Goal: Check status: Check status

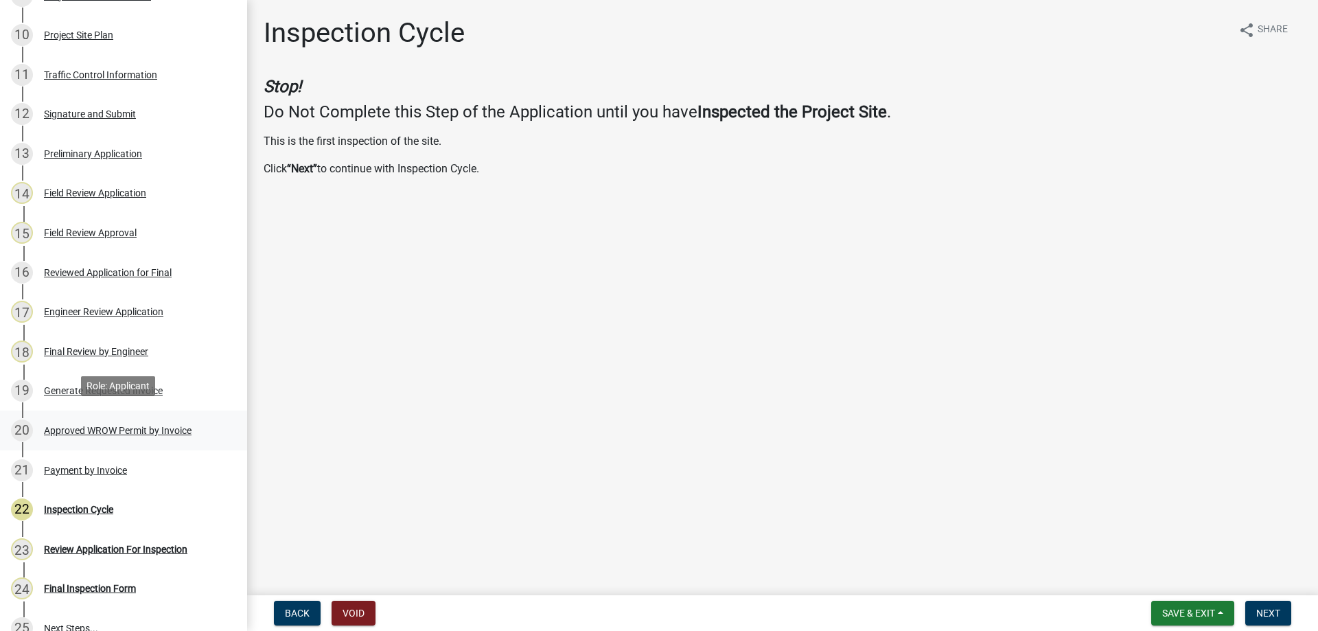
scroll to position [549, 0]
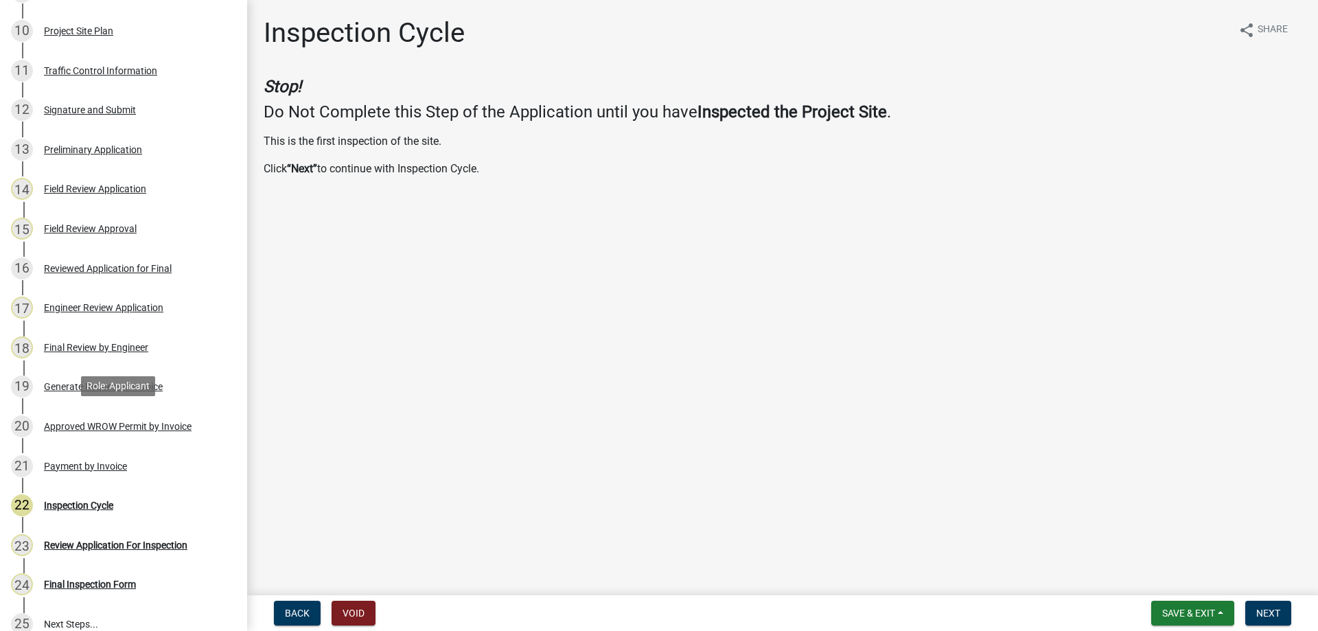
click at [102, 428] on div "Approved WROW Permit by Invoice" at bounding box center [118, 426] width 148 height 10
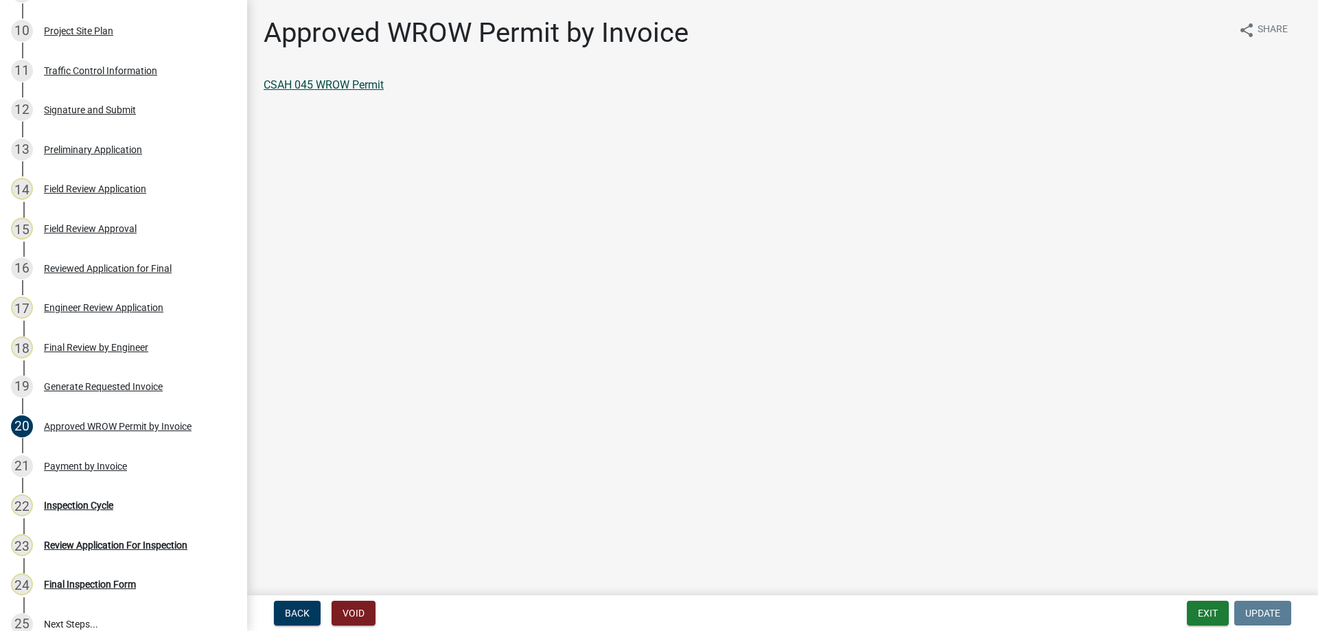
click at [347, 87] on link "CSAH 045 WROW Permit" at bounding box center [324, 84] width 120 height 13
click at [65, 343] on div "Final Review by Engineer" at bounding box center [96, 347] width 104 height 10
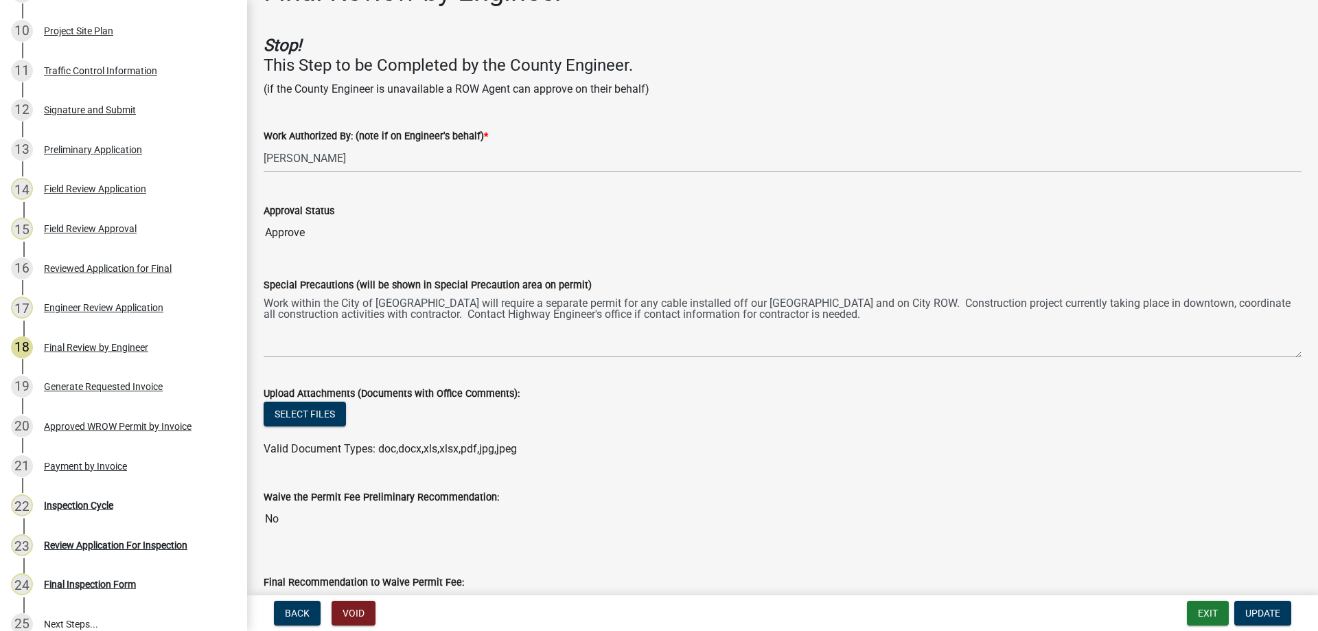
scroll to position [0, 0]
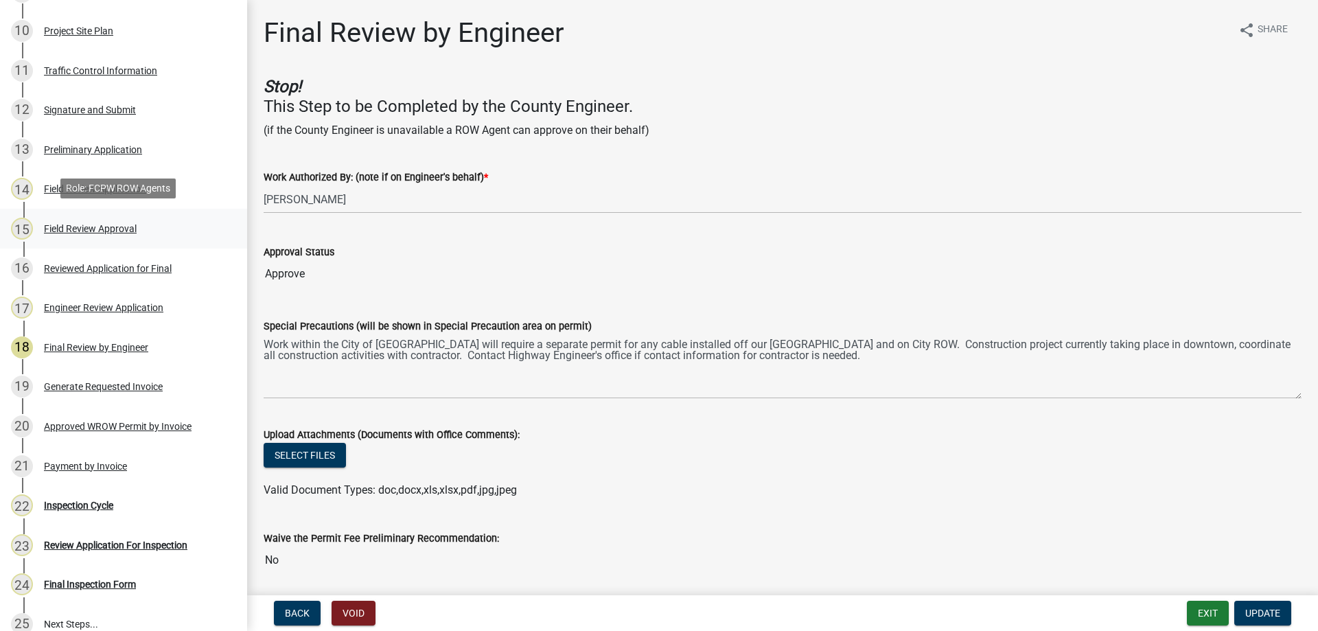
click at [89, 229] on div "Field Review Approval" at bounding box center [90, 229] width 93 height 10
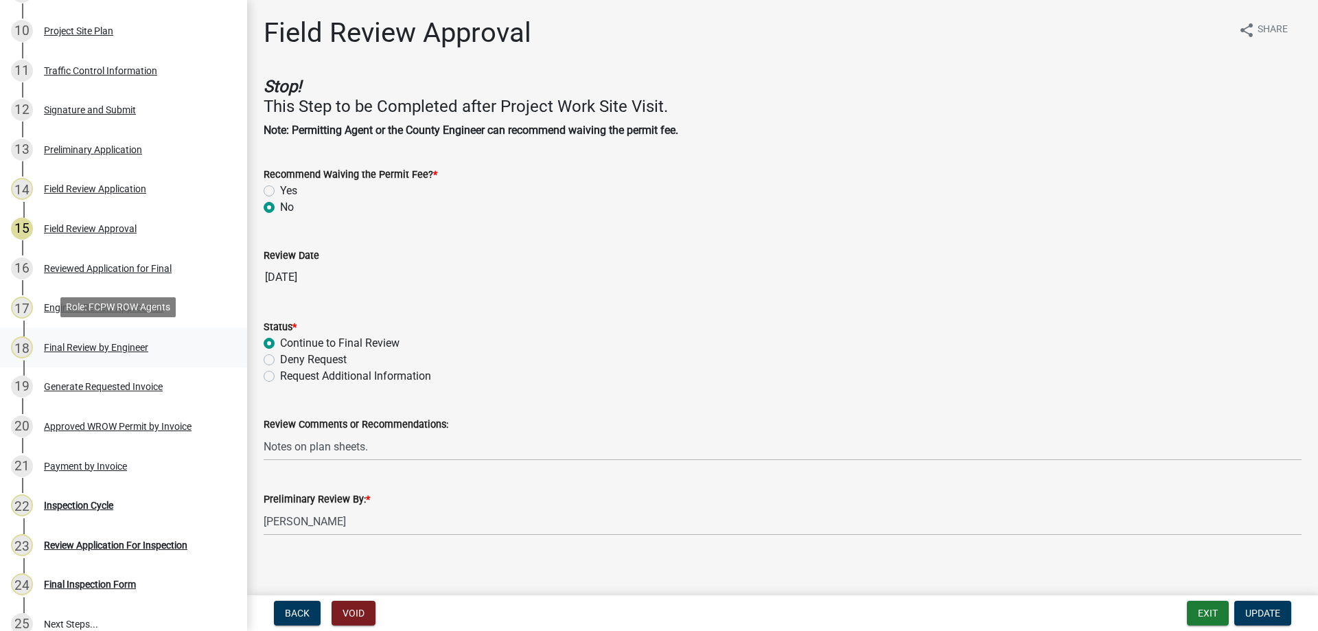
click at [119, 347] on div "Final Review by Engineer" at bounding box center [96, 347] width 104 height 10
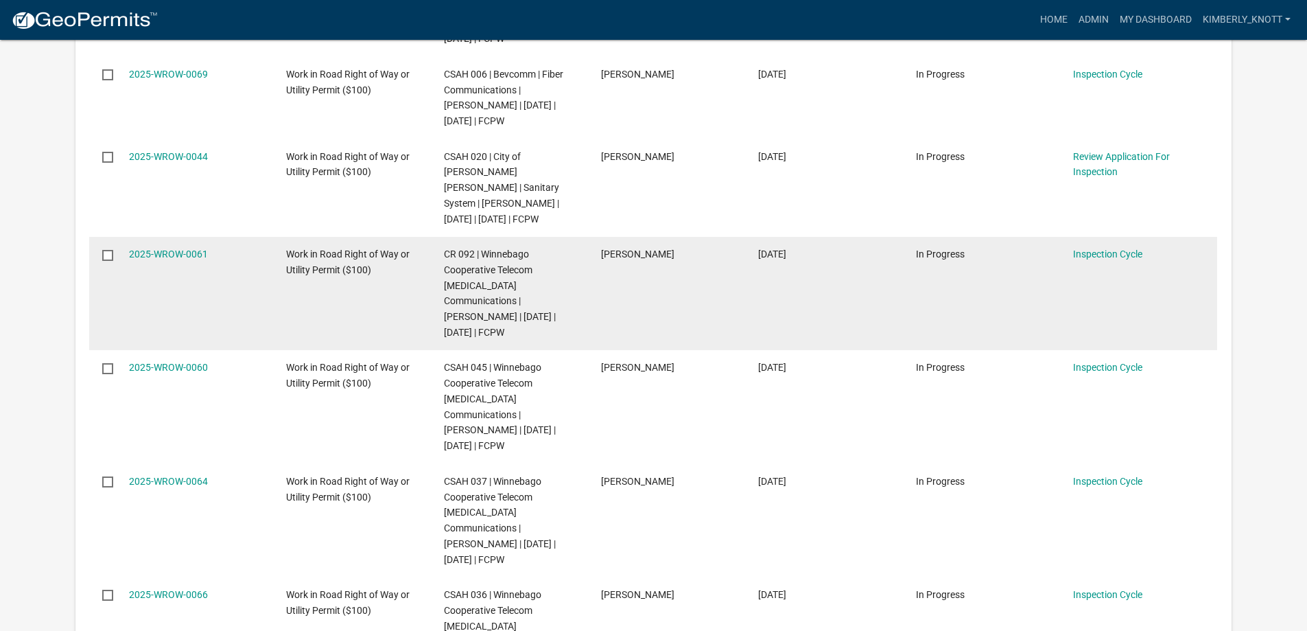
scroll to position [755, 0]
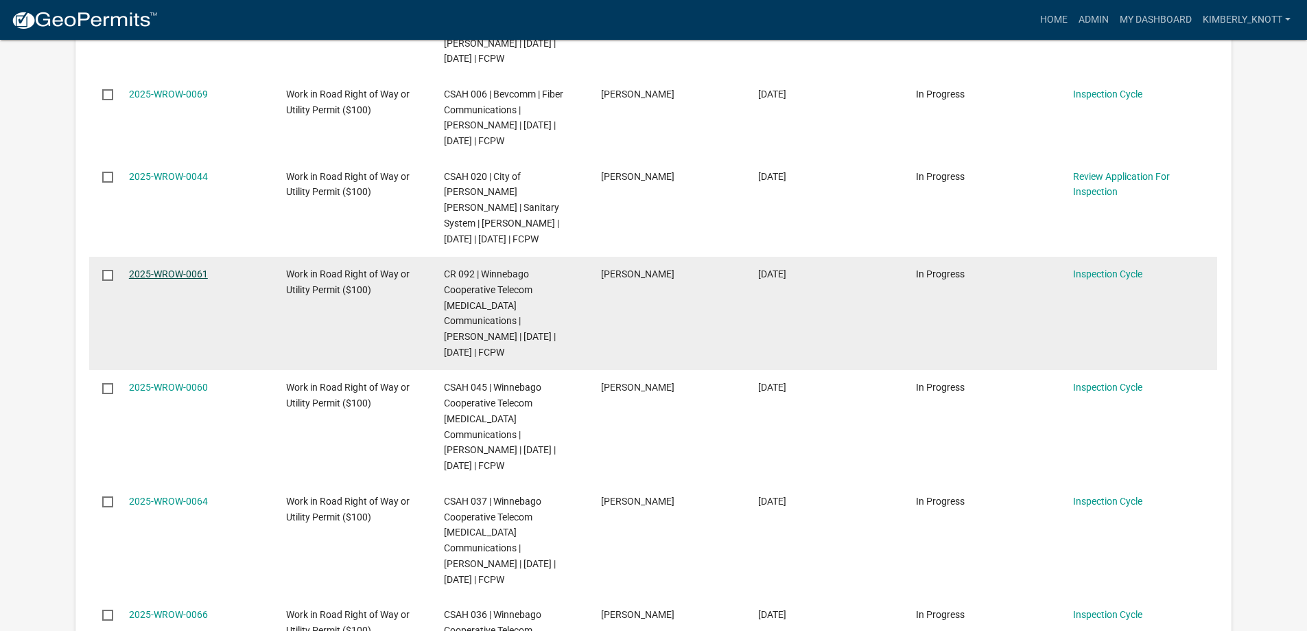
click at [198, 272] on link "2025-WROW-0061" at bounding box center [168, 273] width 79 height 11
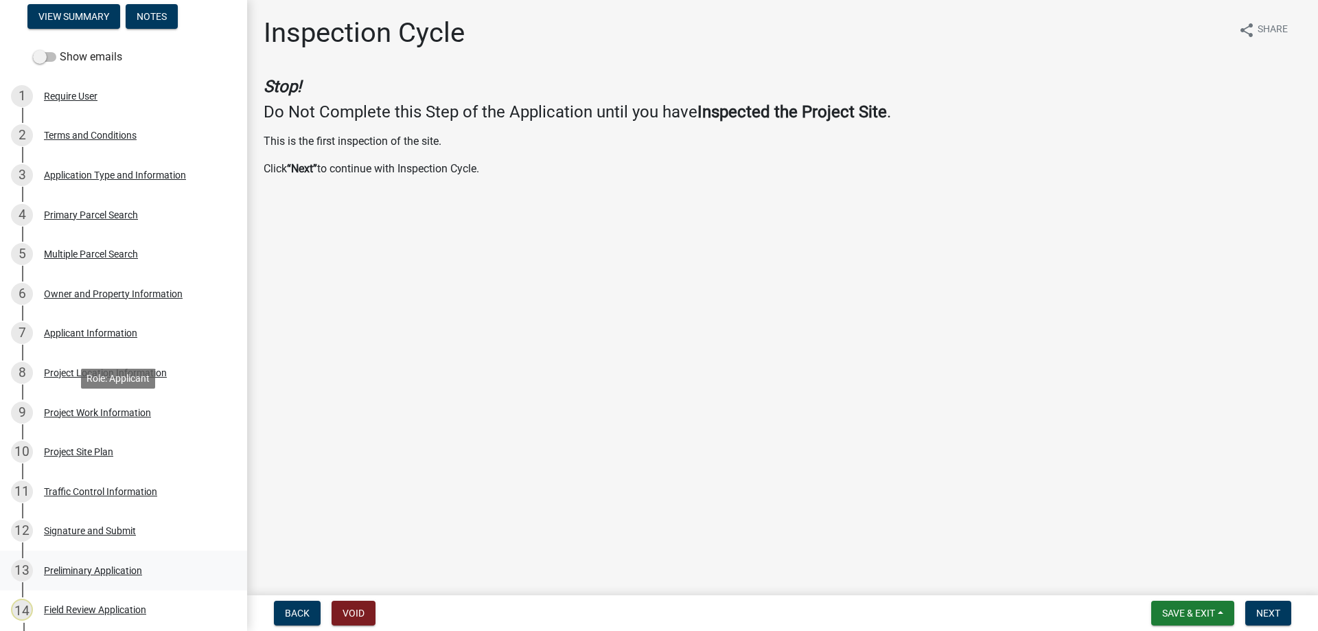
scroll to position [618, 0]
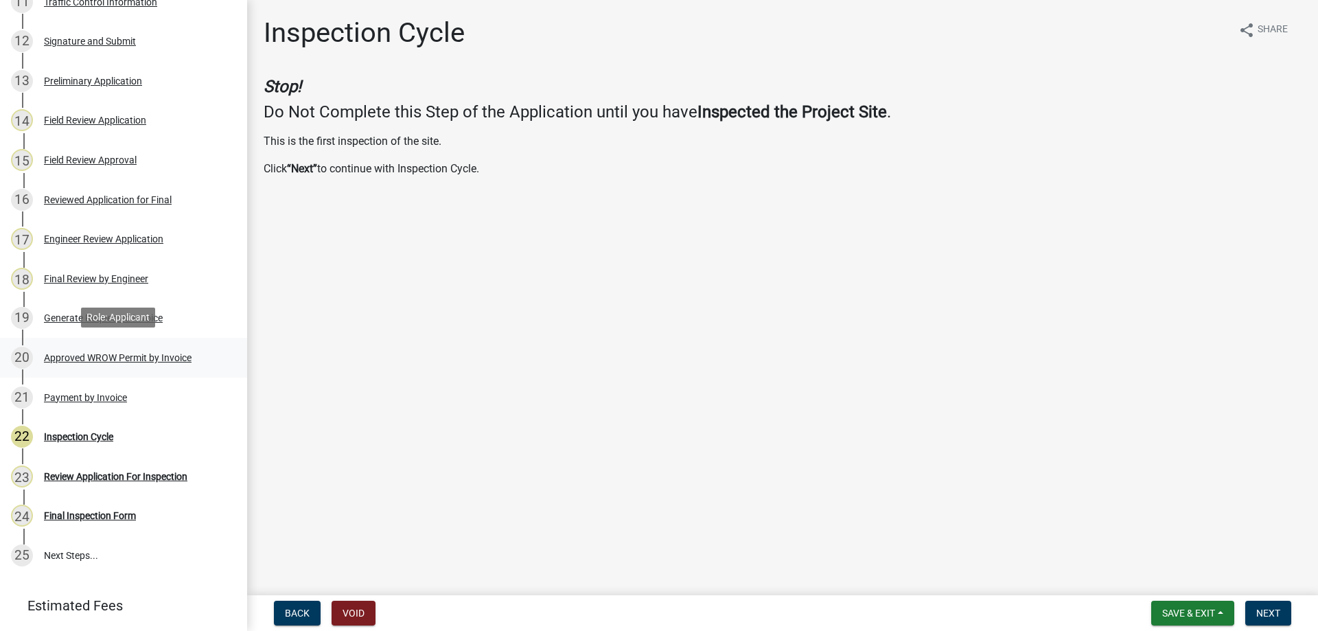
click at [147, 353] on div "Approved WROW Permit by Invoice" at bounding box center [118, 358] width 148 height 10
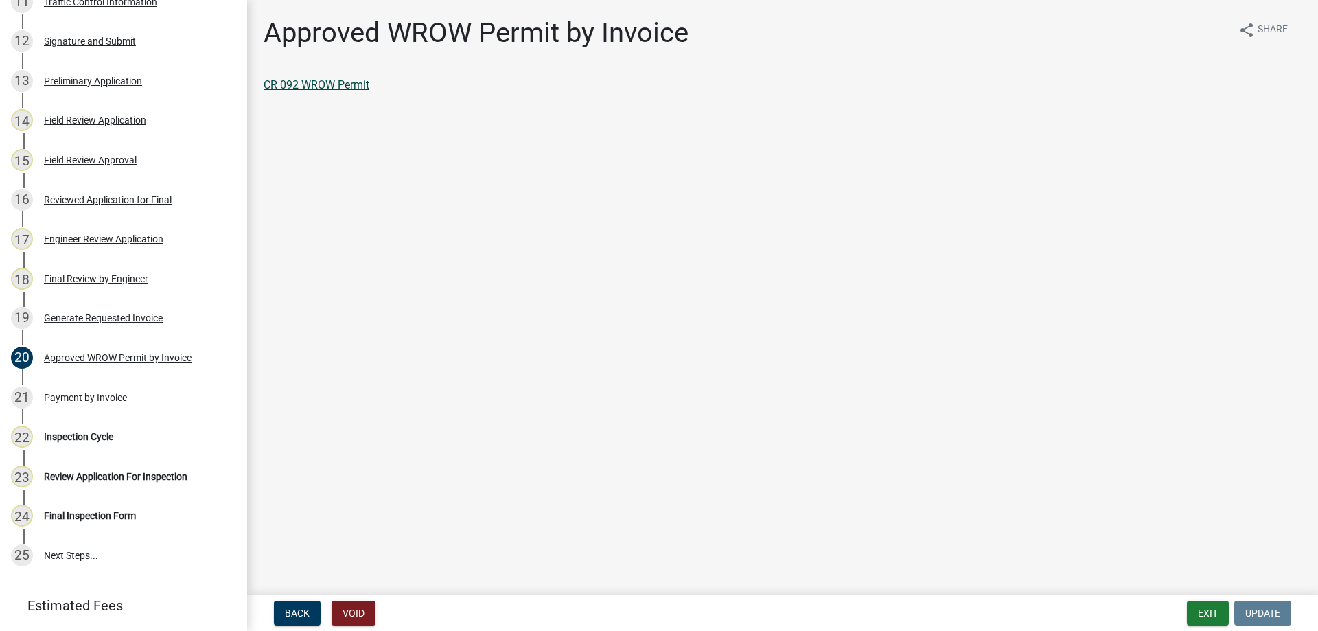
click at [340, 87] on link "CR 092 WROW Permit" at bounding box center [317, 84] width 106 height 13
click at [139, 275] on div "Final Review by Engineer" at bounding box center [96, 279] width 104 height 10
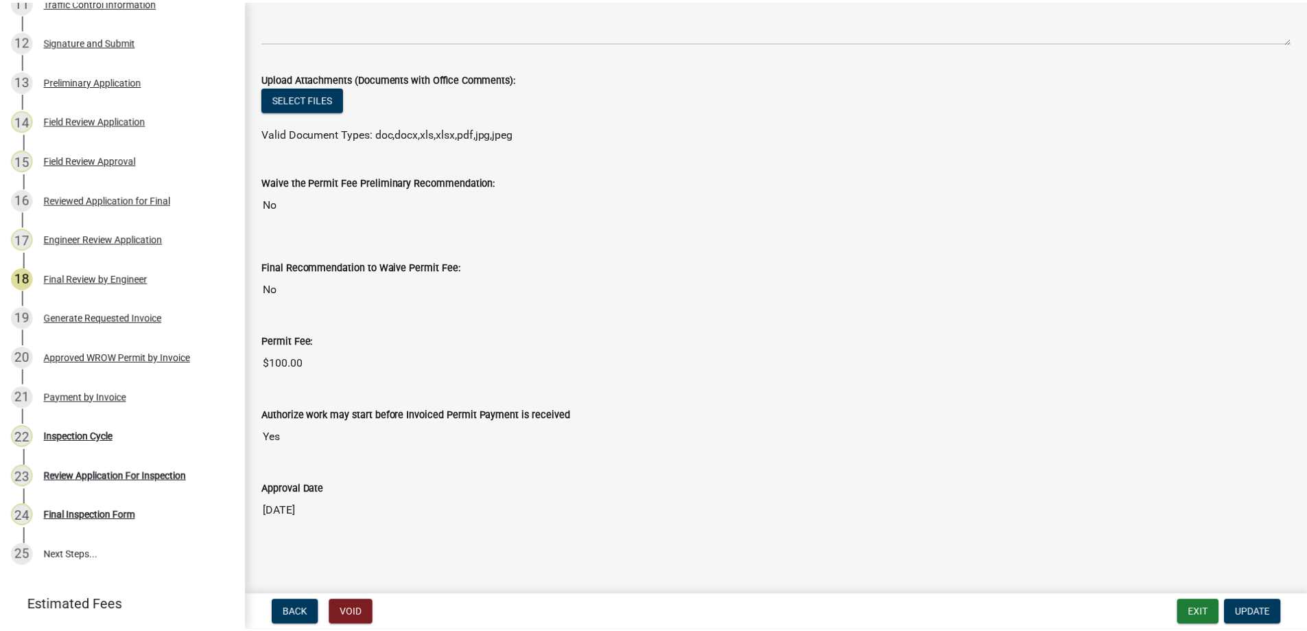
scroll to position [0, 0]
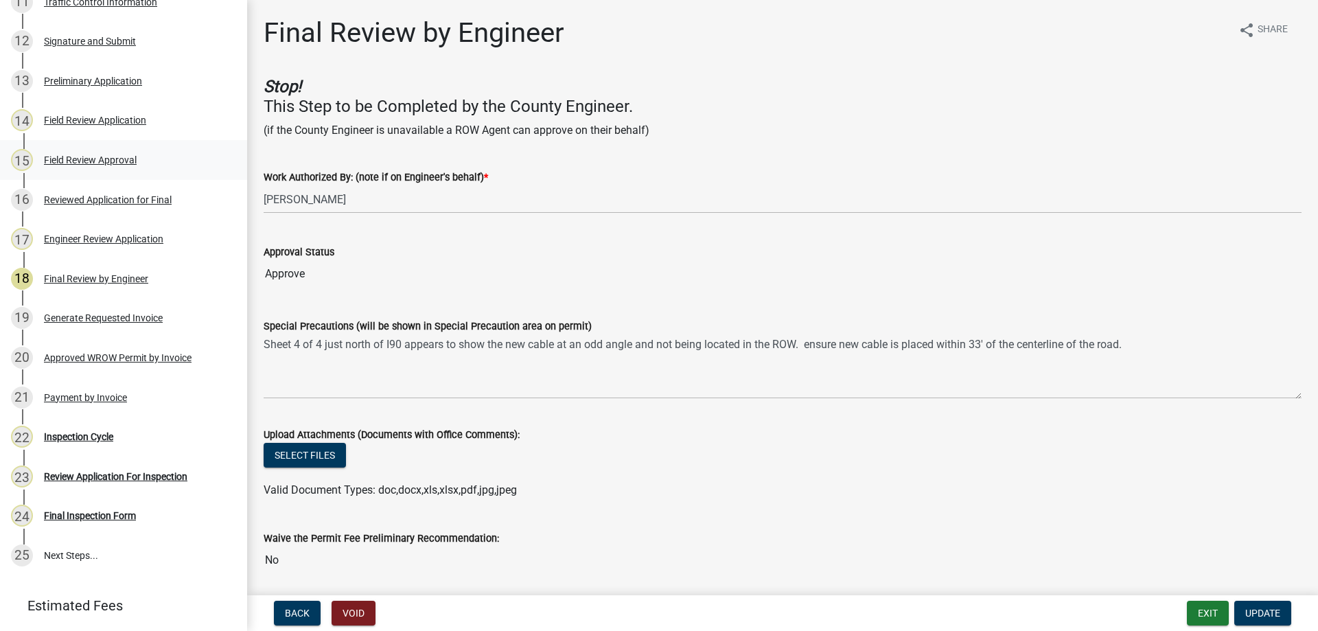
click at [106, 155] on div "Field Review Approval" at bounding box center [90, 160] width 93 height 10
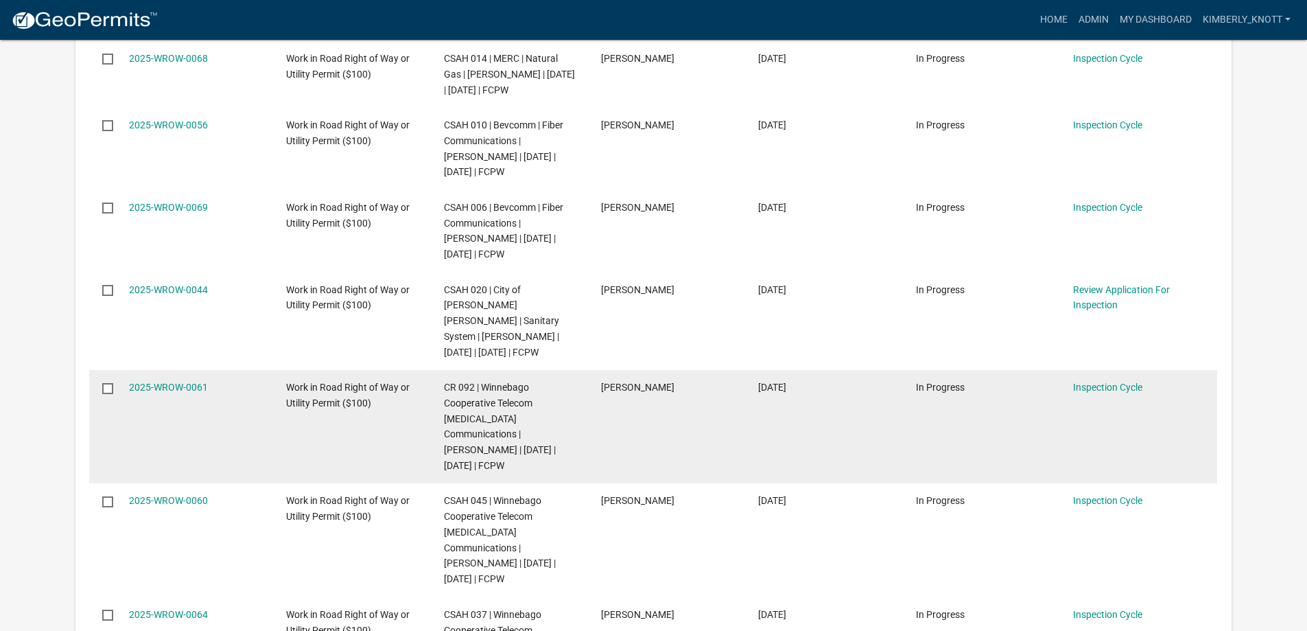
scroll to position [618, 0]
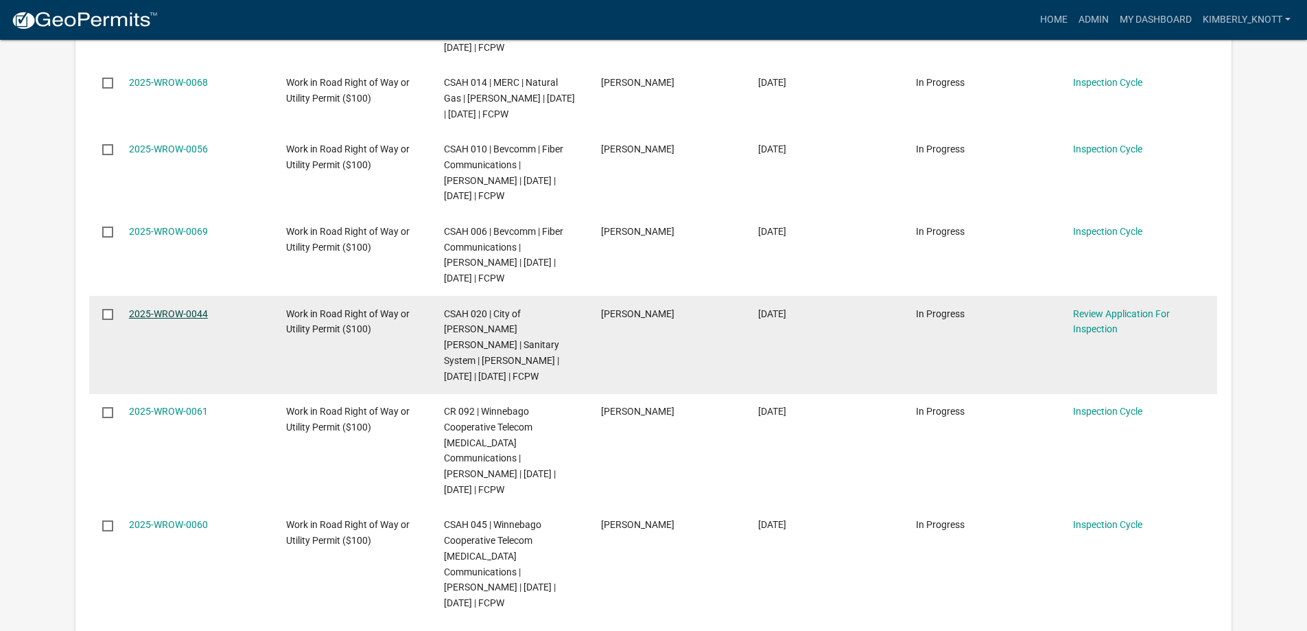
click at [158, 319] on link "2025-WROW-0044" at bounding box center [168, 313] width 79 height 11
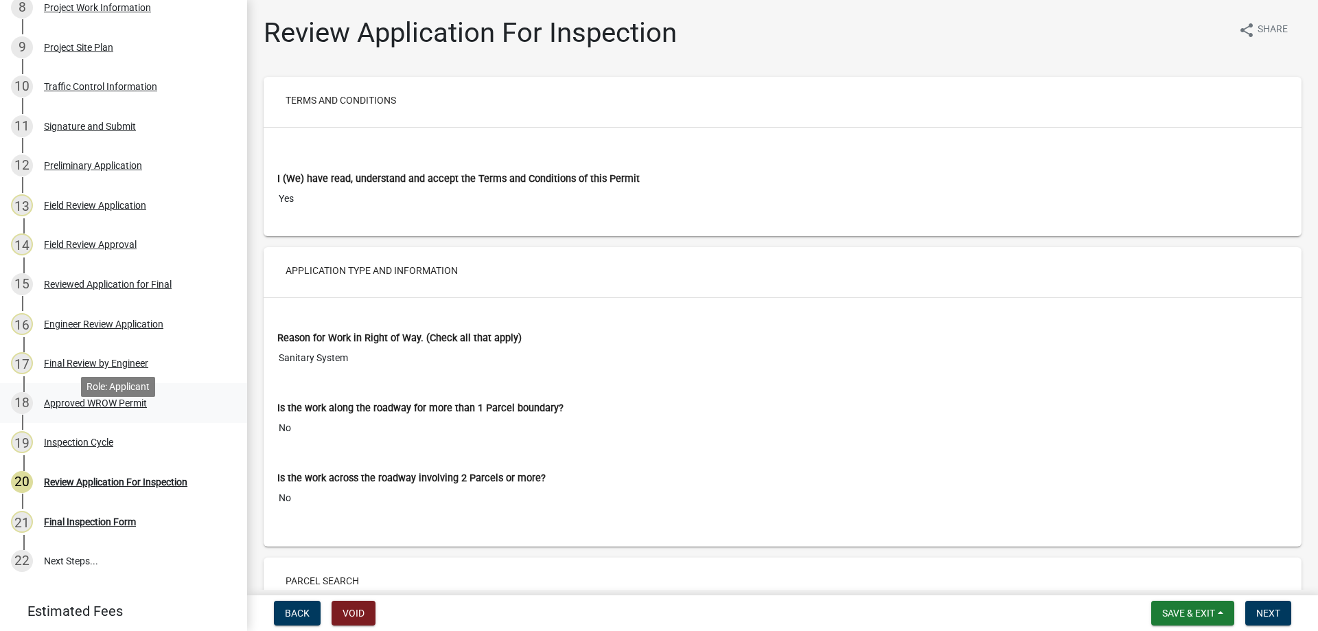
scroll to position [469, 0]
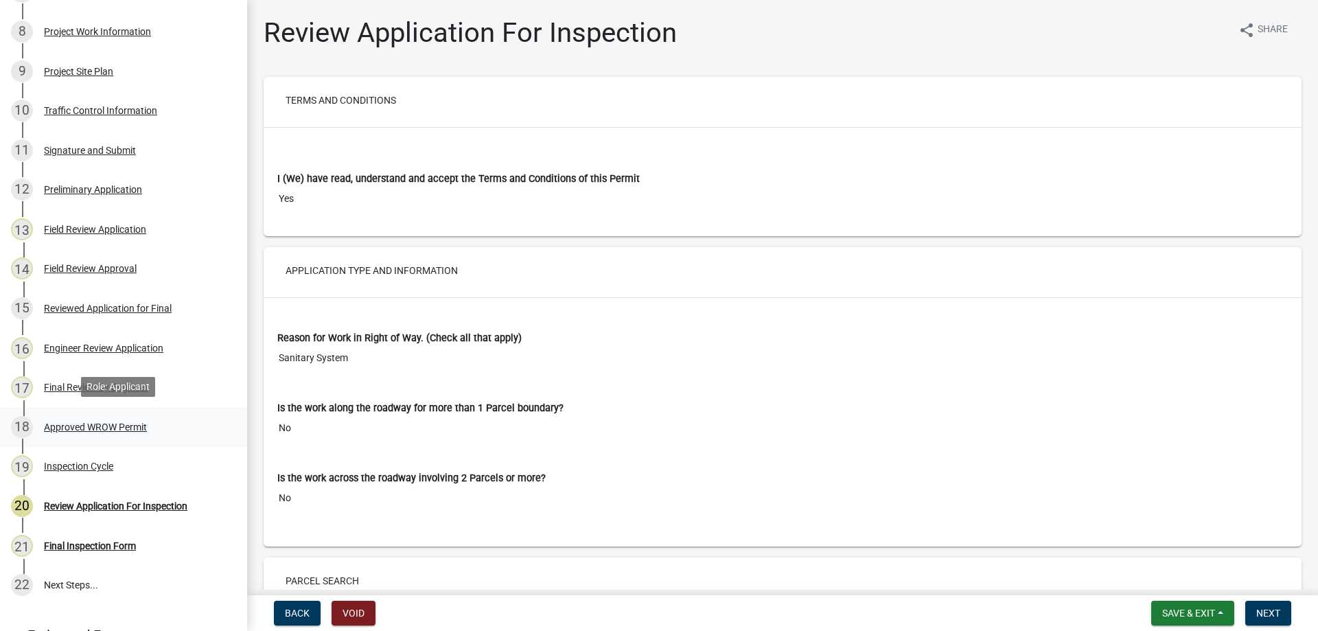
click at [117, 425] on div "Approved WROW Permit" at bounding box center [95, 427] width 103 height 10
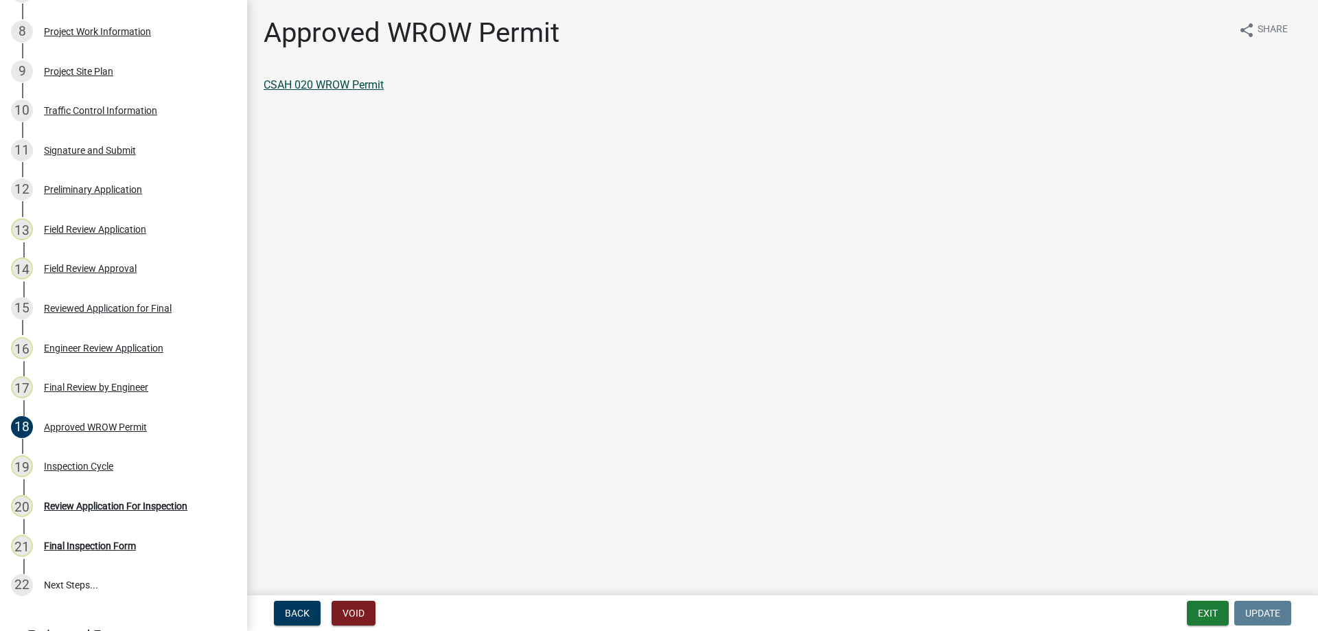
click at [340, 86] on link "CSAH 020 WROW Permit" at bounding box center [324, 84] width 120 height 13
click at [123, 343] on div "Engineer Review Application" at bounding box center [103, 348] width 119 height 10
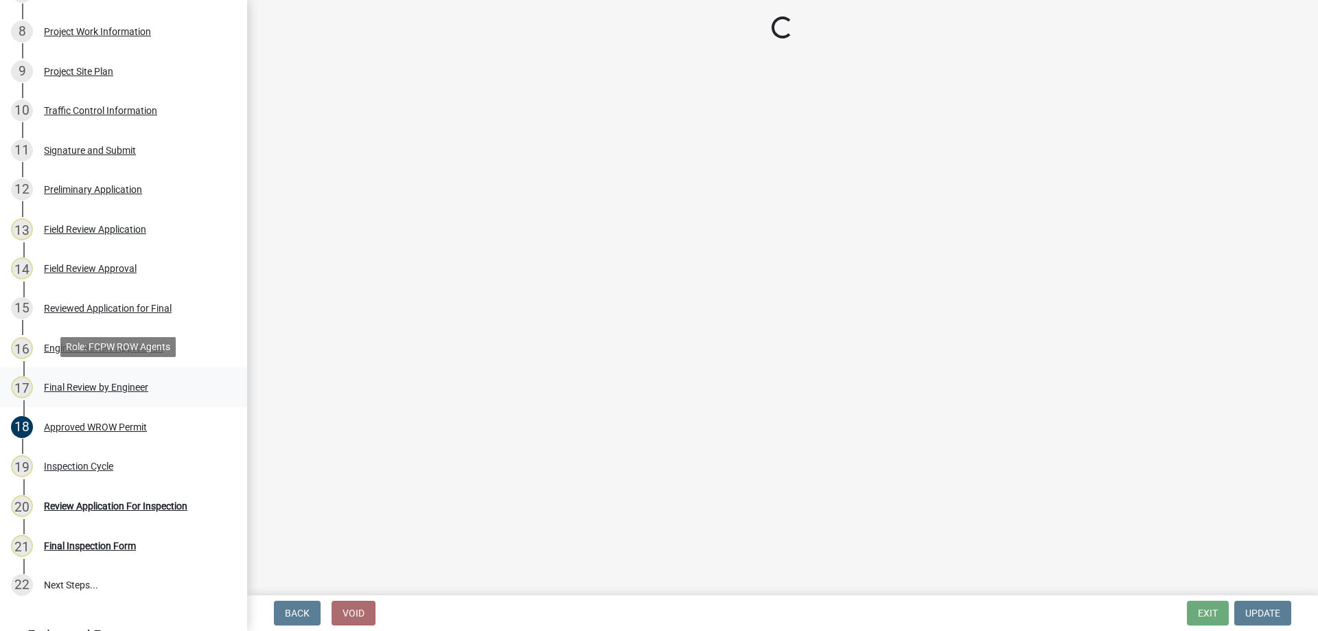
click at [137, 383] on div "Final Review by Engineer" at bounding box center [96, 387] width 104 height 10
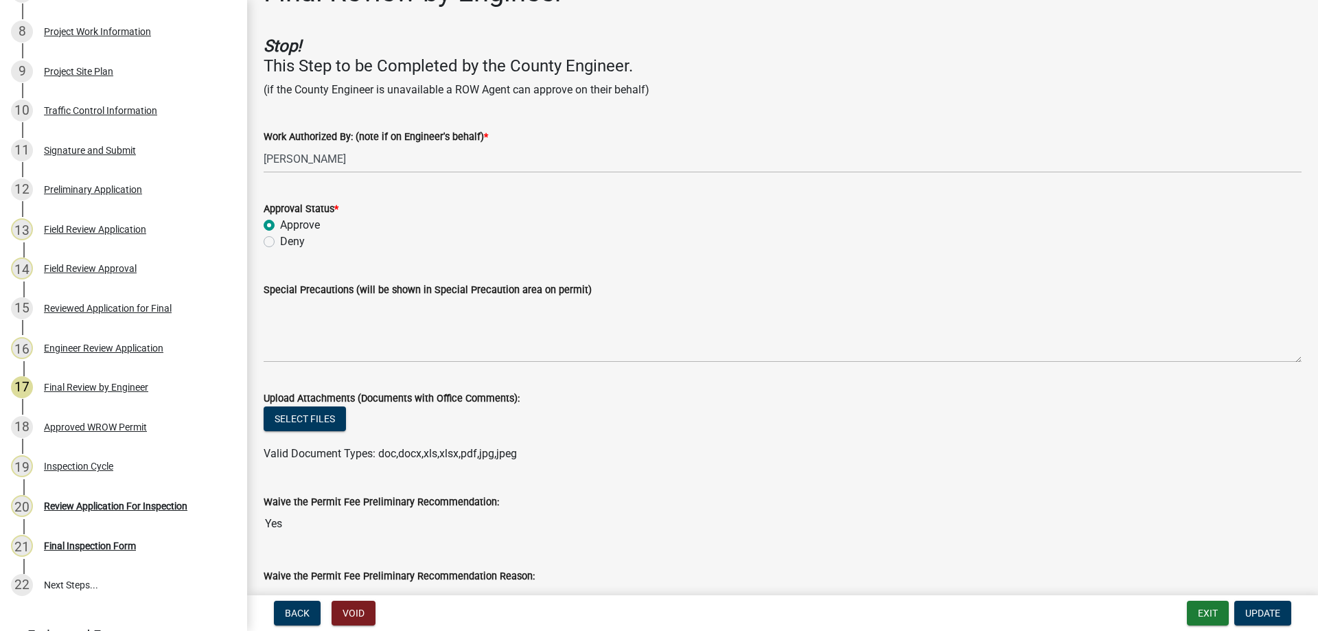
scroll to position [0, 0]
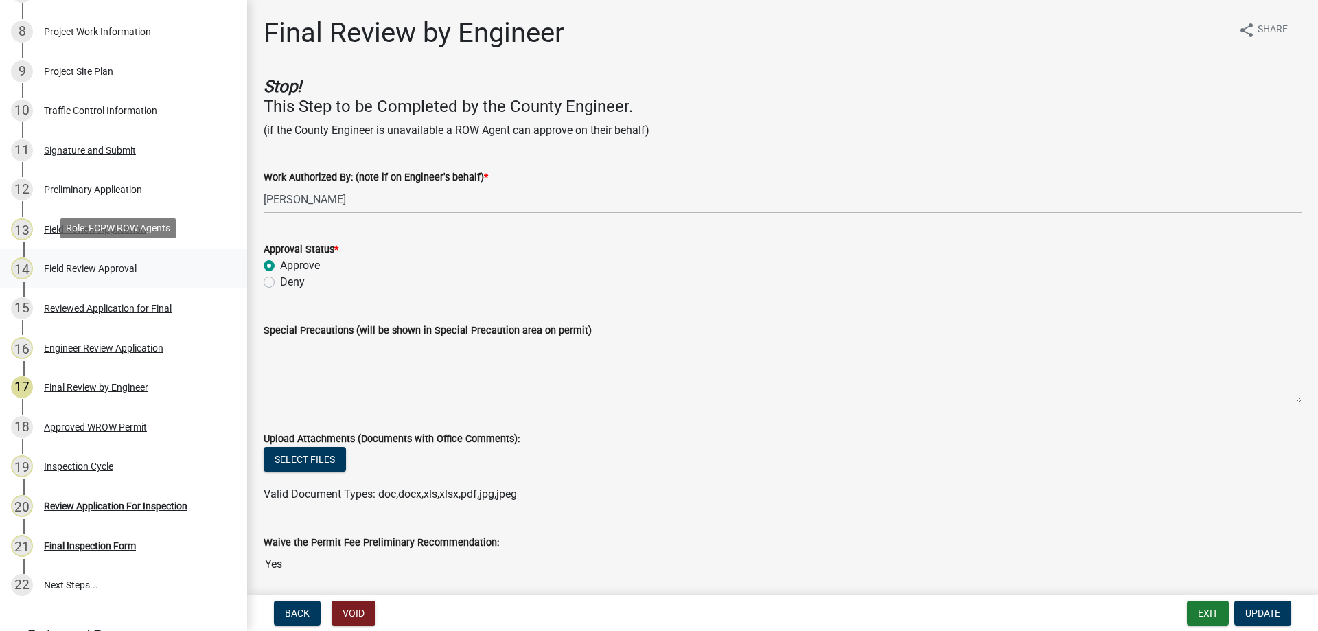
click at [84, 264] on div "Field Review Approval" at bounding box center [90, 269] width 93 height 10
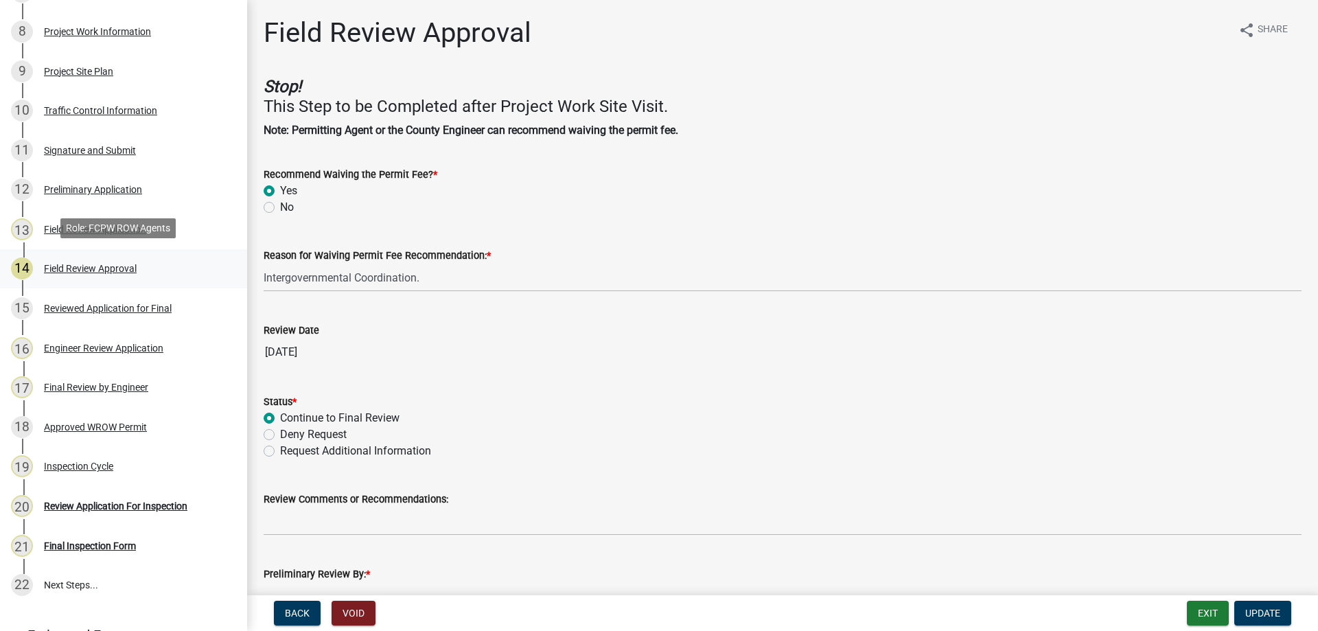
click at [86, 270] on div "Field Review Approval" at bounding box center [90, 269] width 93 height 10
click at [86, 387] on div "Final Review by Engineer" at bounding box center [96, 387] width 104 height 10
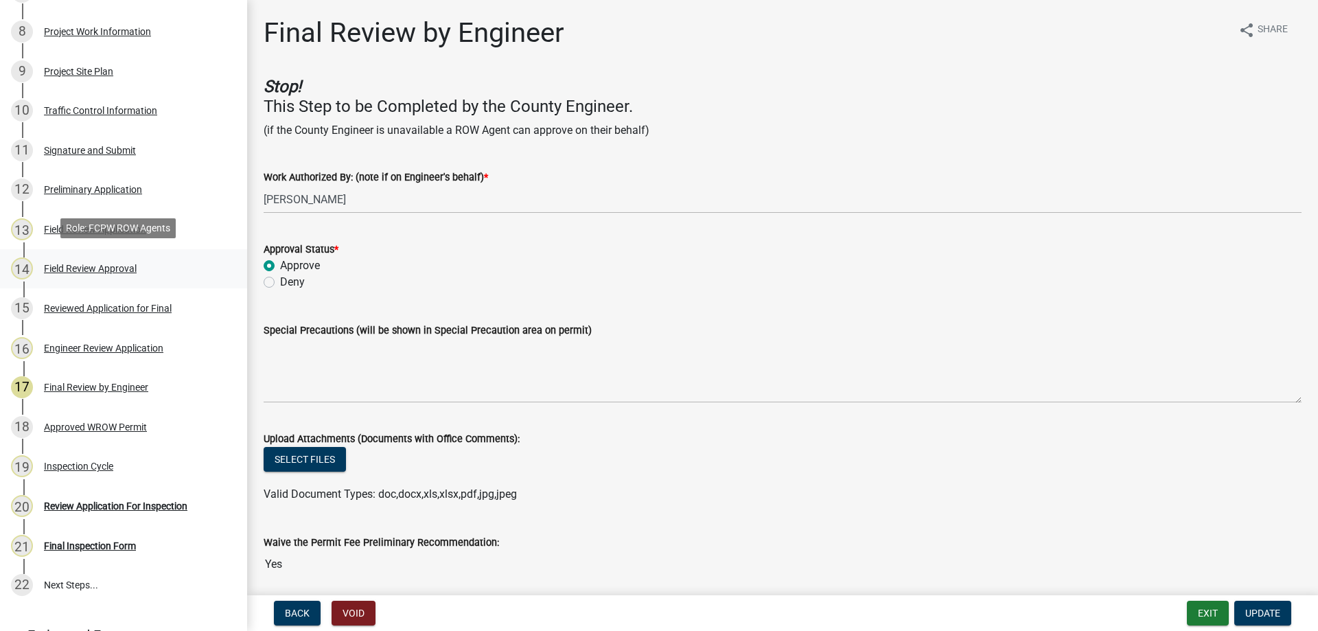
click at [109, 264] on div "Field Review Approval" at bounding box center [90, 269] width 93 height 10
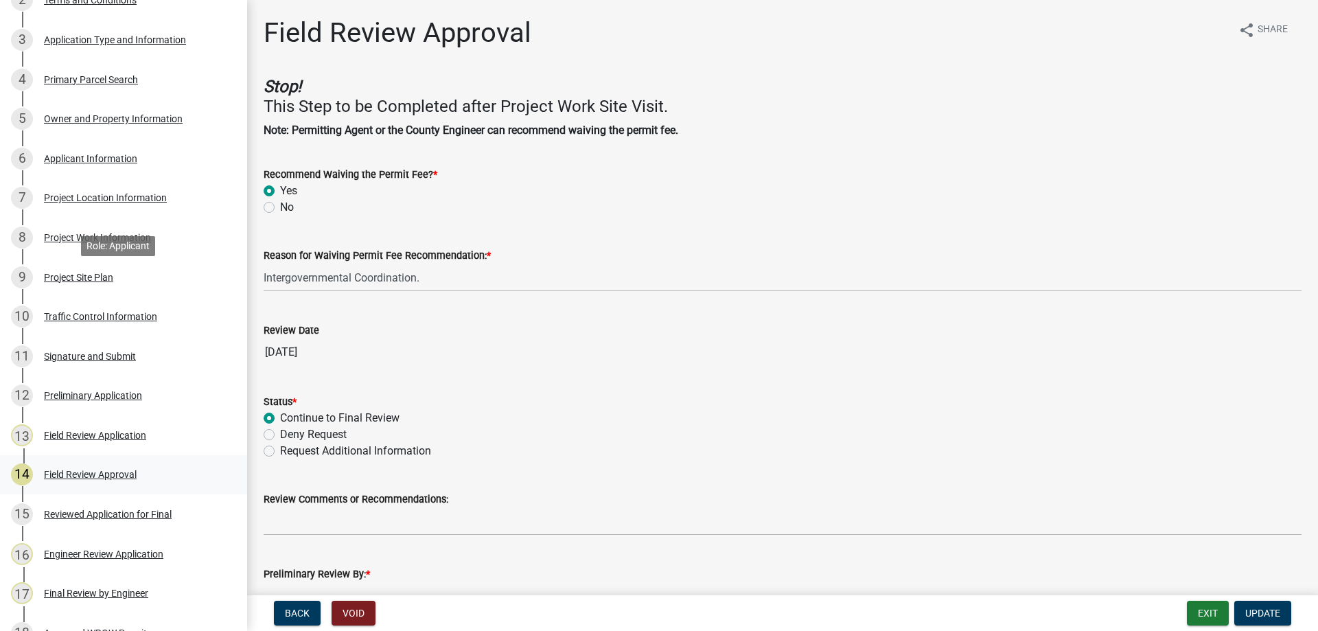
scroll to position [195, 0]
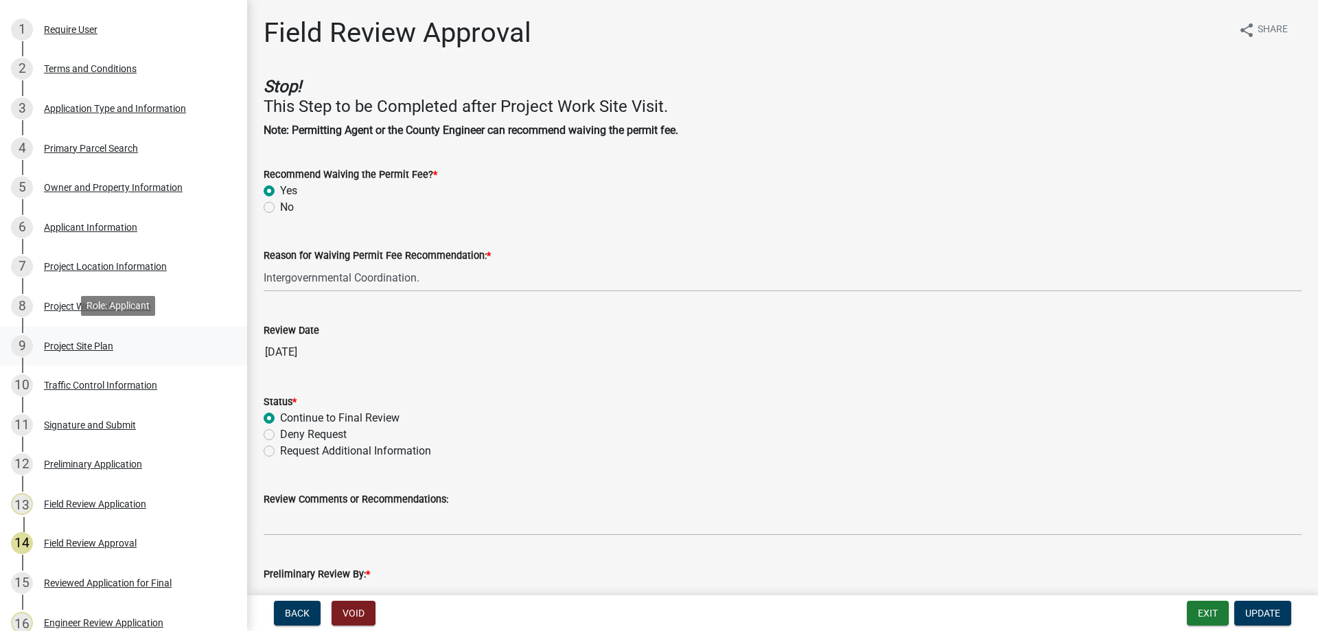
click at [69, 345] on div "Project Site Plan" at bounding box center [78, 346] width 69 height 10
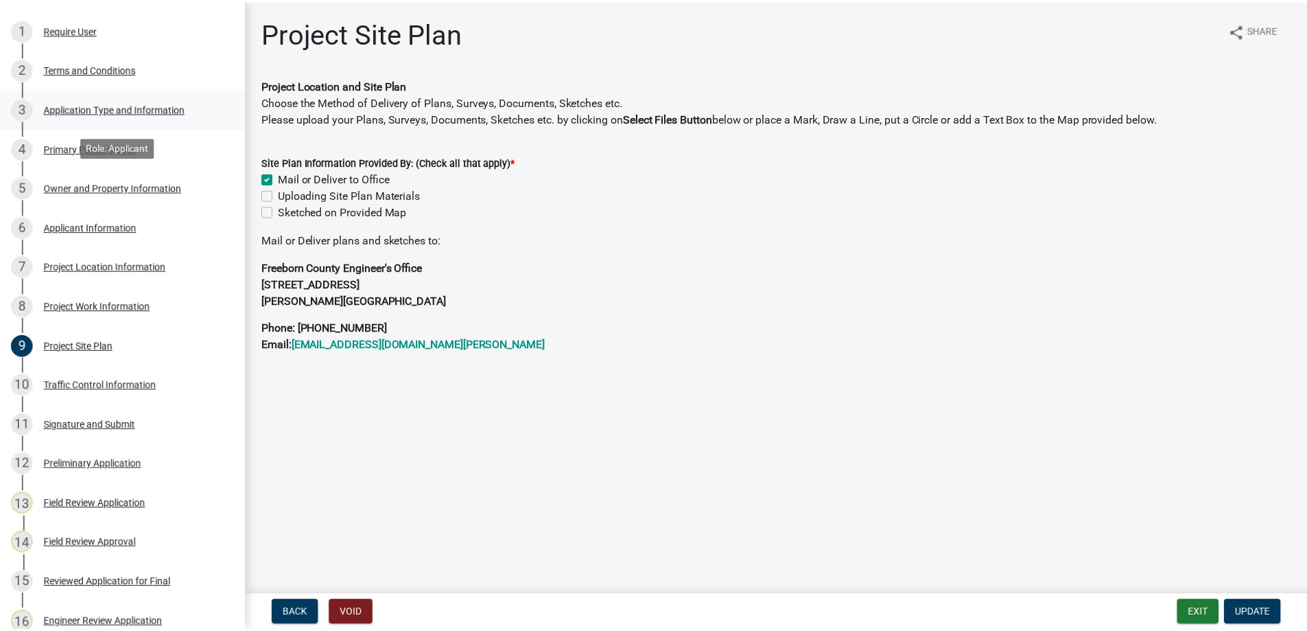
scroll to position [0, 0]
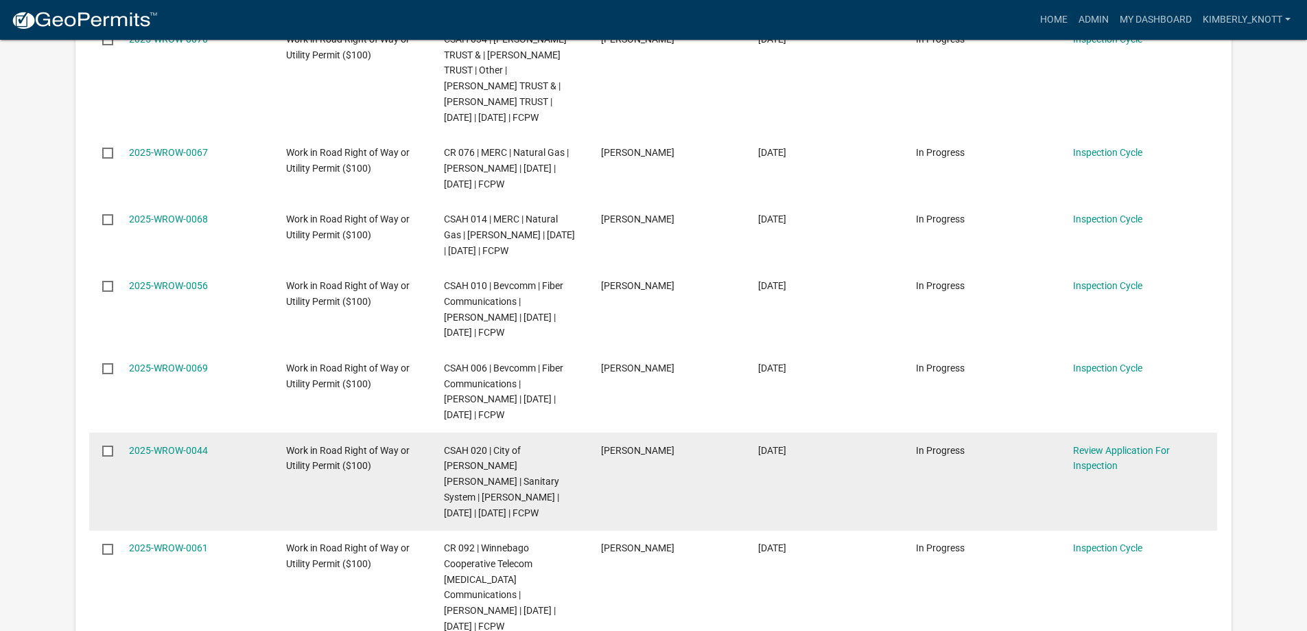
scroll to position [480, 0]
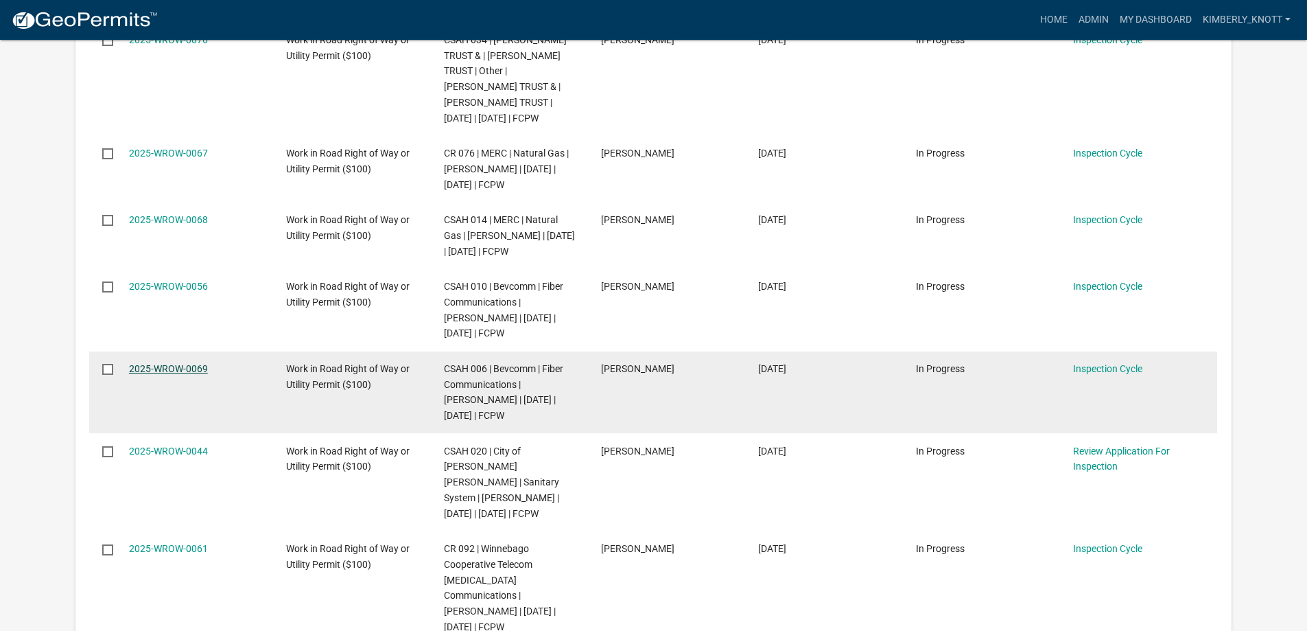
click at [194, 374] on link "2025-WROW-0069" at bounding box center [168, 368] width 79 height 11
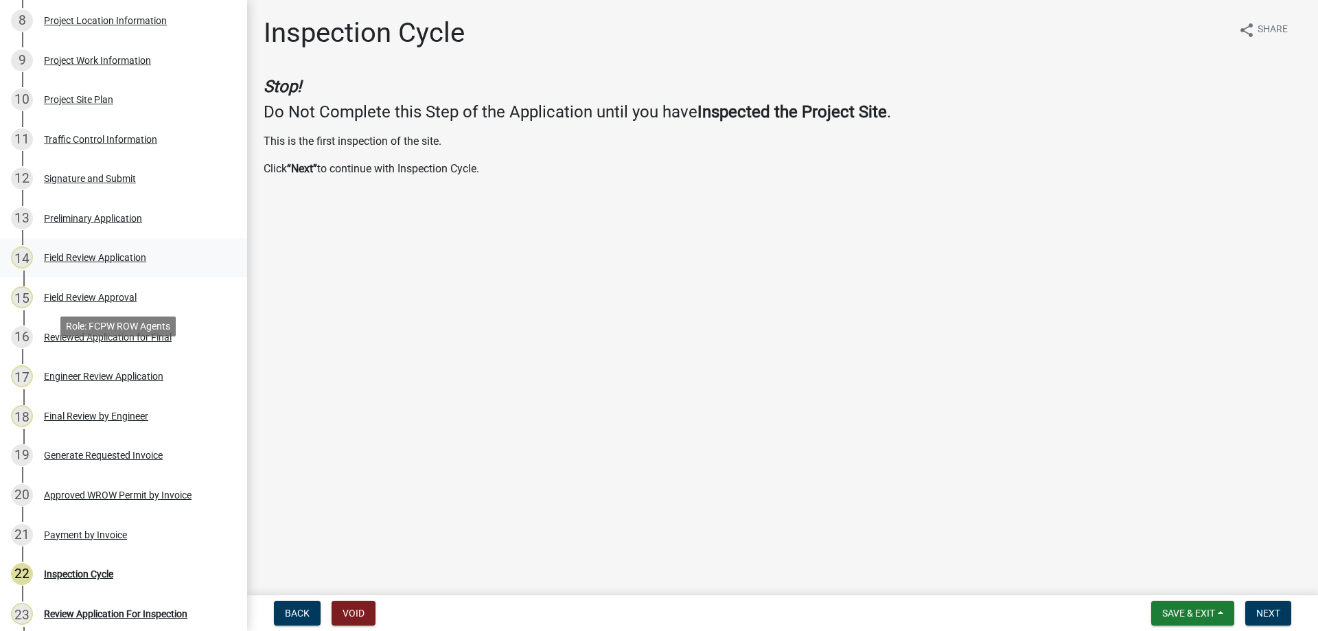
scroll to position [549, 0]
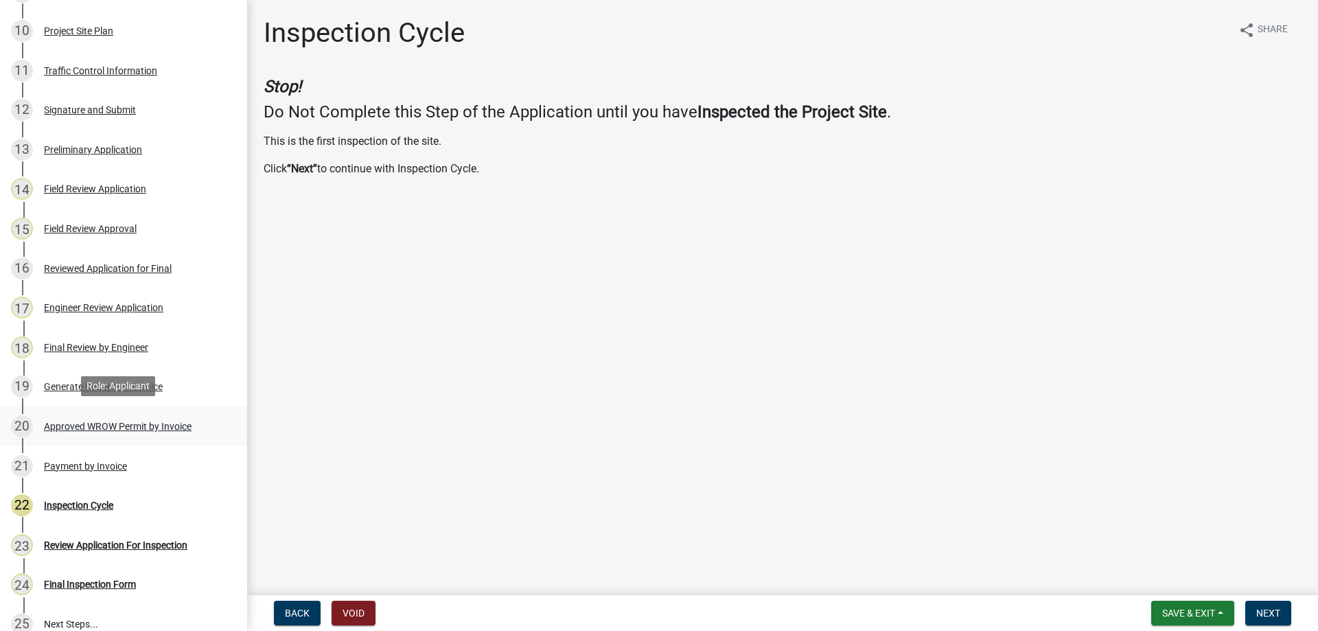
click at [108, 421] on div "Approved WROW Permit by Invoice" at bounding box center [118, 426] width 148 height 10
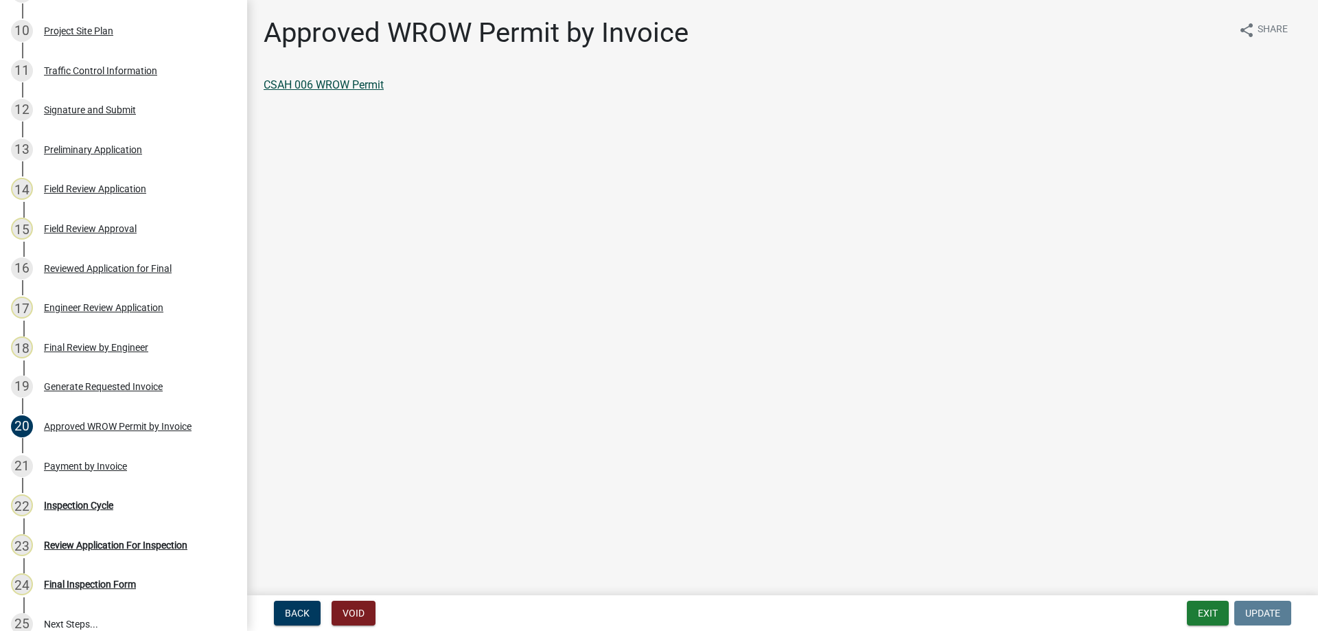
click at [331, 85] on link "CSAH 006 WROW Permit" at bounding box center [324, 84] width 120 height 13
click at [98, 344] on div "Final Review by Engineer" at bounding box center [96, 347] width 104 height 10
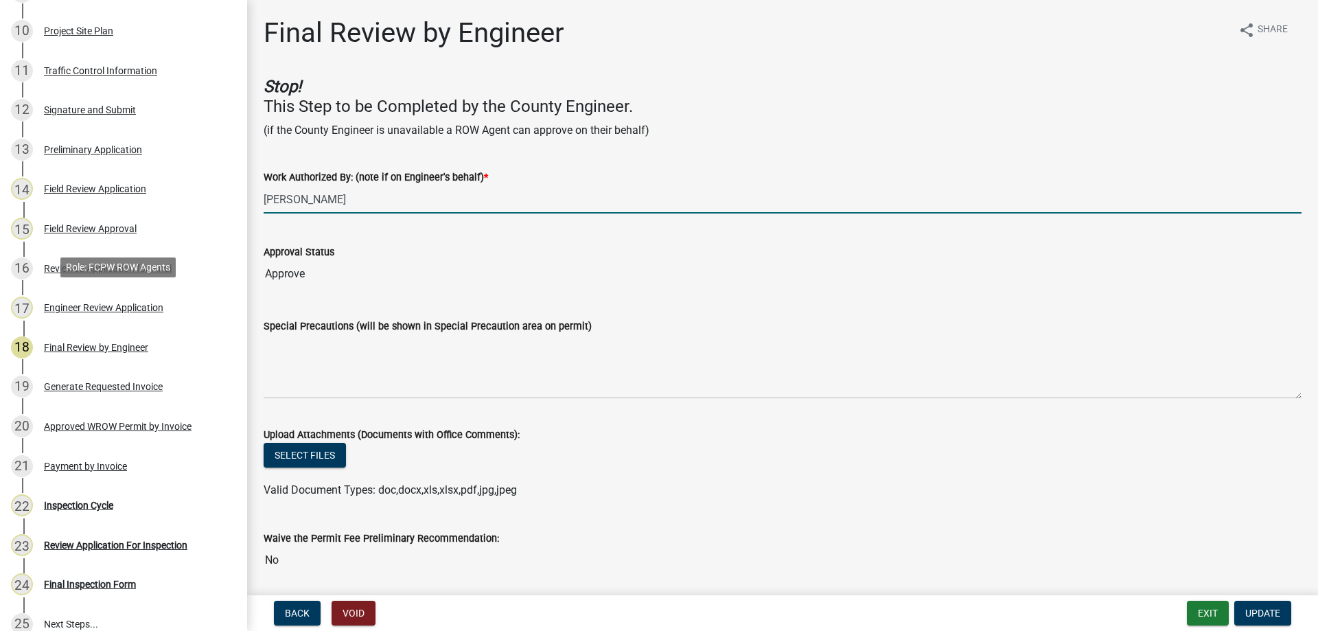
drag, startPoint x: 235, startPoint y: 300, endPoint x: 743, endPoint y: 185, distance: 521.4
click at [743, 185] on input "[PERSON_NAME]" at bounding box center [783, 199] width 1038 height 28
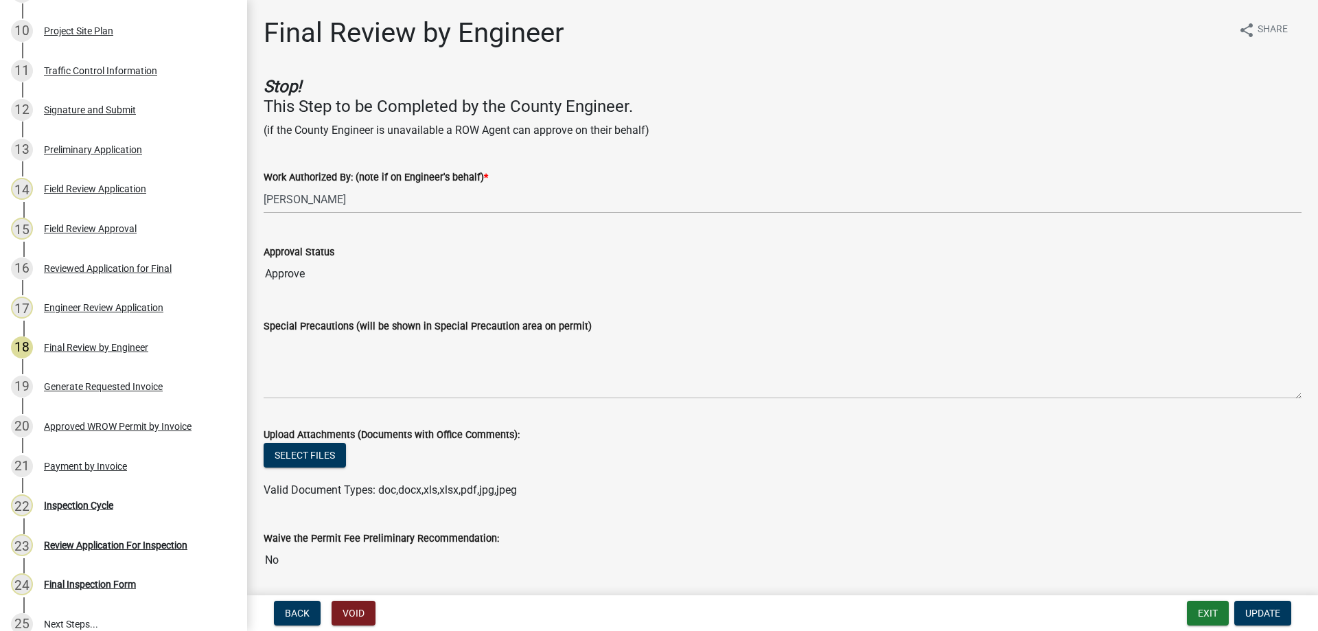
click at [812, 95] on h4 "Stop! This Step to be Completed by the County Engineer." at bounding box center [783, 97] width 1038 height 40
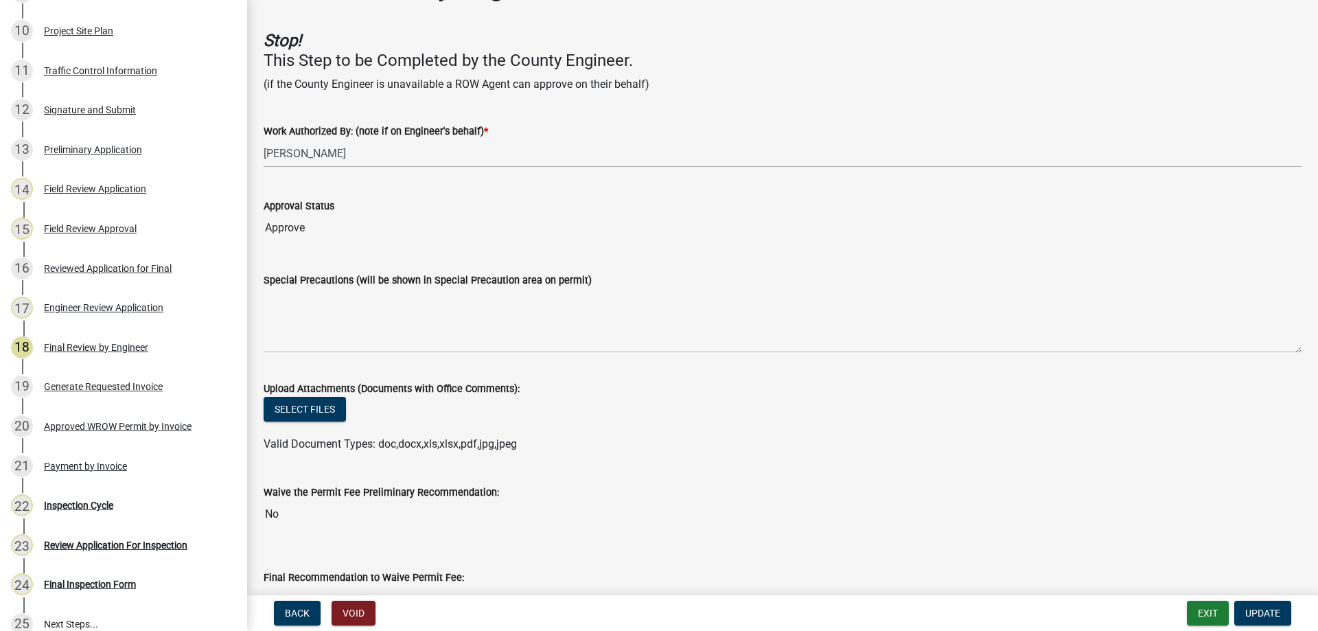
scroll to position [0, 0]
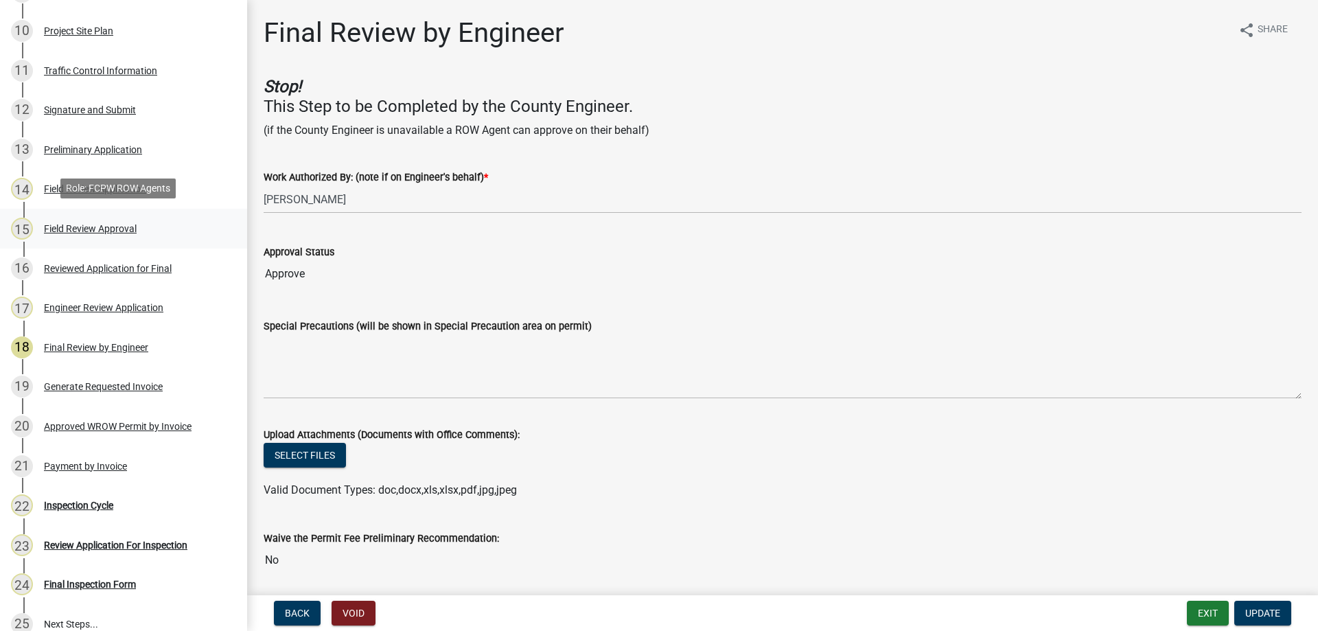
click at [69, 220] on div "15 Field Review Approval" at bounding box center [118, 229] width 214 height 22
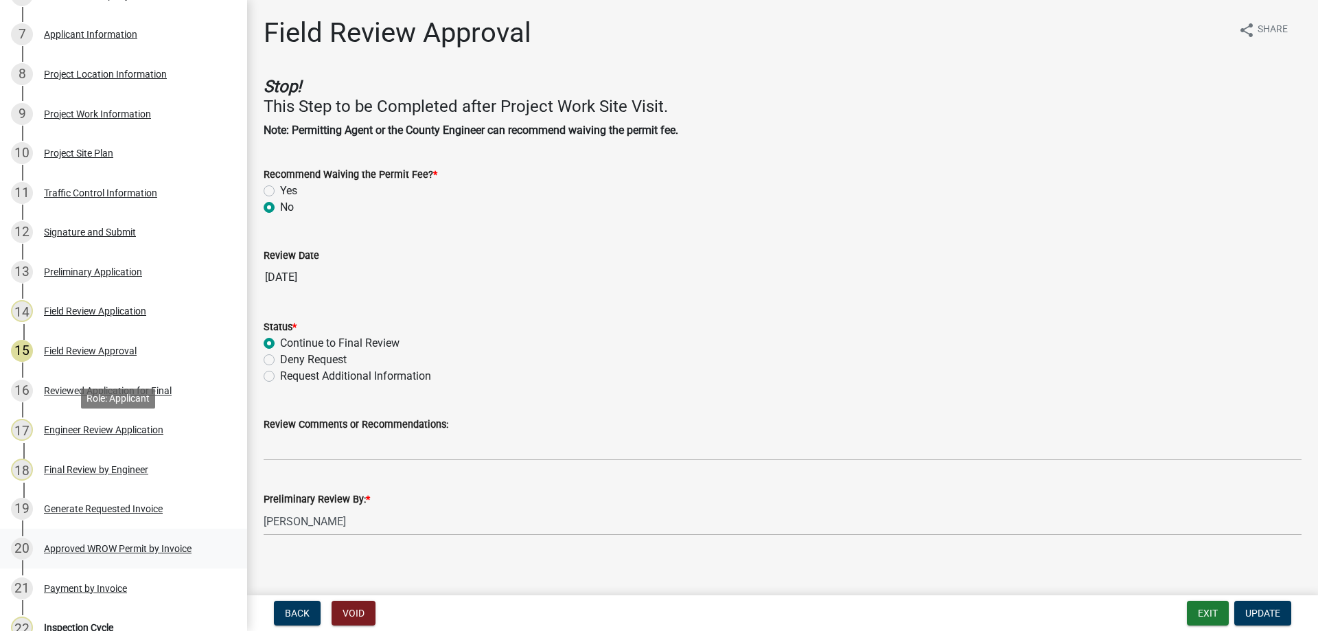
scroll to position [137, 0]
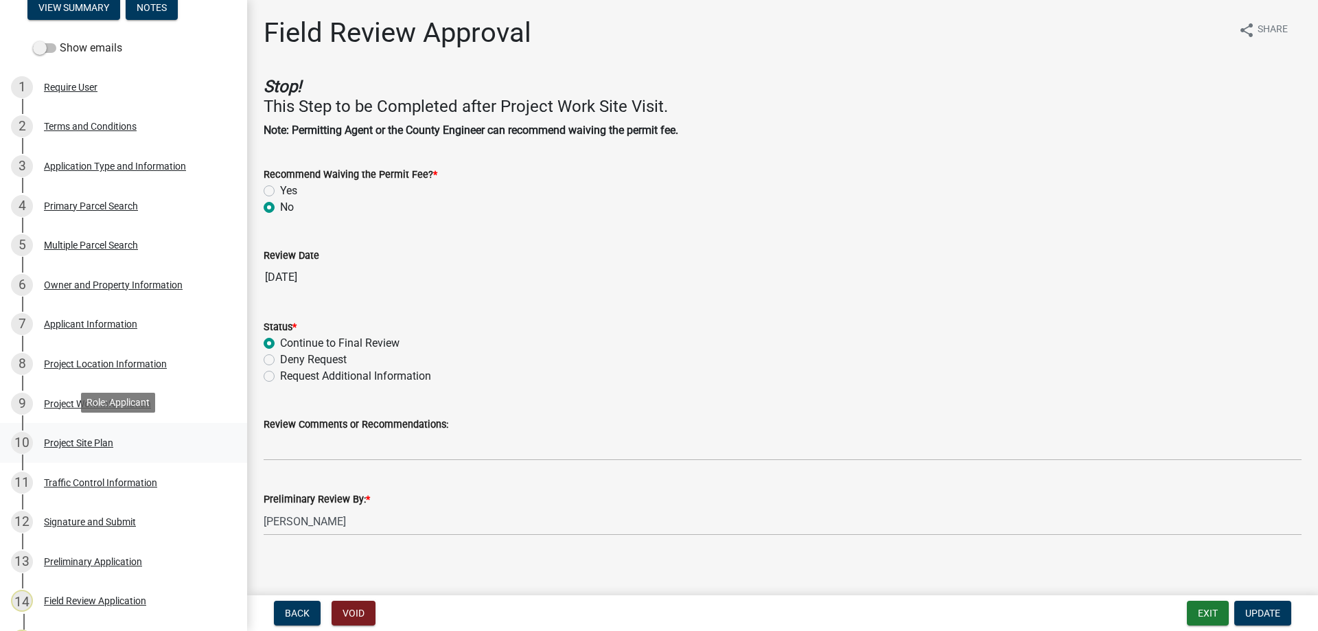
click at [104, 441] on div "Project Site Plan" at bounding box center [78, 443] width 69 height 10
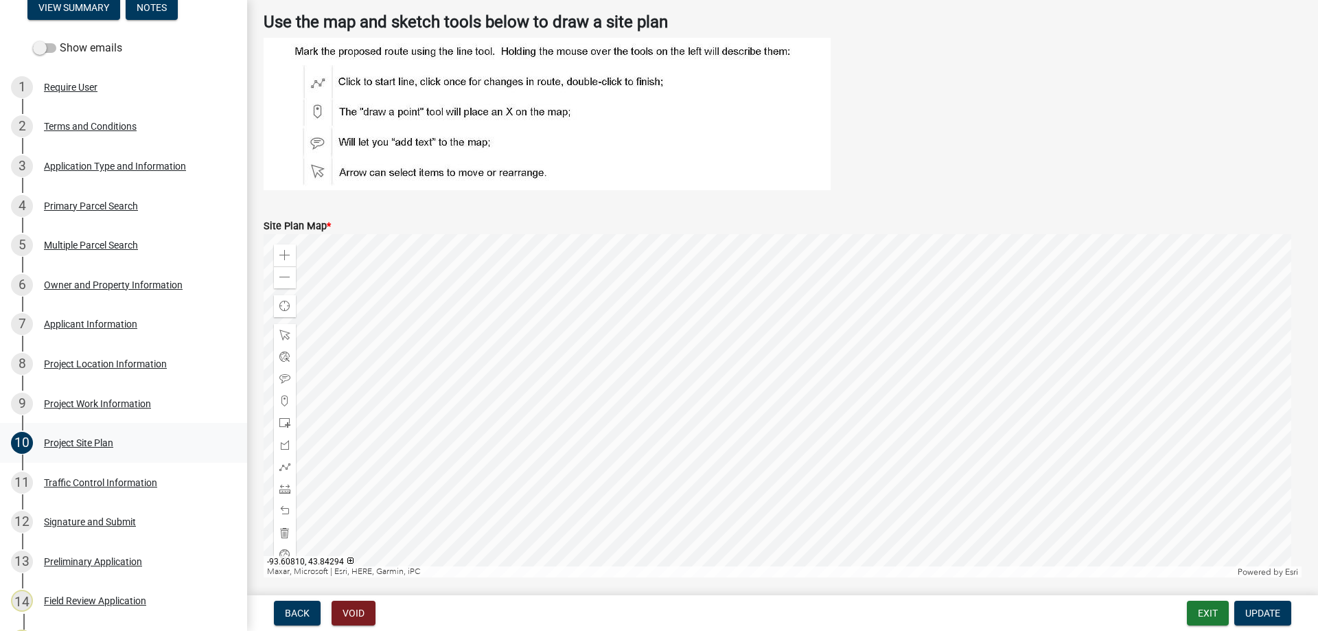
scroll to position [305, 0]
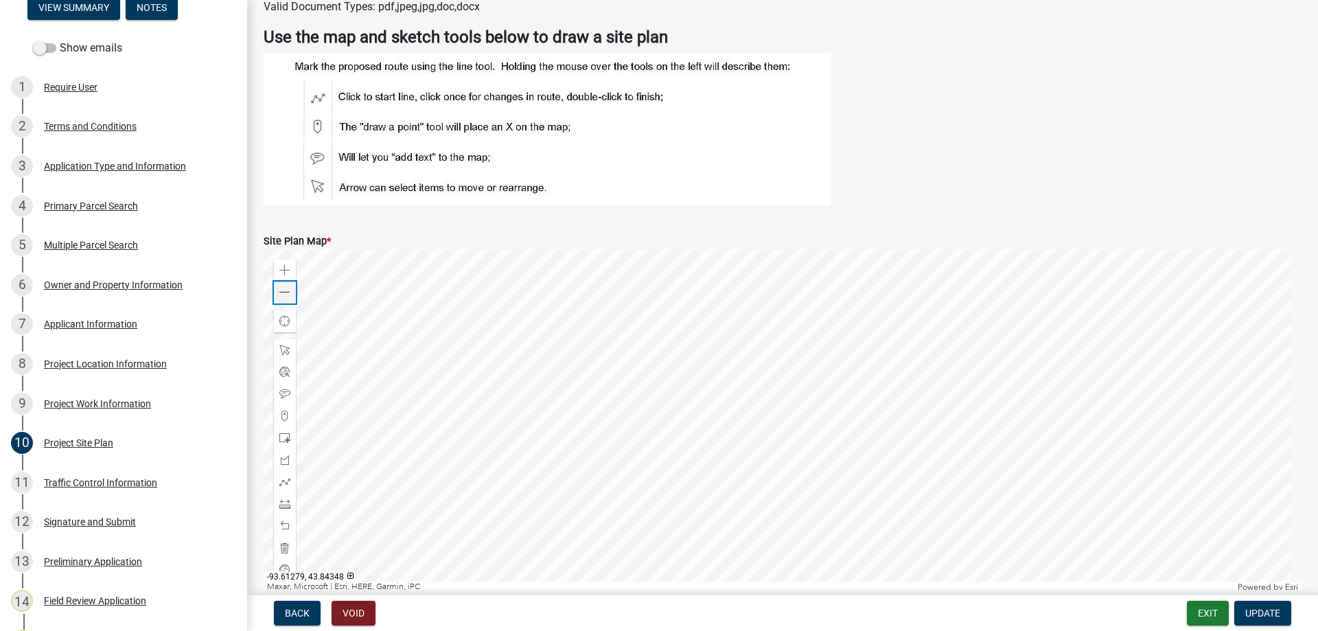
click at [285, 292] on span at bounding box center [284, 292] width 11 height 11
click at [878, 373] on div at bounding box center [783, 420] width 1038 height 343
click at [696, 389] on div at bounding box center [783, 420] width 1038 height 343
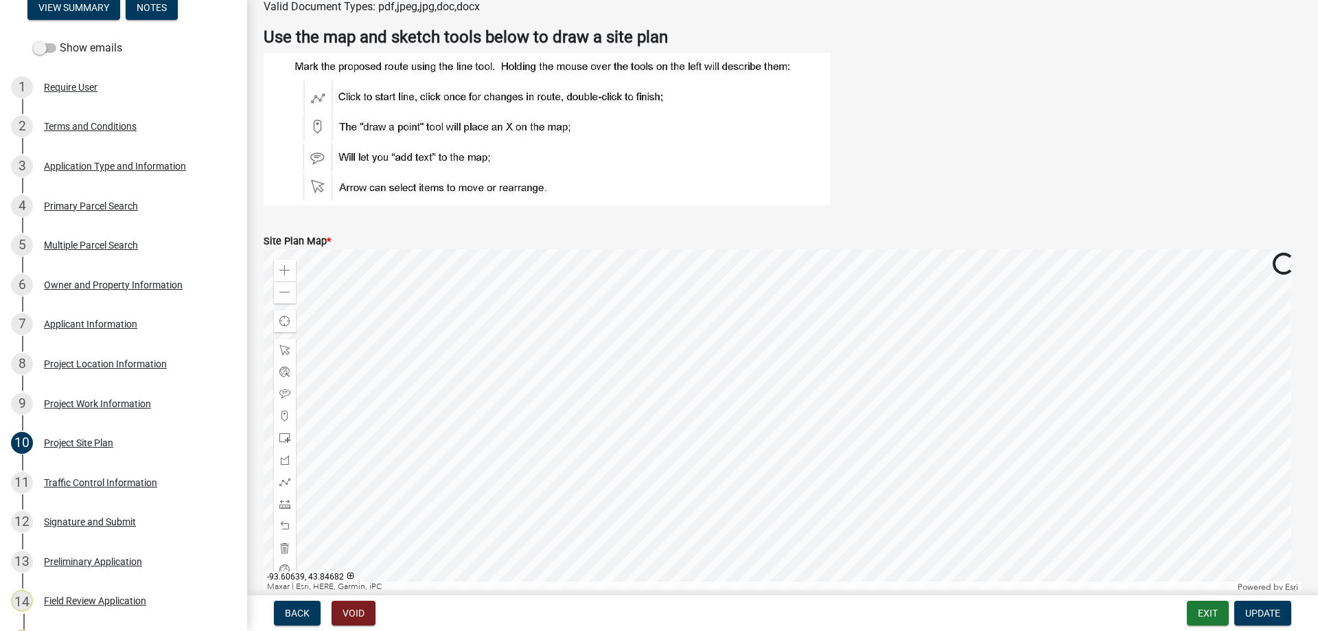
scroll to position [237, 0]
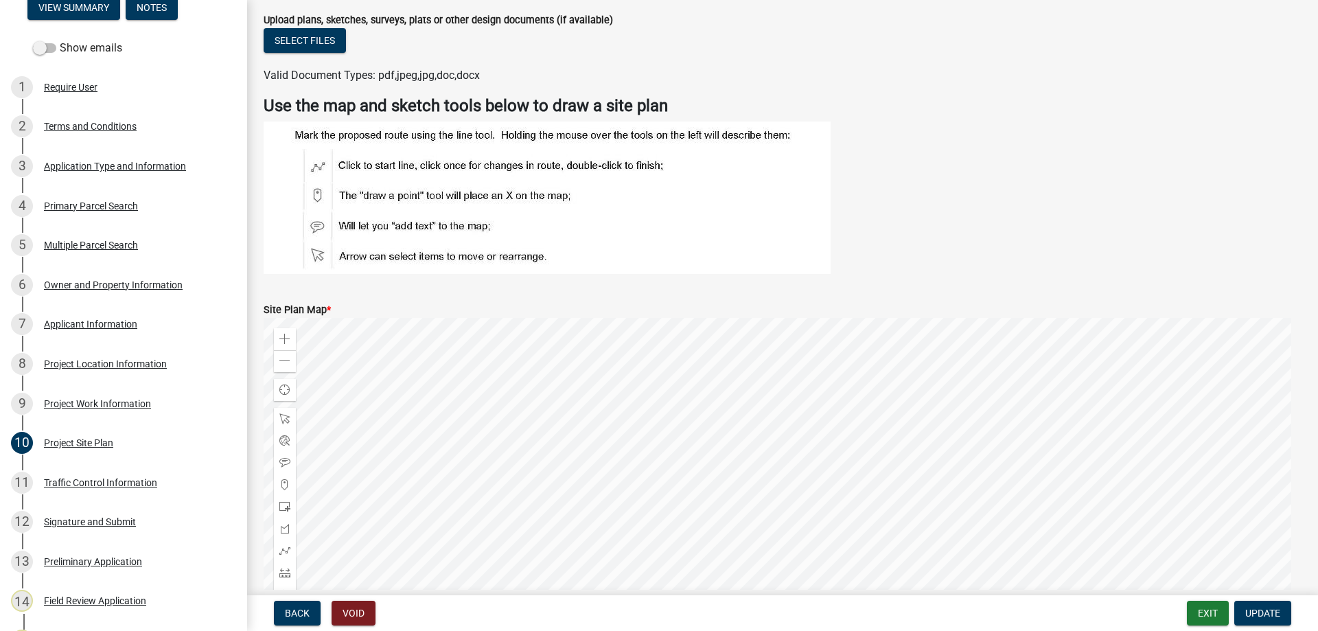
click at [736, 448] on div at bounding box center [783, 489] width 1038 height 343
click at [291, 335] on div "Zoom in" at bounding box center [285, 339] width 22 height 22
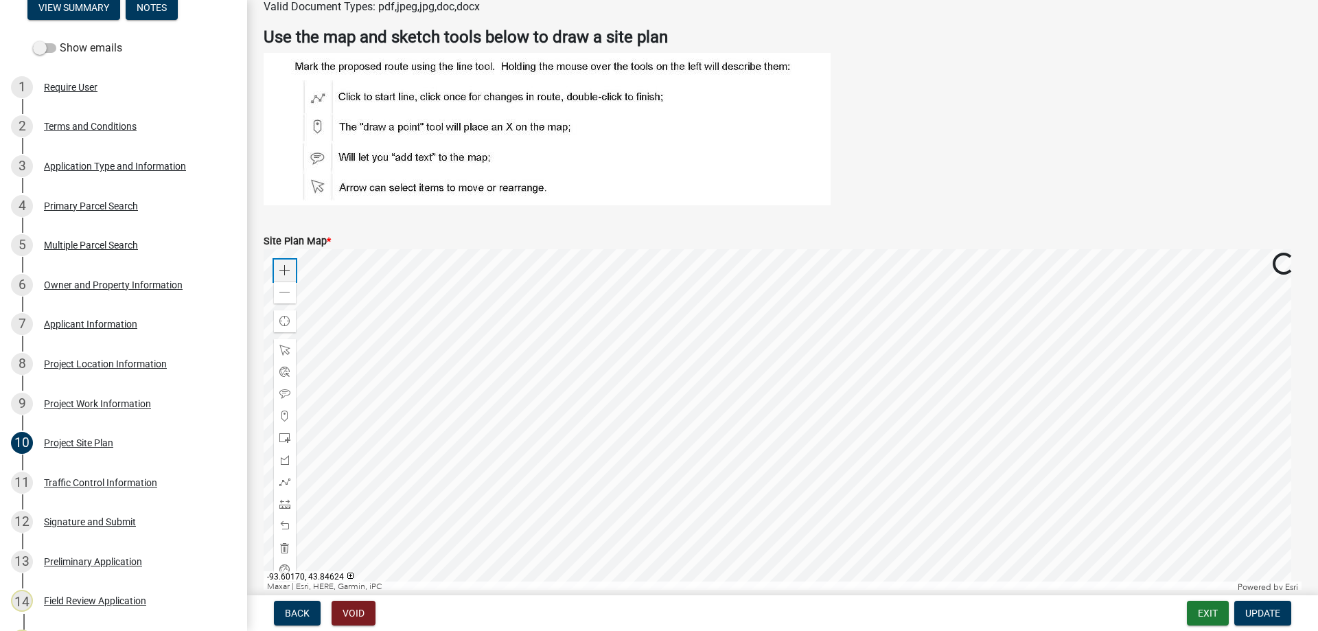
scroll to position [374, 0]
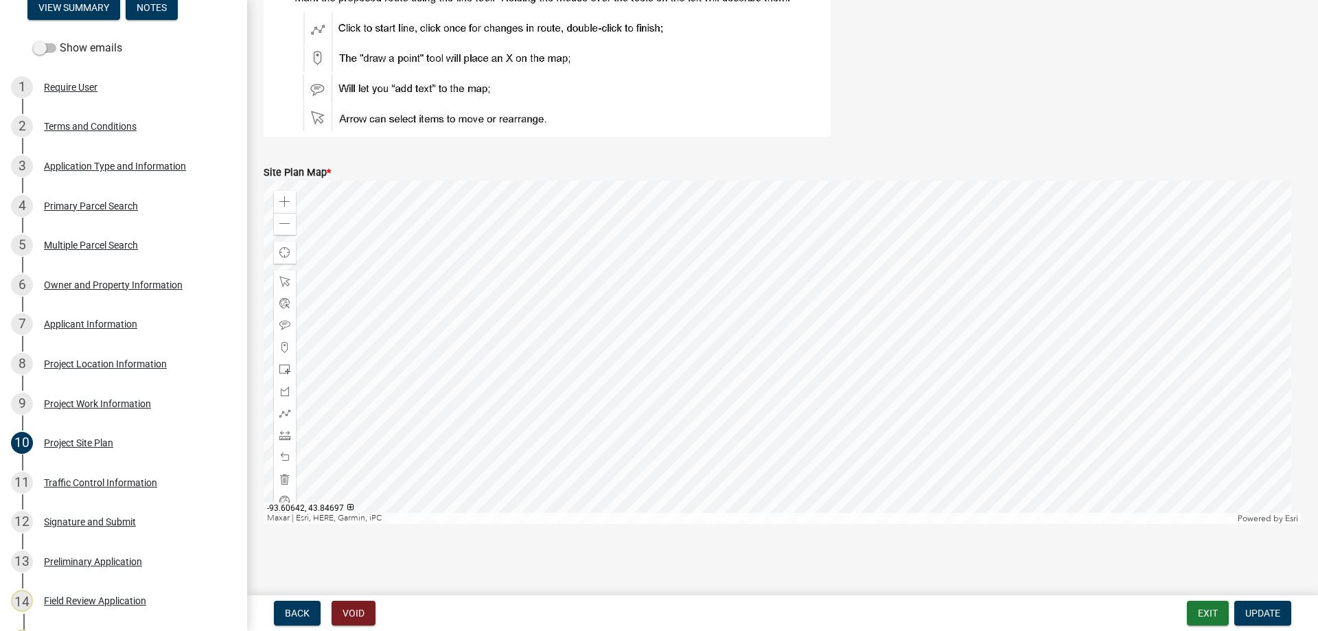
click at [770, 358] on div at bounding box center [783, 351] width 1038 height 343
click at [285, 198] on span at bounding box center [284, 201] width 11 height 11
click at [647, 341] on div at bounding box center [783, 351] width 1038 height 343
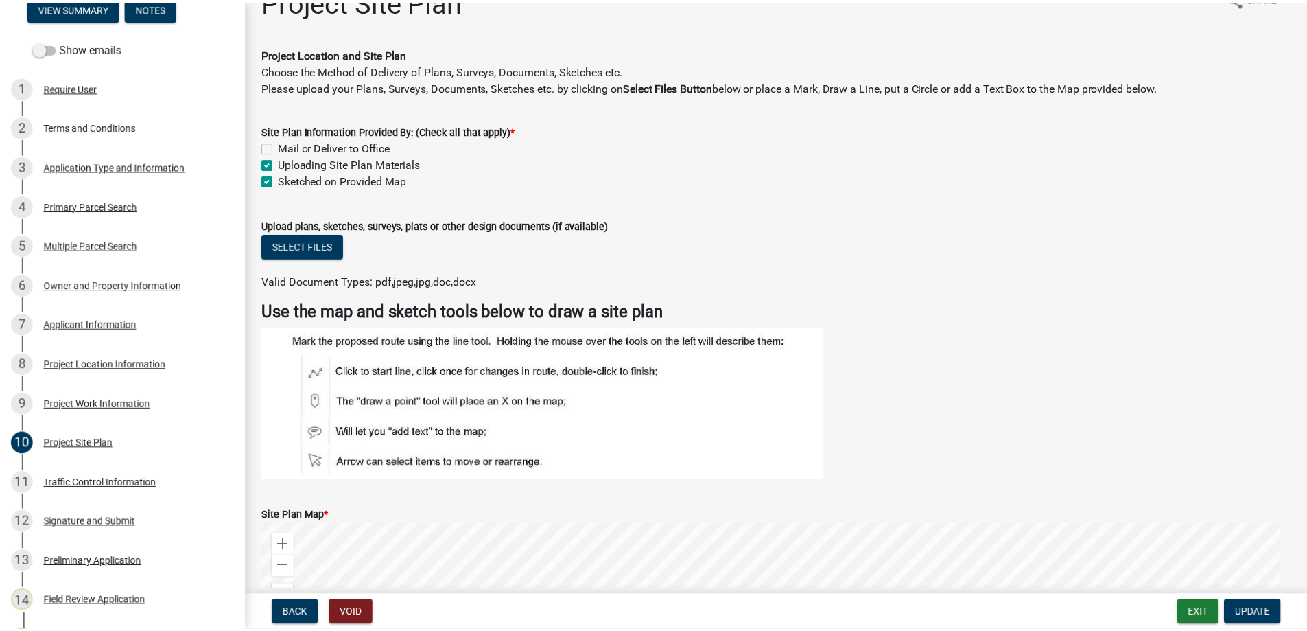
scroll to position [0, 0]
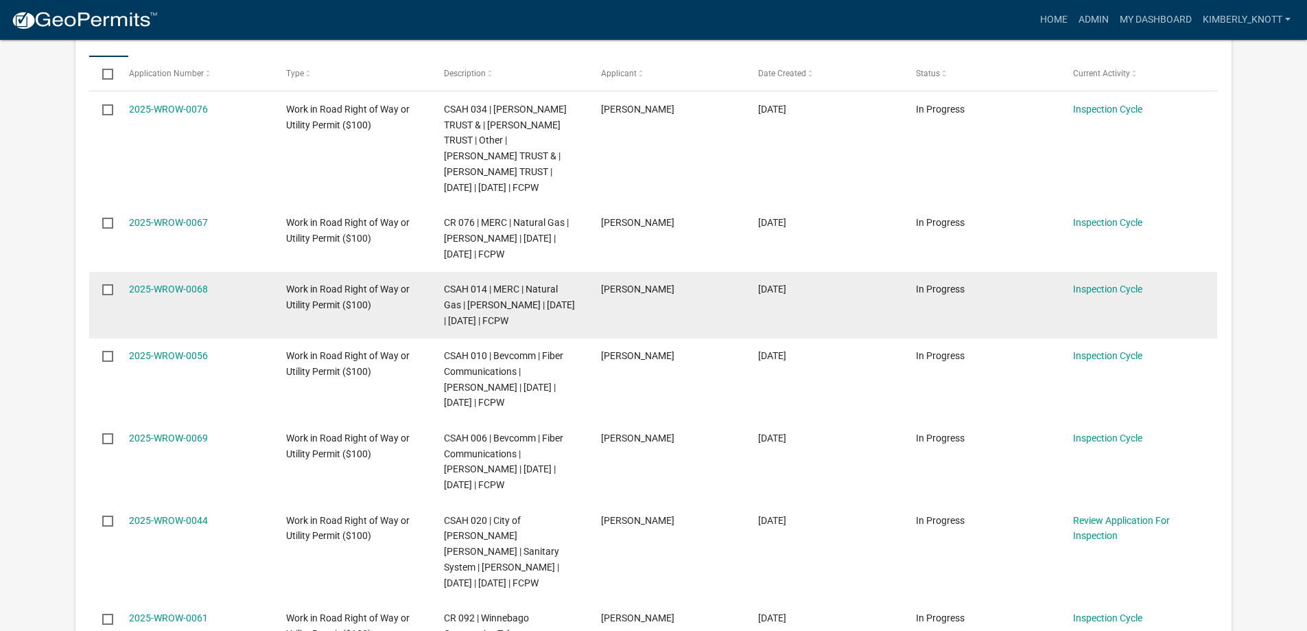
scroll to position [412, 0]
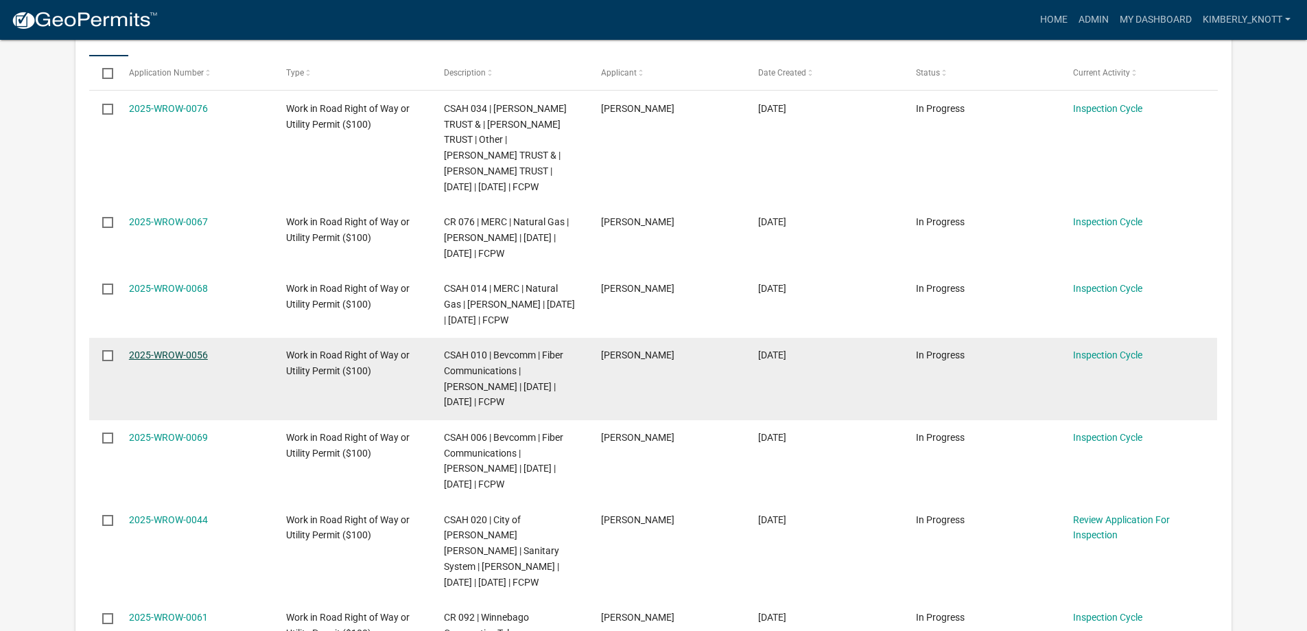
click at [199, 360] on link "2025-WROW-0056" at bounding box center [168, 354] width 79 height 11
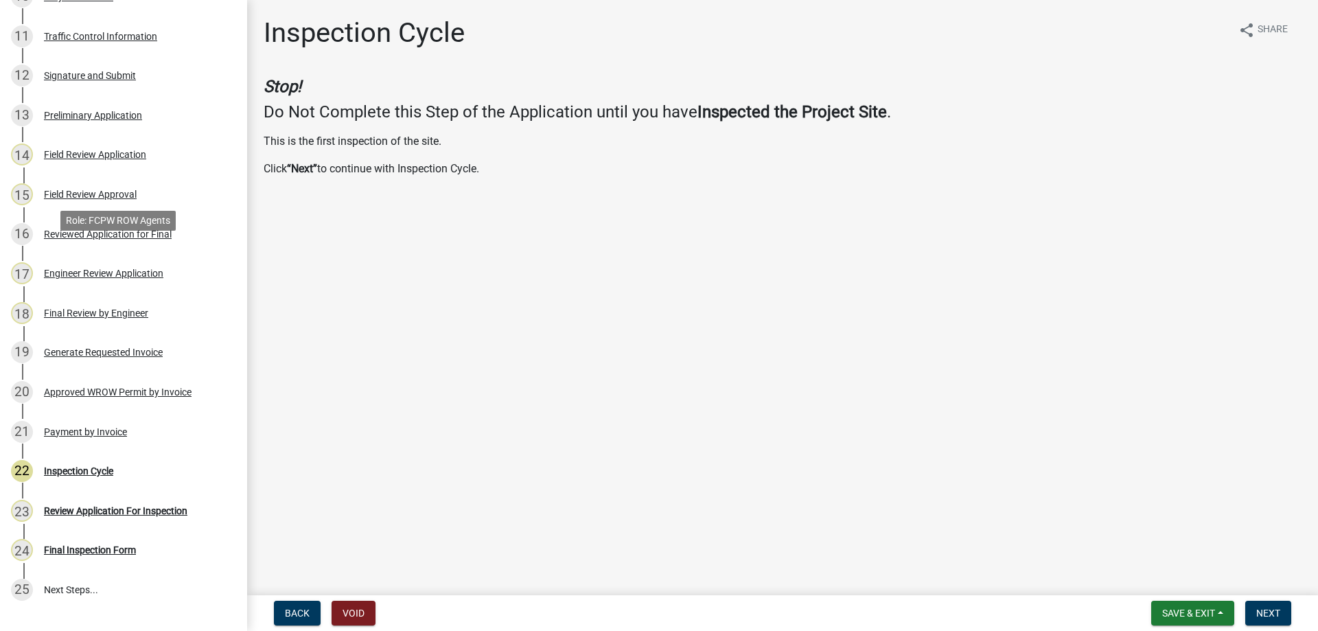
scroll to position [618, 0]
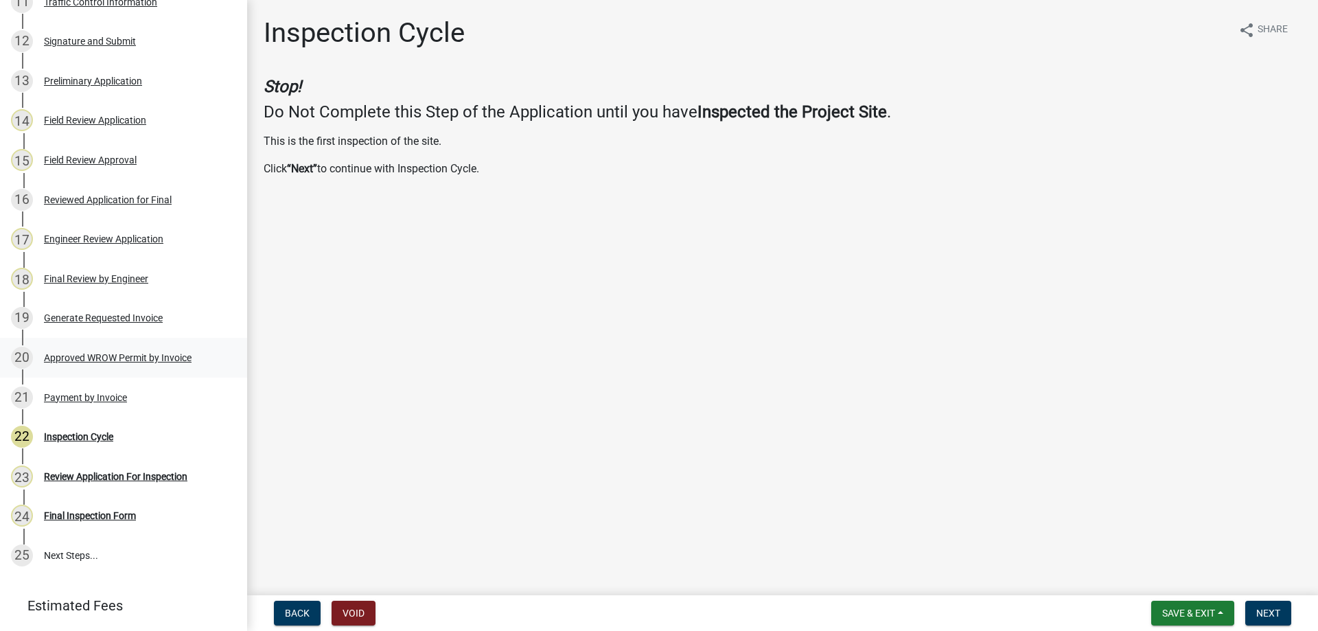
click at [155, 353] on div "Approved WROW Permit by Invoice" at bounding box center [118, 358] width 148 height 10
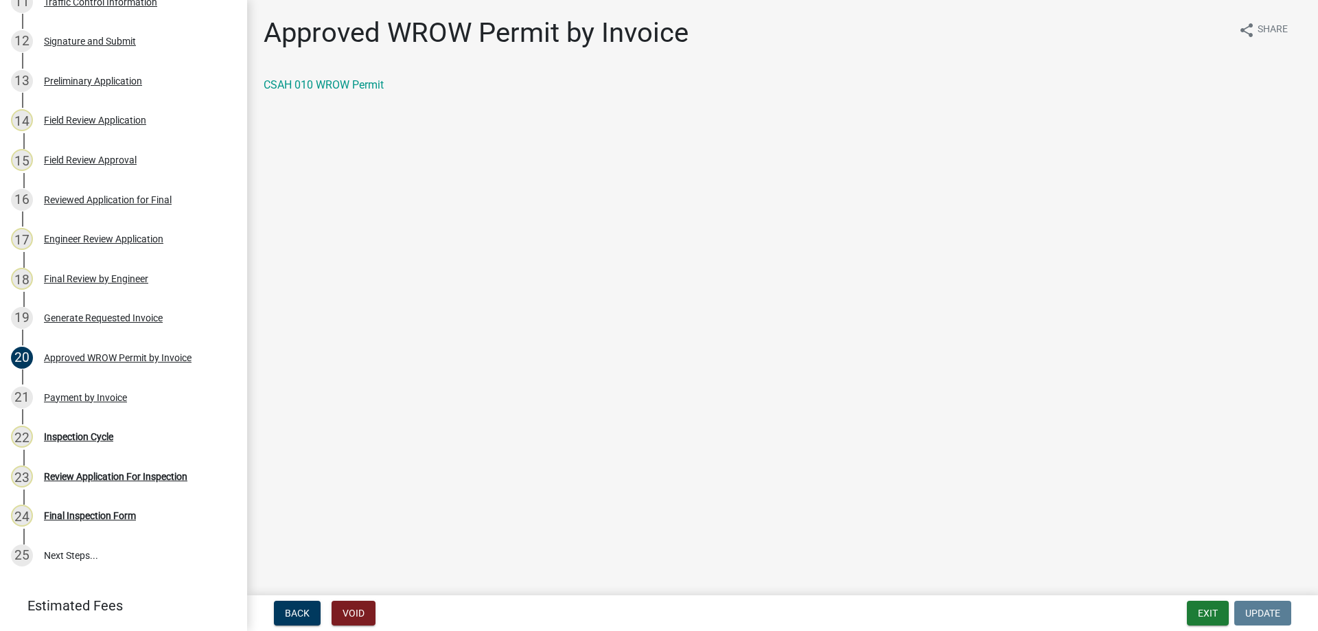
drag, startPoint x: 265, startPoint y: 428, endPoint x: 294, endPoint y: 458, distance: 41.7
click at [294, 458] on main "Approved WROW Permit by Invoice share Share CSAH 010 WROW Permit" at bounding box center [782, 294] width 1071 height 589
click at [361, 86] on link "CSAH 010 WROW Permit" at bounding box center [324, 84] width 120 height 13
click at [67, 279] on div "Final Review by Engineer" at bounding box center [96, 279] width 104 height 10
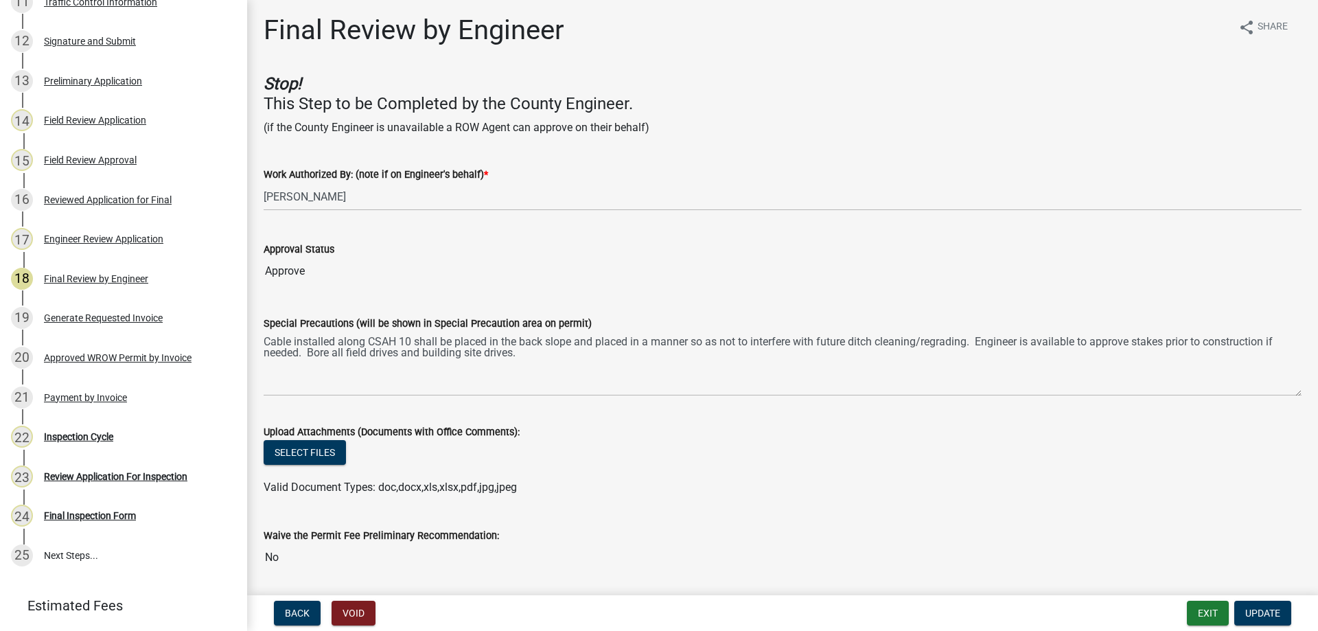
scroll to position [0, 0]
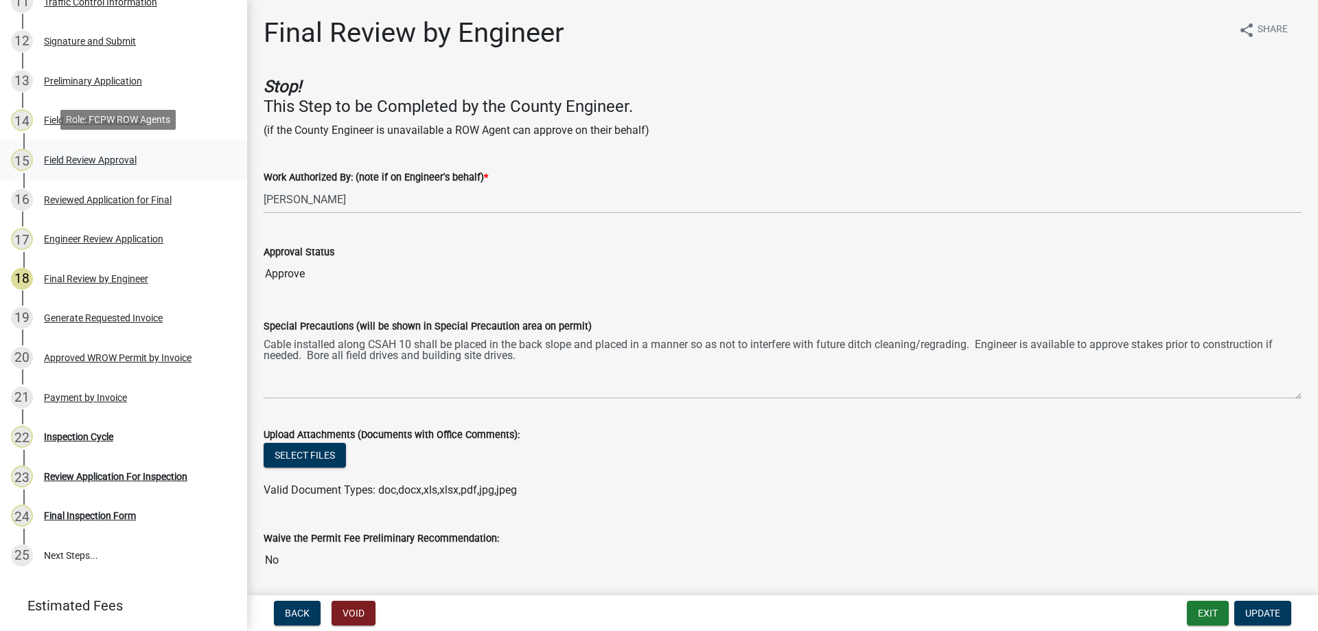
click at [93, 156] on div "Field Review Approval" at bounding box center [90, 160] width 93 height 10
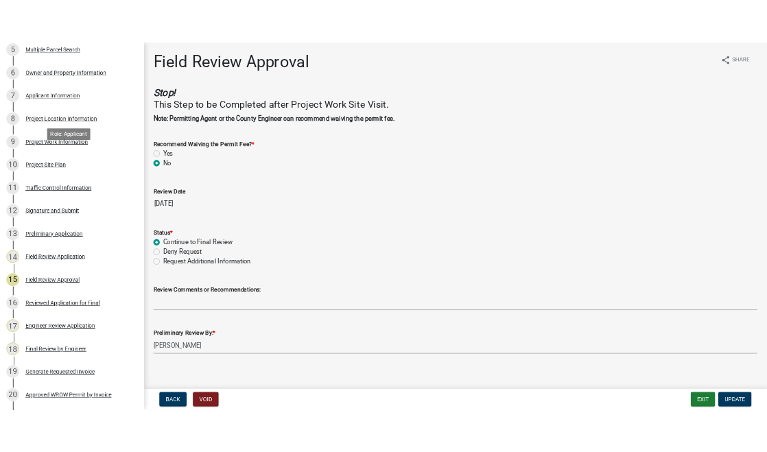
scroll to position [343, 0]
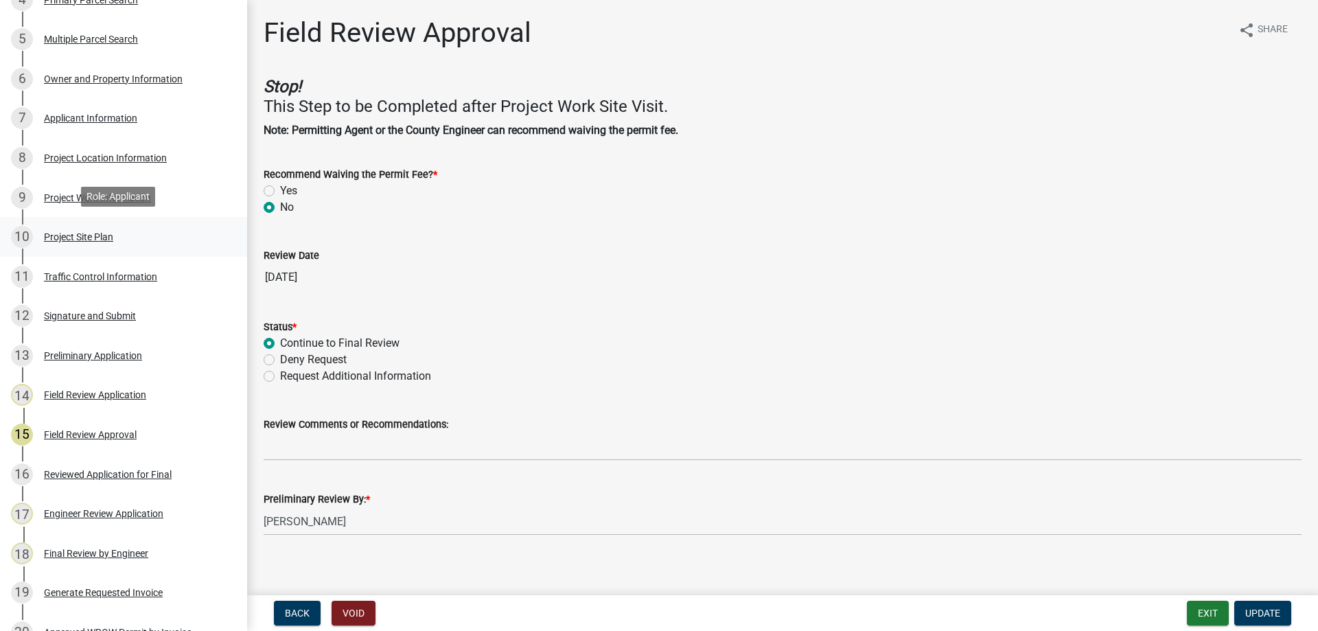
click at [89, 235] on div "Project Site Plan" at bounding box center [78, 237] width 69 height 10
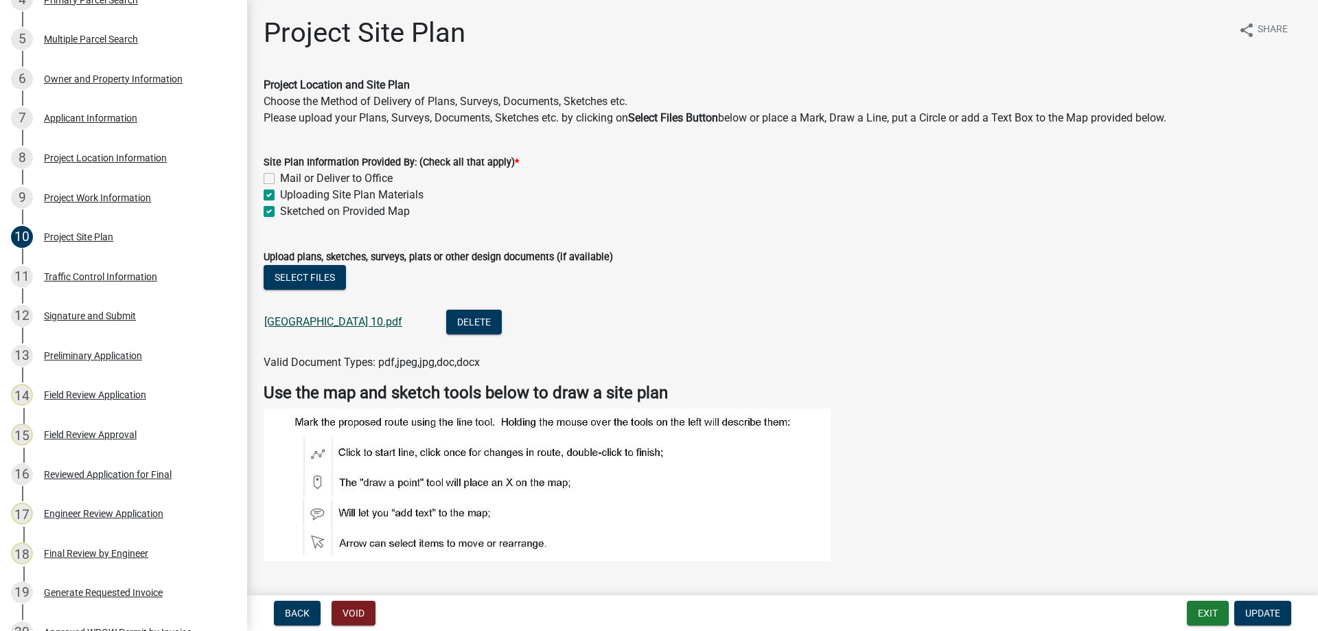
click at [363, 320] on link "[GEOGRAPHIC_DATA] 10.pdf" at bounding box center [333, 321] width 138 height 13
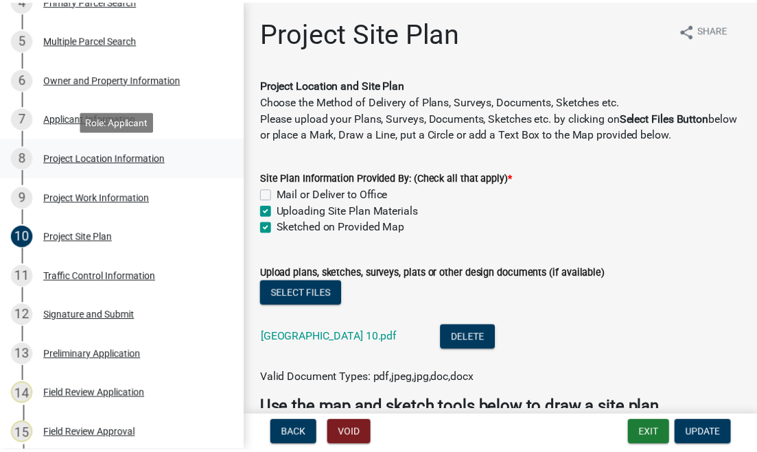
scroll to position [0, 0]
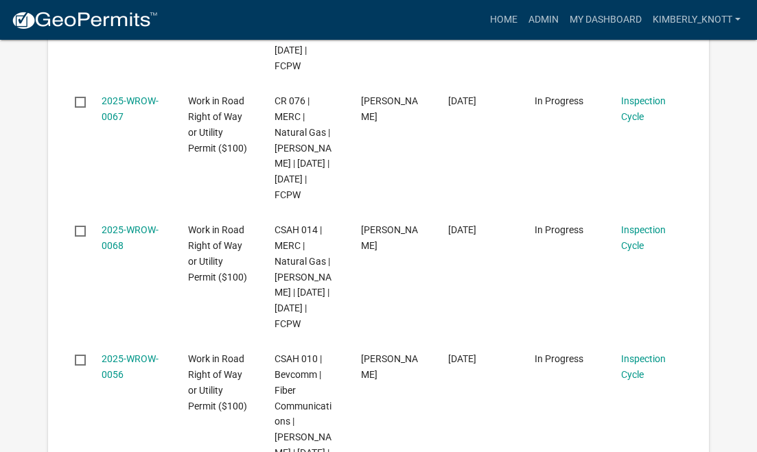
scroll to position [618, 0]
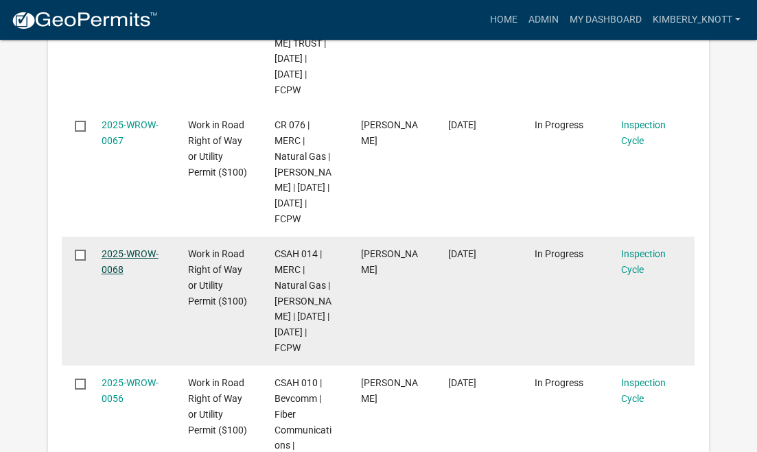
click at [115, 275] on link "2025-WROW-0068" at bounding box center [130, 261] width 57 height 27
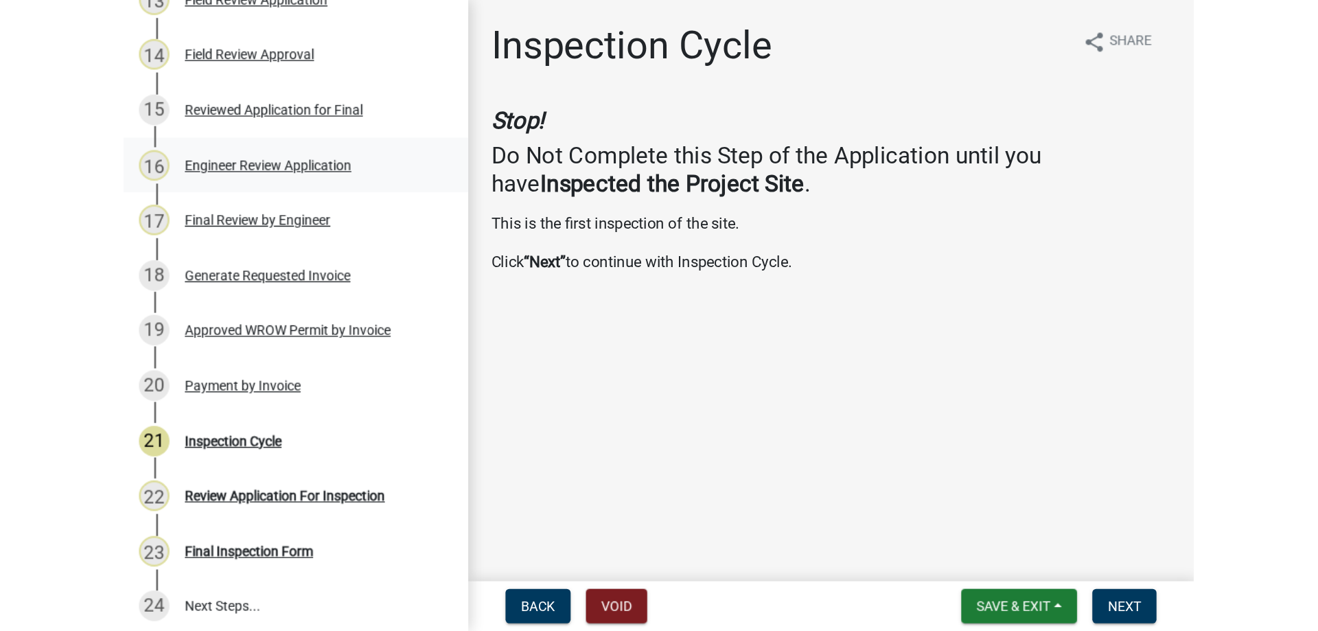
scroll to position [620, 0]
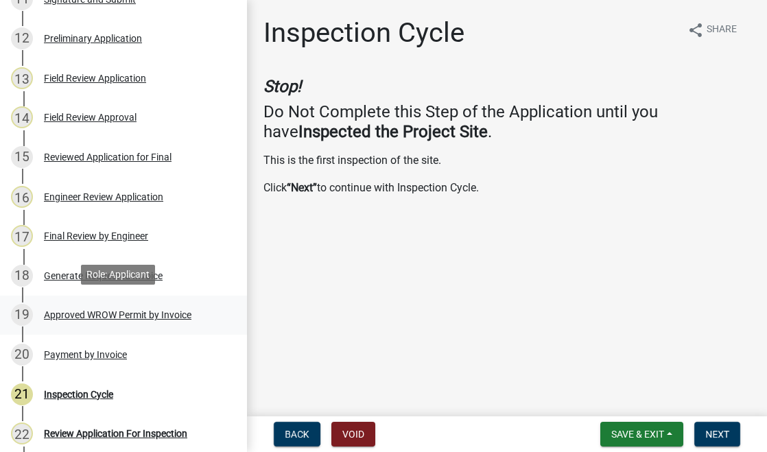
click at [156, 313] on div "Approved WROW Permit by Invoice" at bounding box center [118, 315] width 148 height 10
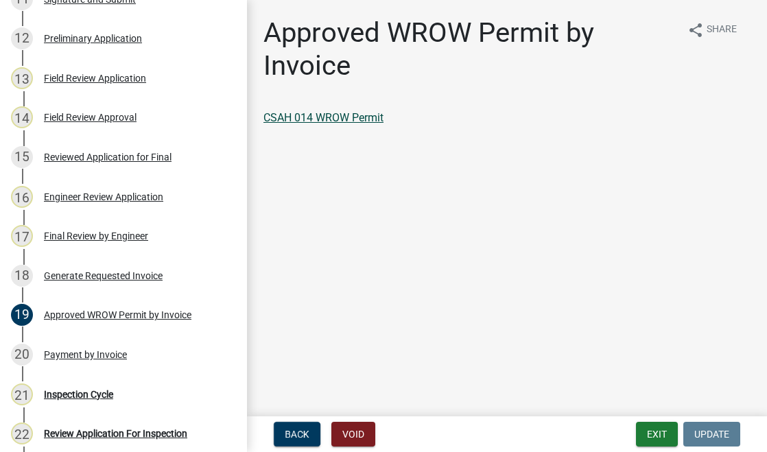
click at [353, 115] on link "CSAH 014 WROW Permit" at bounding box center [324, 117] width 120 height 13
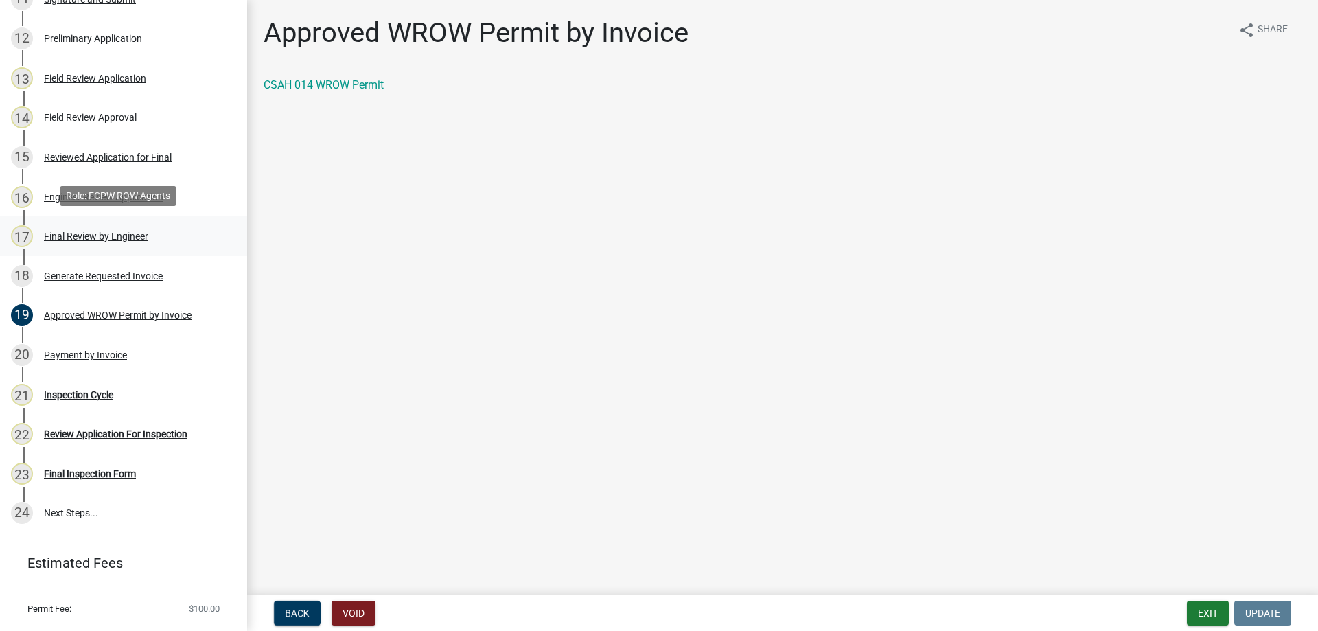
click at [106, 231] on div "Final Review by Engineer" at bounding box center [96, 236] width 104 height 10
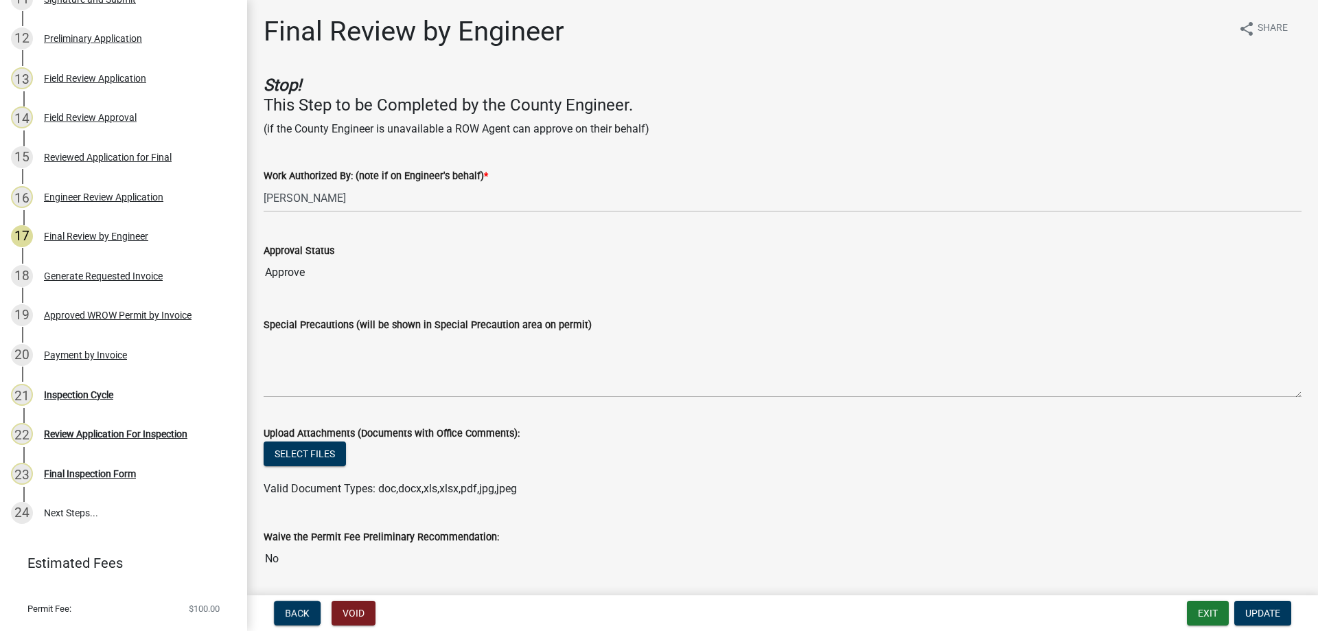
scroll to position [0, 0]
click at [89, 117] on div "Field Review Approval" at bounding box center [90, 118] width 93 height 10
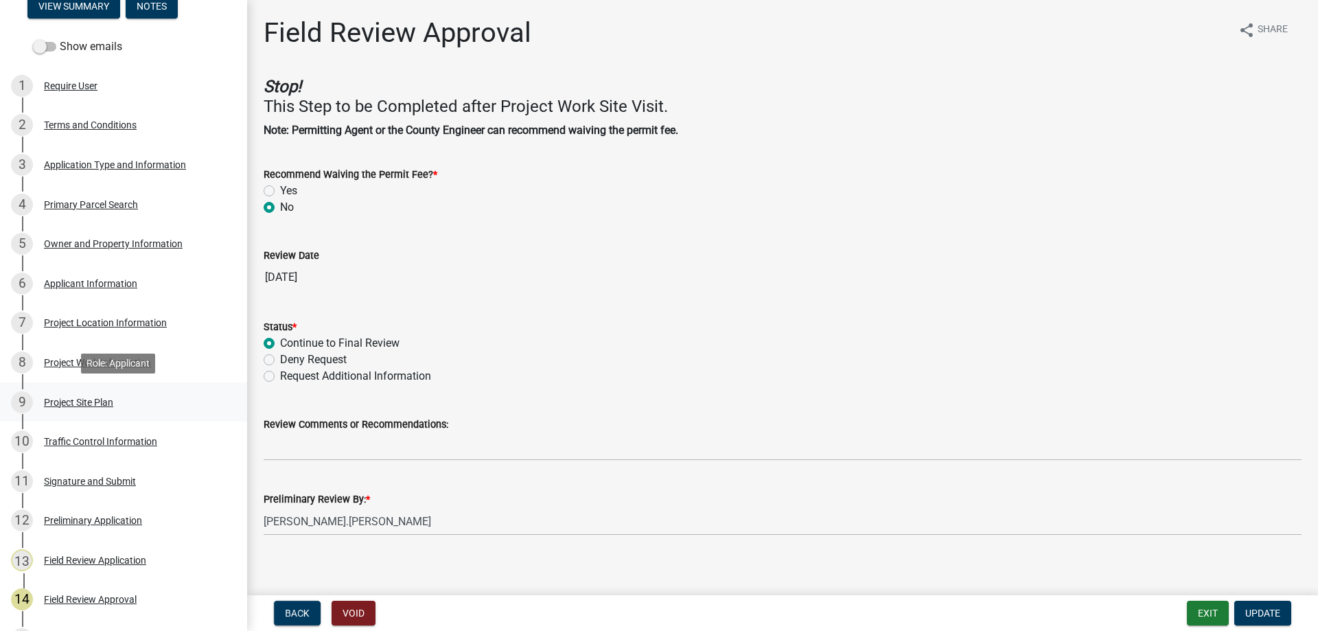
scroll to position [137, 0]
click at [94, 400] on div "Project Site Plan" at bounding box center [78, 404] width 69 height 10
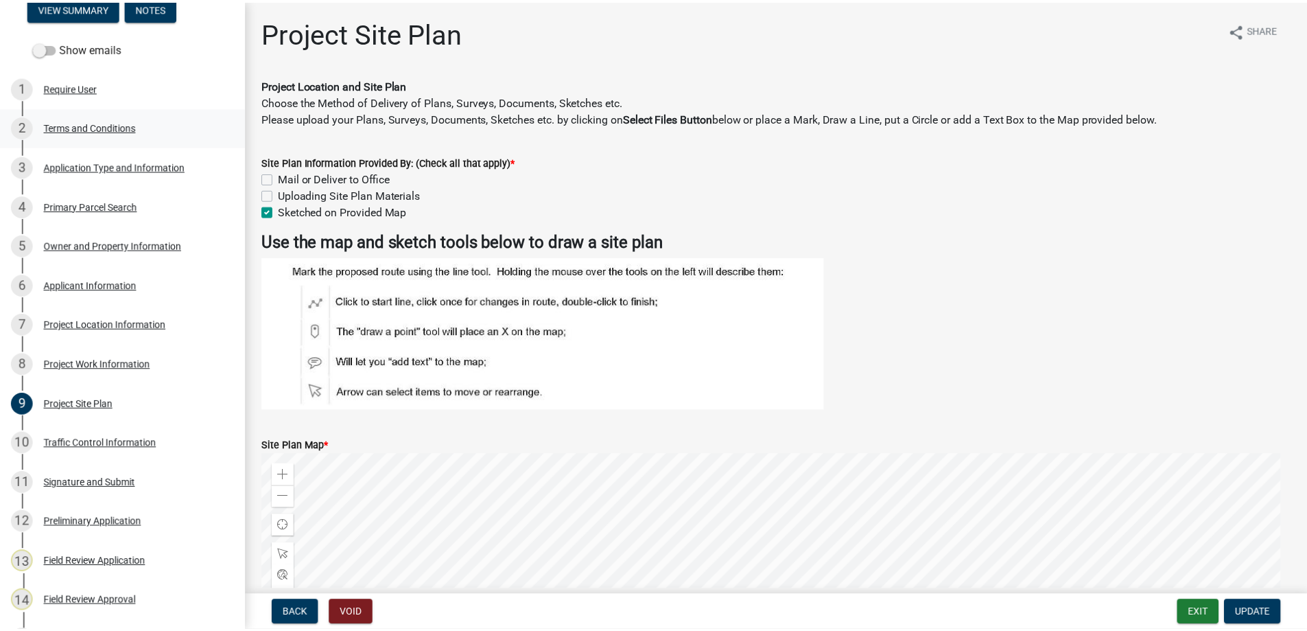
scroll to position [0, 0]
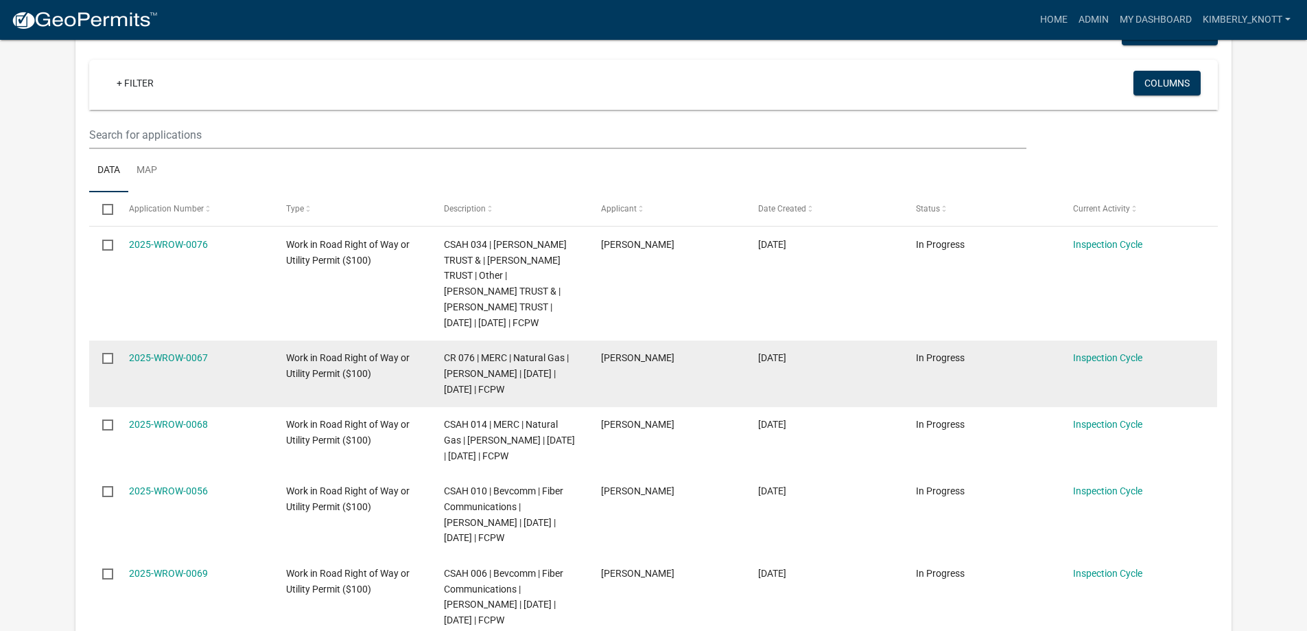
scroll to position [234, 0]
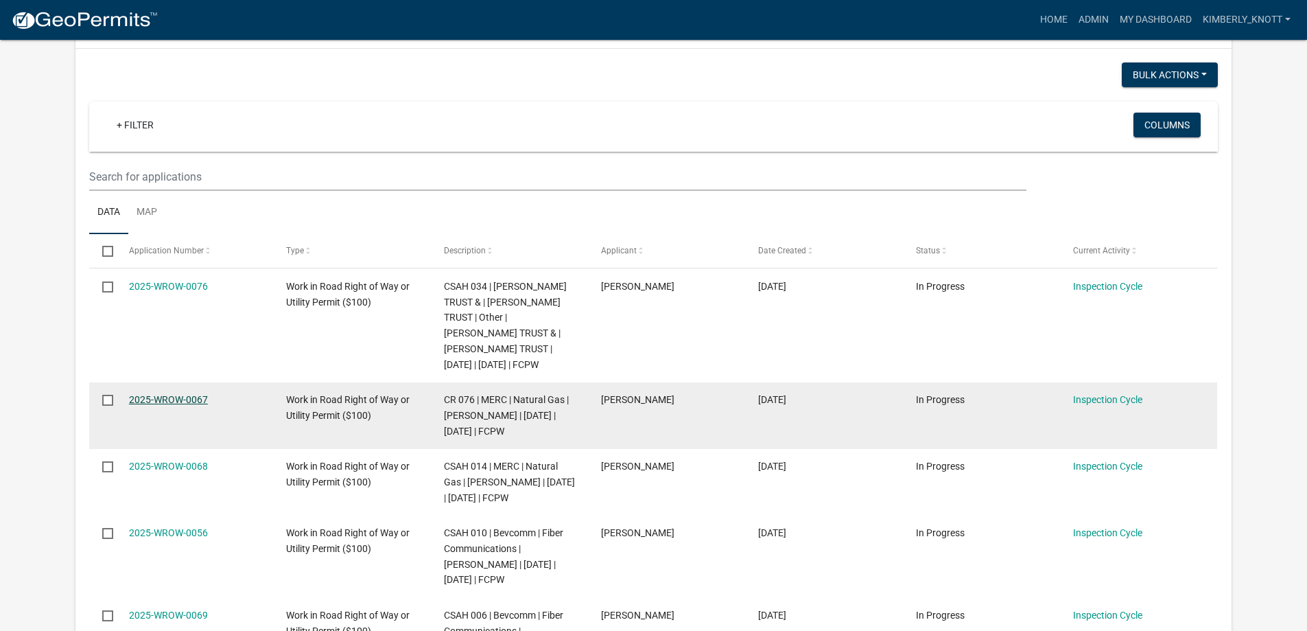
click at [177, 395] on link "2025-WROW-0067" at bounding box center [168, 399] width 79 height 11
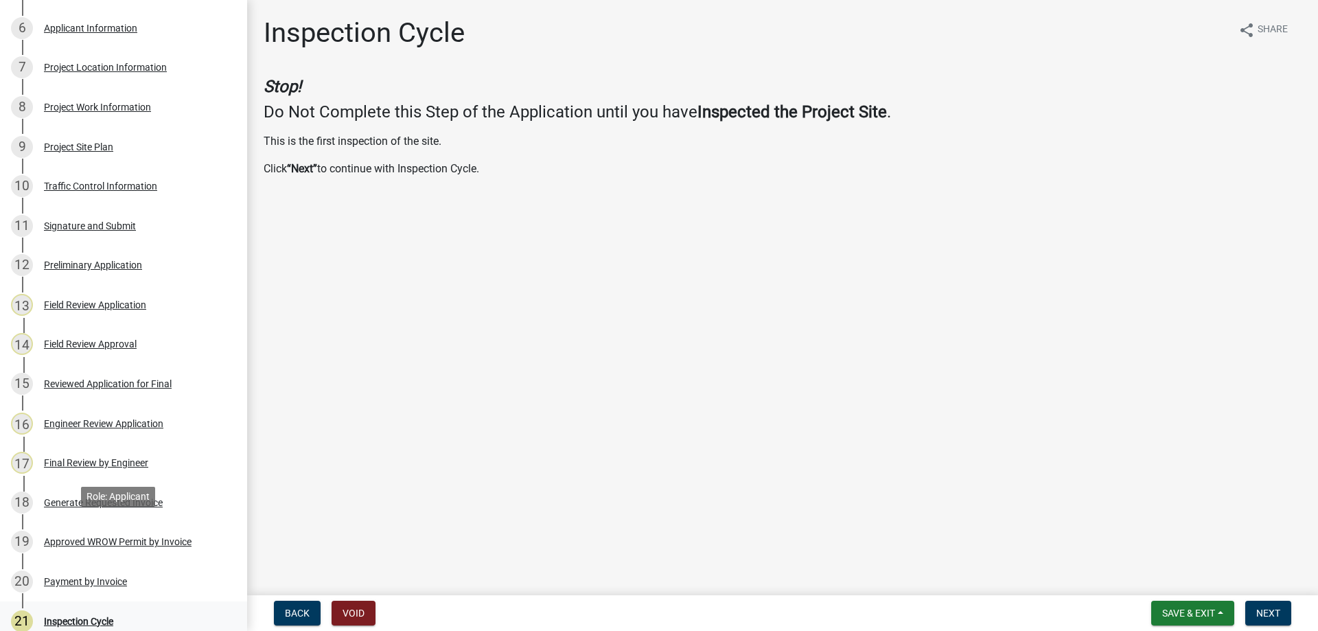
scroll to position [480, 0]
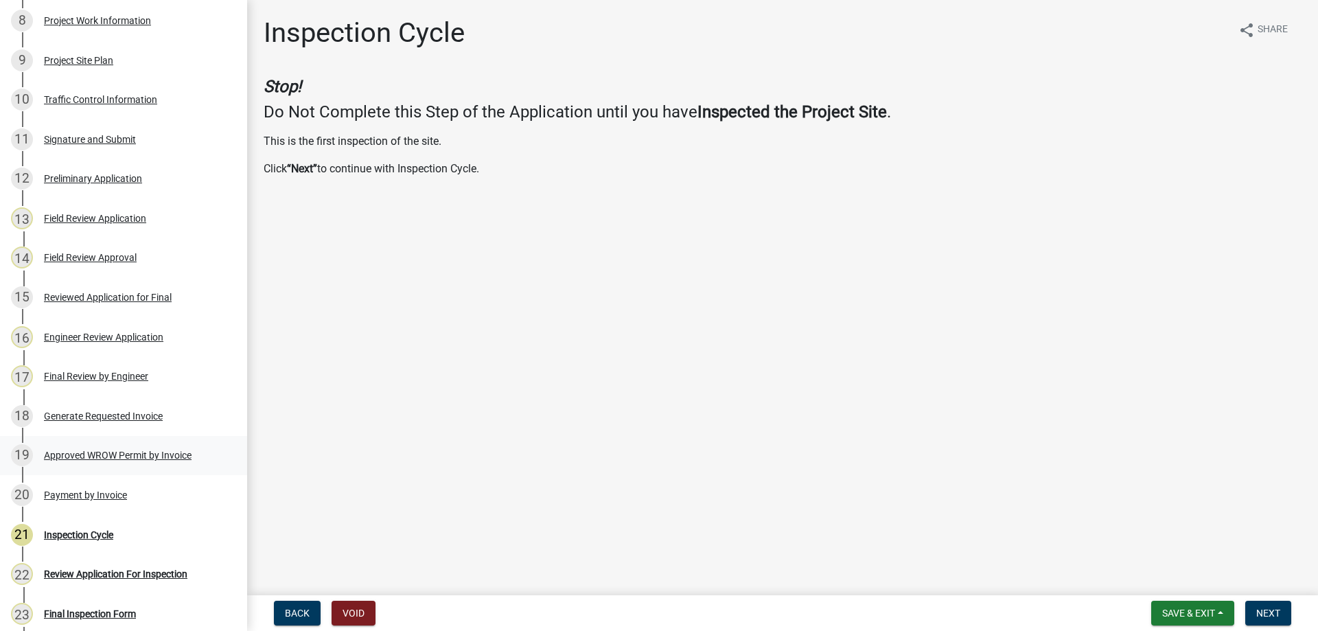
click at [178, 450] on div "Approved WROW Permit by Invoice" at bounding box center [118, 455] width 148 height 10
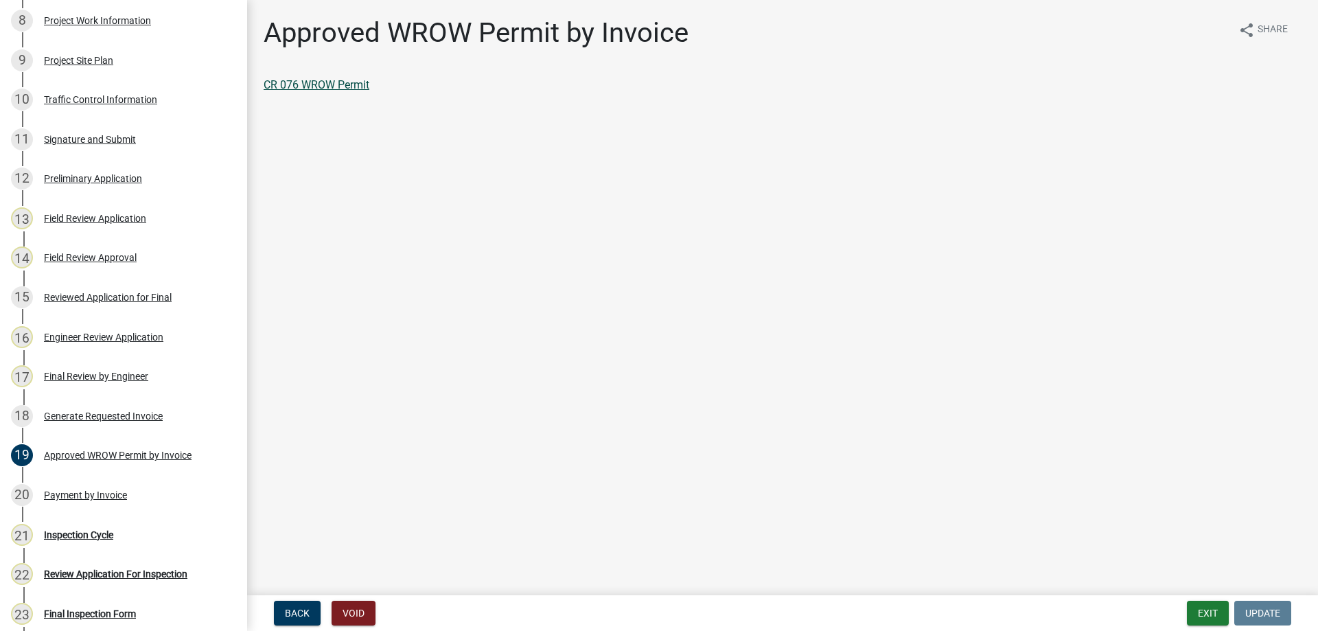
click at [327, 82] on link "CR 076 WROW Permit" at bounding box center [317, 84] width 106 height 13
click at [117, 376] on div "Final Review by Engineer" at bounding box center [96, 376] width 104 height 10
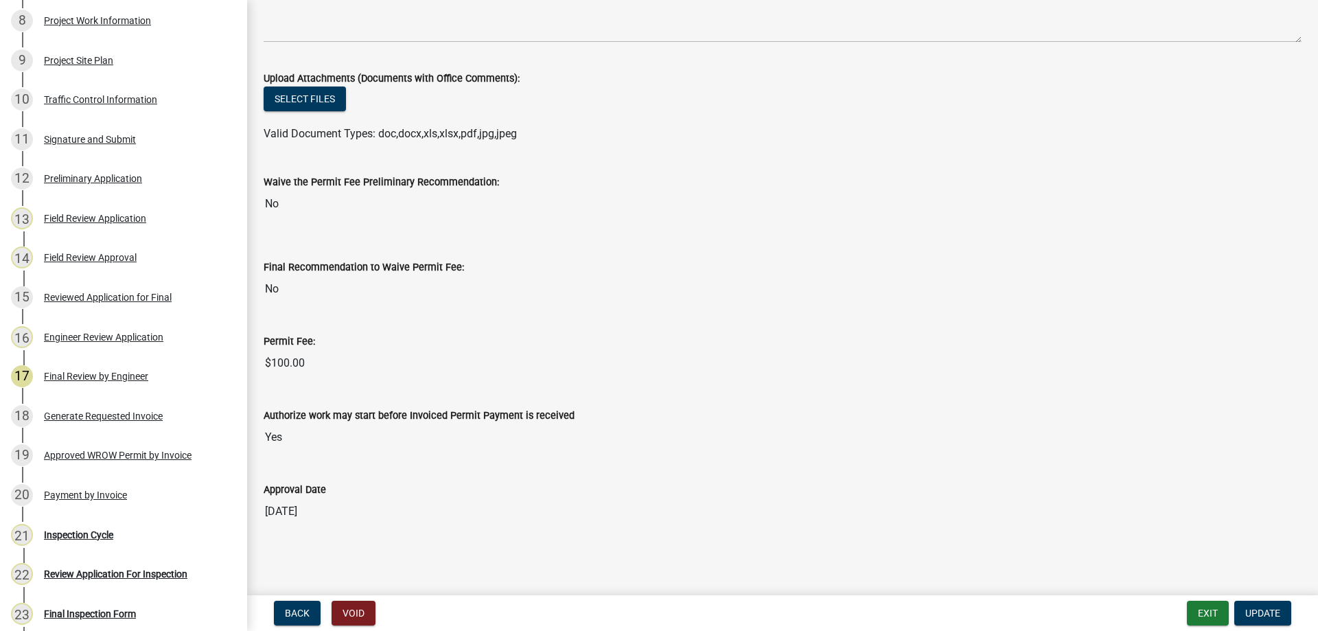
scroll to position [0, 0]
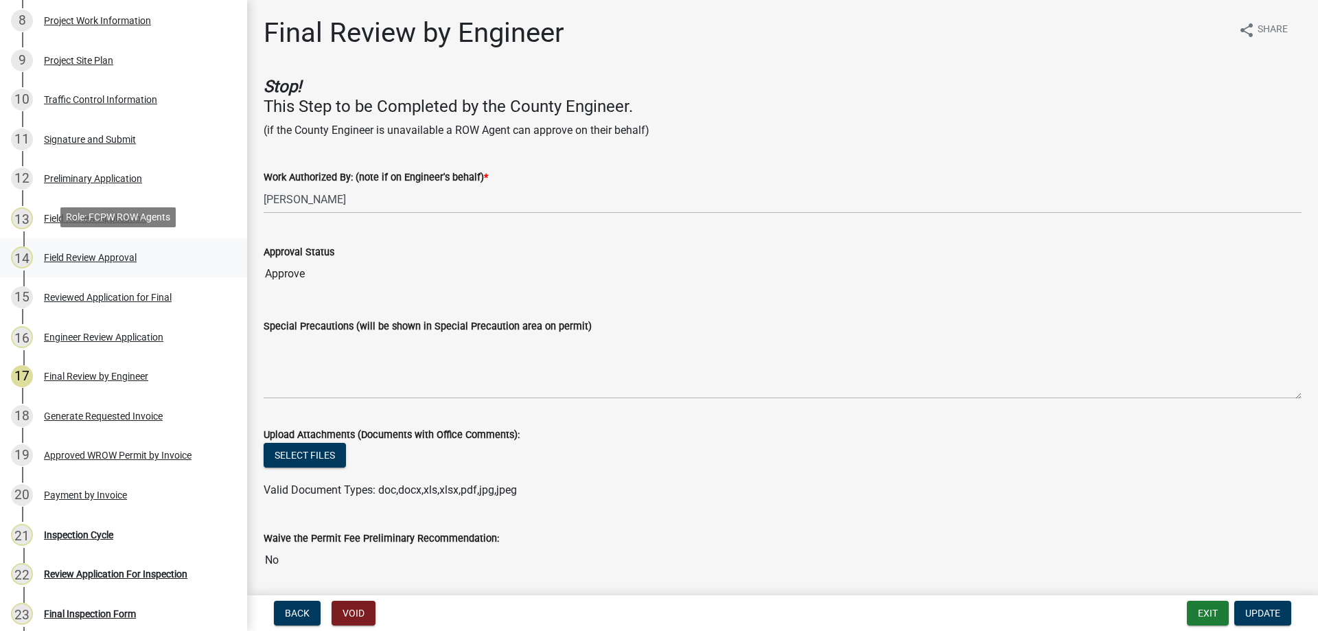
click at [104, 255] on div "Field Review Approval" at bounding box center [90, 258] width 93 height 10
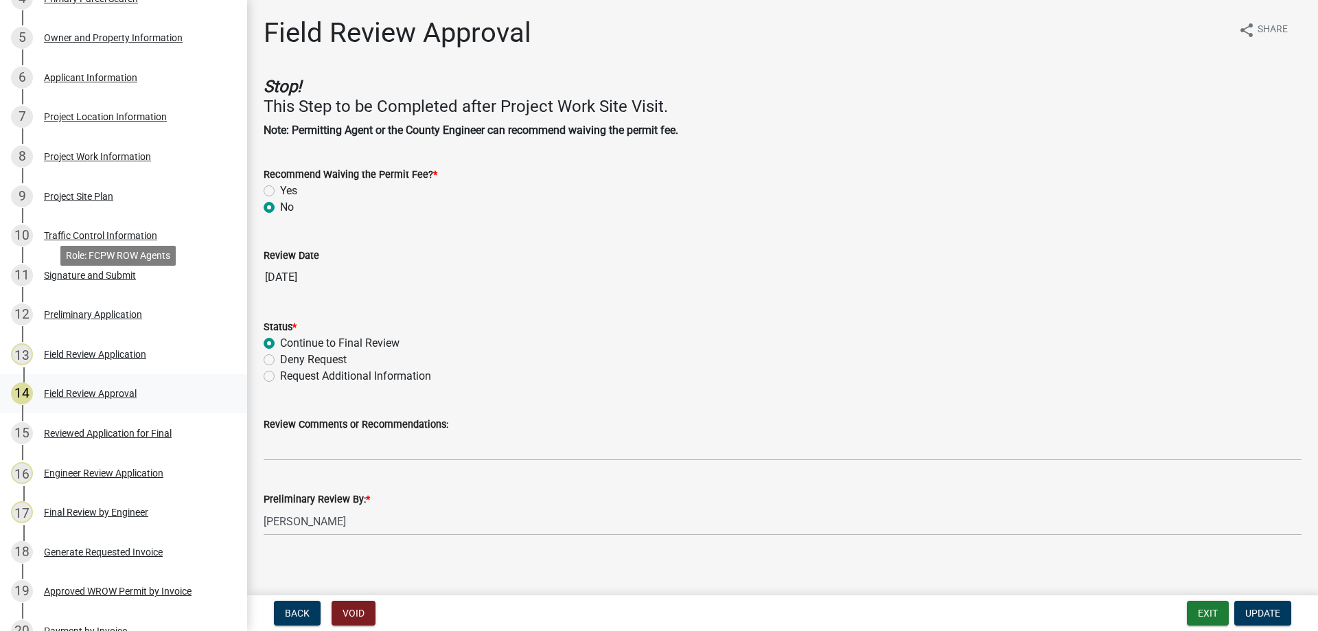
scroll to position [343, 0]
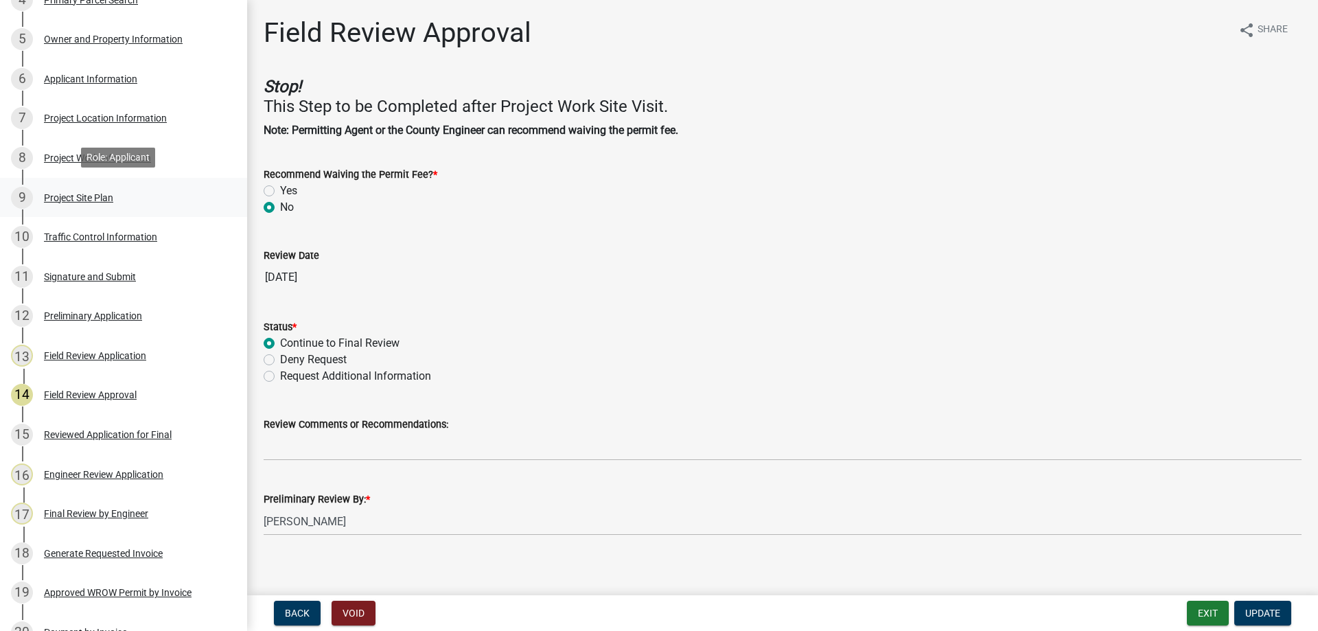
click at [78, 193] on div "Project Site Plan" at bounding box center [78, 198] width 69 height 10
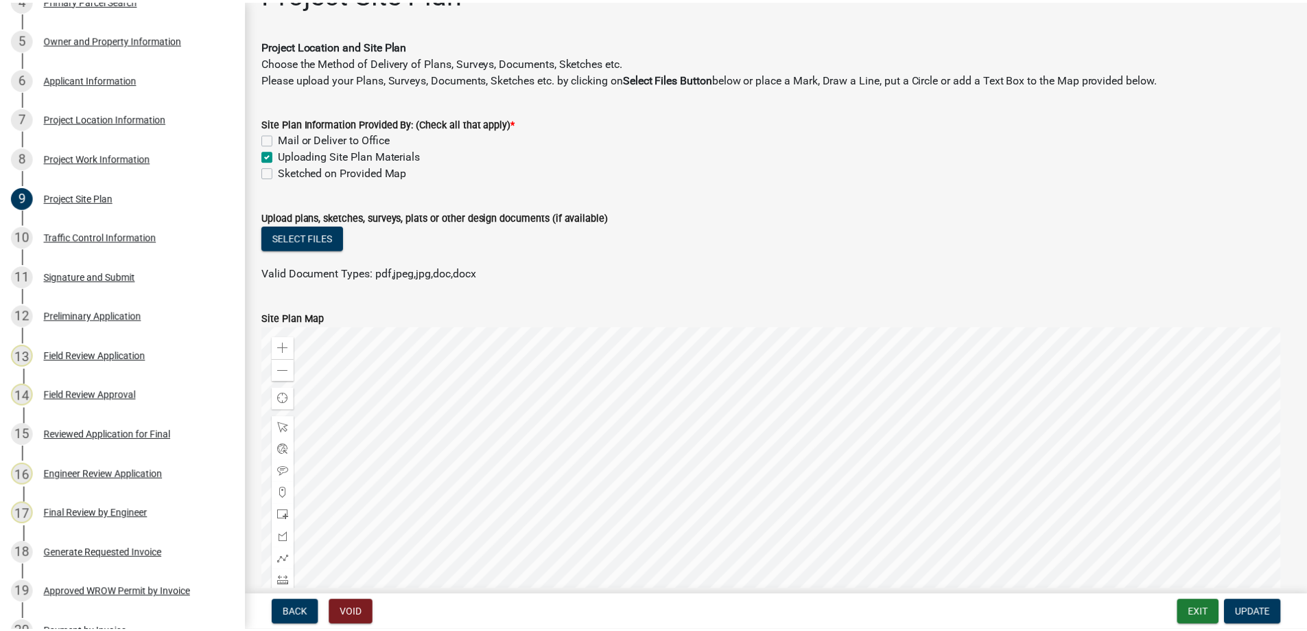
scroll to position [0, 0]
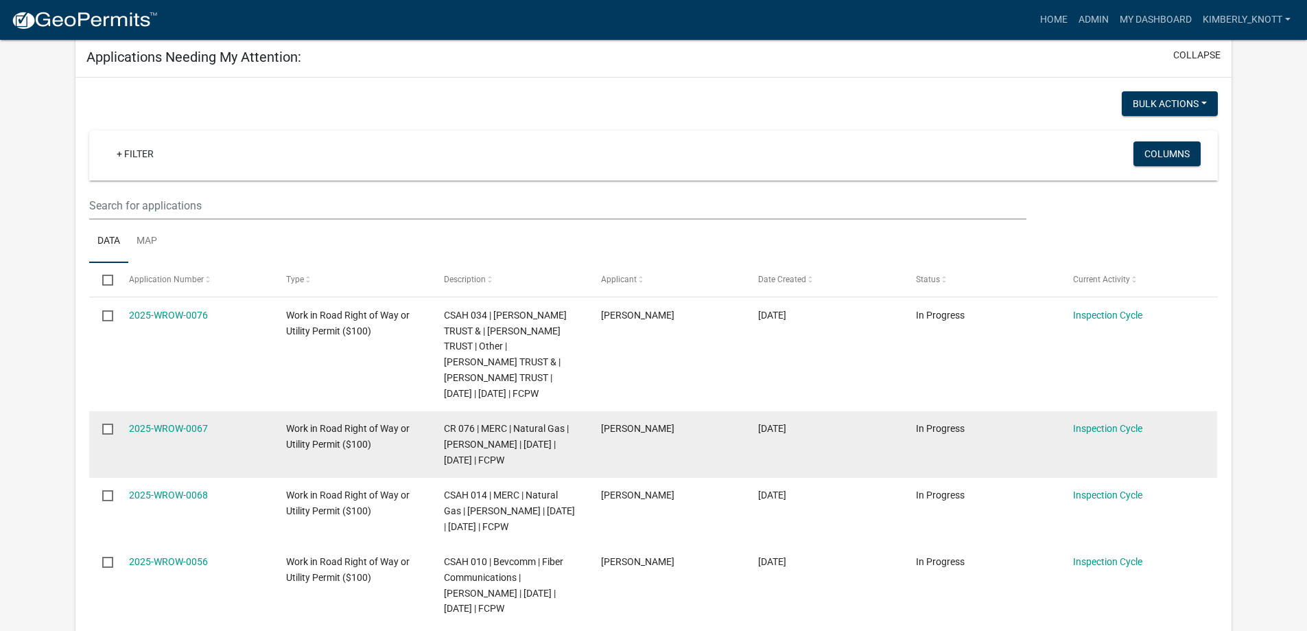
scroll to position [206, 0]
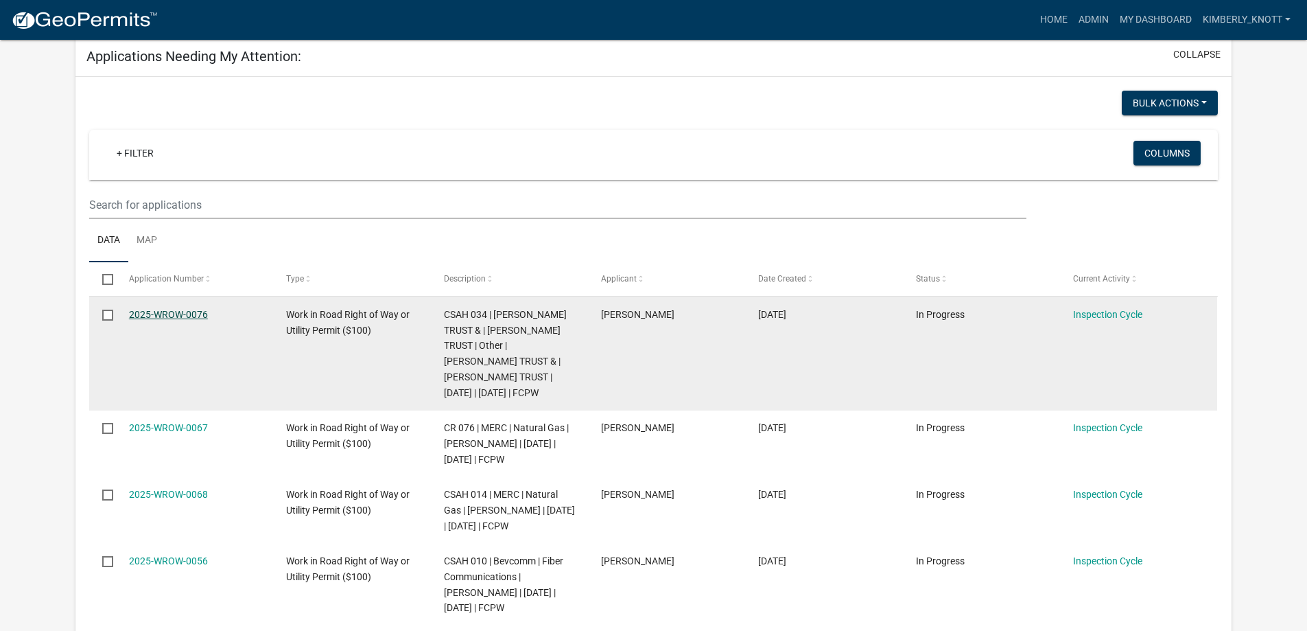
click at [196, 316] on link "2025-WROW-0076" at bounding box center [168, 314] width 79 height 11
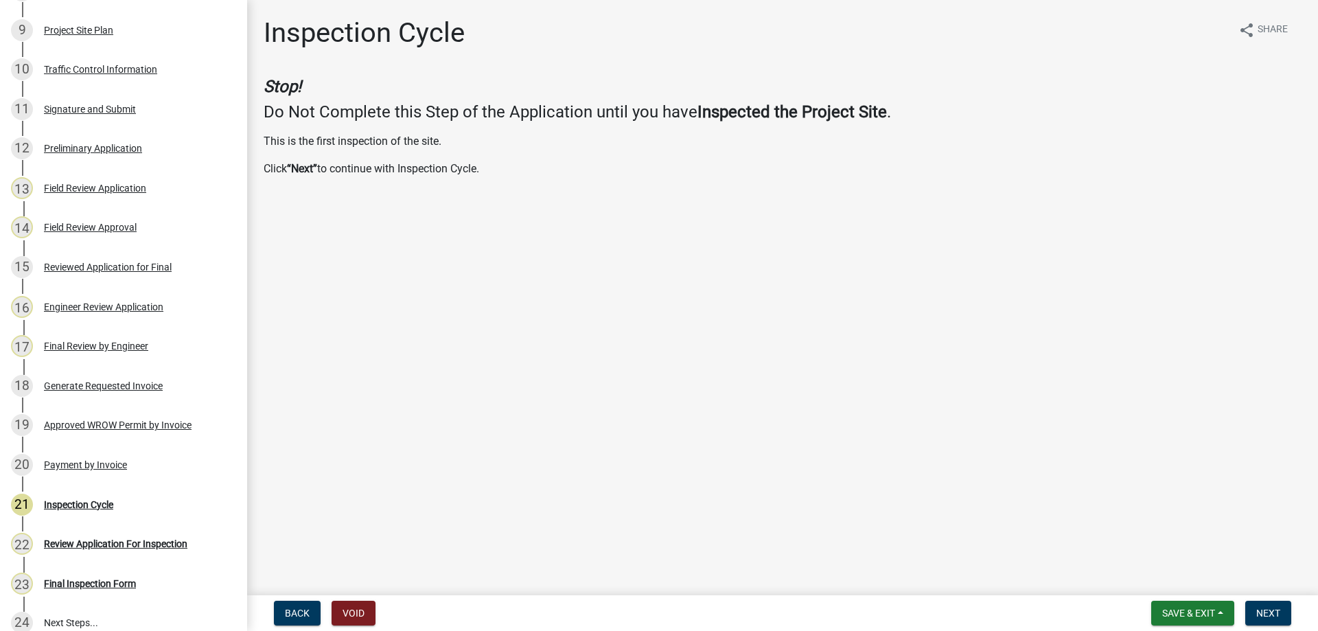
scroll to position [442, 0]
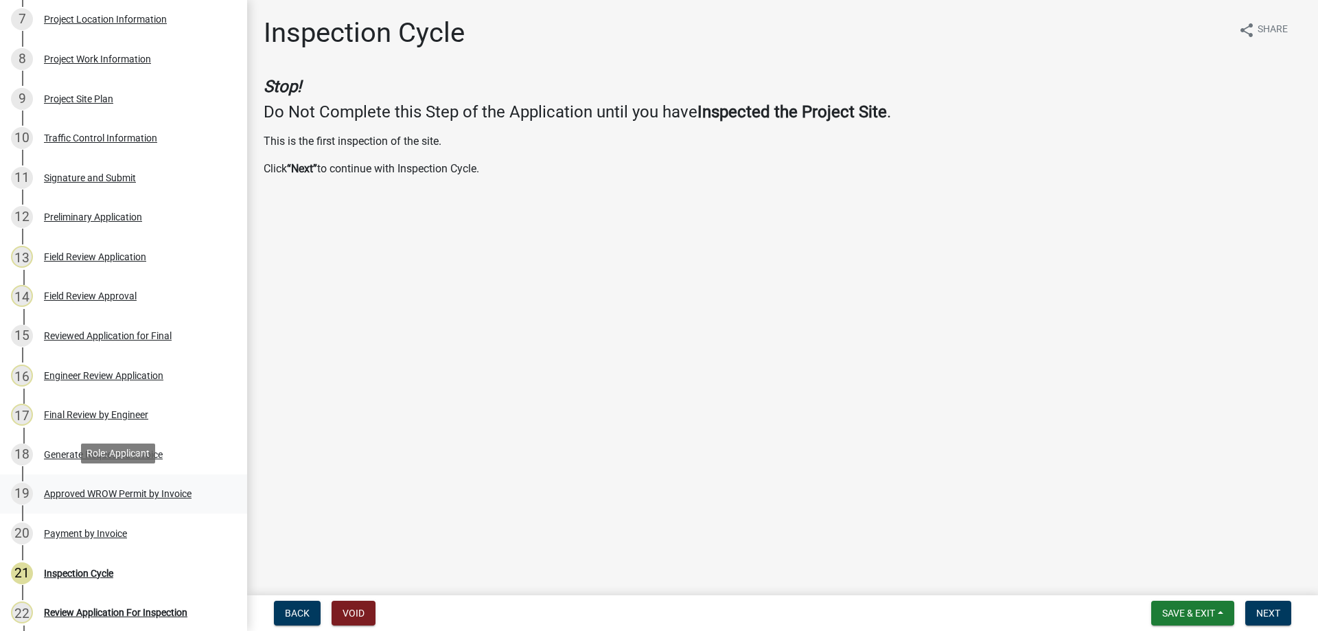
click at [139, 491] on div "Approved WROW Permit by Invoice" at bounding box center [118, 494] width 148 height 10
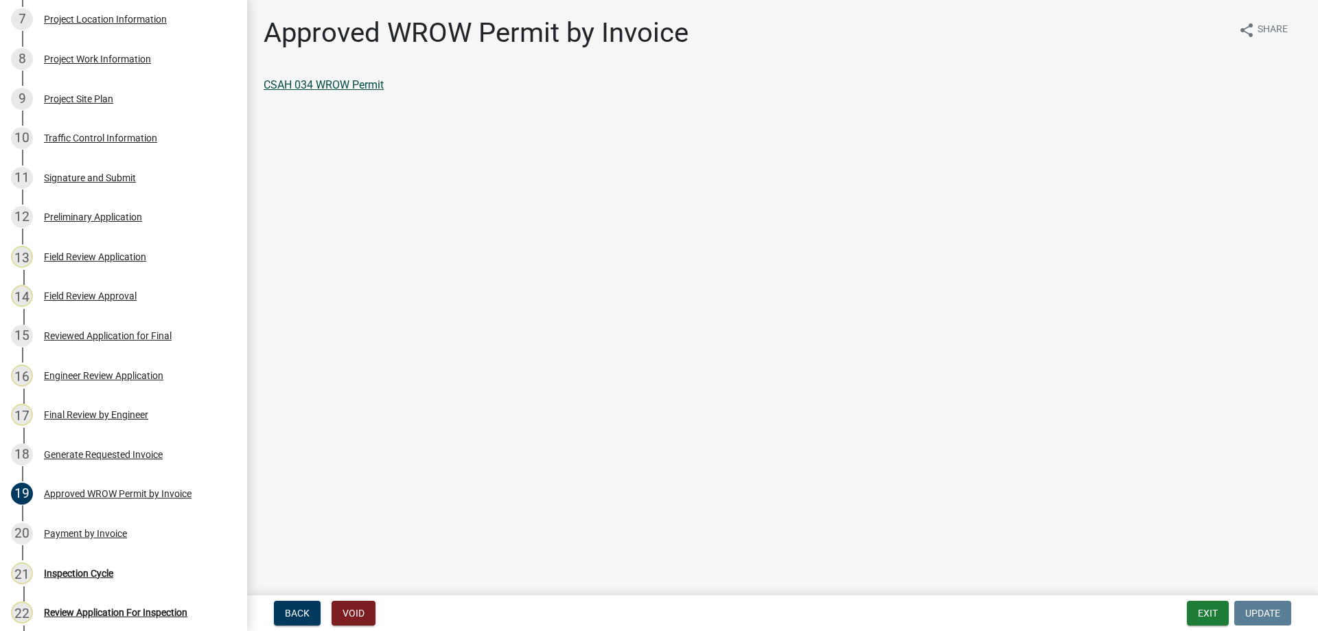
click at [364, 86] on link "CSAH 034 WROW Permit" at bounding box center [324, 84] width 120 height 13
click at [92, 413] on div "Final Review by Engineer" at bounding box center [96, 415] width 104 height 10
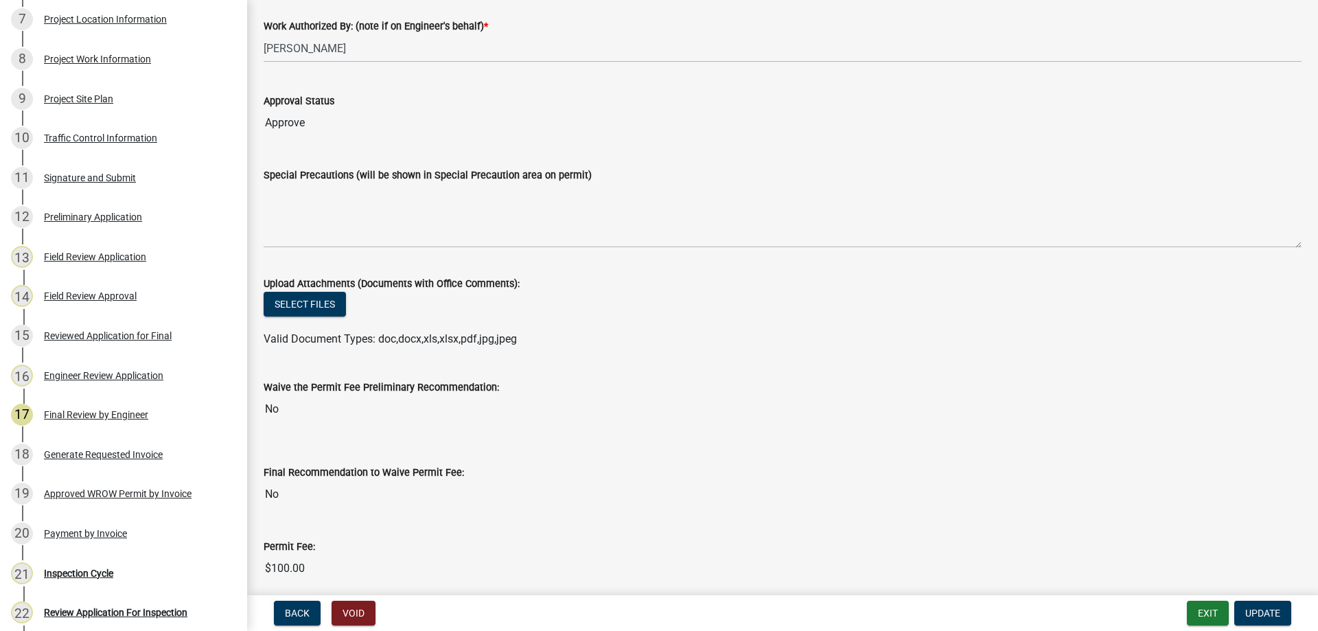
scroll to position [0, 0]
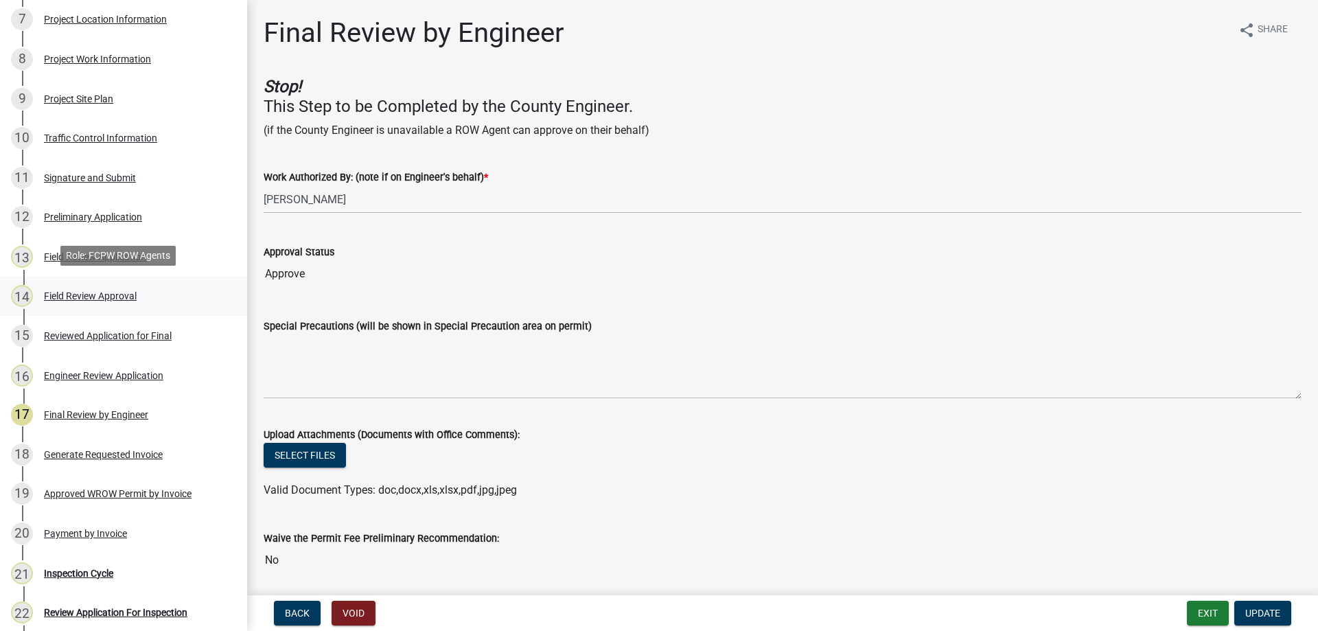
click at [100, 294] on div "Field Review Approval" at bounding box center [90, 296] width 93 height 10
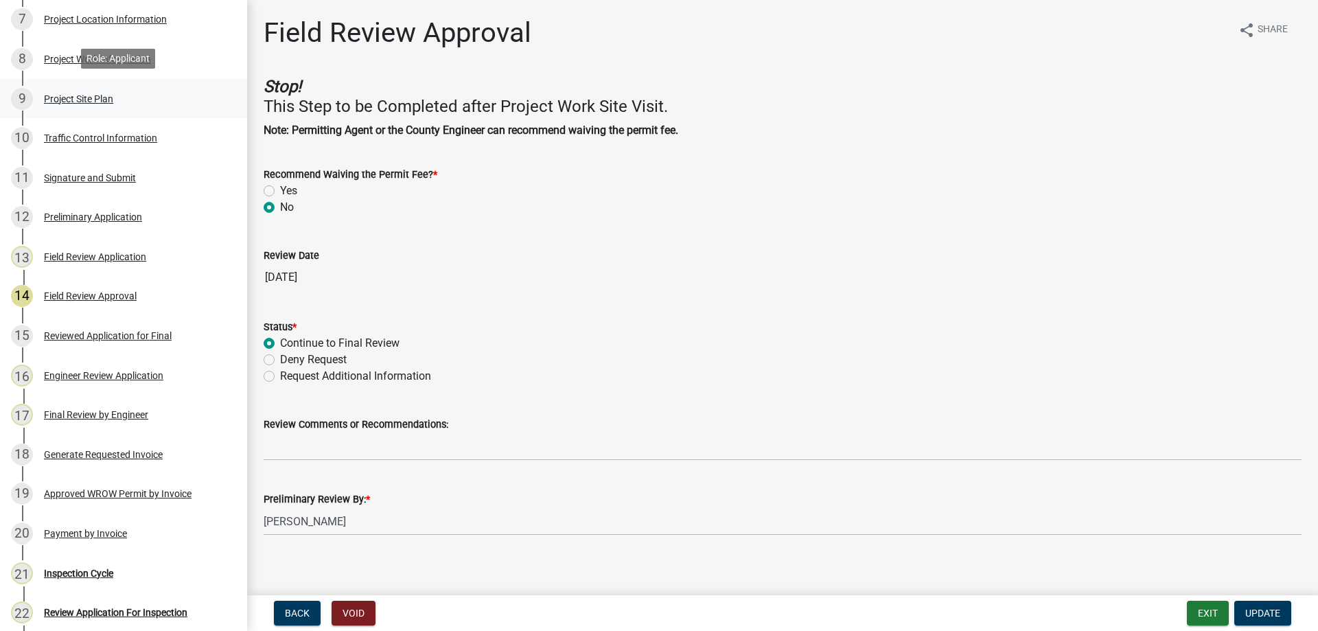
click at [73, 94] on div "Project Site Plan" at bounding box center [78, 99] width 69 height 10
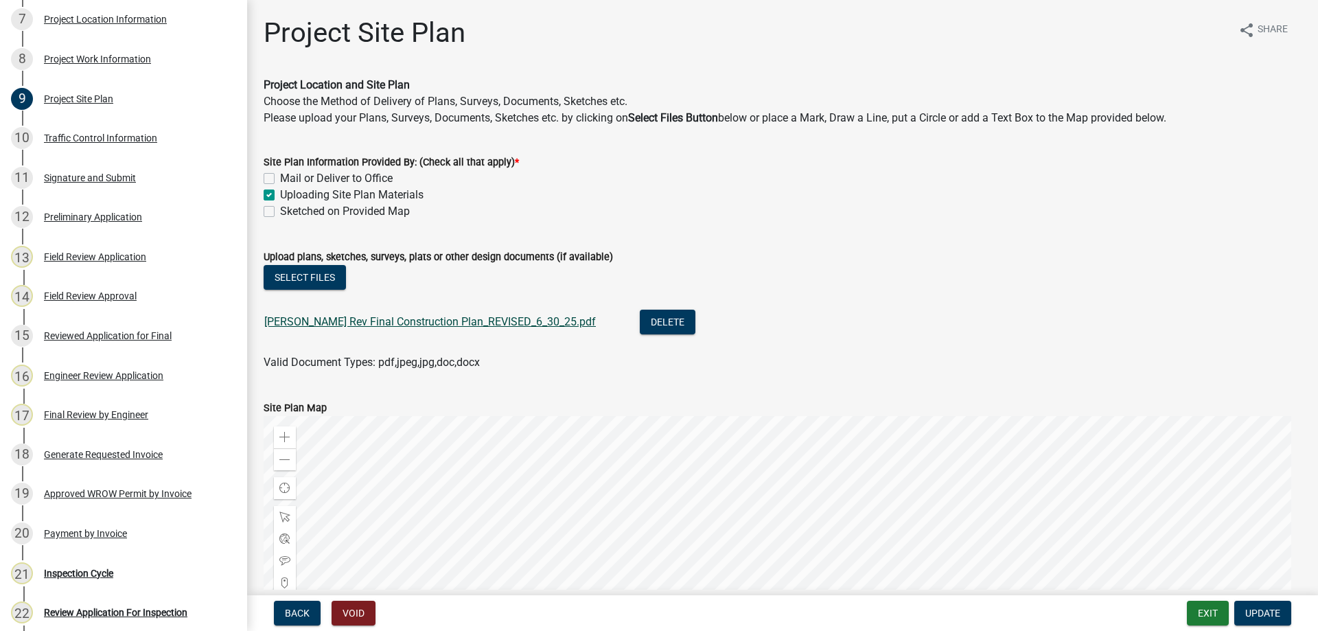
click at [468, 324] on link "[PERSON_NAME] Rev Final Construction Plan_REVISED_6_30_25.pdf" at bounding box center [429, 321] width 331 height 13
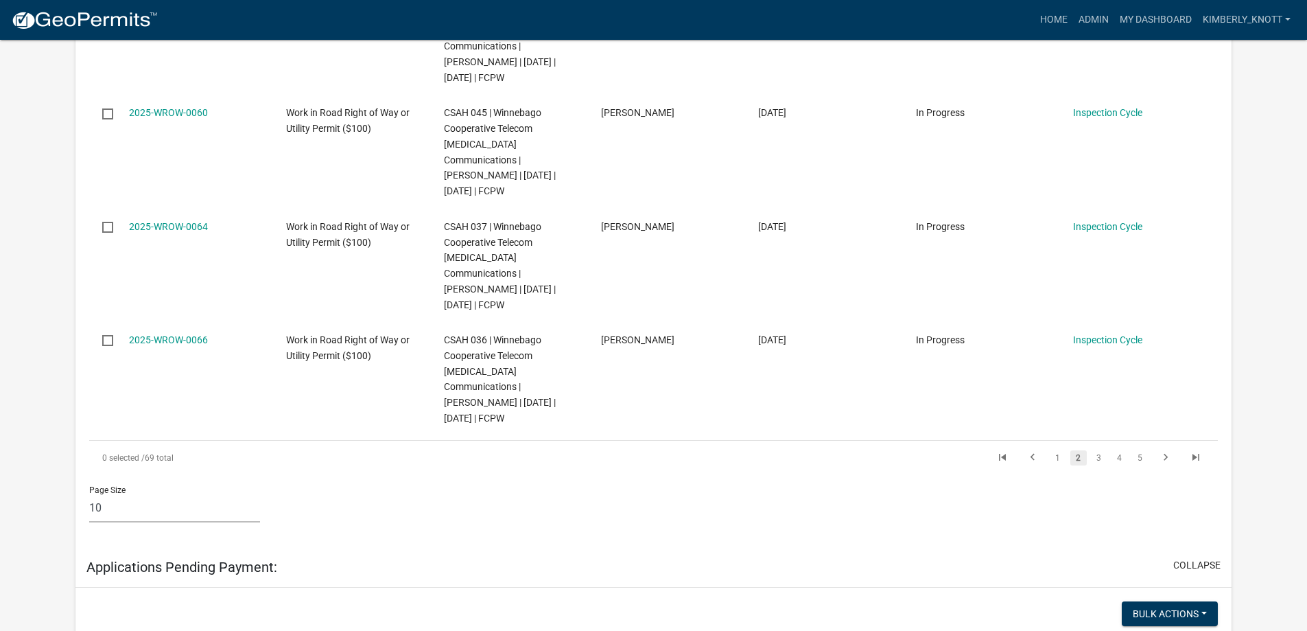
scroll to position [1098, 0]
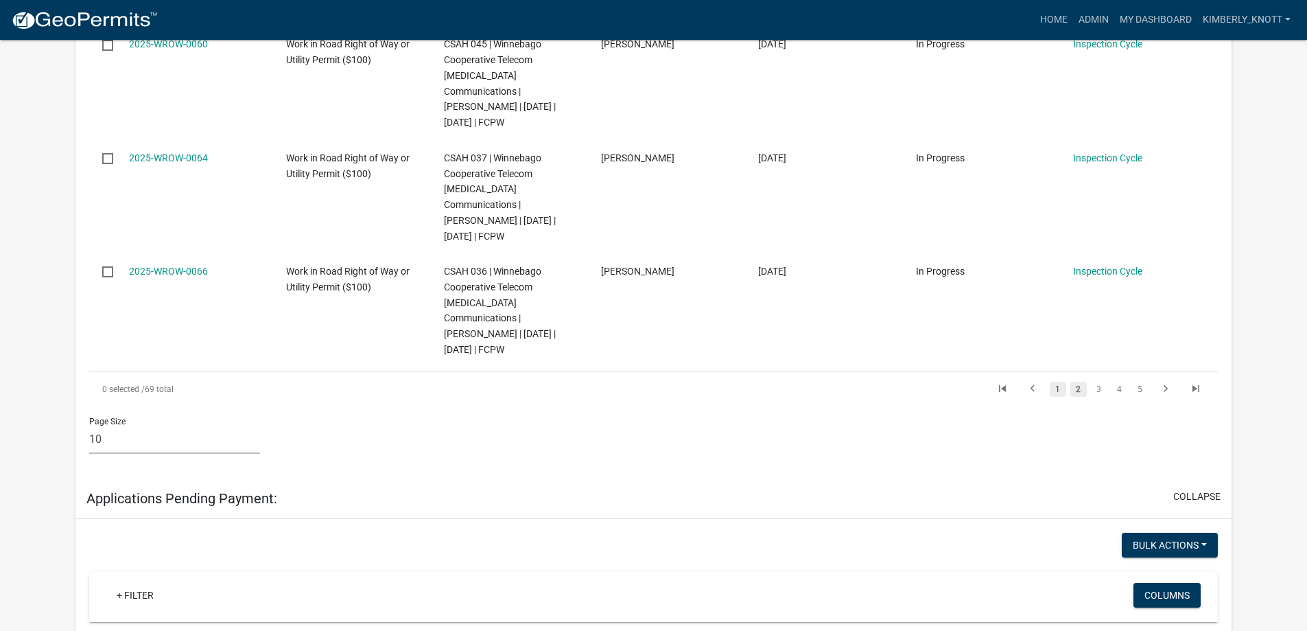
click at [1058, 390] on link "1" at bounding box center [1058, 389] width 16 height 15
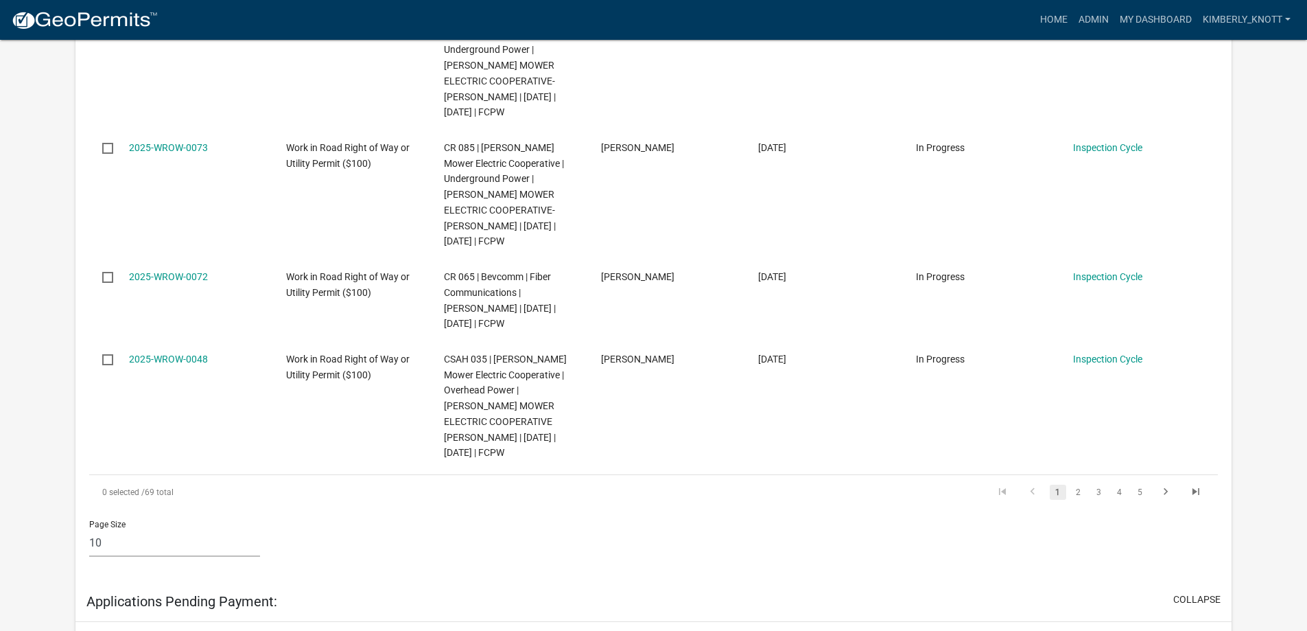
scroll to position [1029, 0]
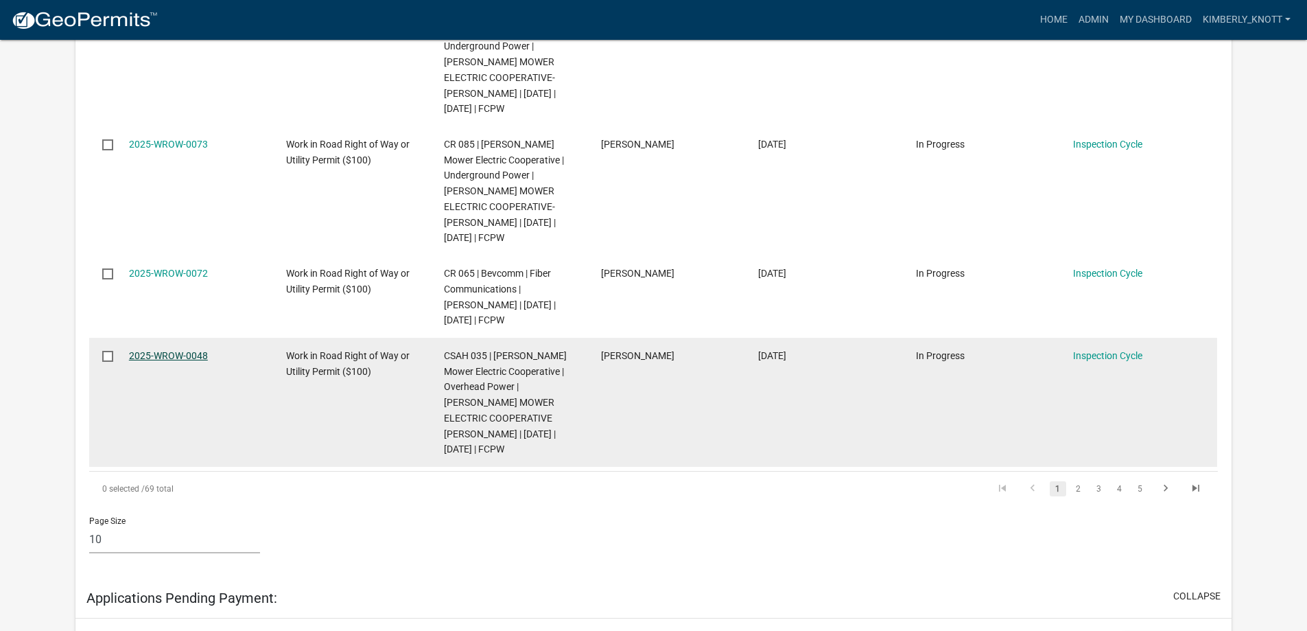
click at [194, 361] on link "2025-WROW-0048" at bounding box center [168, 355] width 79 height 11
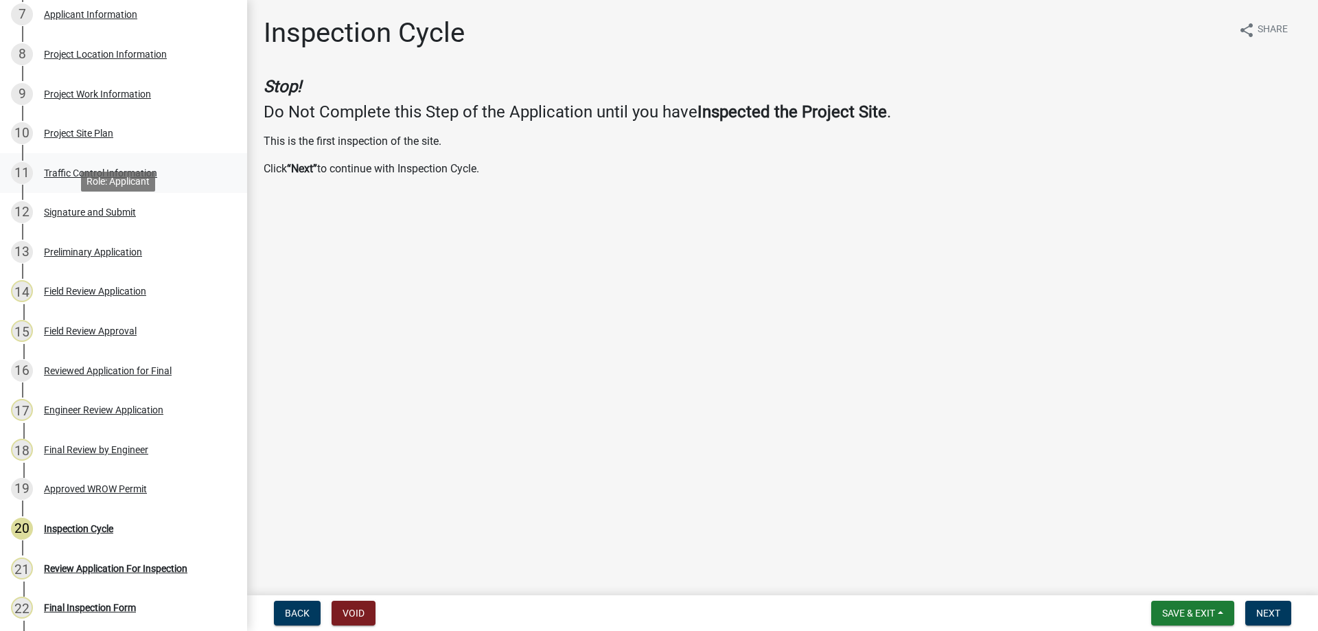
scroll to position [480, 0]
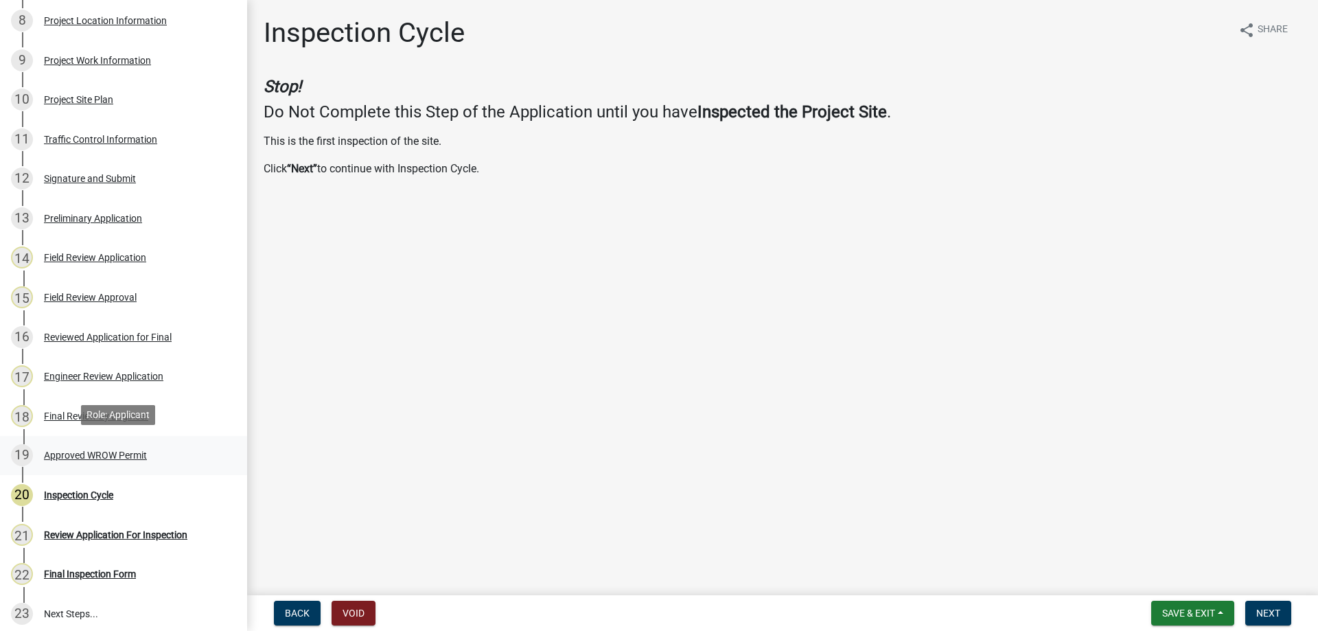
click at [126, 450] on div "Approved WROW Permit" at bounding box center [95, 455] width 103 height 10
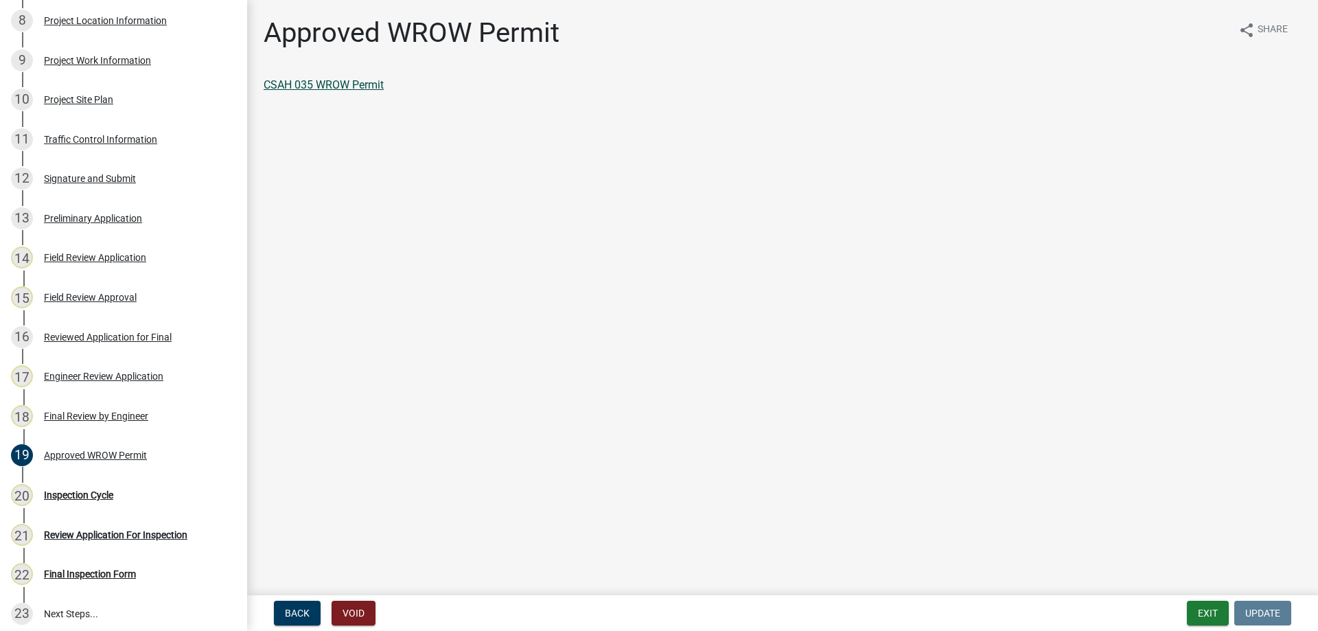
click at [355, 87] on link "CSAH 035 WROW Permit" at bounding box center [324, 84] width 120 height 13
click at [87, 411] on div "Final Review by Engineer" at bounding box center [96, 416] width 104 height 10
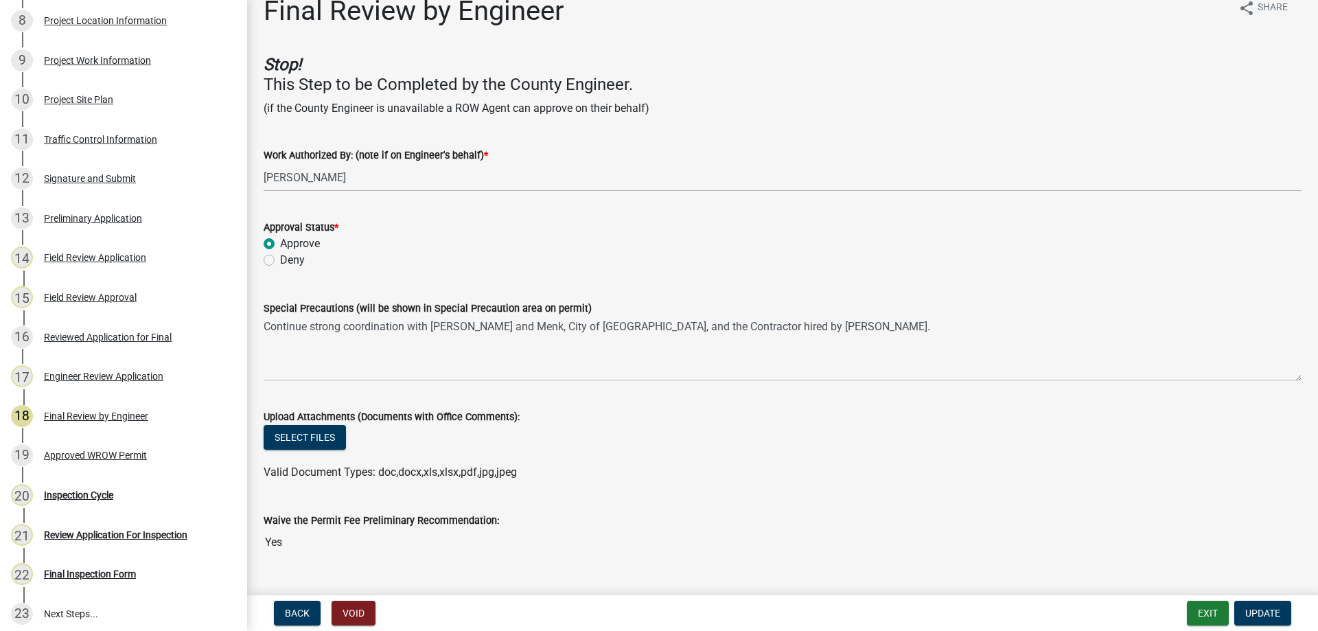
scroll to position [0, 0]
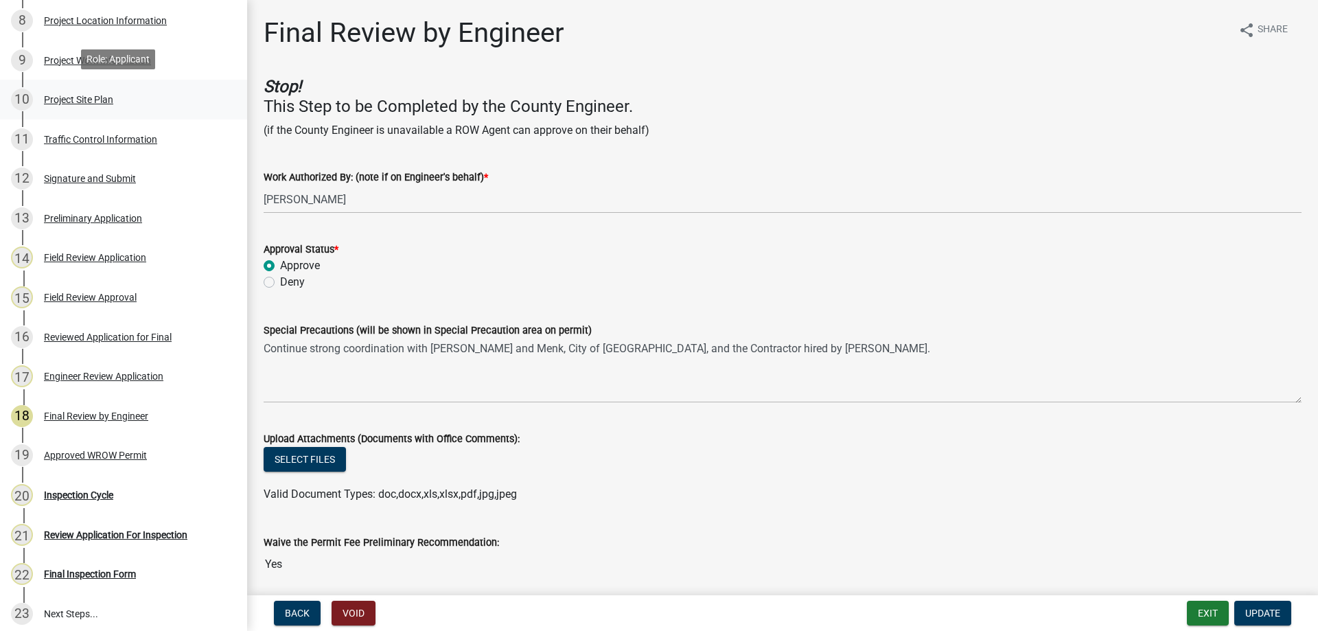
click at [80, 95] on div "Project Site Plan" at bounding box center [78, 100] width 69 height 10
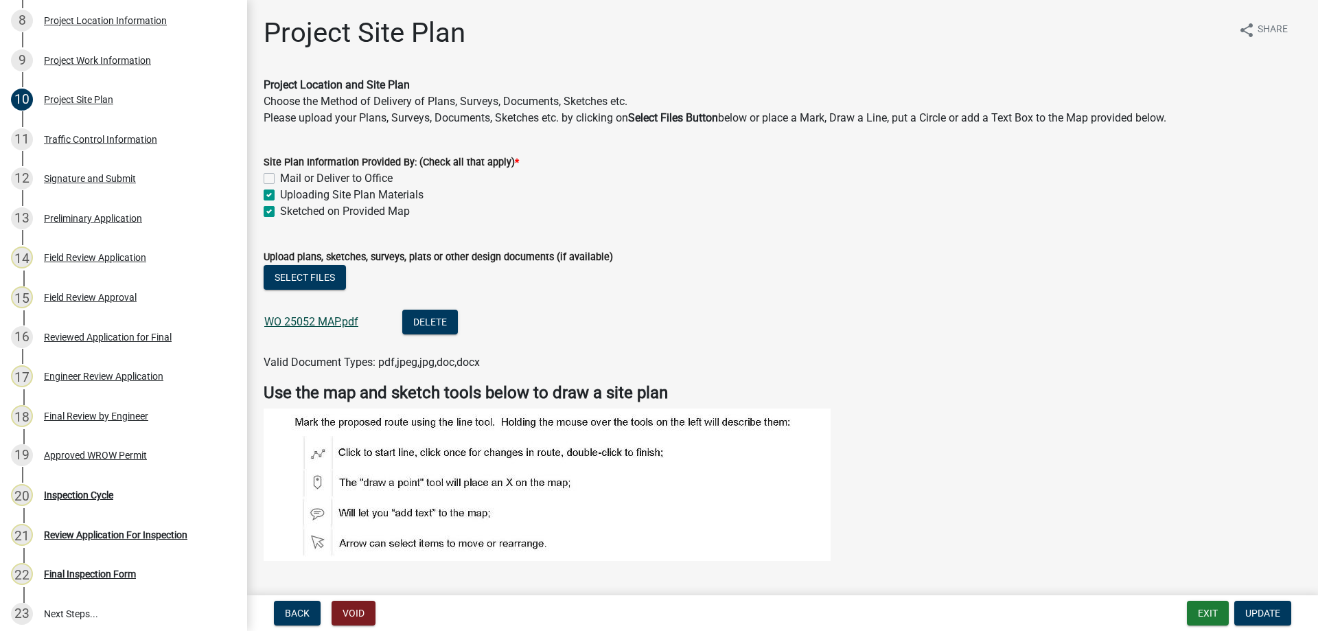
click at [325, 323] on link "WO 25052 MAP.pdf" at bounding box center [311, 321] width 94 height 13
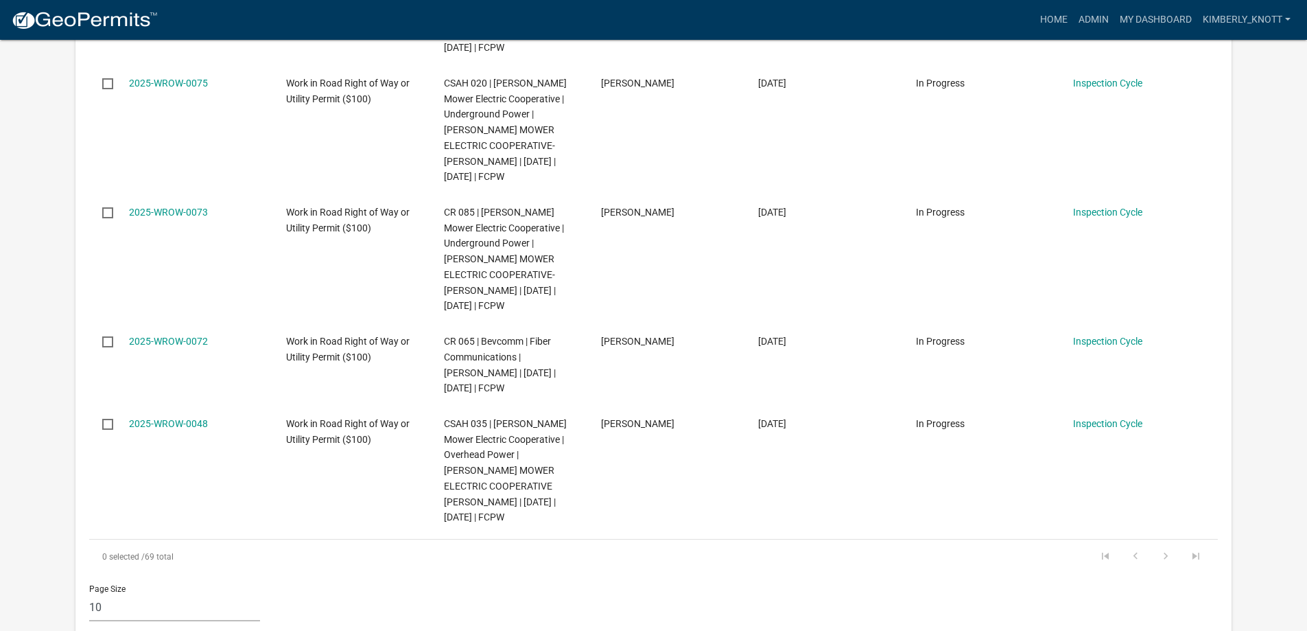
scroll to position [961, 0]
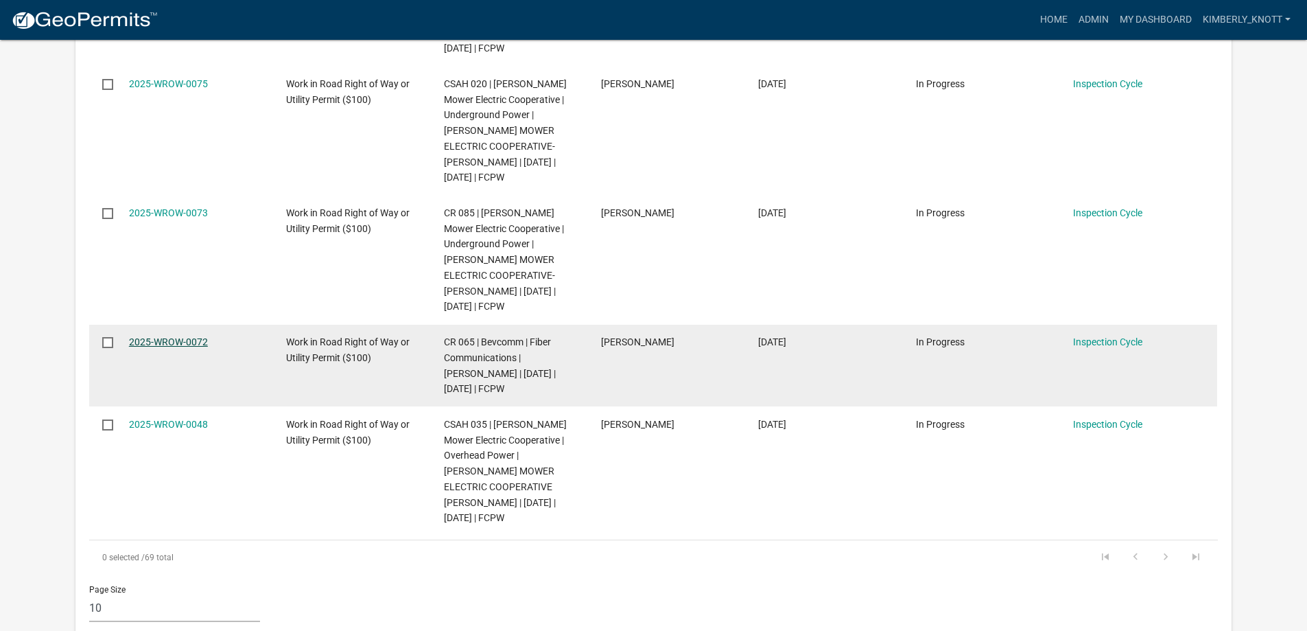
click at [186, 347] on link "2025-WROW-0072" at bounding box center [168, 341] width 79 height 11
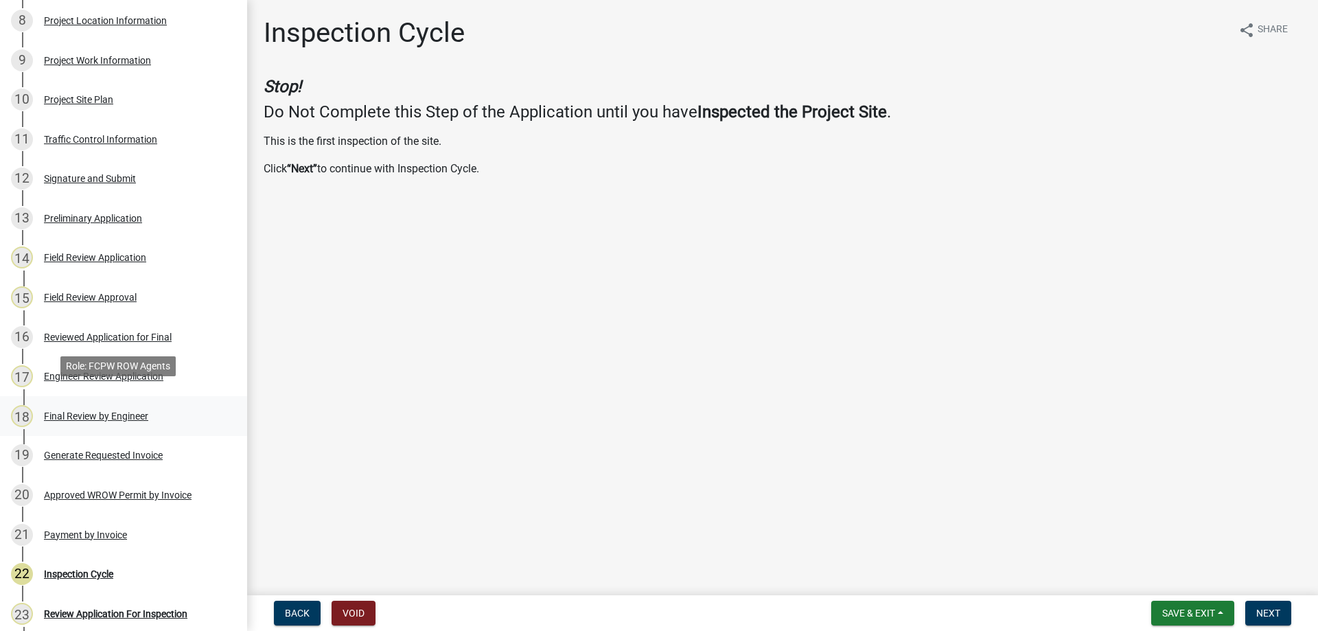
scroll to position [549, 0]
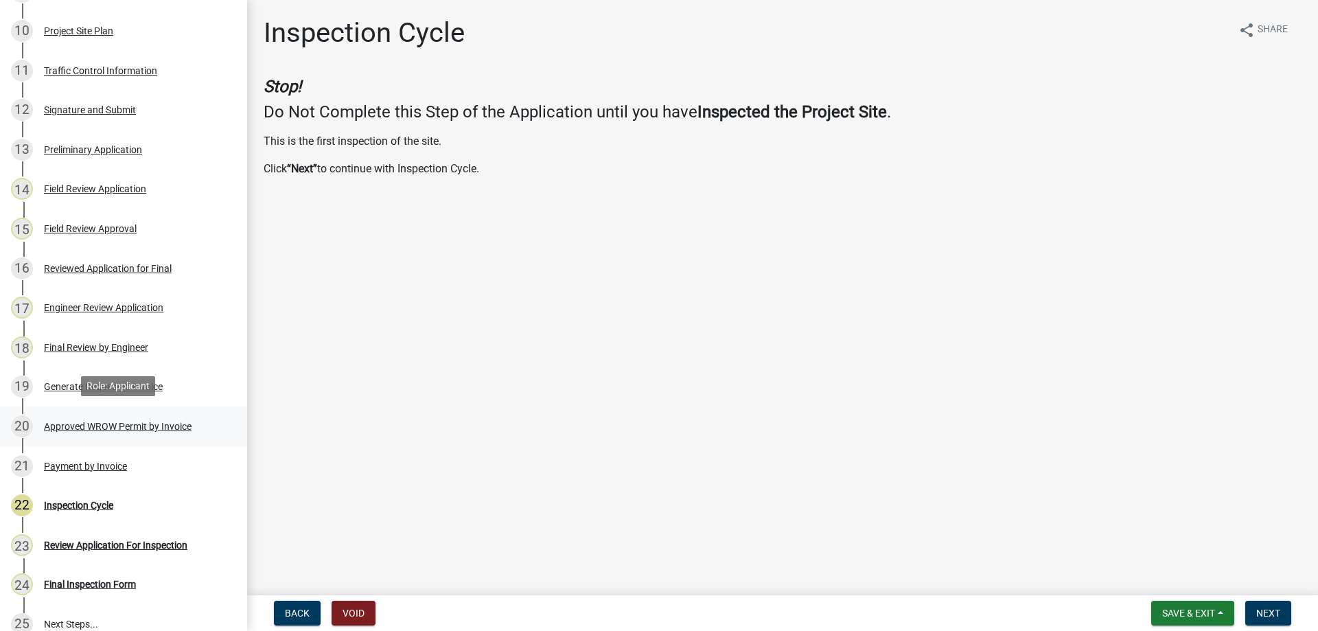
click at [155, 425] on div "Approved WROW Permit by Invoice" at bounding box center [118, 426] width 148 height 10
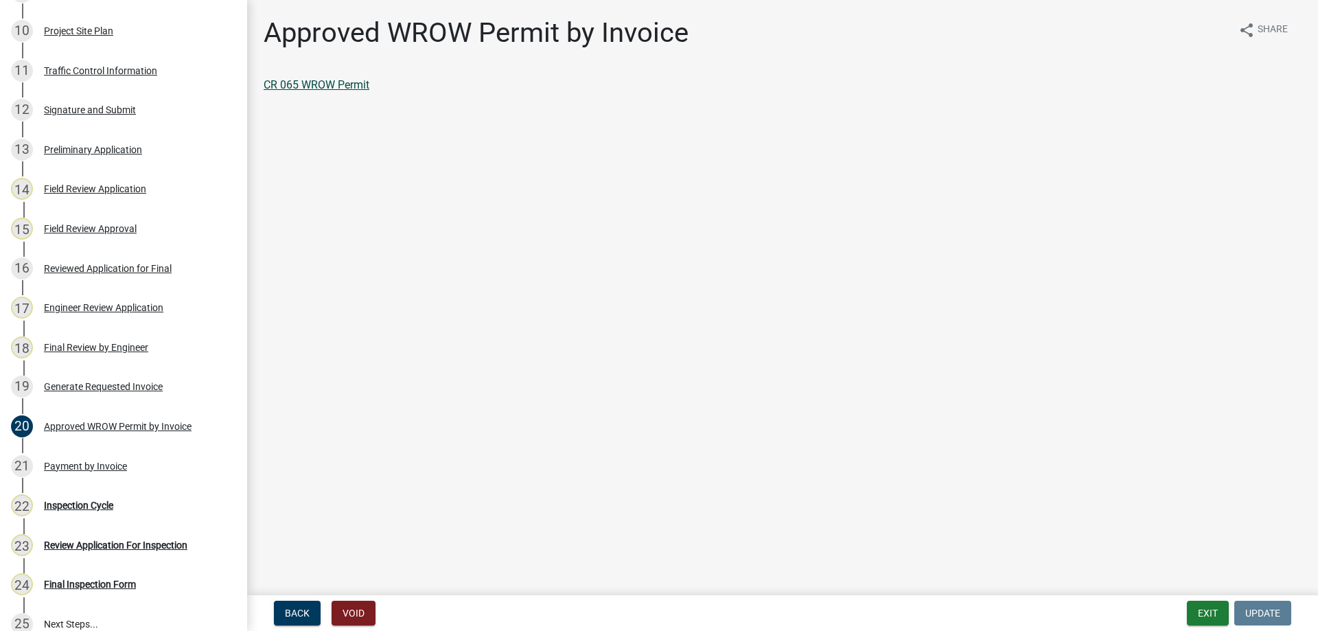
click at [334, 86] on link "CR 065 WROW Permit" at bounding box center [317, 84] width 106 height 13
click at [106, 351] on div "18 Final Review by Engineer" at bounding box center [118, 347] width 214 height 22
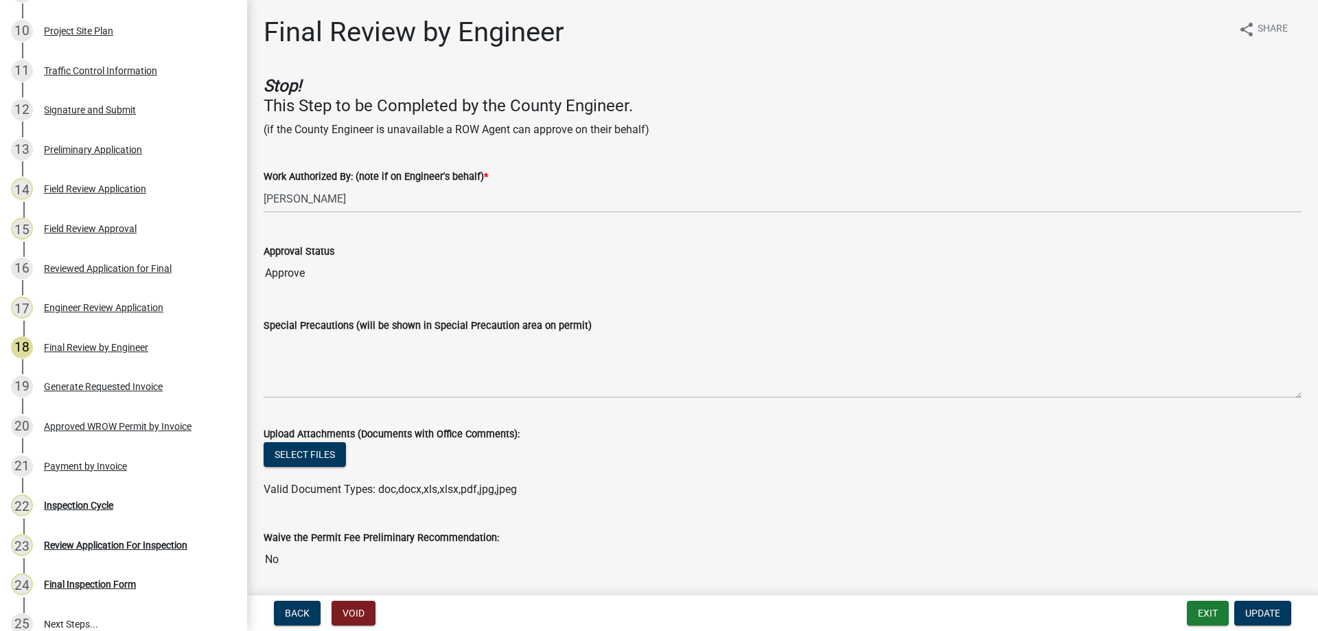
scroll to position [0, 0]
click at [108, 224] on div "Field Review Approval" at bounding box center [90, 229] width 93 height 10
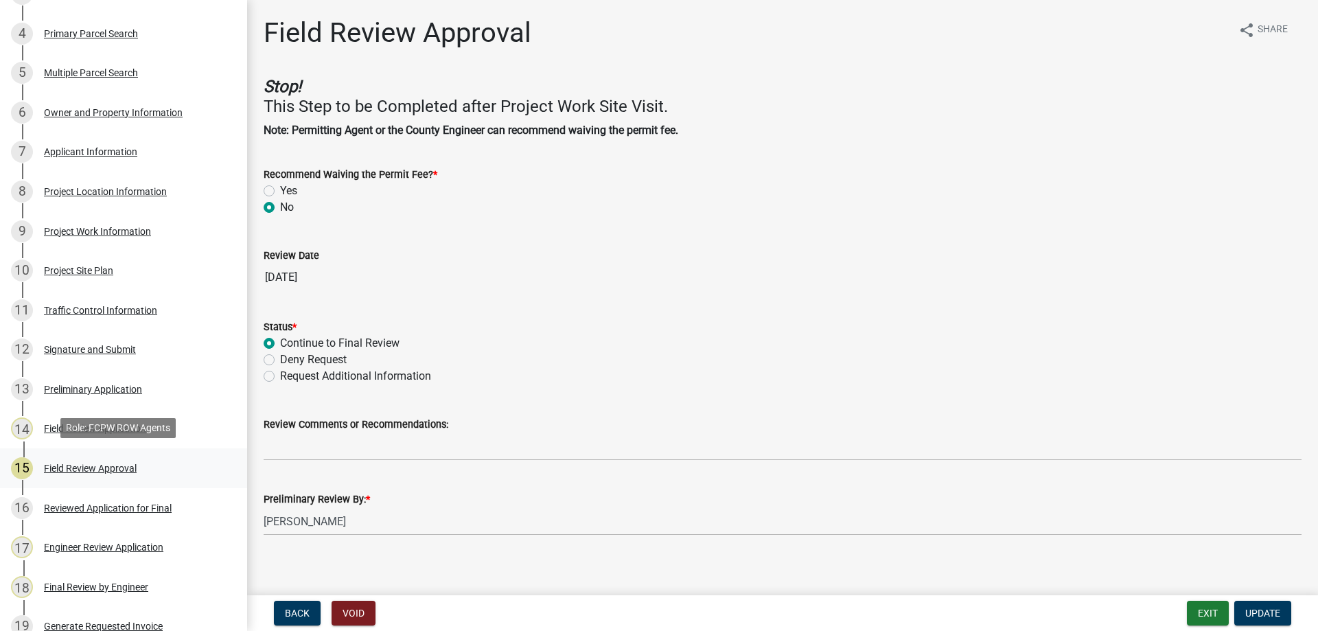
scroll to position [275, 0]
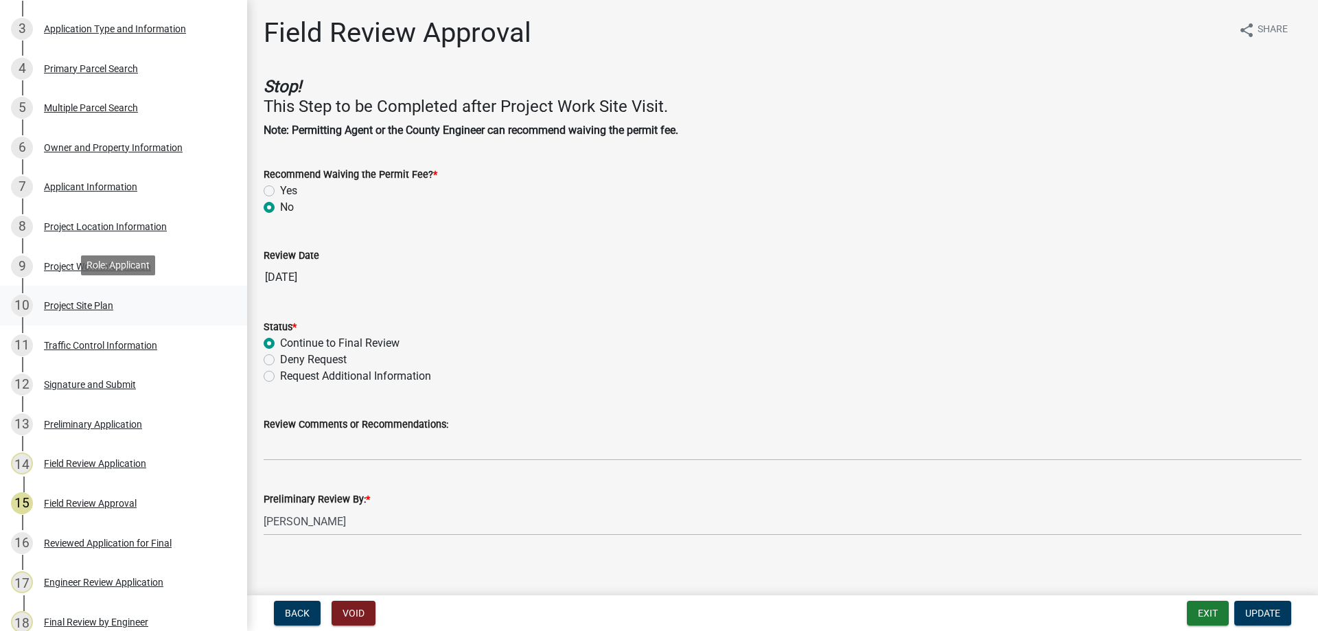
click at [99, 305] on div "Project Site Plan" at bounding box center [78, 306] width 69 height 10
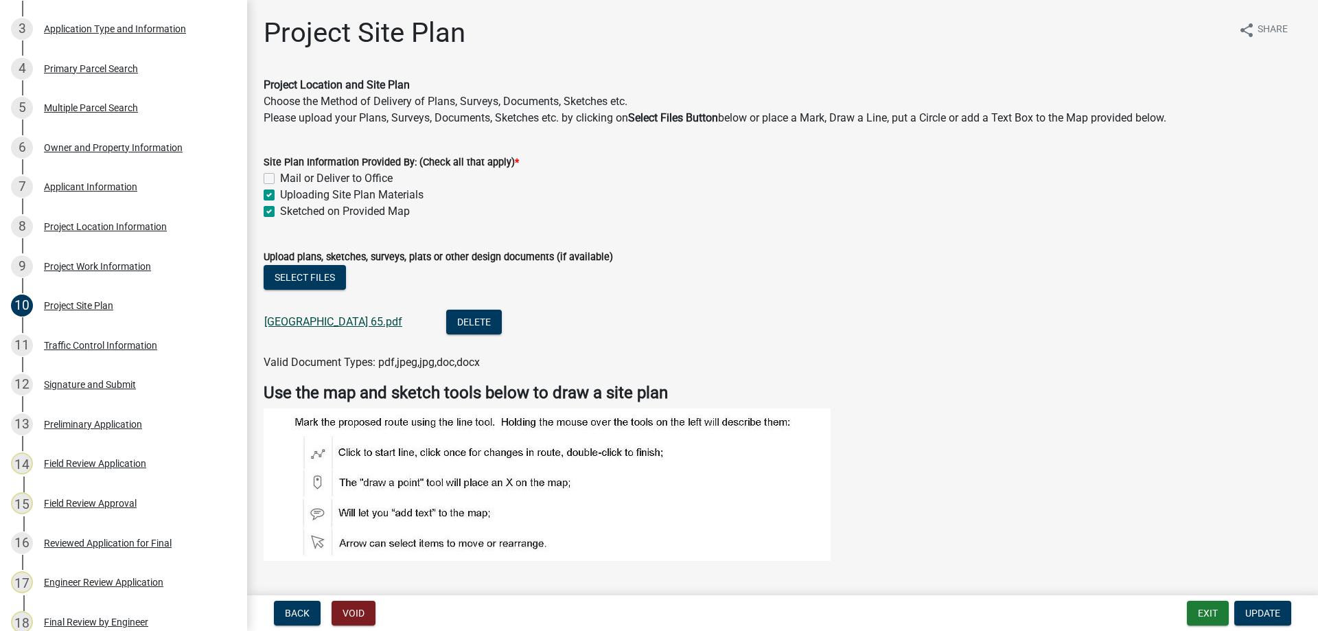
click at [363, 321] on link "[GEOGRAPHIC_DATA] 65.pdf" at bounding box center [333, 321] width 138 height 13
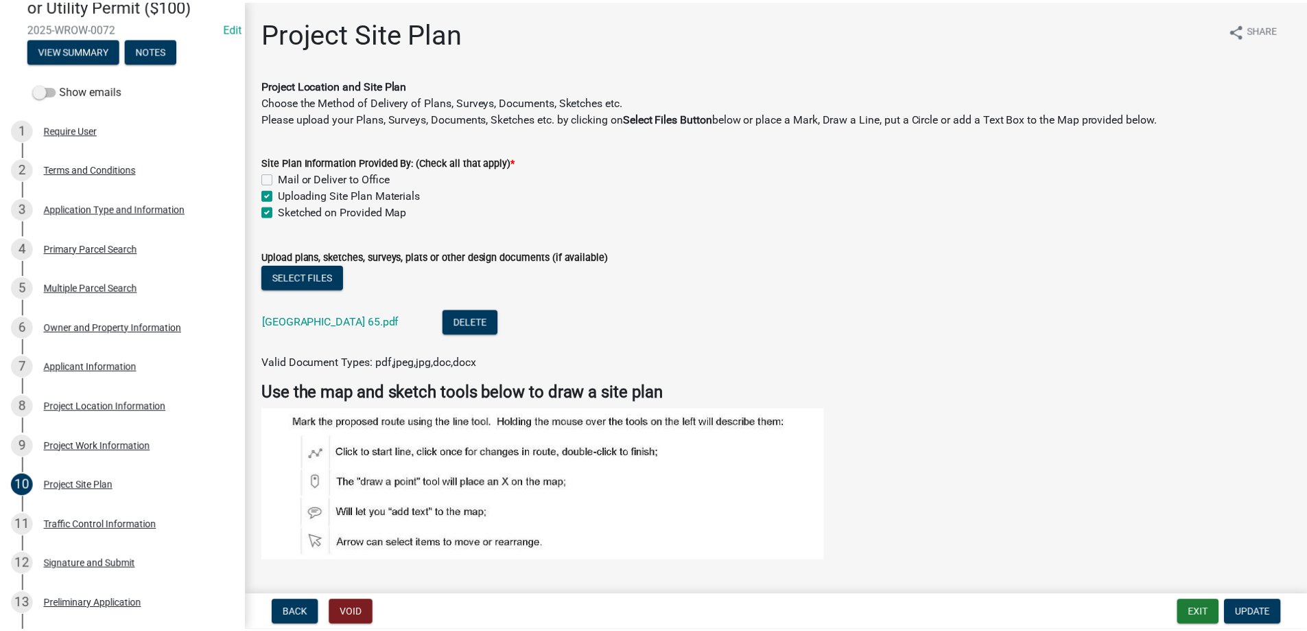
scroll to position [0, 0]
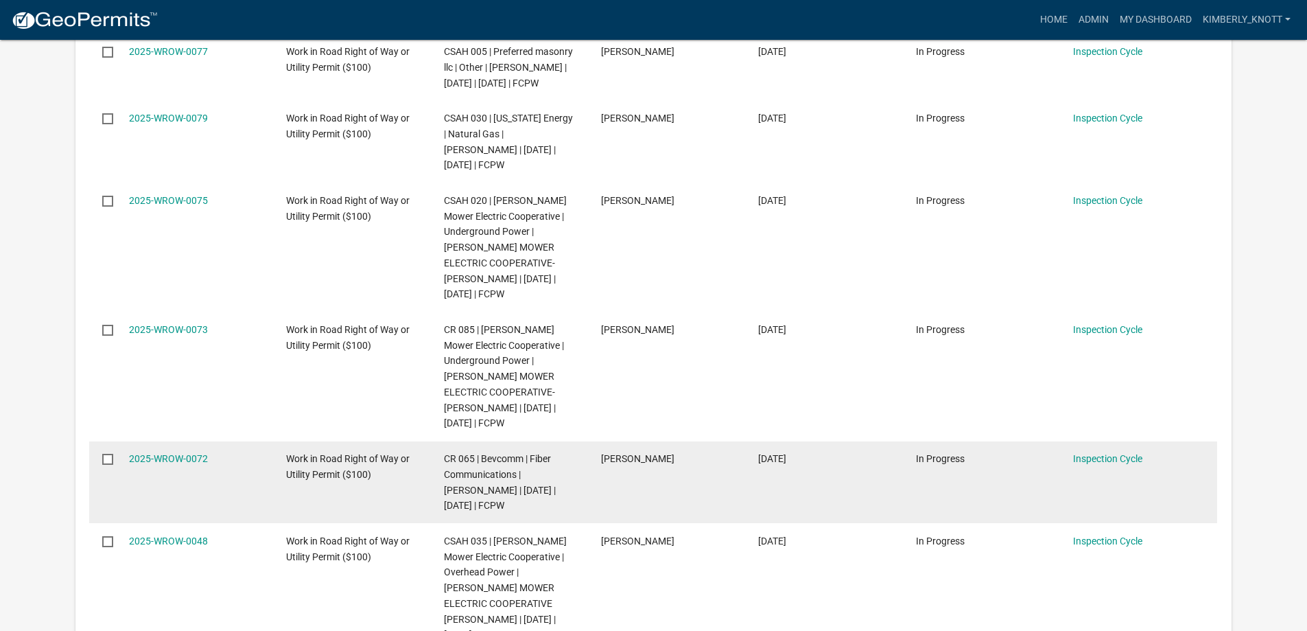
scroll to position [824, 0]
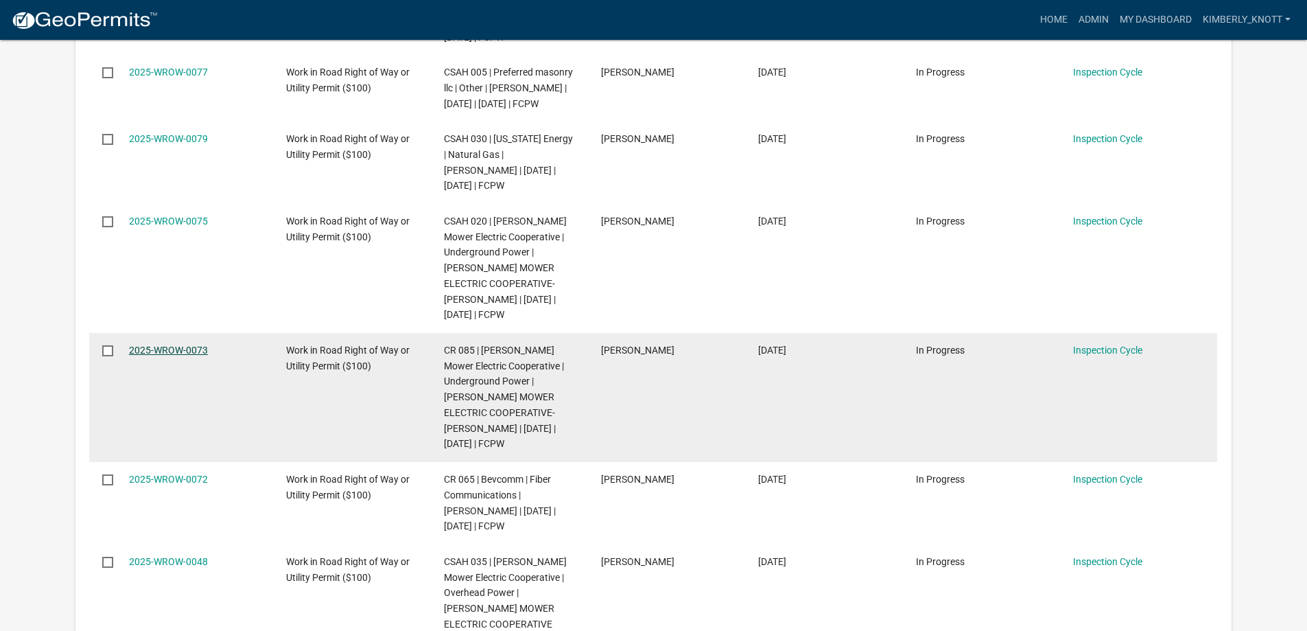
click at [194, 355] on link "2025-WROW-0073" at bounding box center [168, 350] width 79 height 11
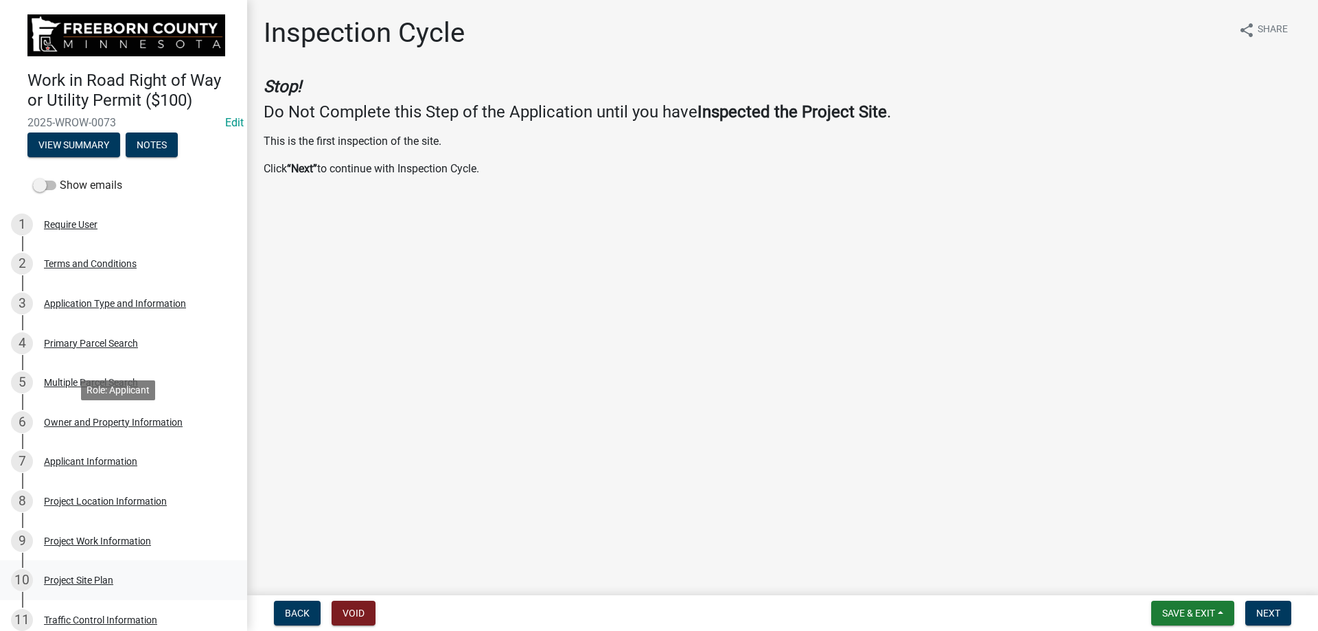
scroll to position [480, 0]
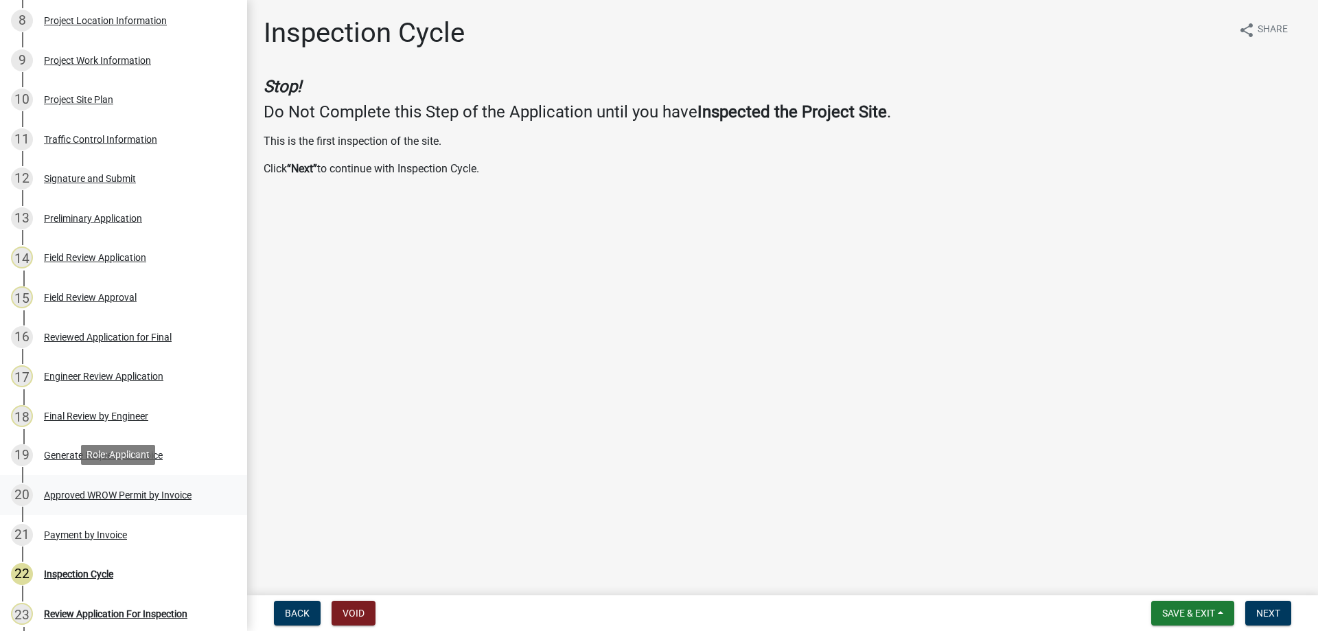
click at [159, 490] on div "Approved WROW Permit by Invoice" at bounding box center [118, 495] width 148 height 10
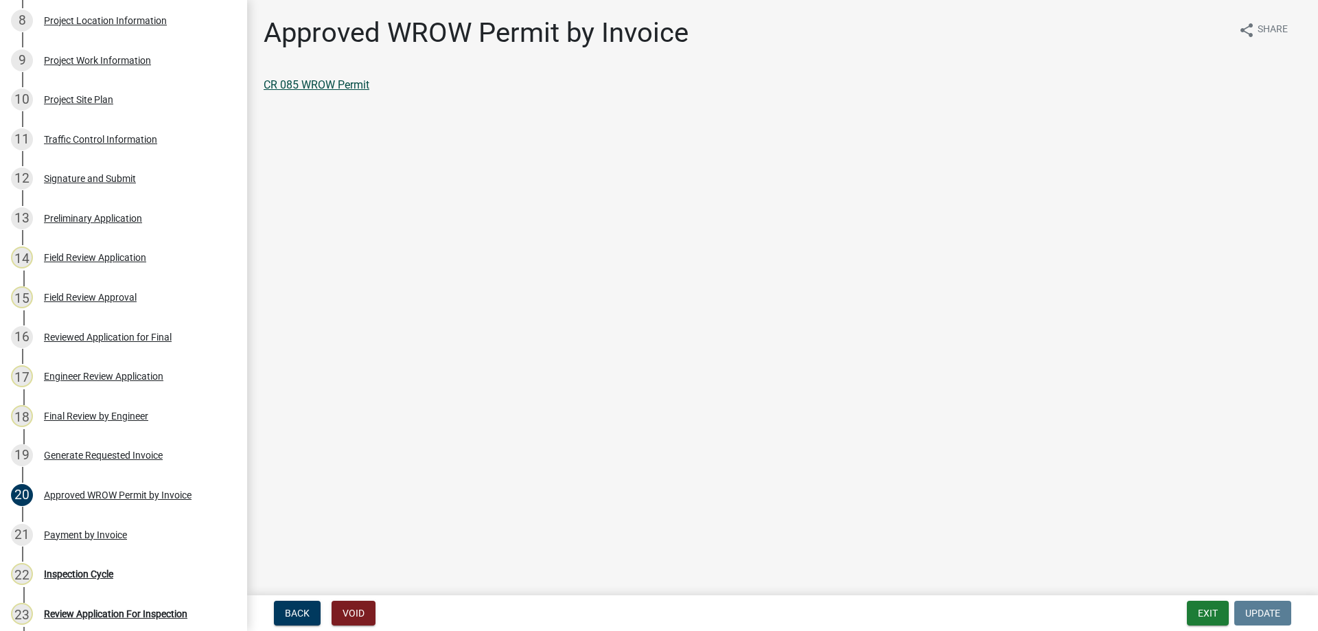
click at [323, 83] on link "CR 085 WROW Permit" at bounding box center [317, 84] width 106 height 13
click at [125, 417] on div "Final Review by Engineer" at bounding box center [96, 416] width 104 height 10
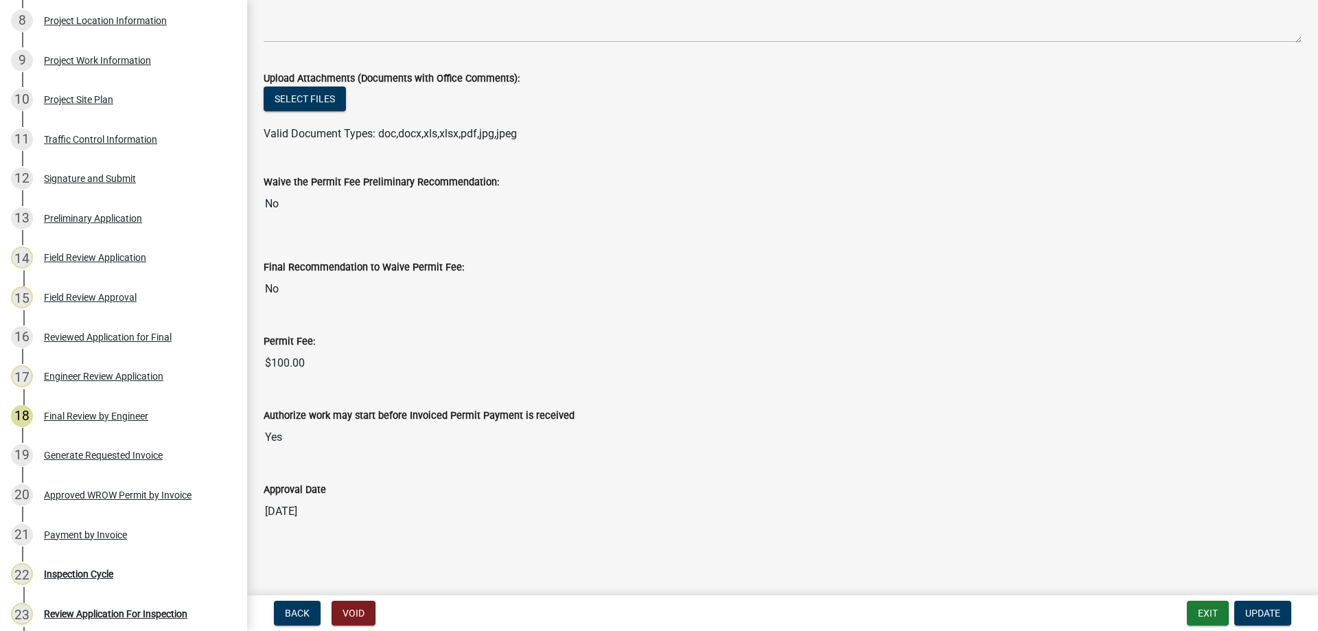
scroll to position [0, 0]
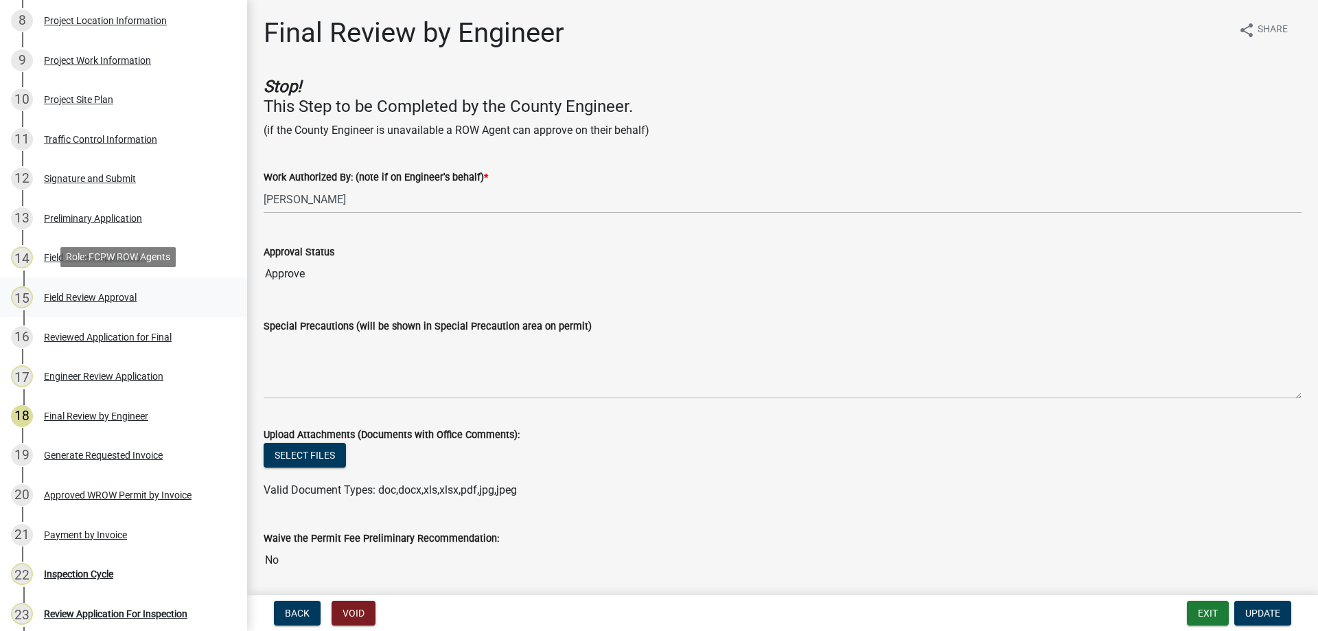
click at [77, 293] on div "Field Review Approval" at bounding box center [90, 297] width 93 height 10
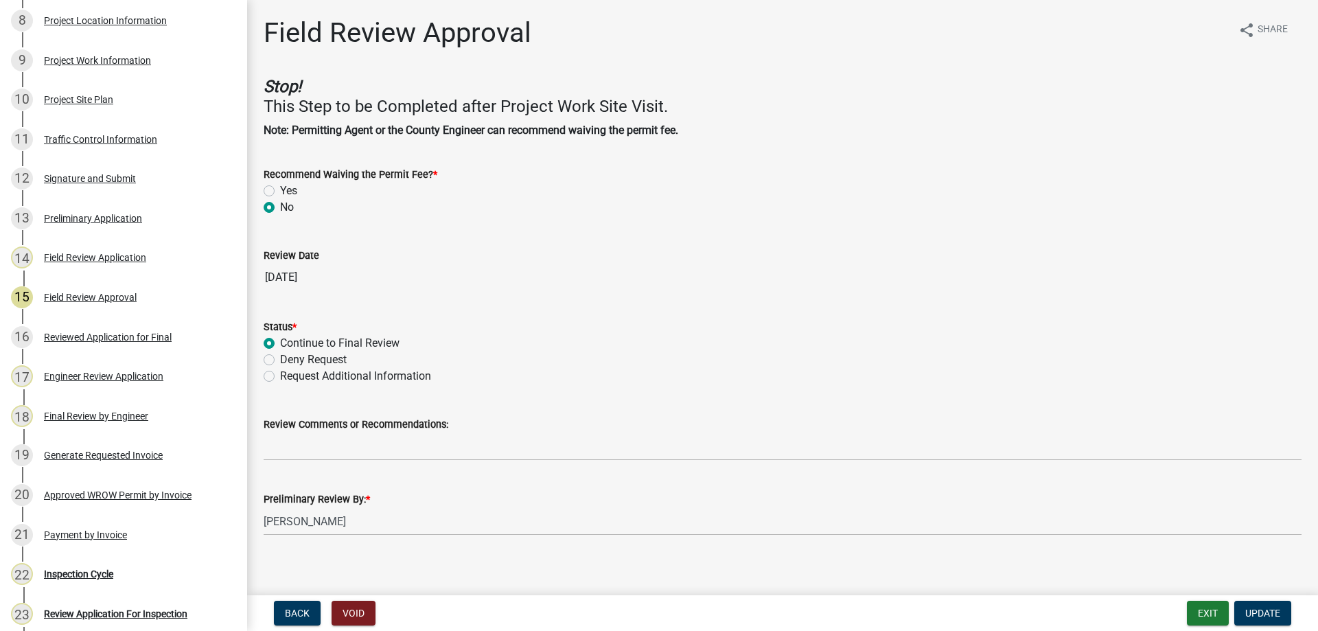
click at [102, 101] on div "Project Site Plan" at bounding box center [78, 100] width 69 height 10
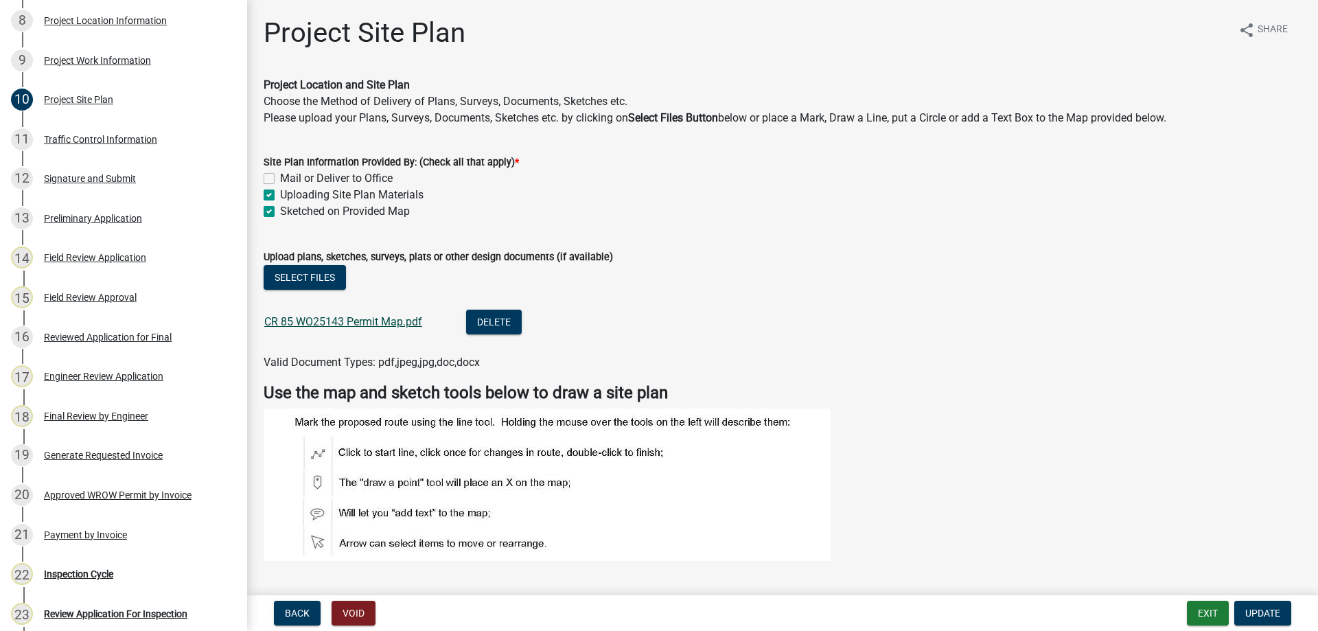
click at [379, 319] on link "CR 85 WO25143 Permit Map.pdf" at bounding box center [343, 321] width 158 height 13
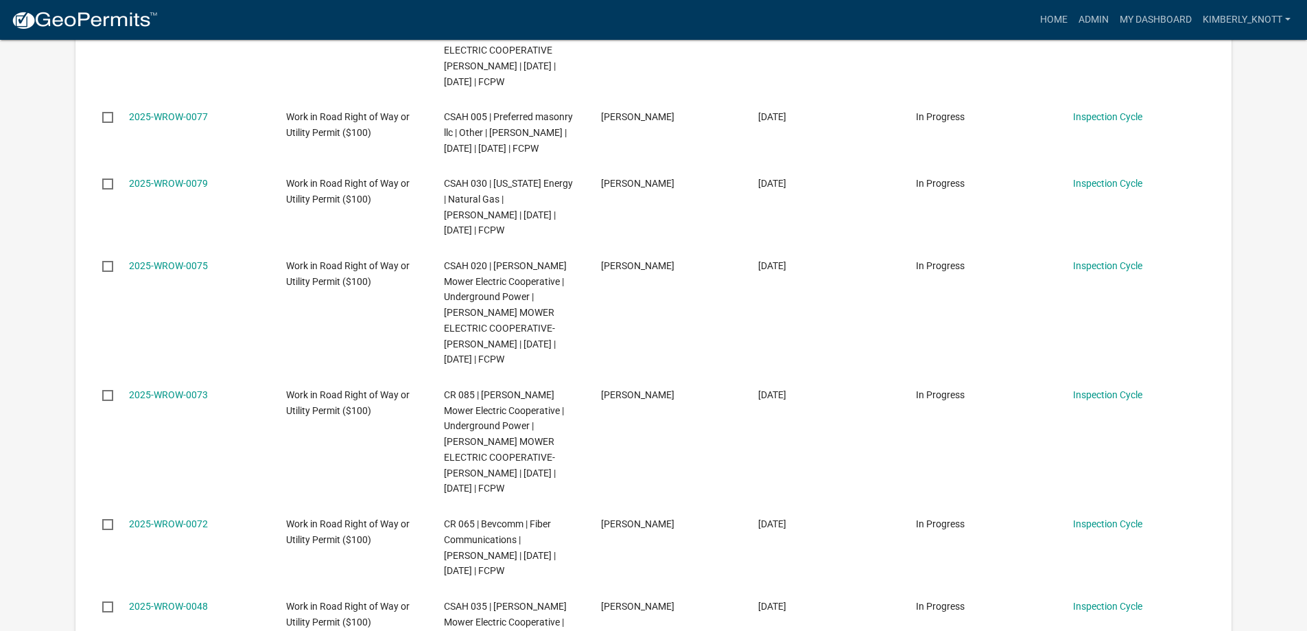
scroll to position [755, 0]
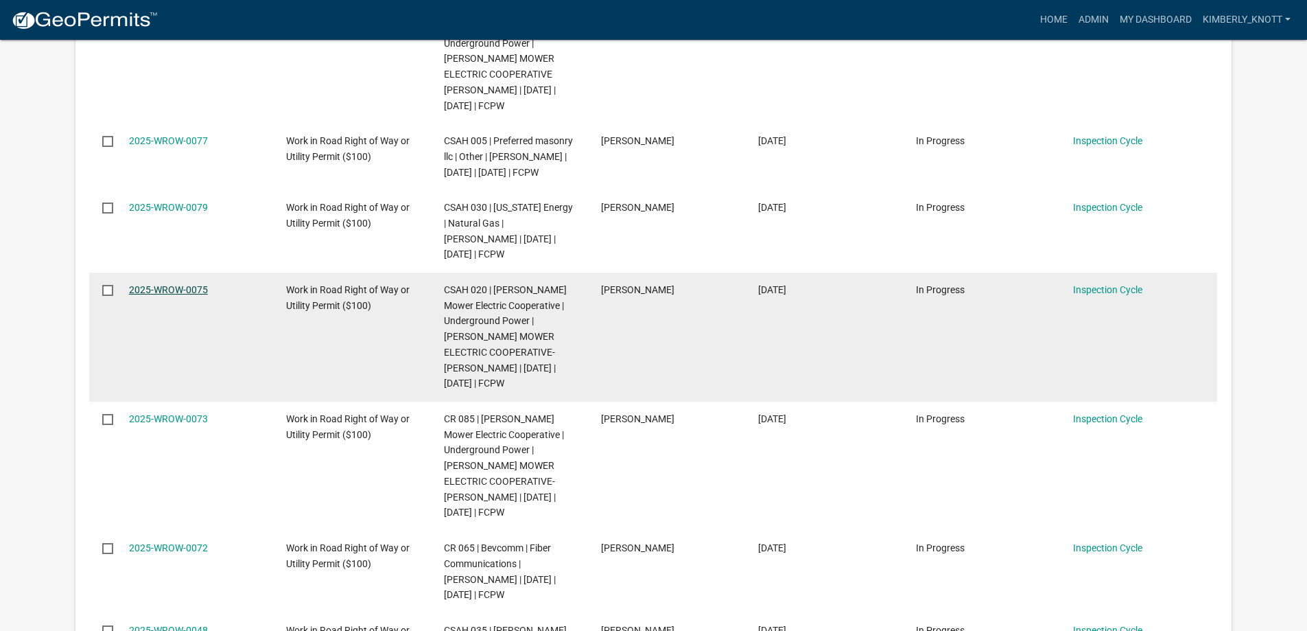
click at [165, 295] on link "2025-WROW-0075" at bounding box center [168, 289] width 79 height 11
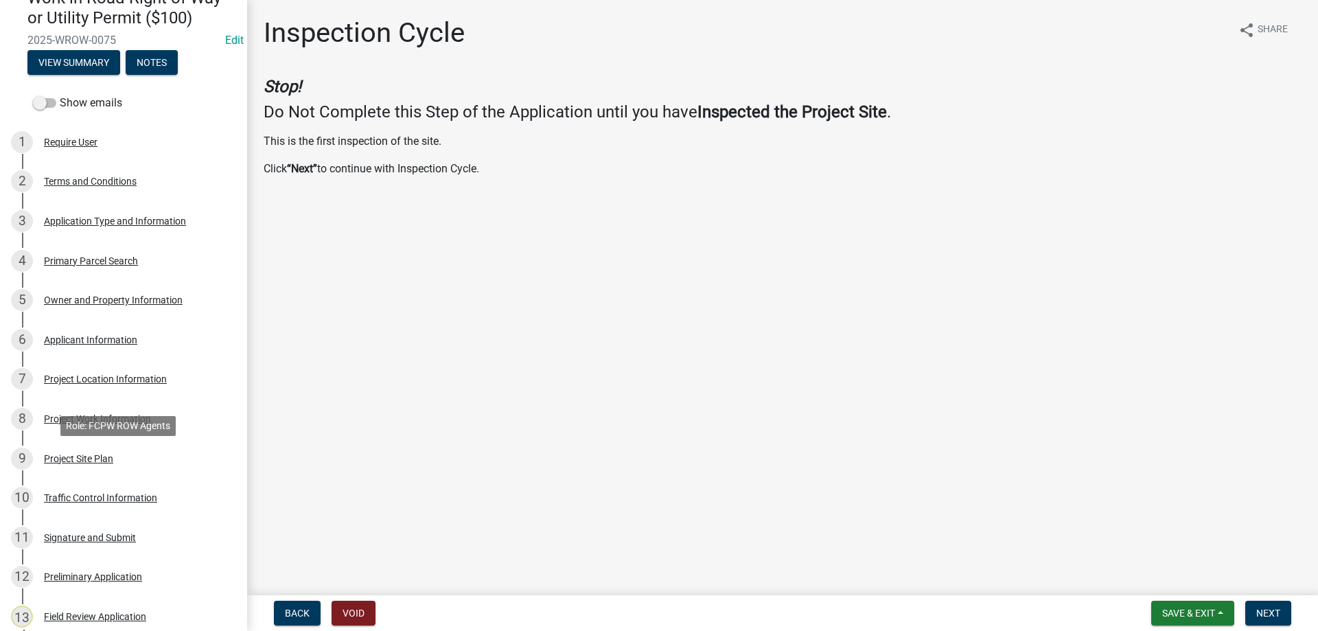
scroll to position [549, 0]
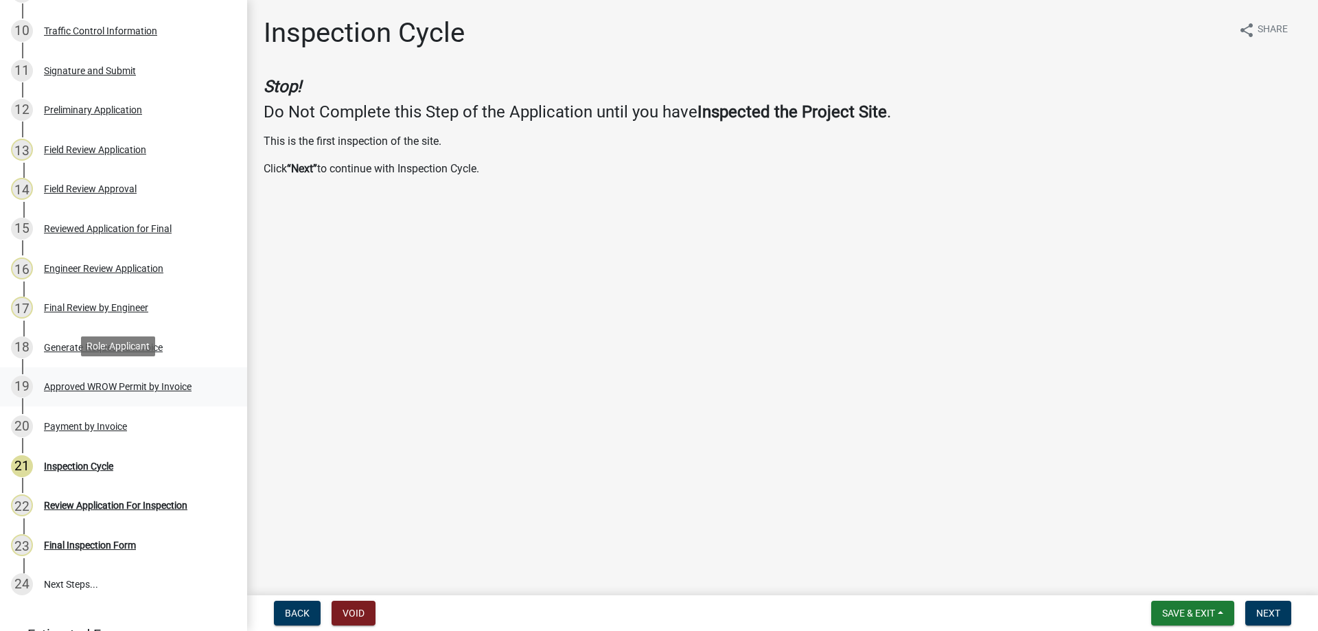
click at [143, 384] on div "Approved WROW Permit by Invoice" at bounding box center [118, 387] width 148 height 10
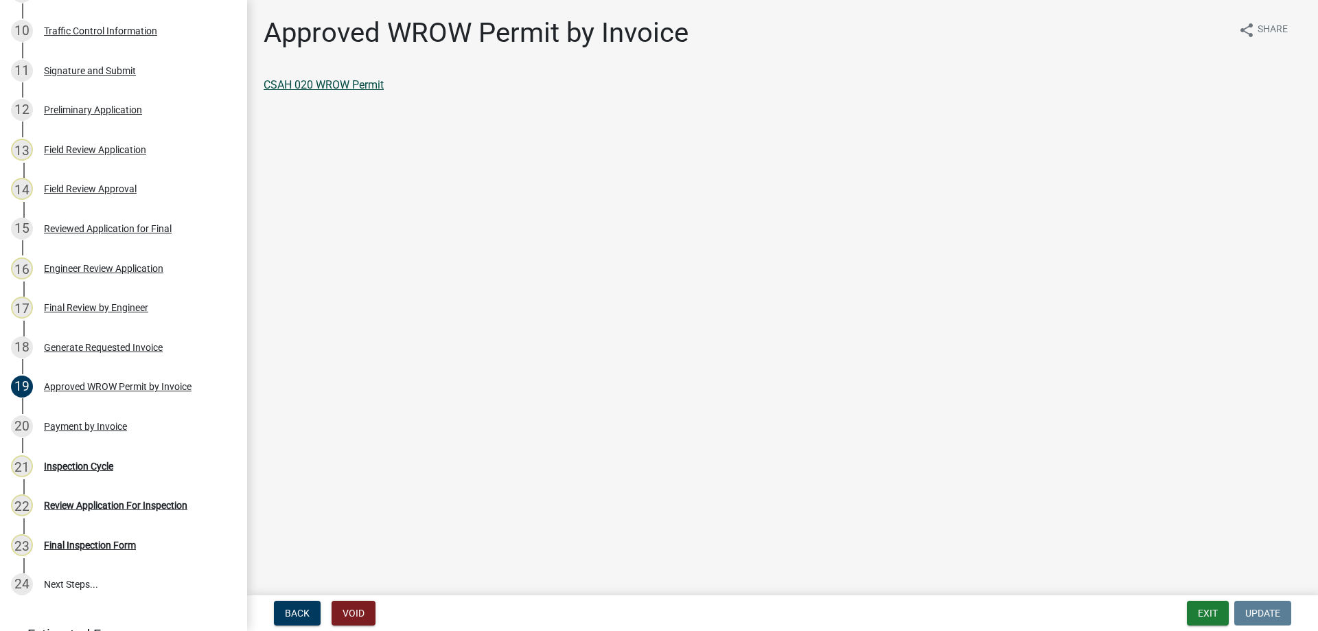
click at [366, 88] on link "CSAH 020 WROW Permit" at bounding box center [324, 84] width 120 height 13
click at [142, 303] on div "Final Review by Engineer" at bounding box center [96, 308] width 104 height 10
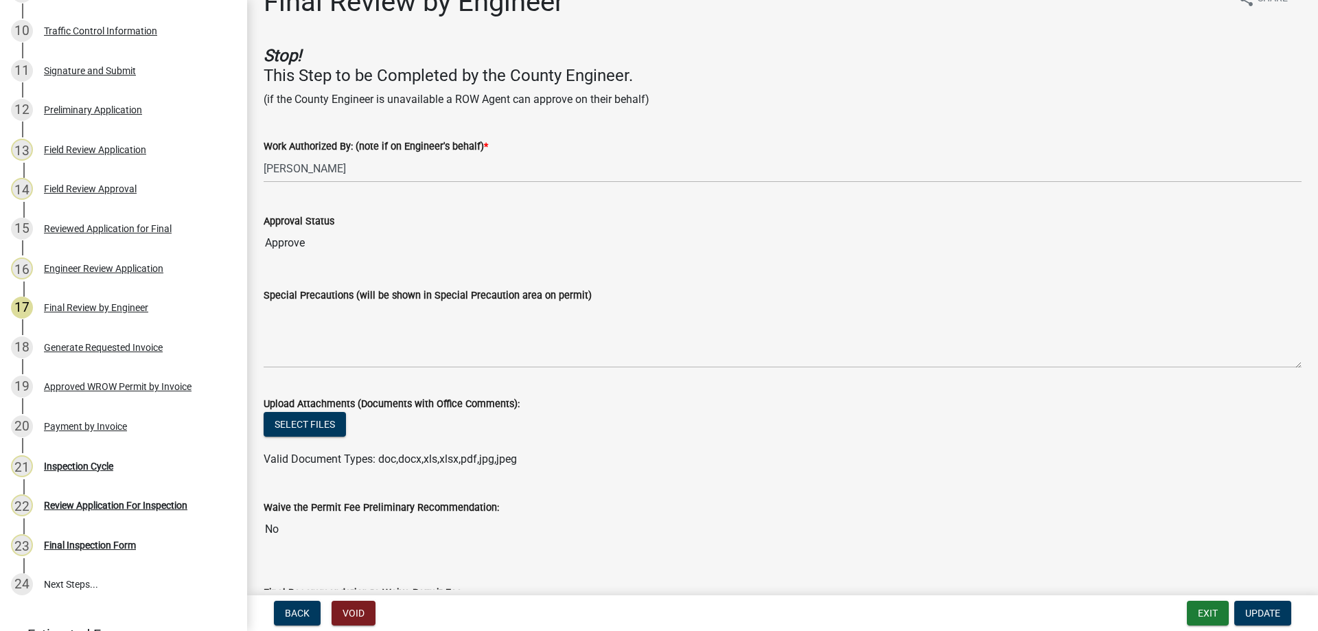
scroll to position [0, 0]
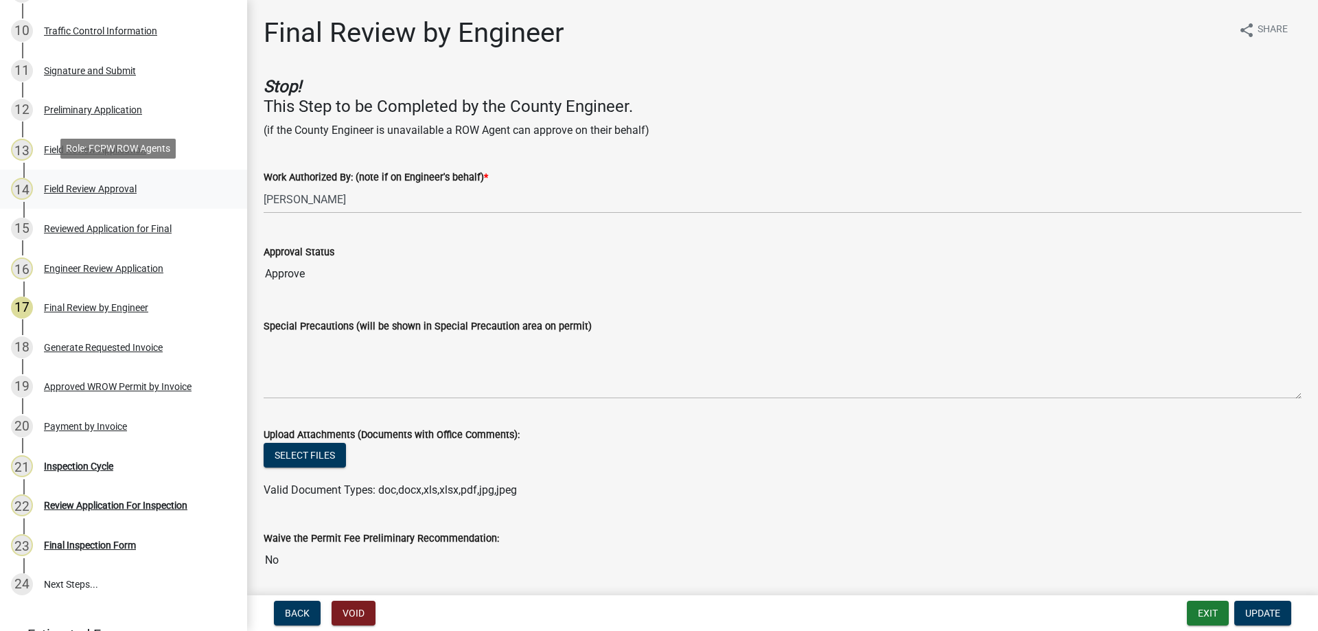
click at [110, 189] on div "Field Review Approval" at bounding box center [90, 189] width 93 height 10
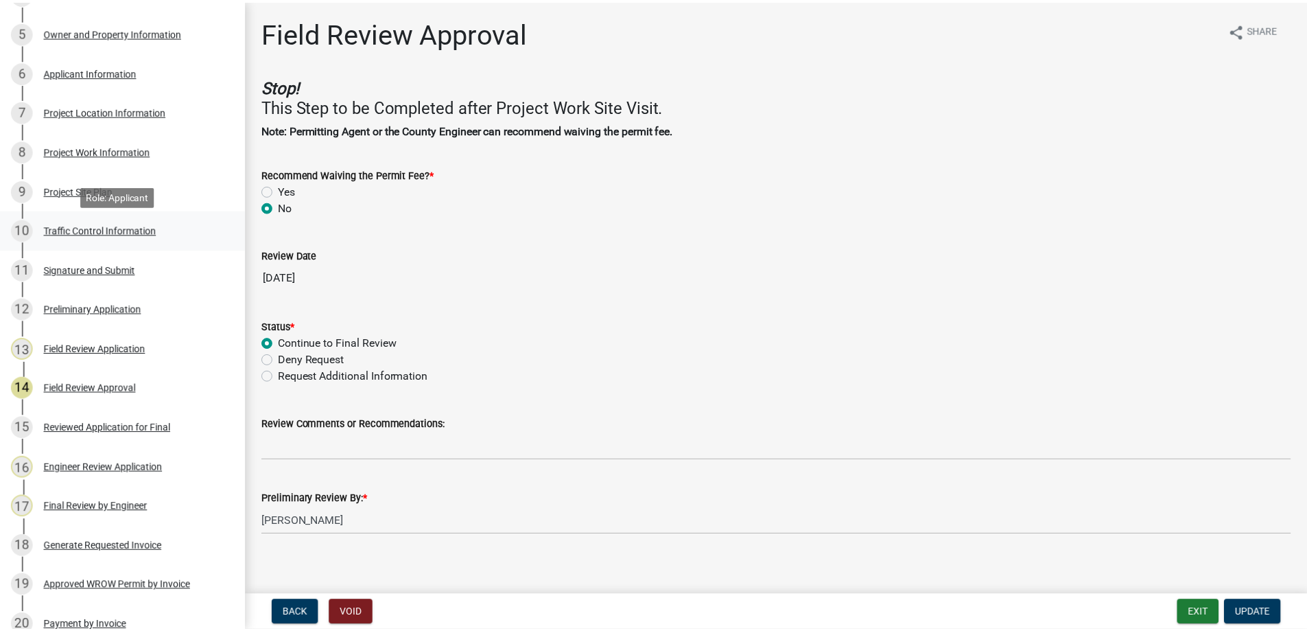
scroll to position [343, 0]
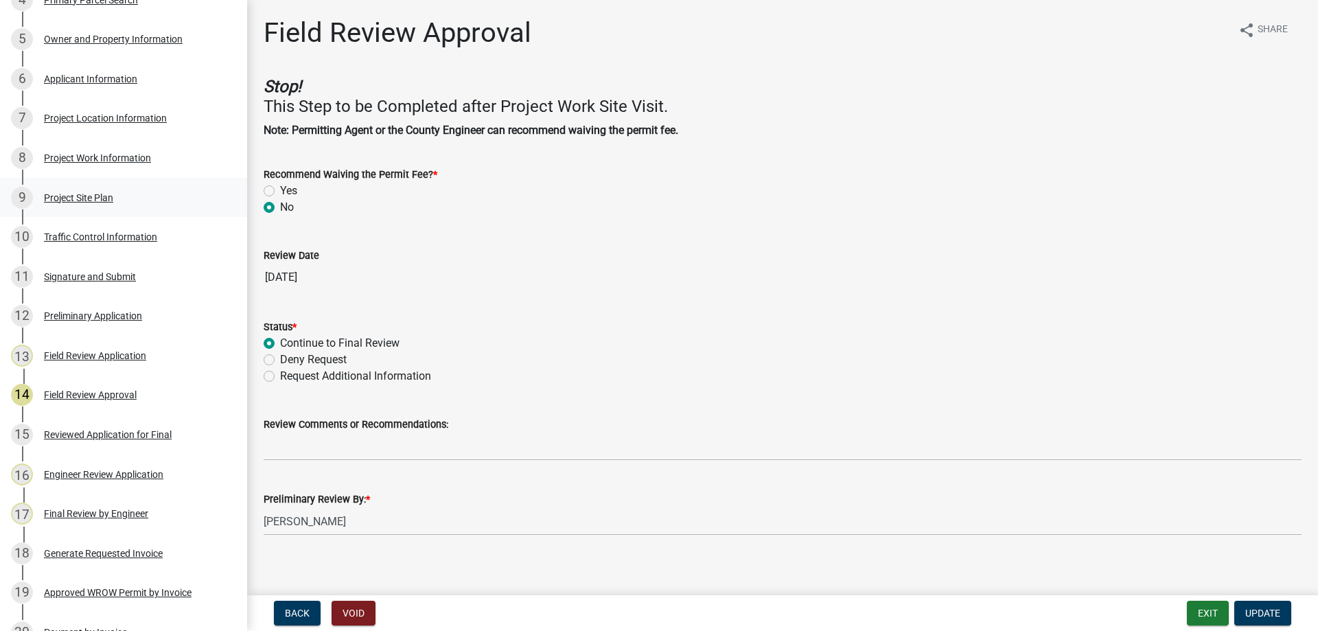
click at [92, 198] on div "Project Site Plan" at bounding box center [78, 198] width 69 height 10
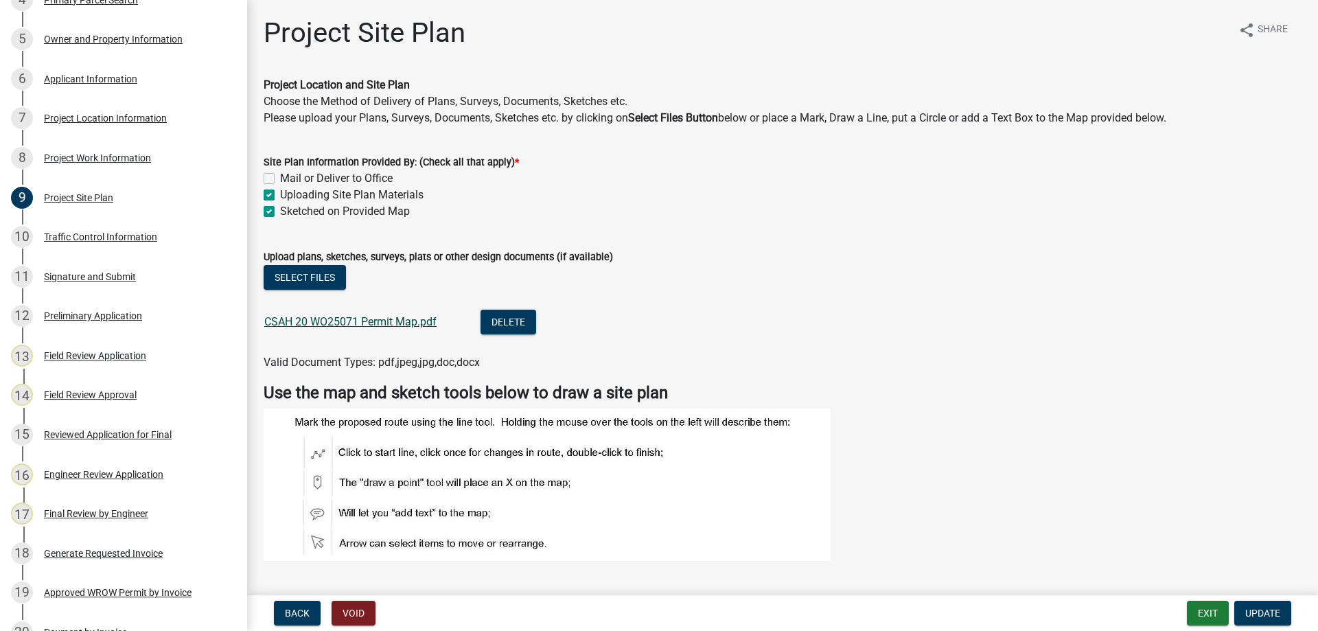
click at [347, 325] on link "CSAH 20 WO25071 Permit Map.pdf" at bounding box center [350, 321] width 172 height 13
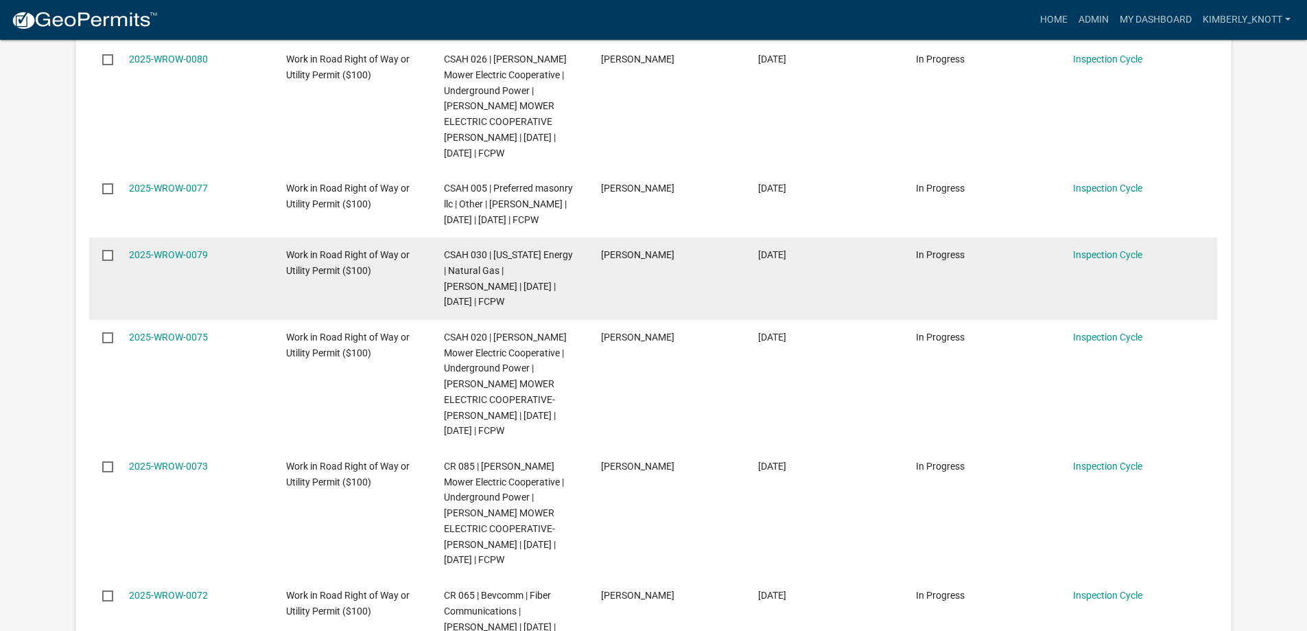
scroll to position [686, 0]
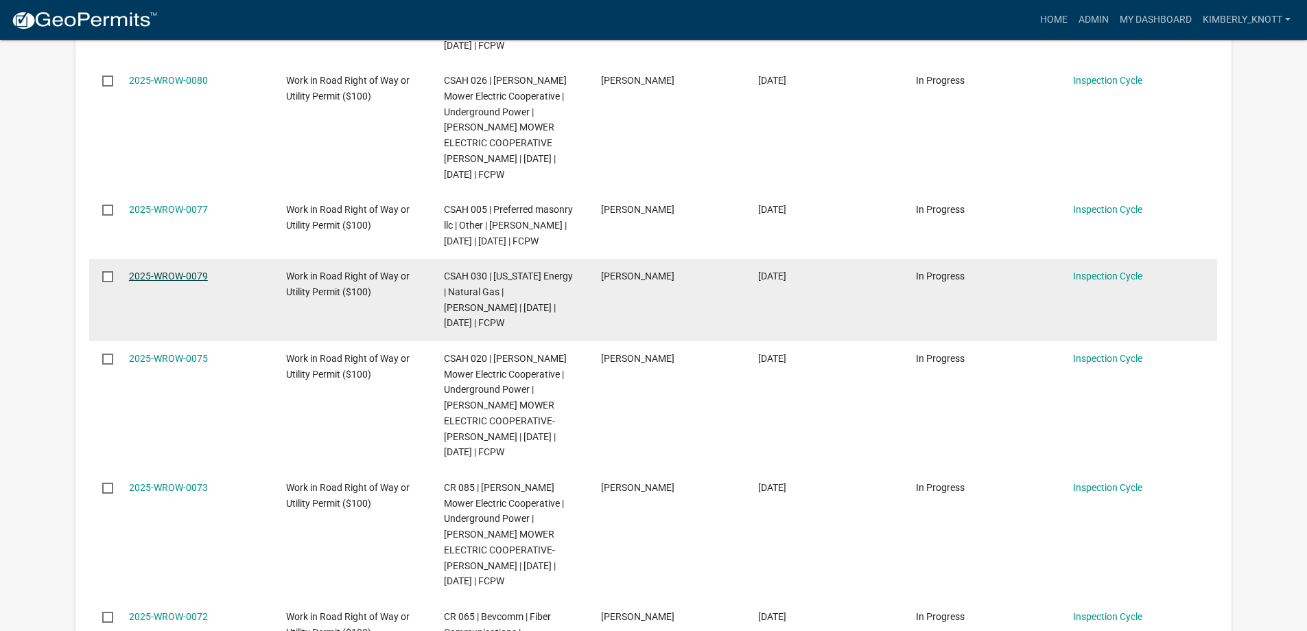
click at [201, 281] on link "2025-WROW-0079" at bounding box center [168, 275] width 79 height 11
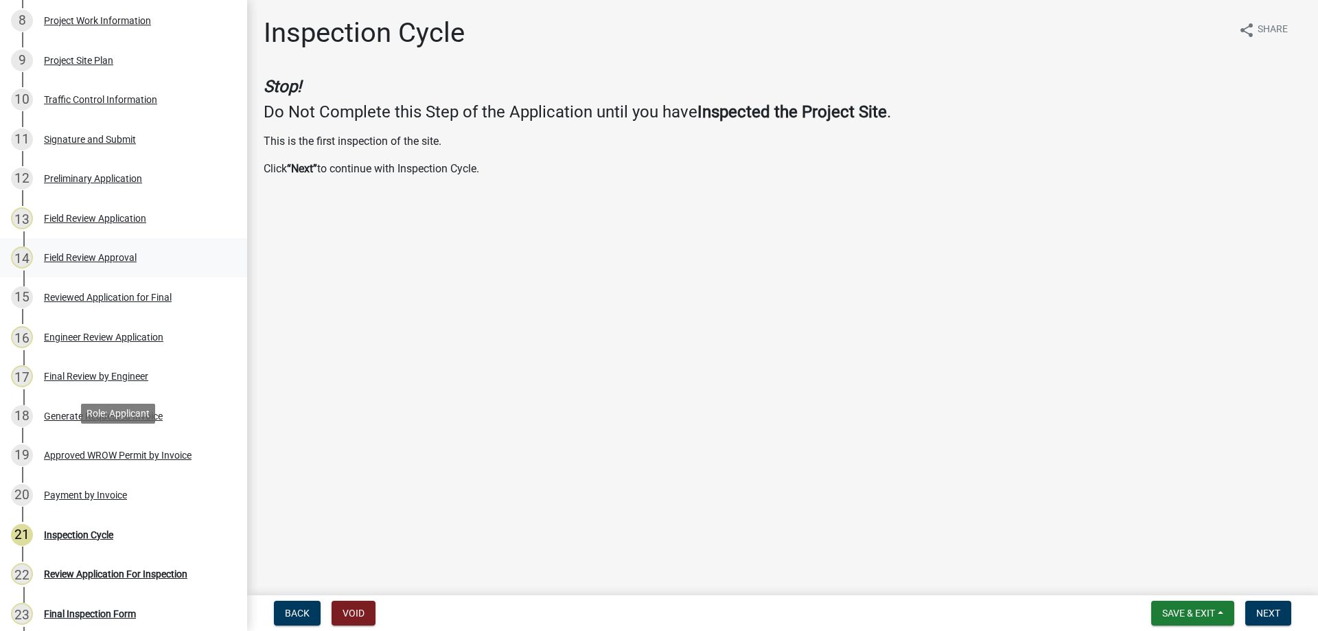
scroll to position [549, 0]
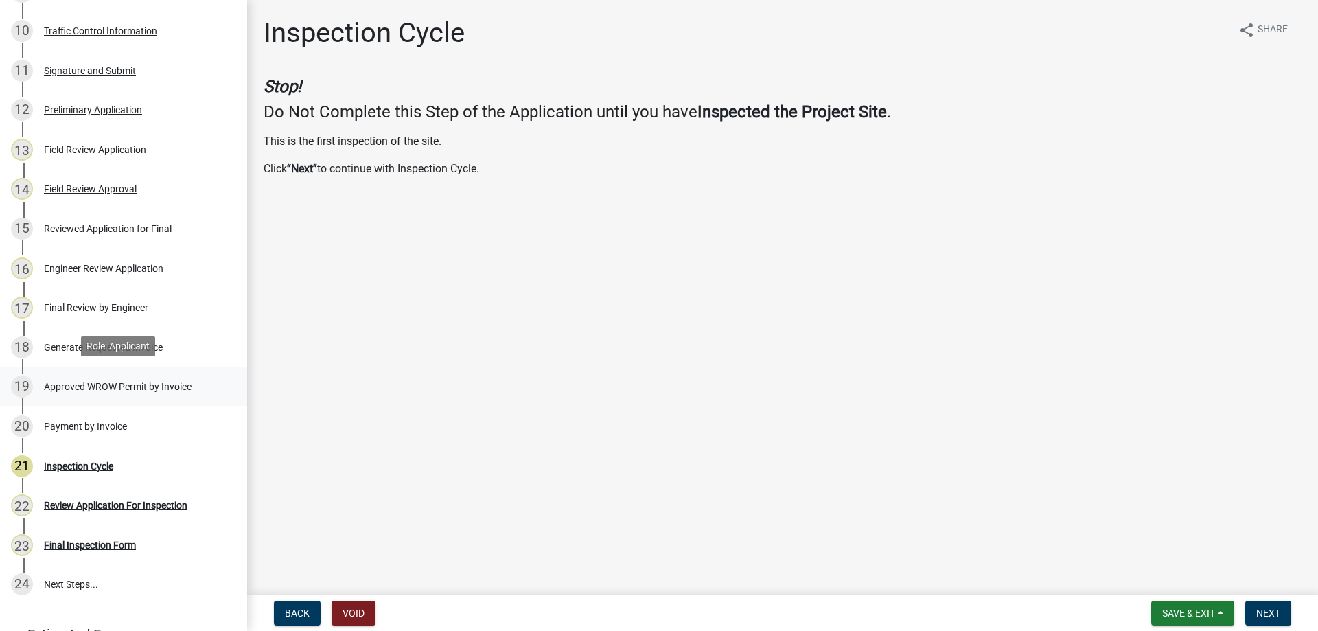
click at [138, 382] on div "Approved WROW Permit by Invoice" at bounding box center [118, 387] width 148 height 10
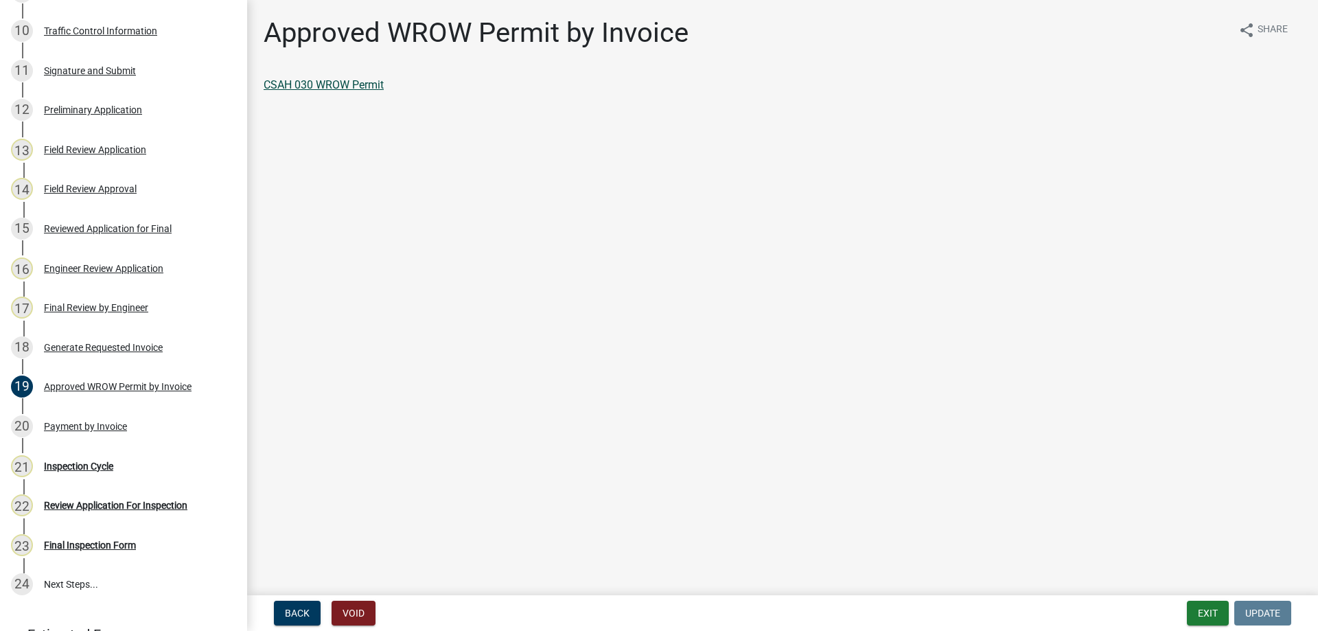
click at [340, 87] on link "CSAH 030 WROW Permit" at bounding box center [324, 84] width 120 height 13
click at [89, 303] on div "Final Review by Engineer" at bounding box center [96, 308] width 104 height 10
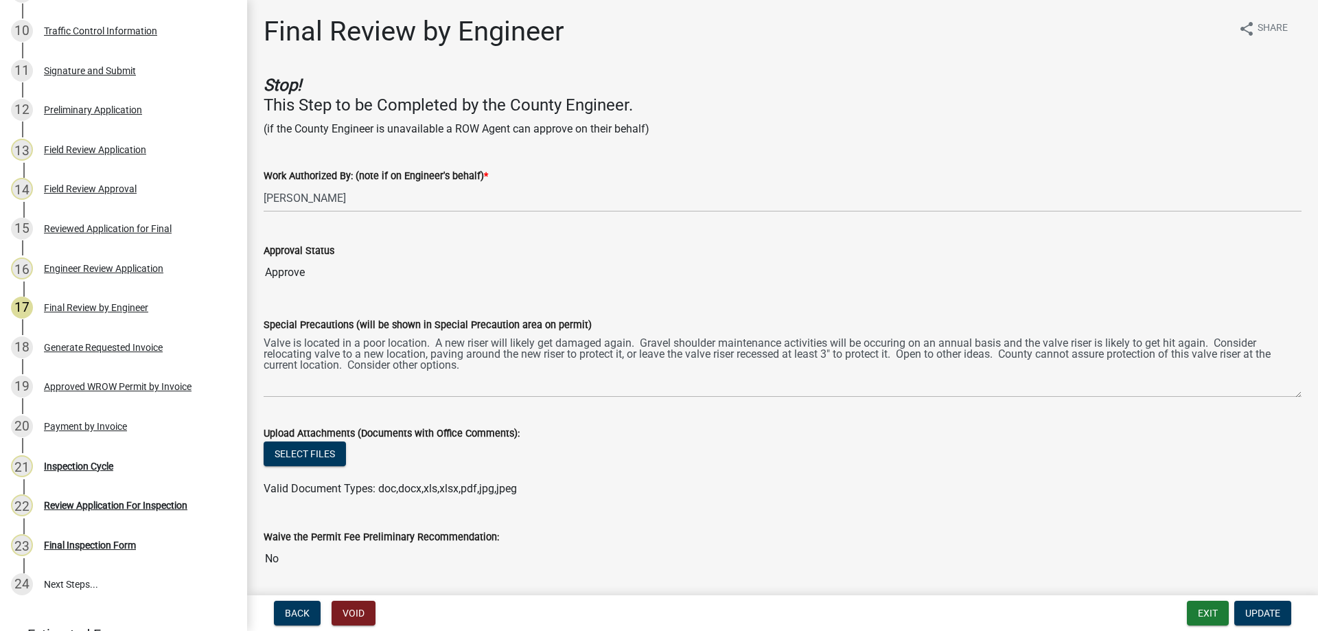
scroll to position [0, 0]
click at [95, 189] on div "Field Review Approval" at bounding box center [90, 189] width 93 height 10
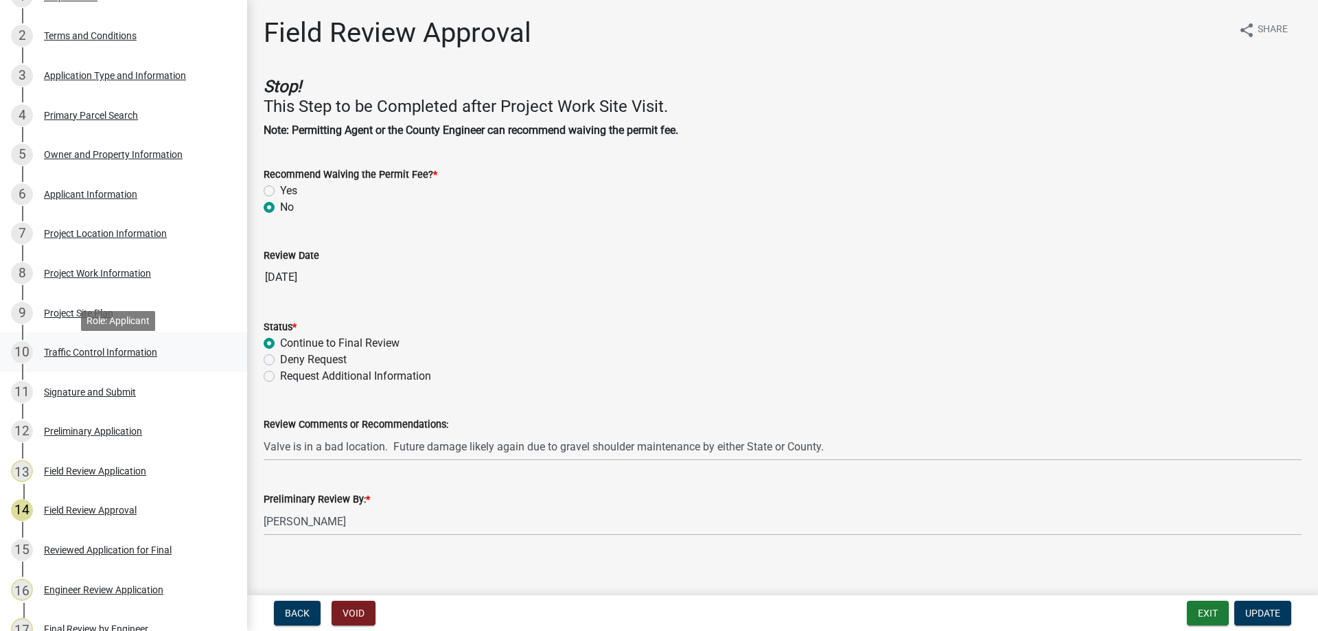
scroll to position [206, 0]
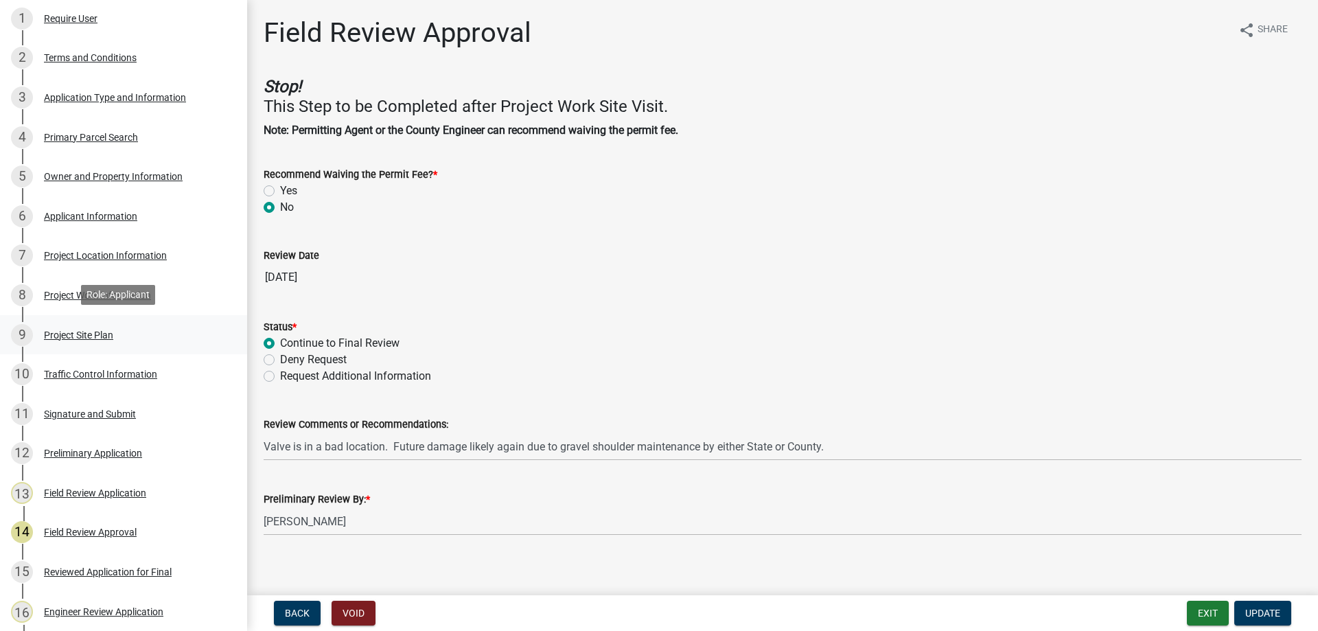
click at [97, 332] on div "Project Site Plan" at bounding box center [78, 335] width 69 height 10
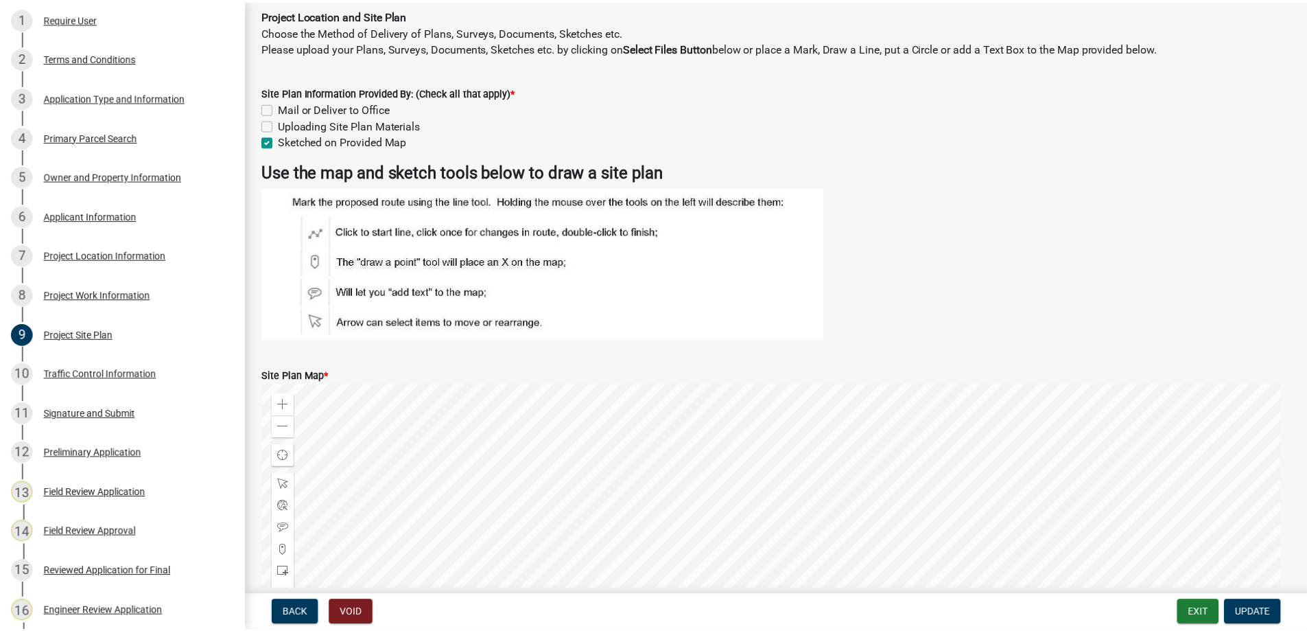
scroll to position [0, 0]
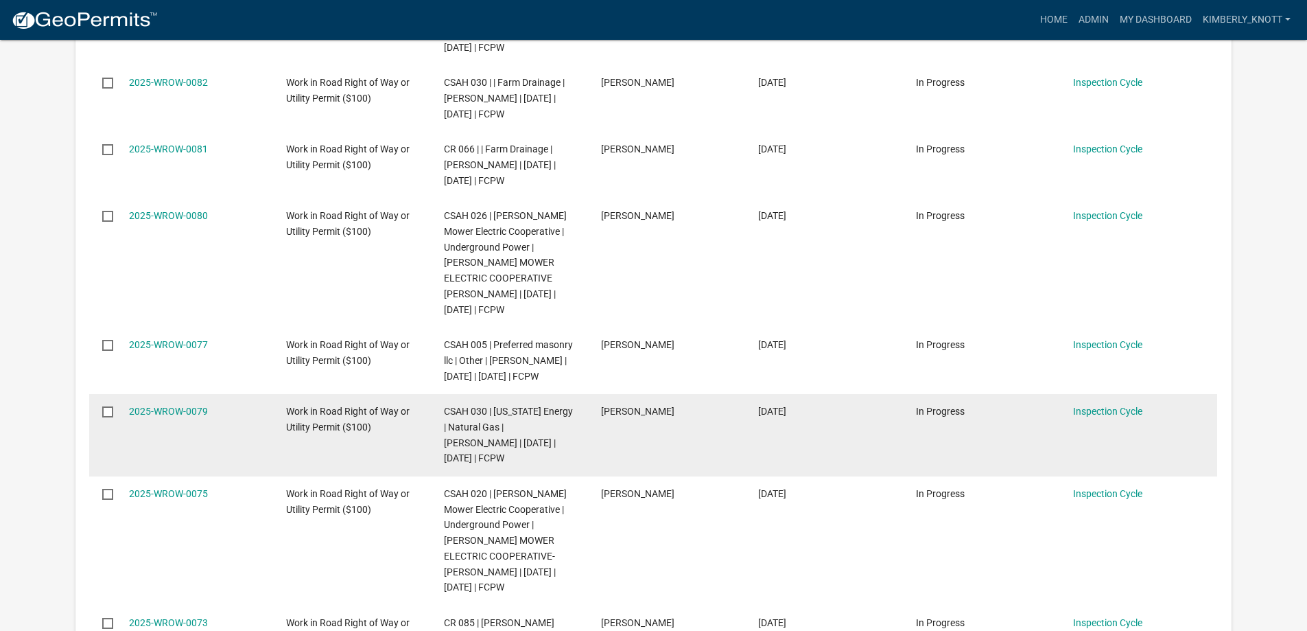
scroll to position [549, 0]
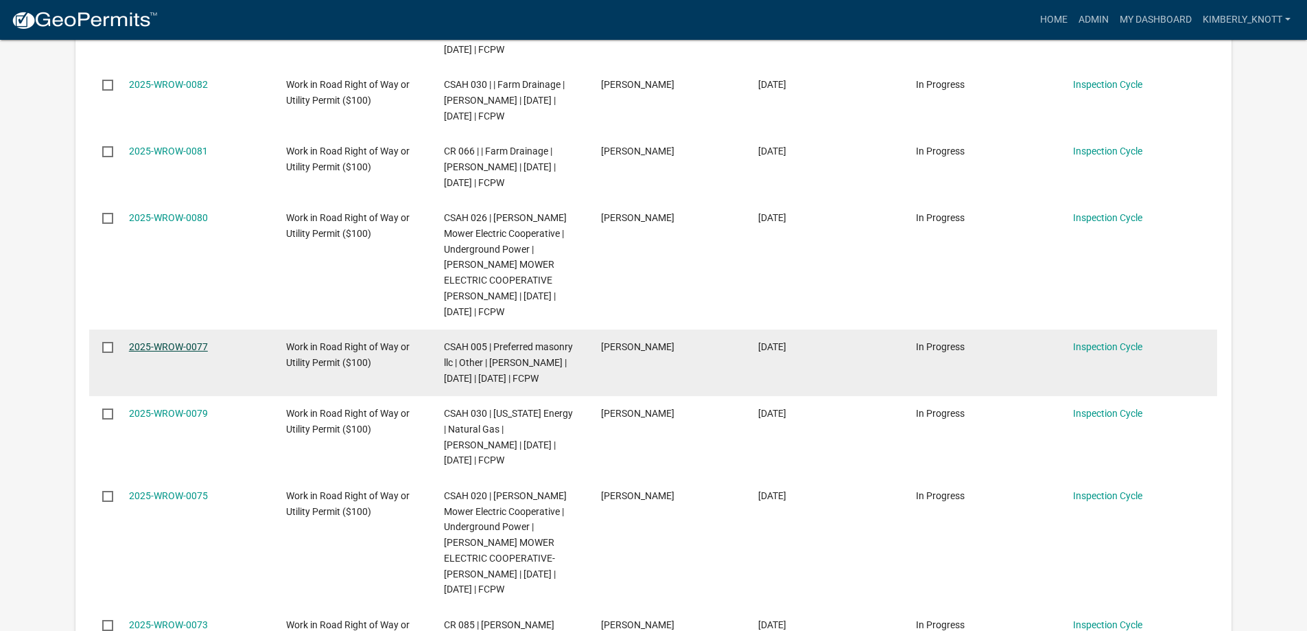
click at [196, 352] on link "2025-WROW-0077" at bounding box center [168, 346] width 79 height 11
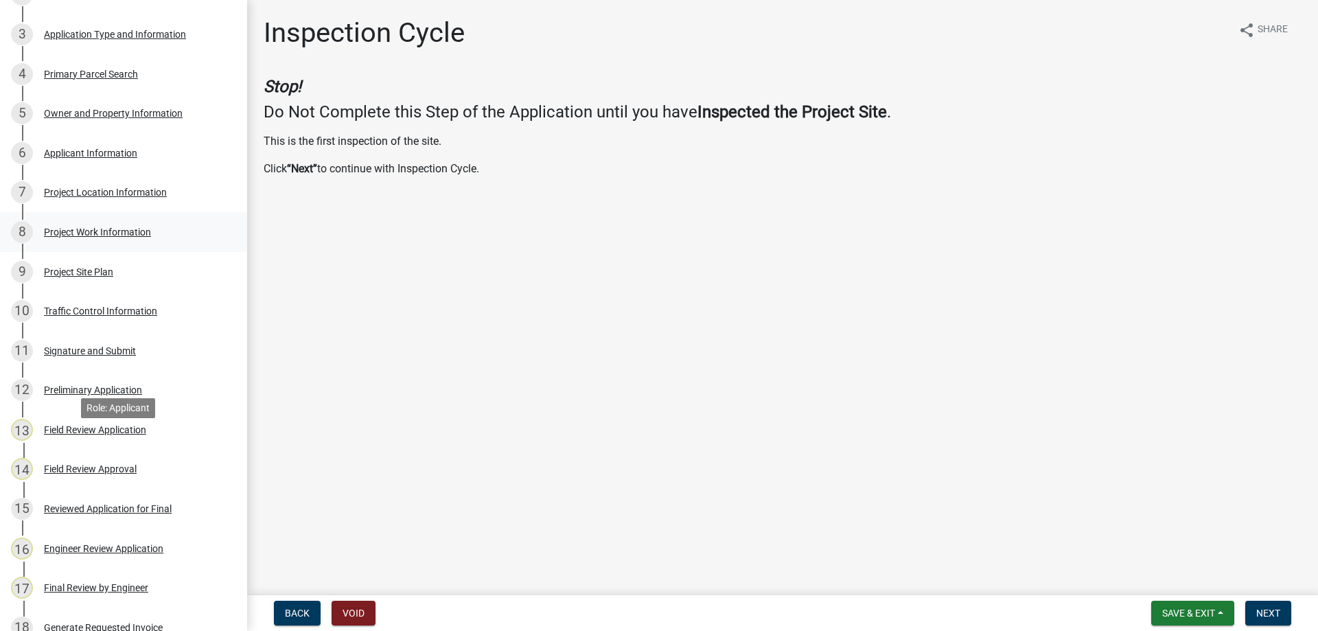
scroll to position [549, 0]
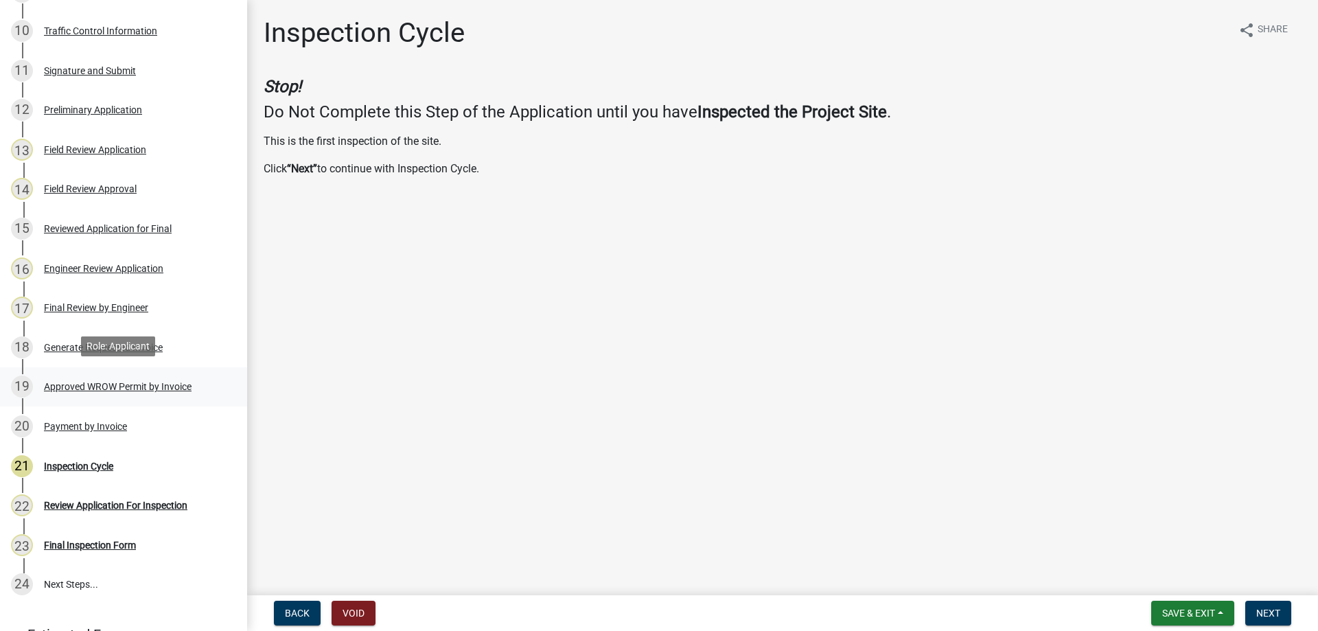
click at [159, 382] on div "Approved WROW Permit by Invoice" at bounding box center [118, 387] width 148 height 10
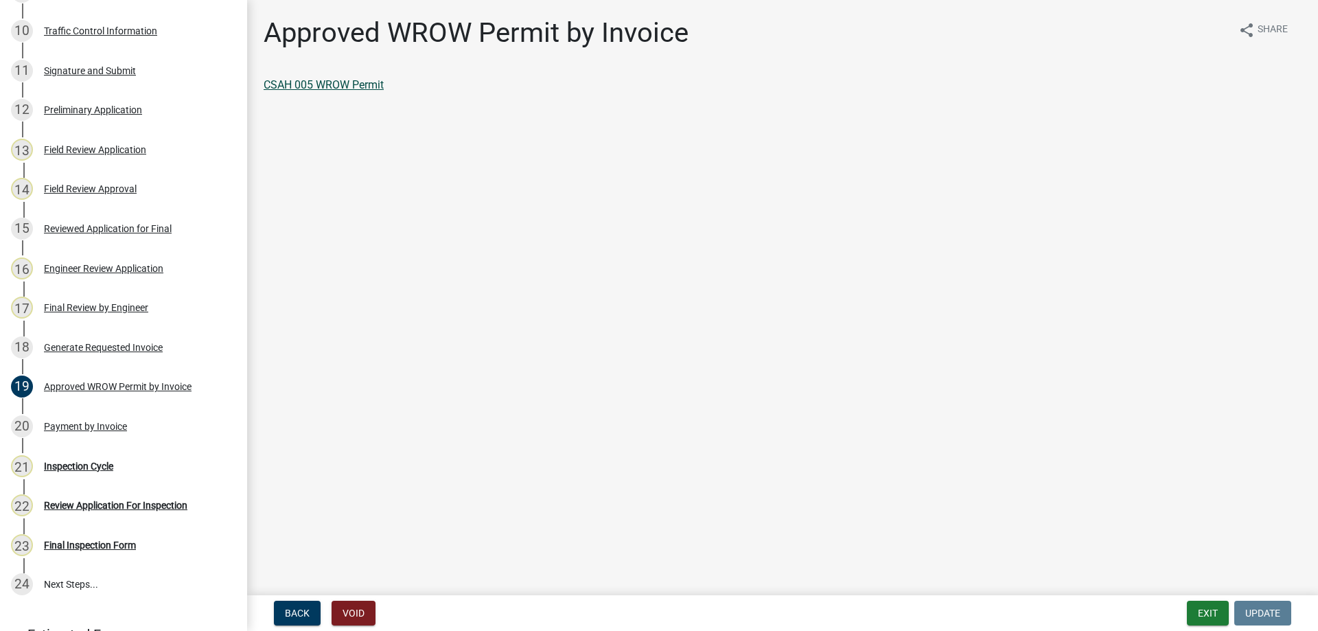
click at [308, 84] on link "CSAH 005 WROW Permit" at bounding box center [324, 84] width 120 height 13
click at [92, 303] on div "Final Review by Engineer" at bounding box center [96, 308] width 104 height 10
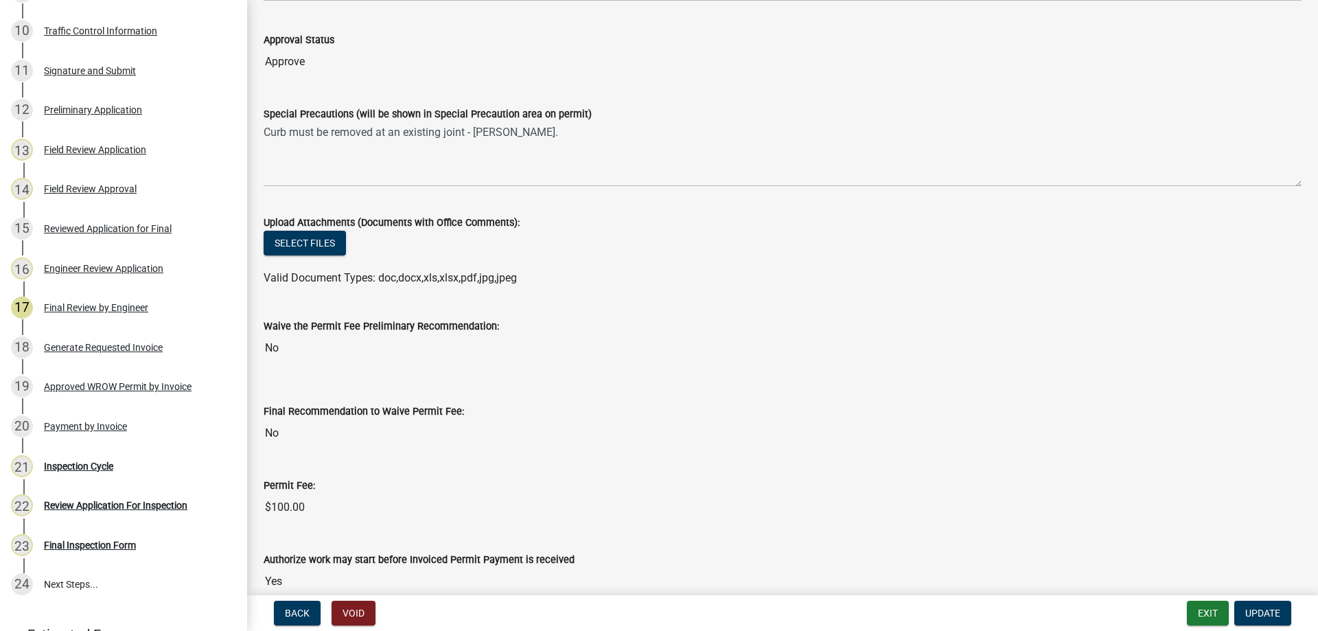
scroll to position [0, 0]
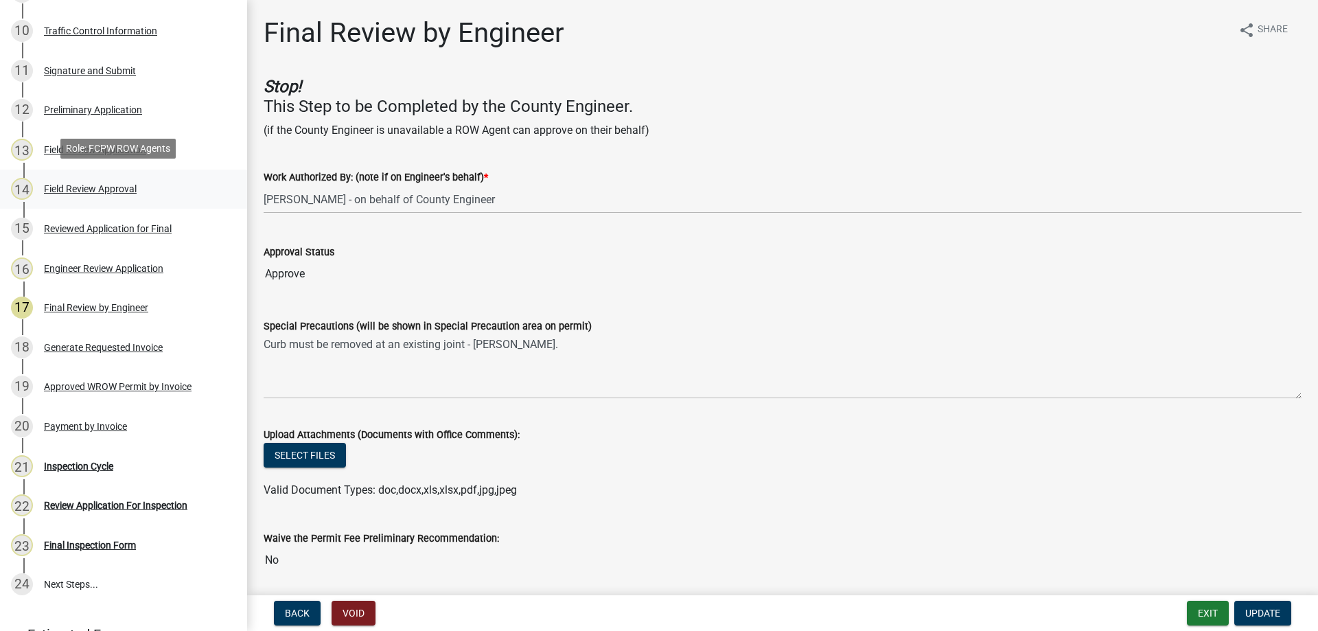
click at [126, 184] on div "Field Review Approval" at bounding box center [90, 189] width 93 height 10
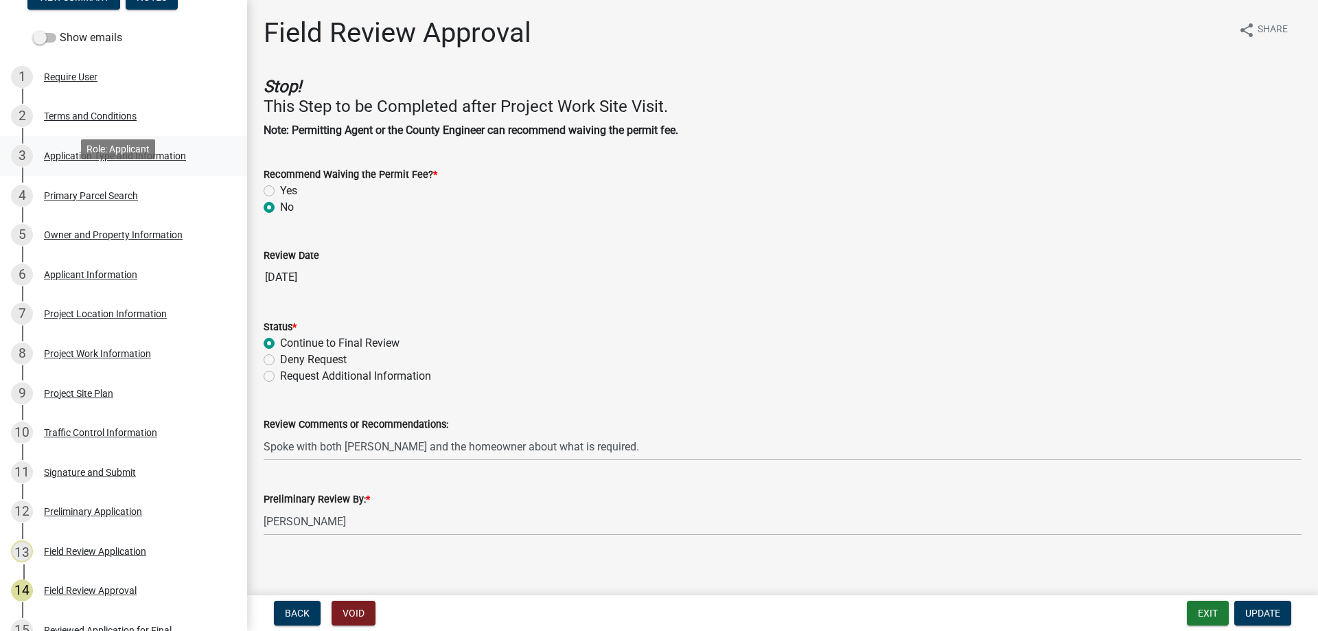
scroll to position [137, 0]
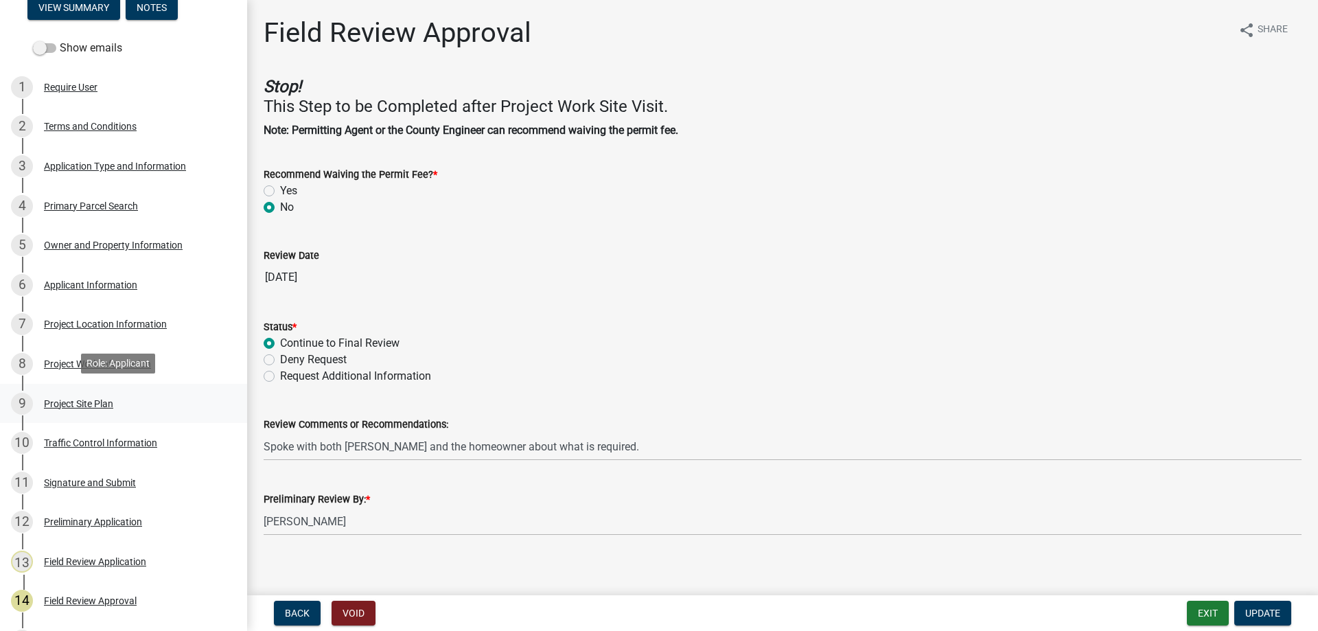
click at [97, 399] on div "Project Site Plan" at bounding box center [78, 404] width 69 height 10
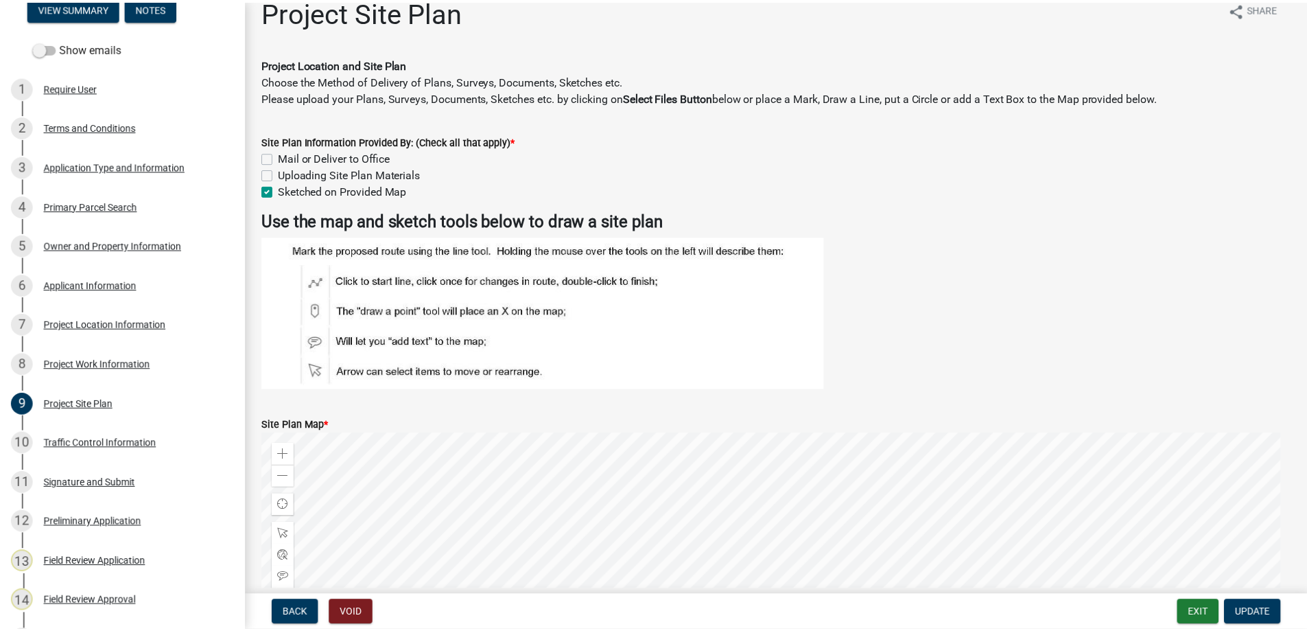
scroll to position [0, 0]
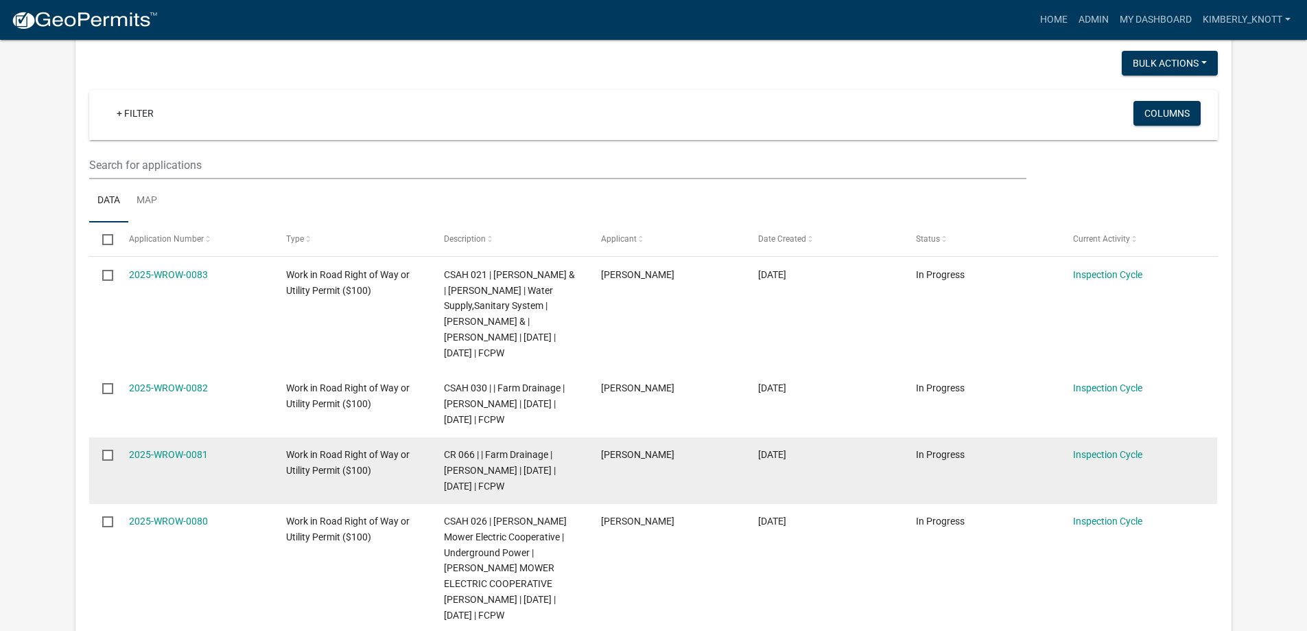
scroll to position [412, 0]
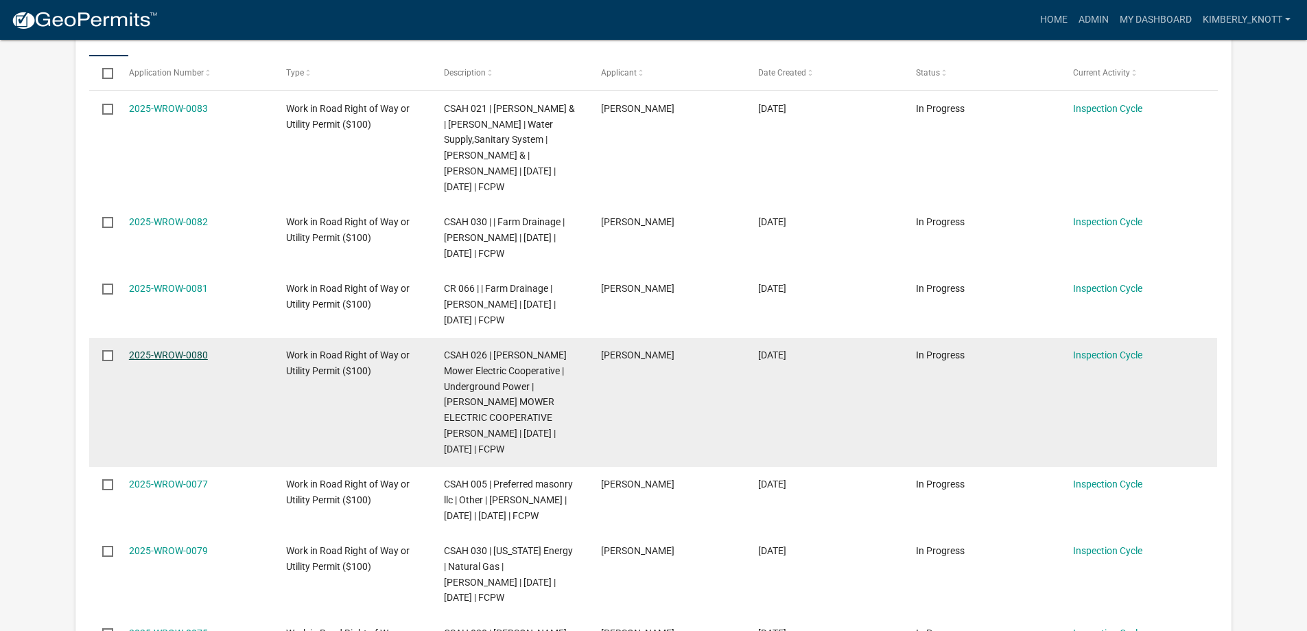
click at [187, 360] on link "2025-WROW-0080" at bounding box center [168, 354] width 79 height 11
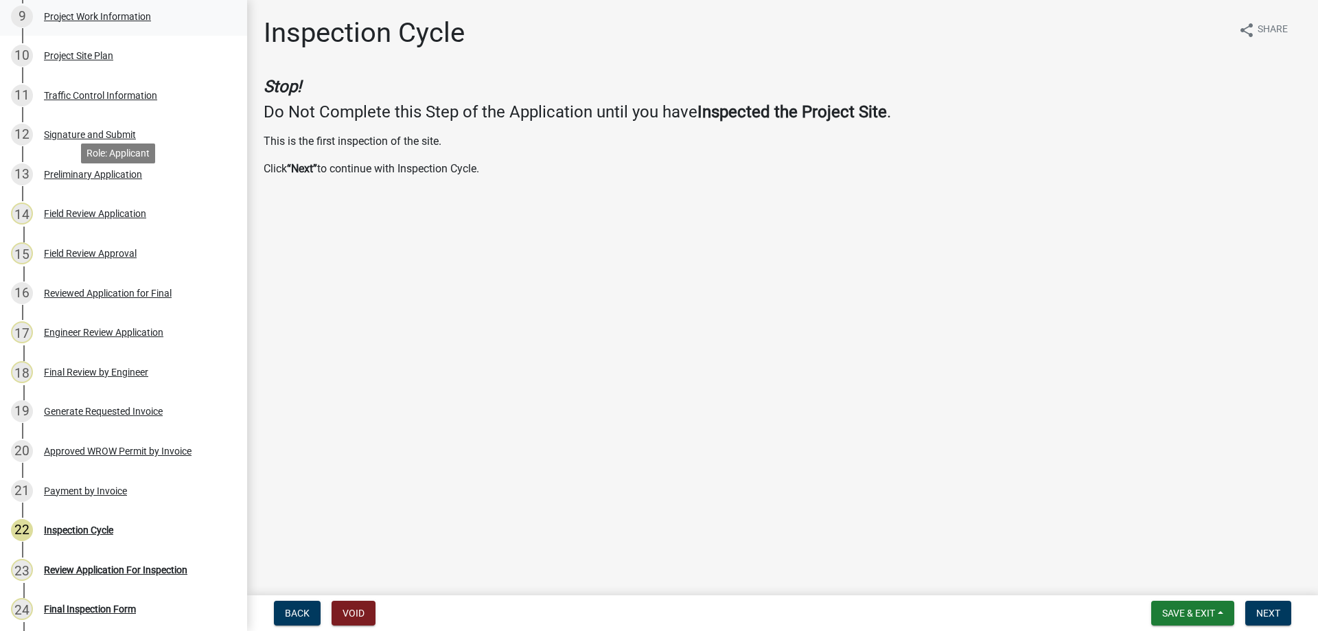
scroll to position [549, 0]
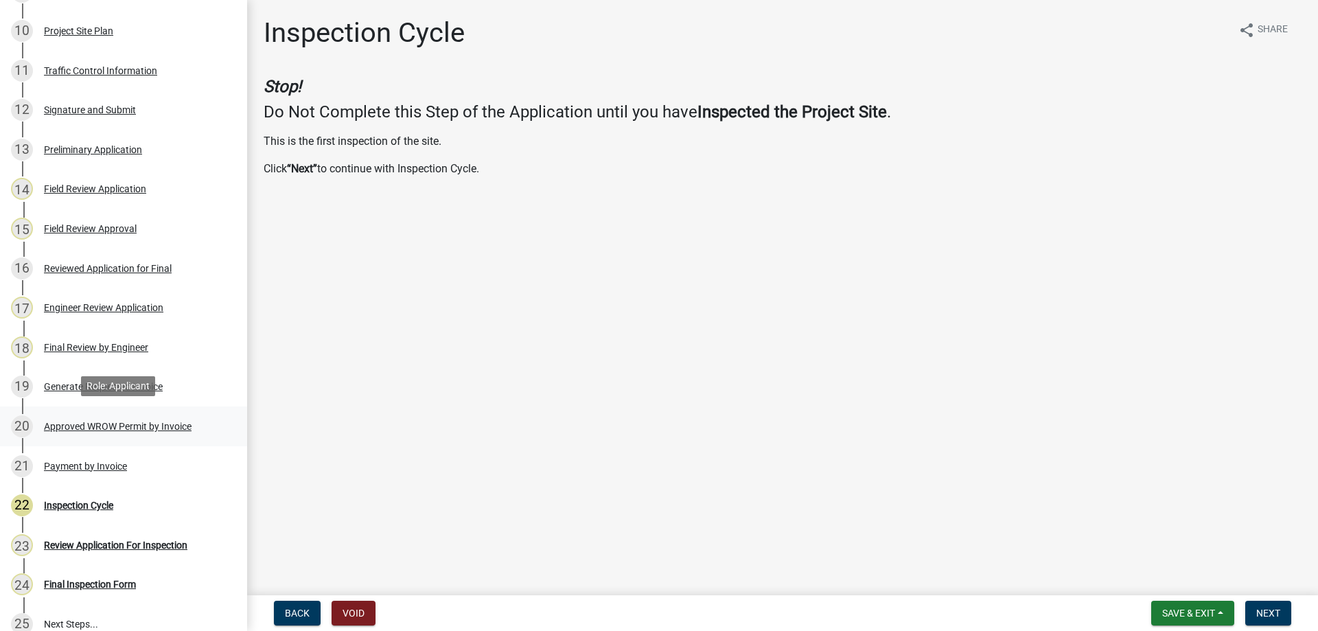
click at [152, 423] on div "Approved WROW Permit by Invoice" at bounding box center [118, 426] width 148 height 10
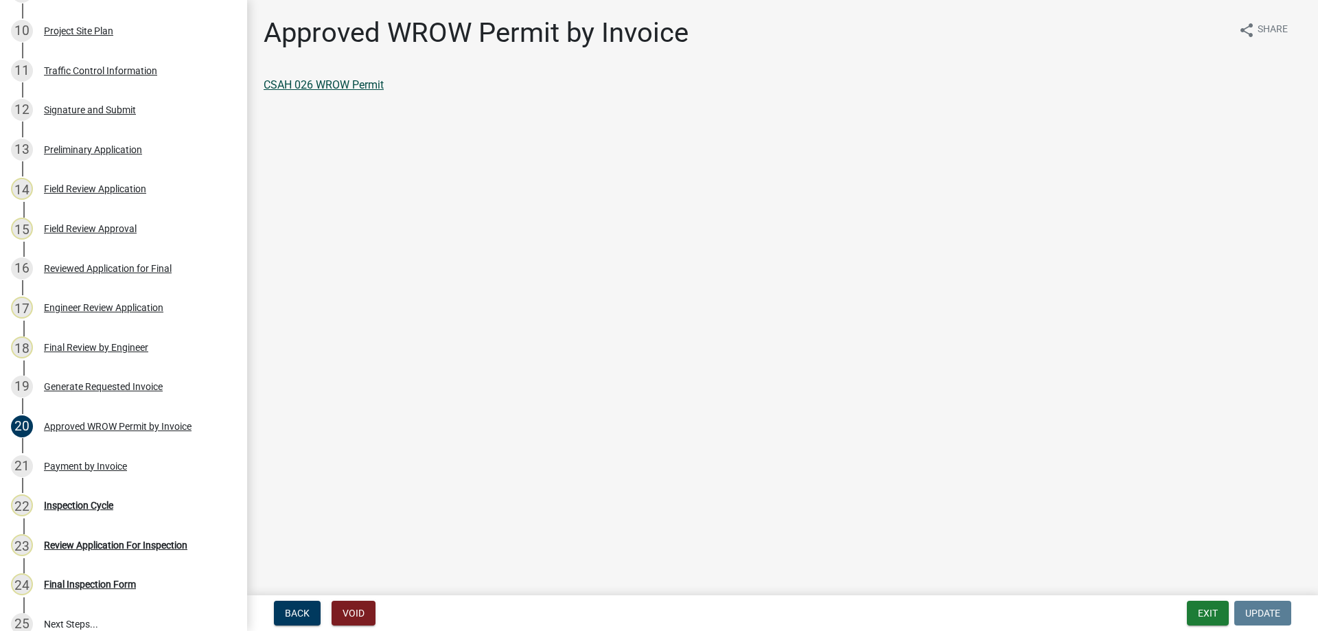
click at [350, 86] on link "CSAH 026 WROW Permit" at bounding box center [324, 84] width 120 height 13
click at [92, 342] on div "Final Review by Engineer" at bounding box center [96, 347] width 104 height 10
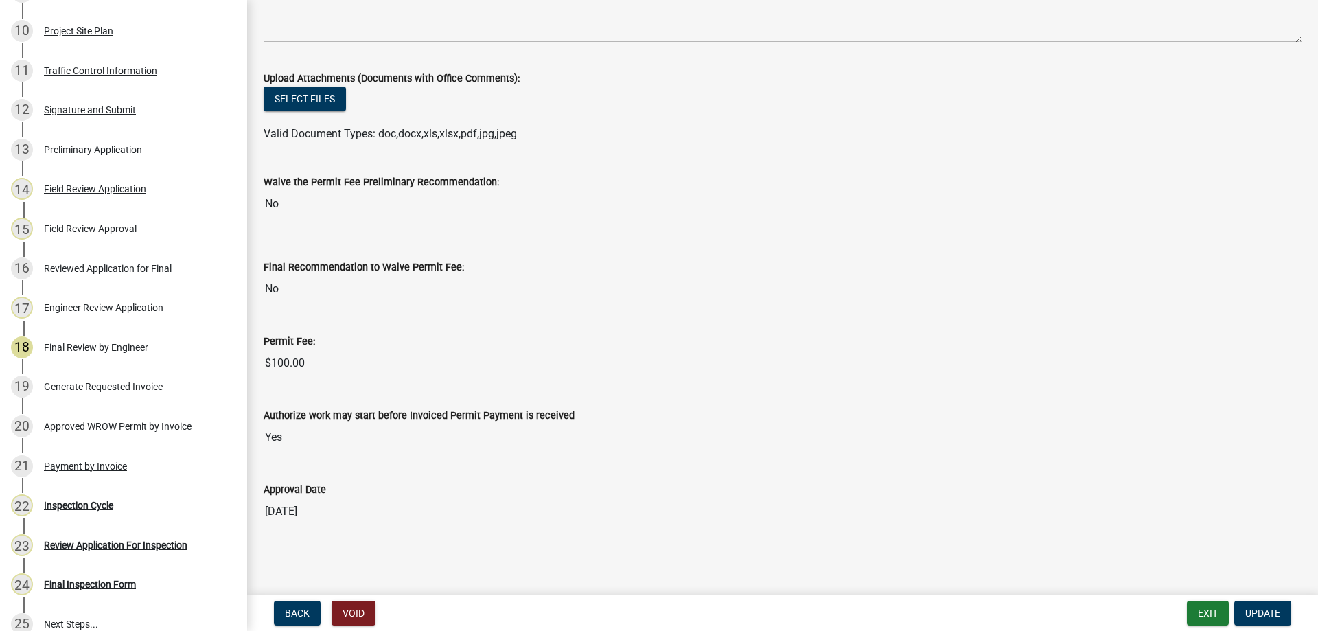
scroll to position [0, 0]
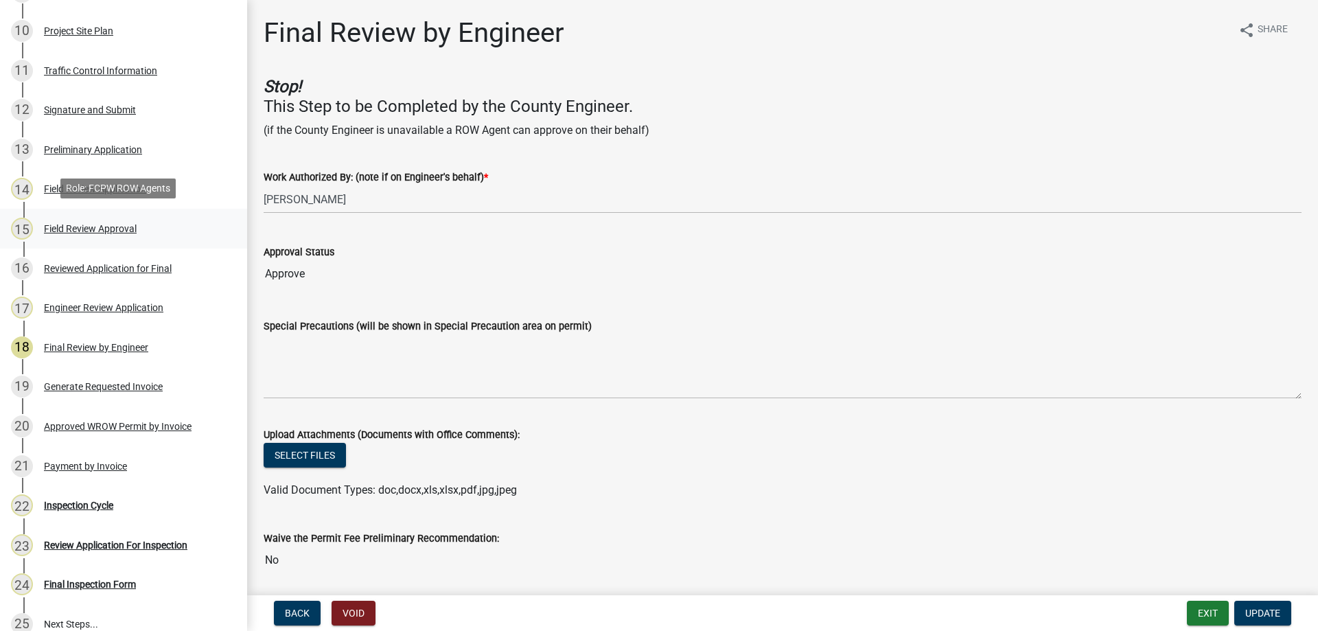
click at [126, 226] on div "Field Review Approval" at bounding box center [90, 229] width 93 height 10
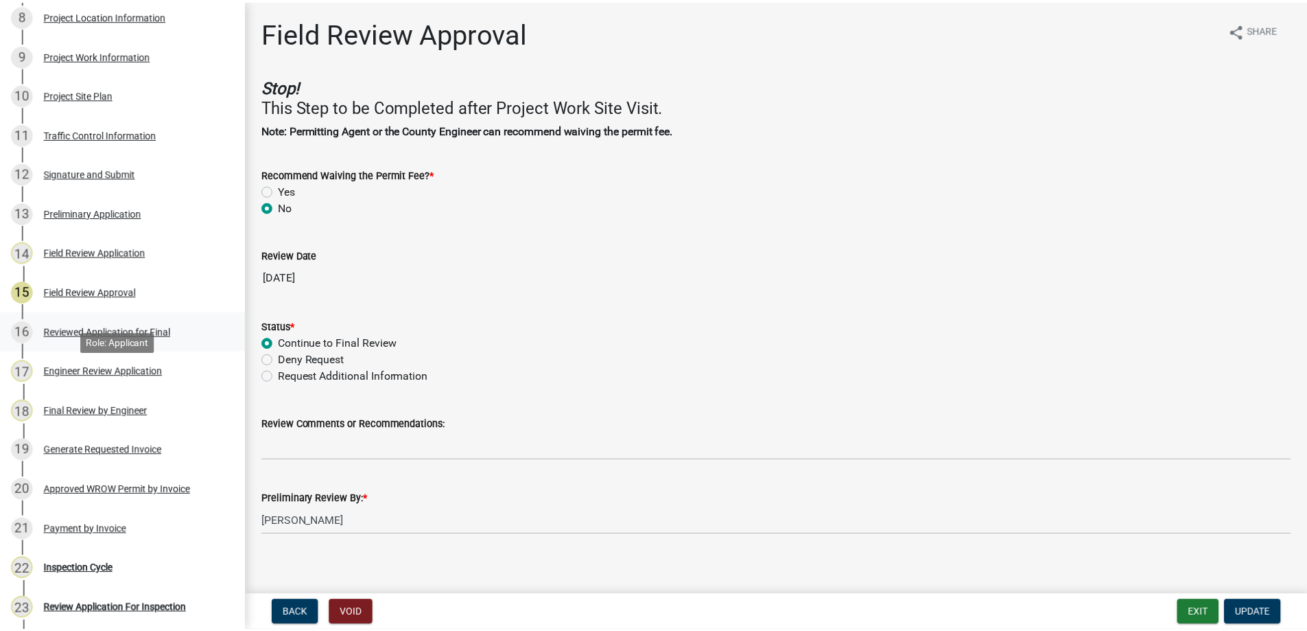
scroll to position [343, 0]
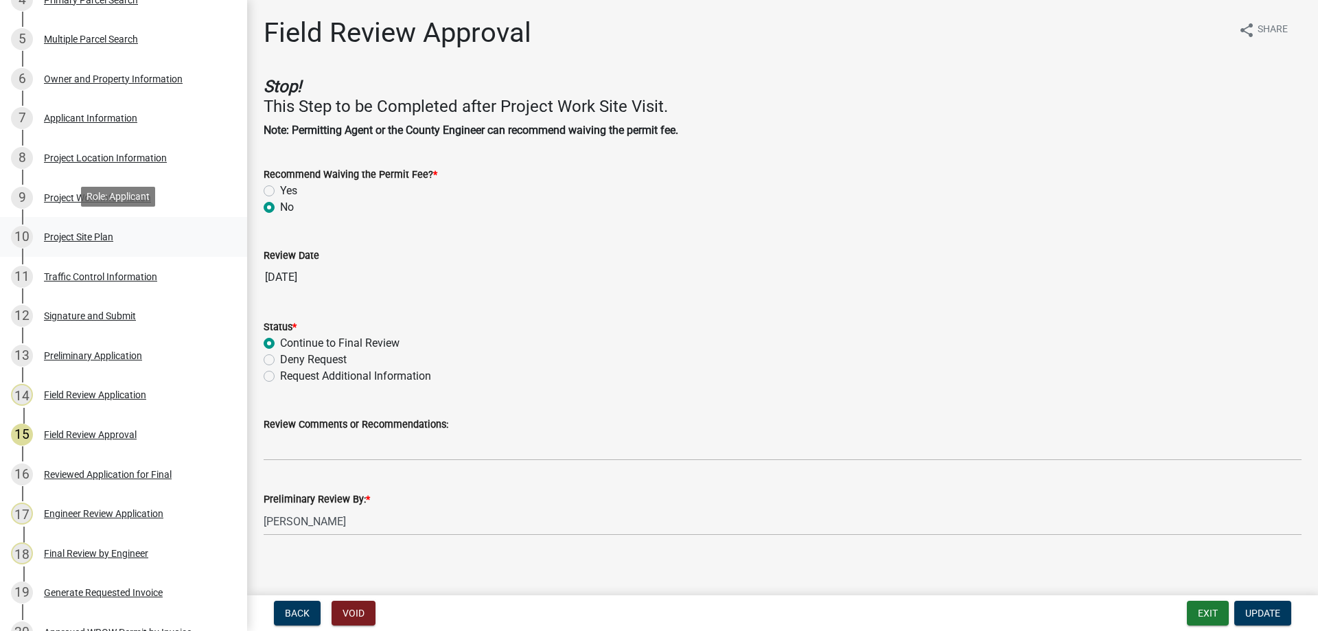
click at [82, 237] on div "Project Site Plan" at bounding box center [78, 237] width 69 height 10
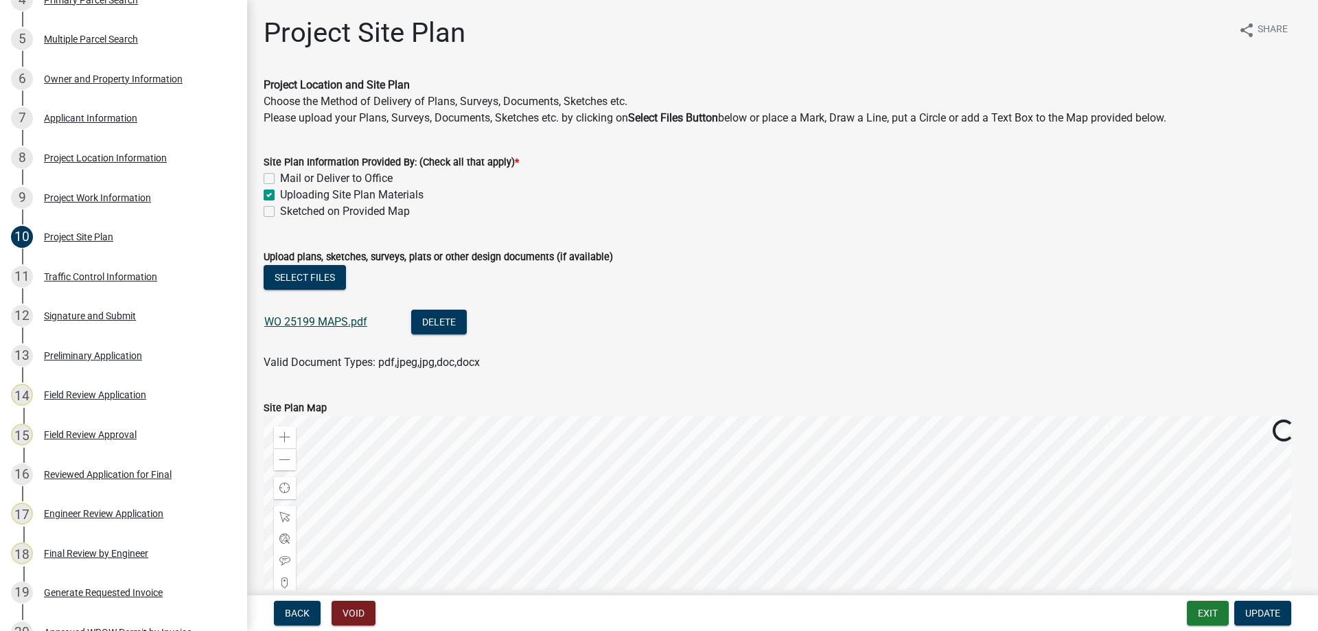
click at [336, 321] on link "WO 25199 MAPS.pdf" at bounding box center [315, 321] width 103 height 13
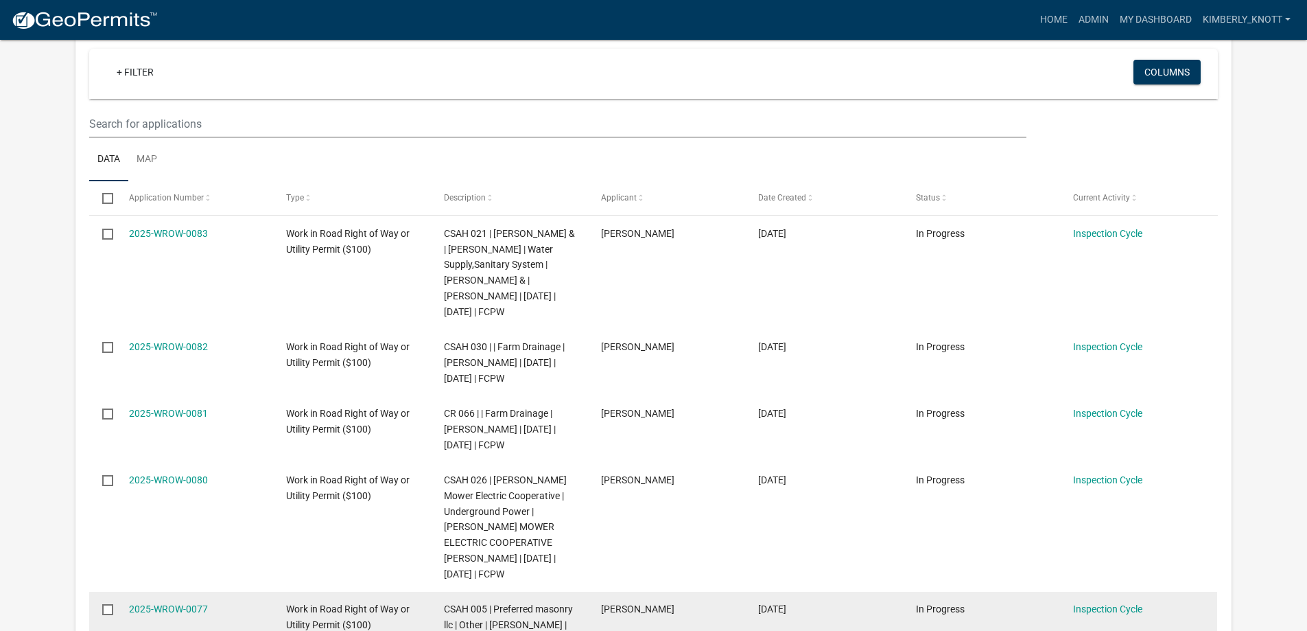
scroll to position [275, 0]
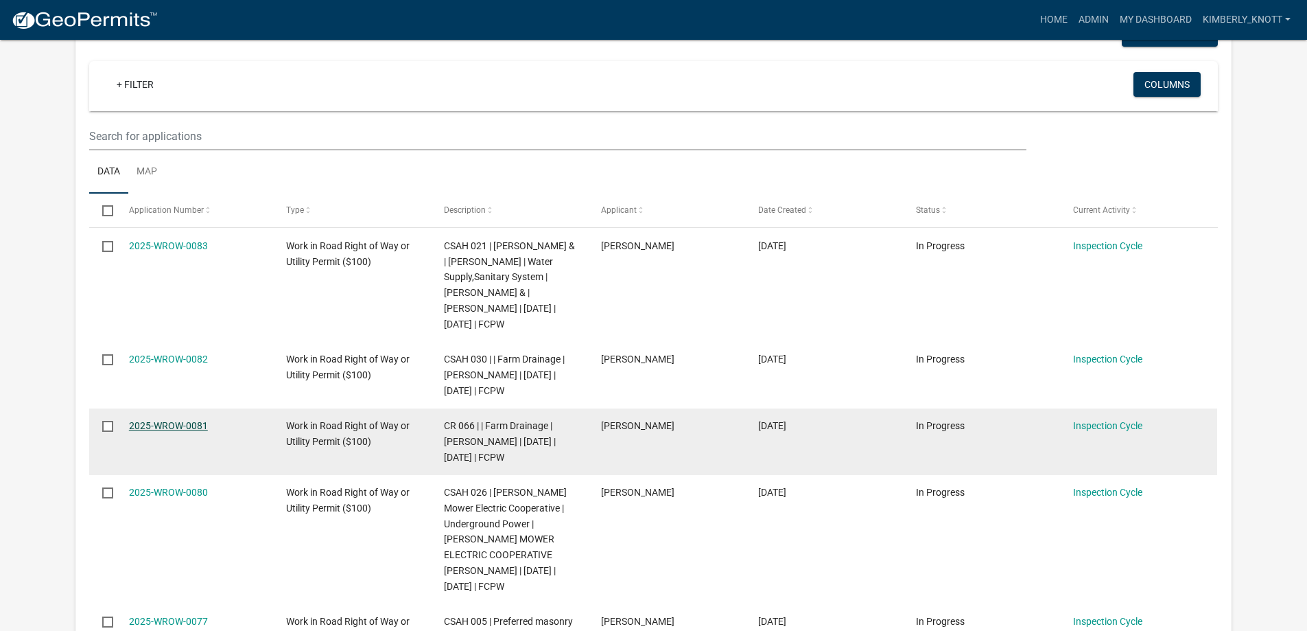
click at [183, 431] on link "2025-WROW-0081" at bounding box center [168, 425] width 79 height 11
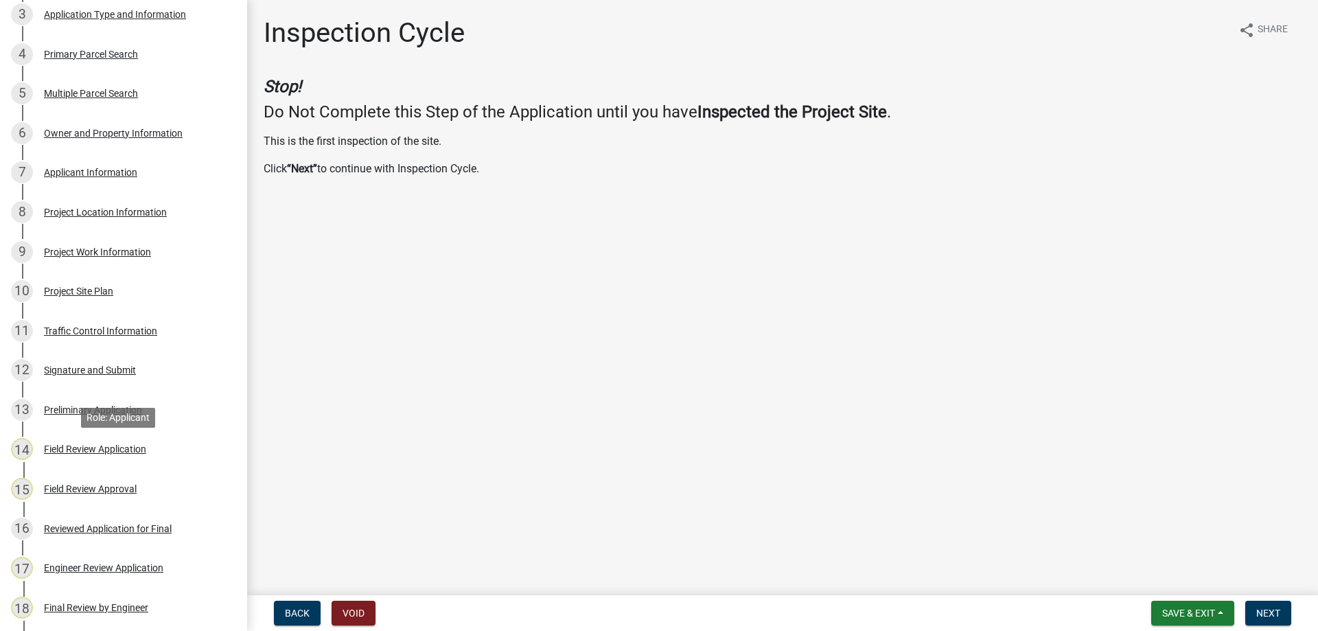
scroll to position [480, 0]
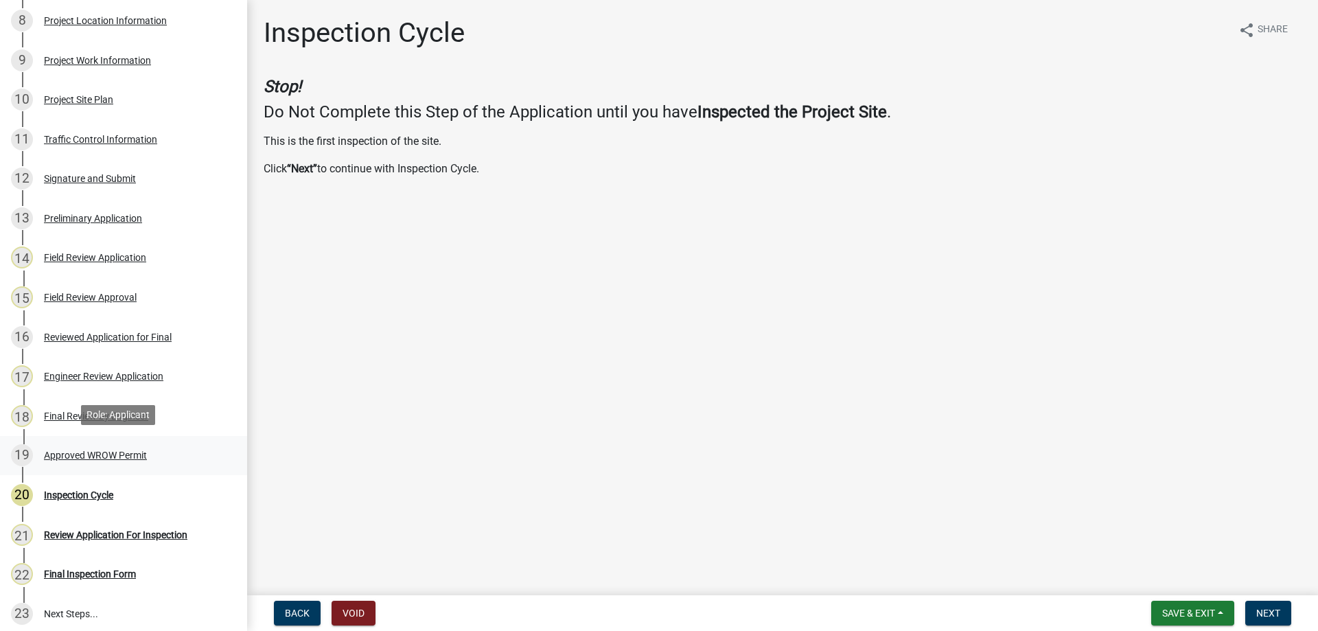
click at [131, 453] on div "Approved WROW Permit" at bounding box center [95, 455] width 103 height 10
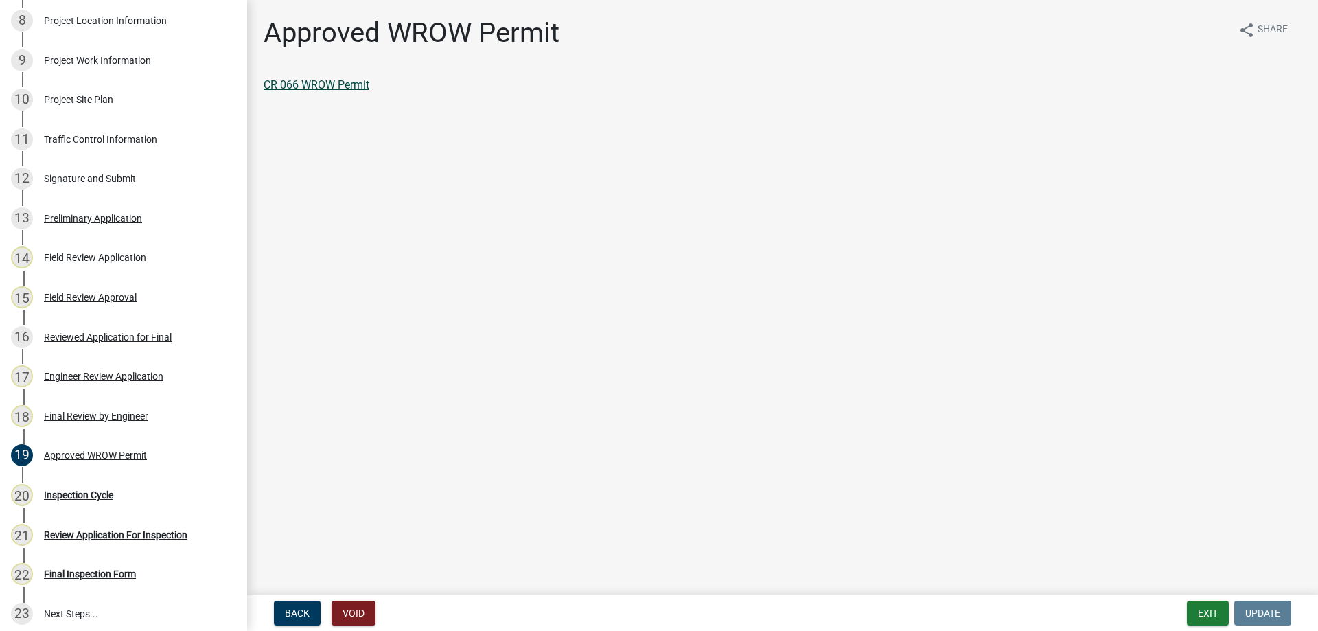
click at [357, 86] on link "CR 066 WROW Permit" at bounding box center [317, 84] width 106 height 13
click at [102, 414] on div "Final Review by Engineer" at bounding box center [96, 416] width 104 height 10
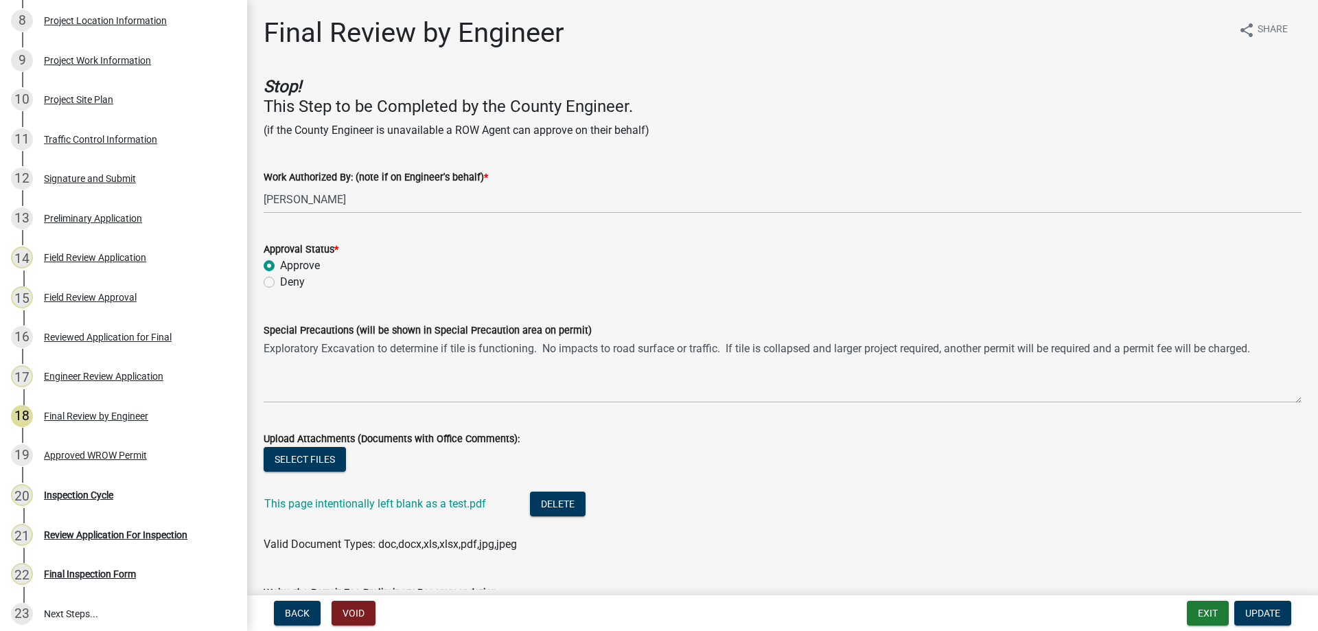
scroll to position [69, 0]
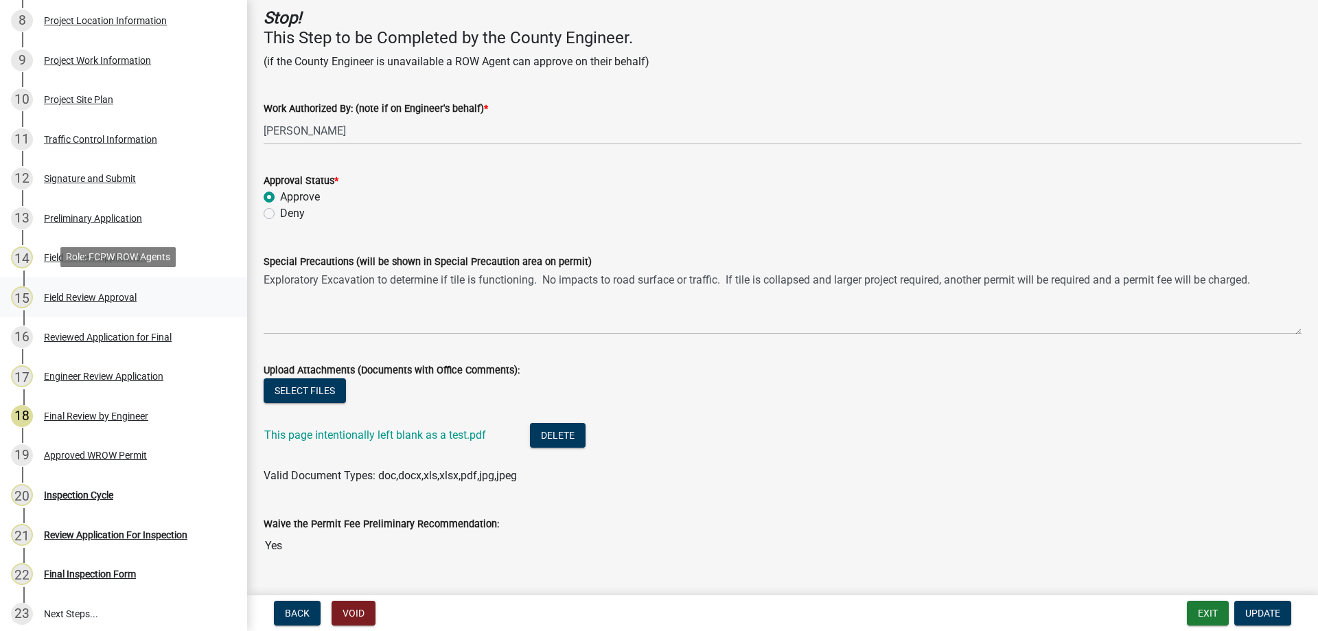
click at [120, 292] on div "Field Review Approval" at bounding box center [90, 297] width 93 height 10
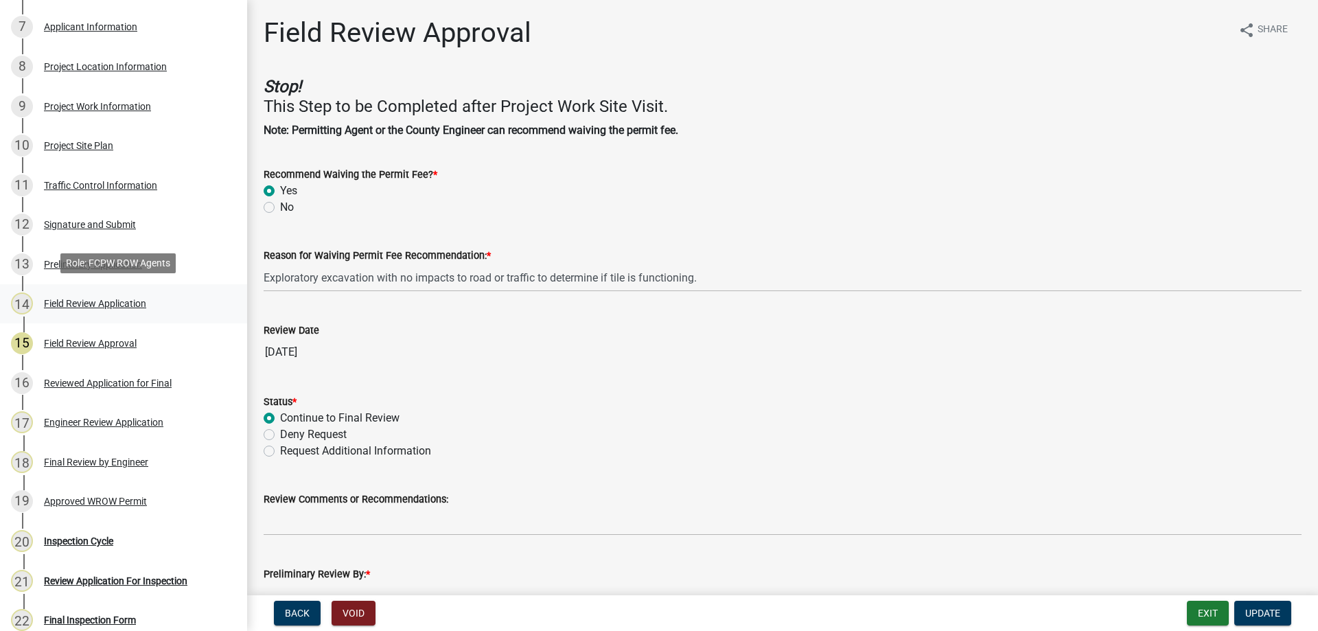
scroll to position [343, 0]
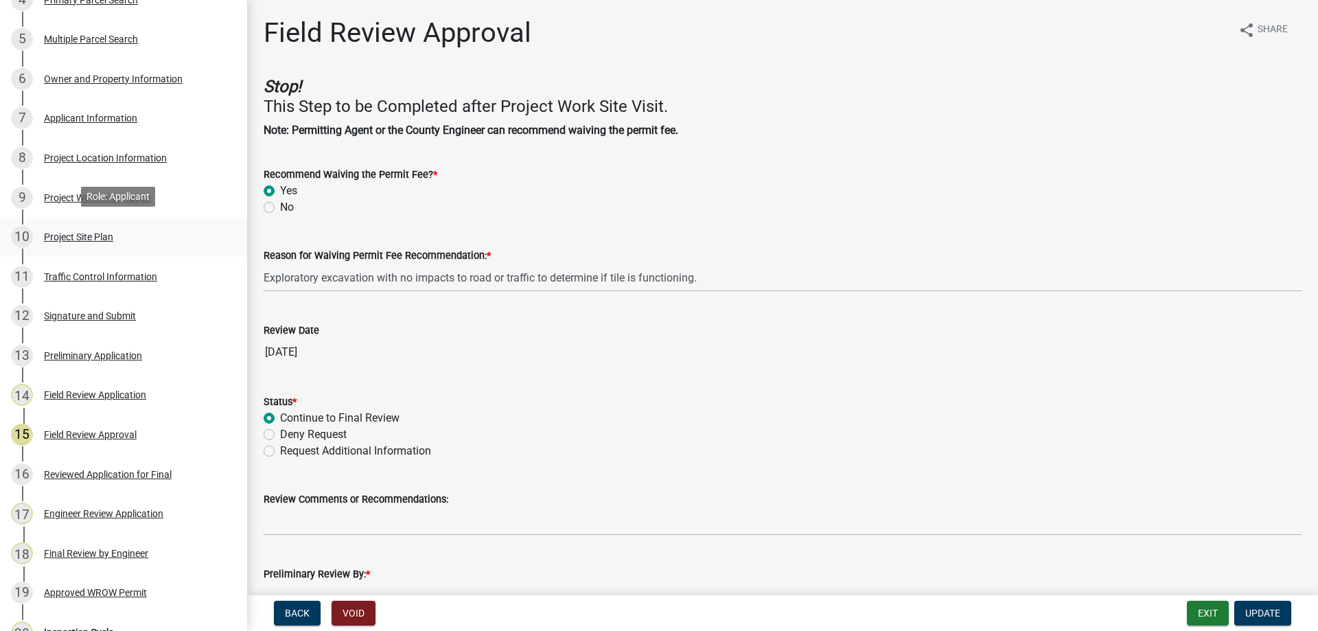
click at [90, 232] on div "Project Site Plan" at bounding box center [78, 237] width 69 height 10
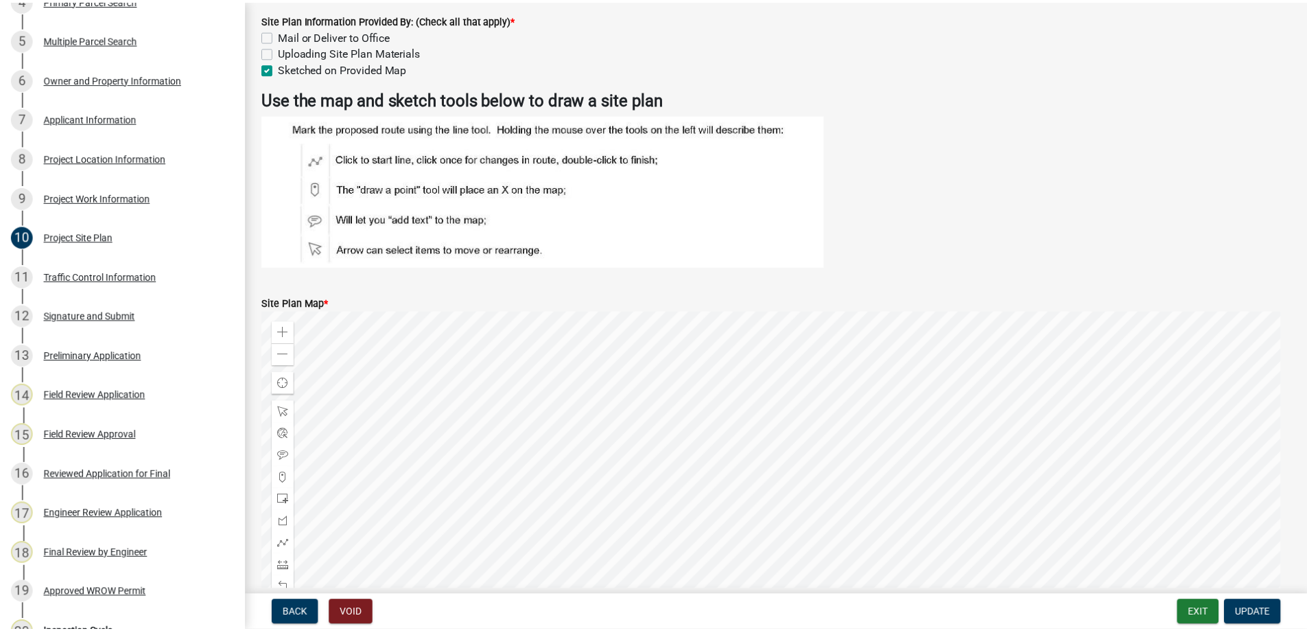
scroll to position [0, 0]
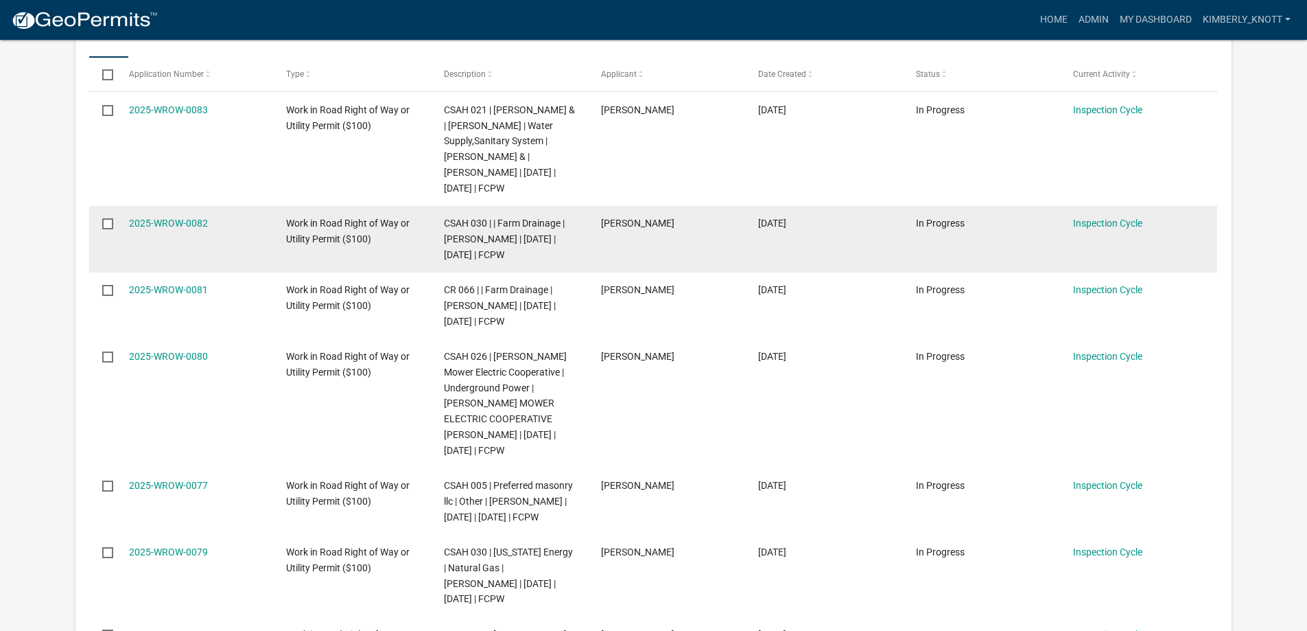
scroll to position [343, 0]
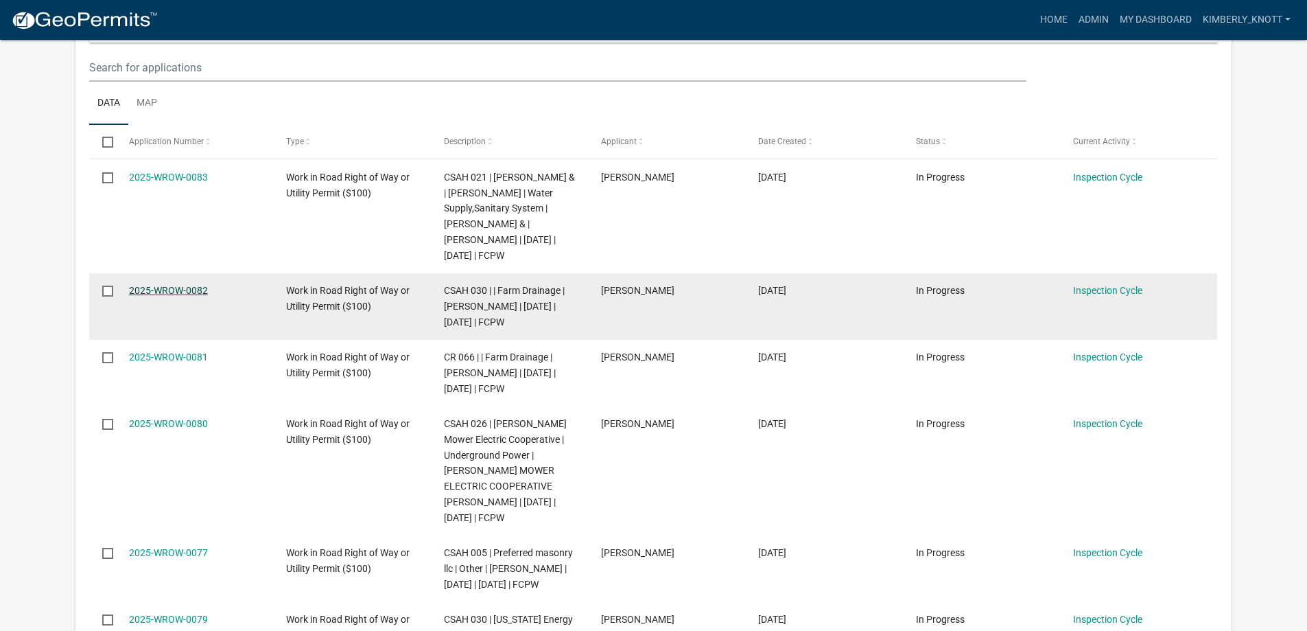
click at [185, 296] on link "2025-WROW-0082" at bounding box center [168, 290] width 79 height 11
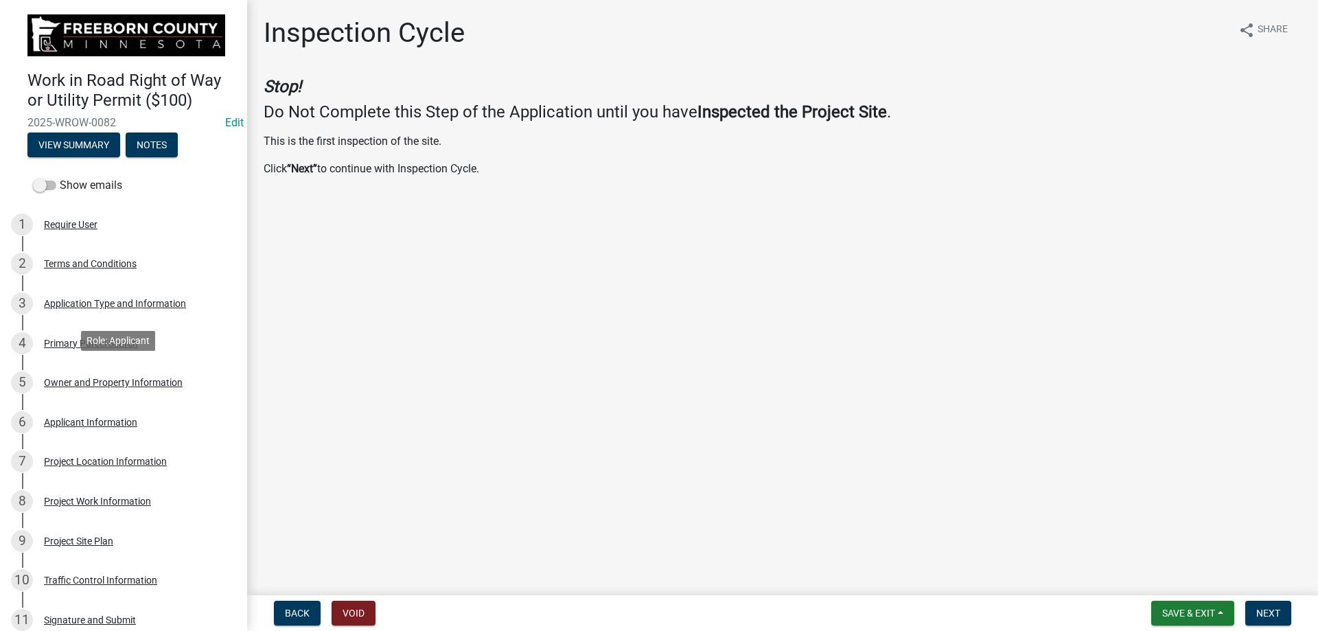
scroll to position [538, 0]
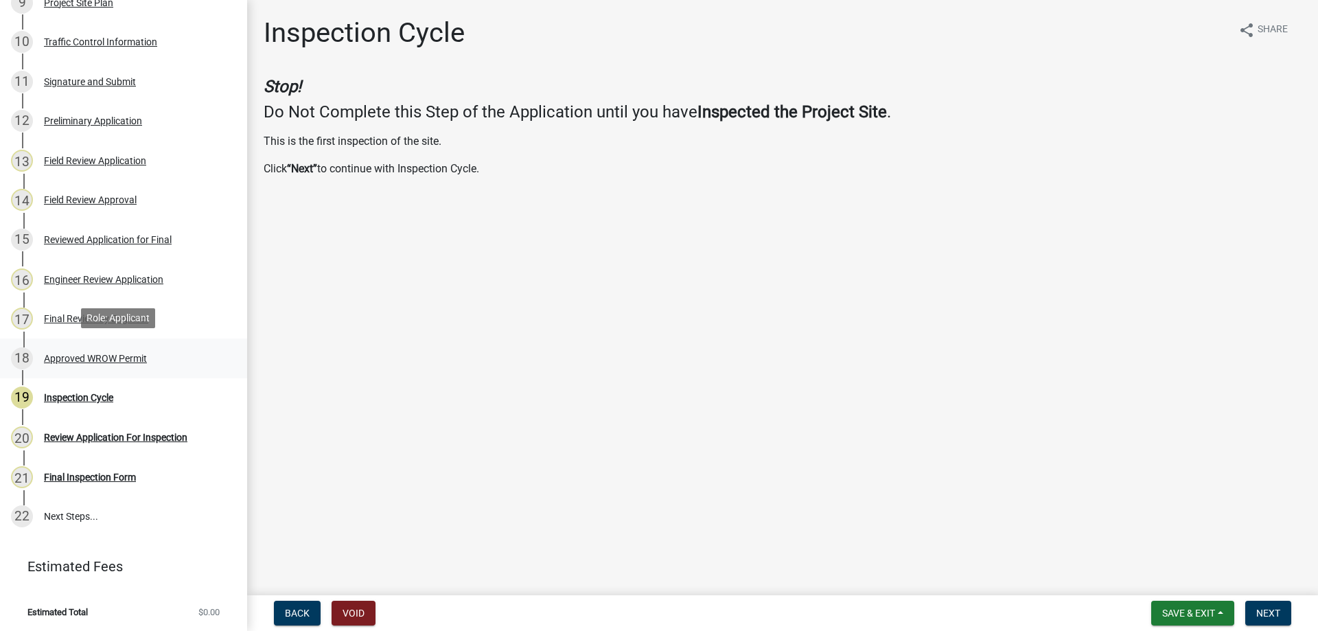
click at [97, 355] on div "Approved WROW Permit" at bounding box center [95, 358] width 103 height 10
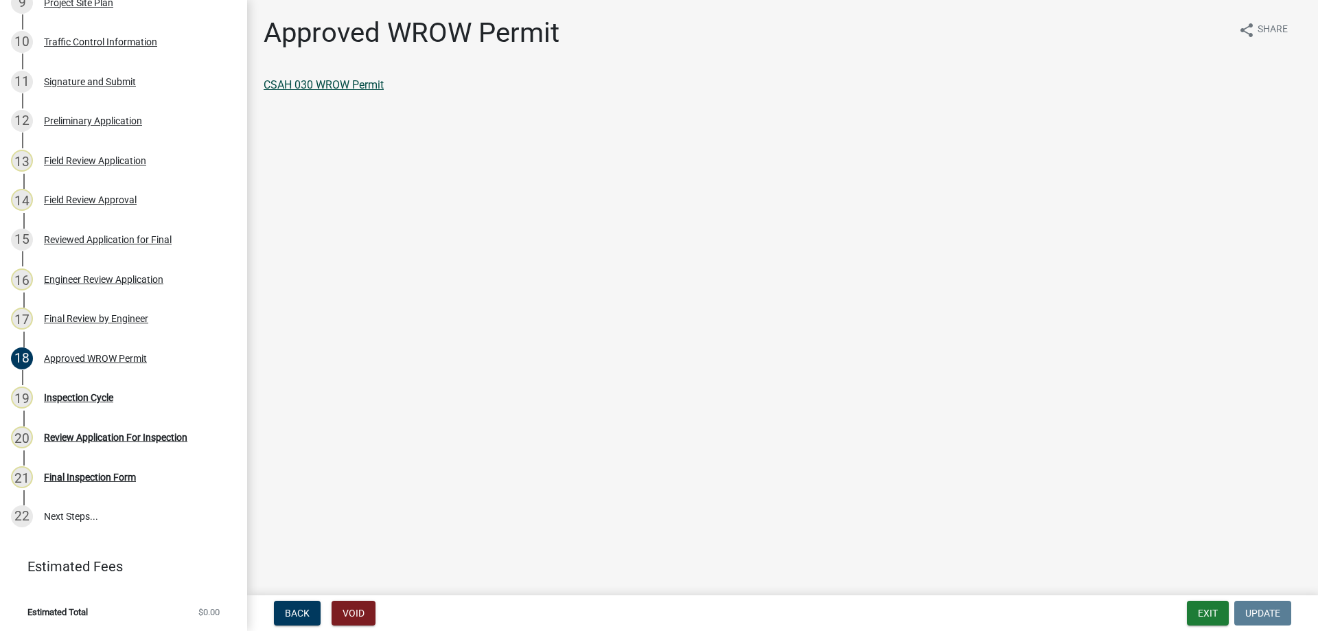
click at [329, 84] on link "CSAH 030 WROW Permit" at bounding box center [324, 84] width 120 height 13
click at [90, 316] on div "Final Review by Engineer" at bounding box center [96, 319] width 104 height 10
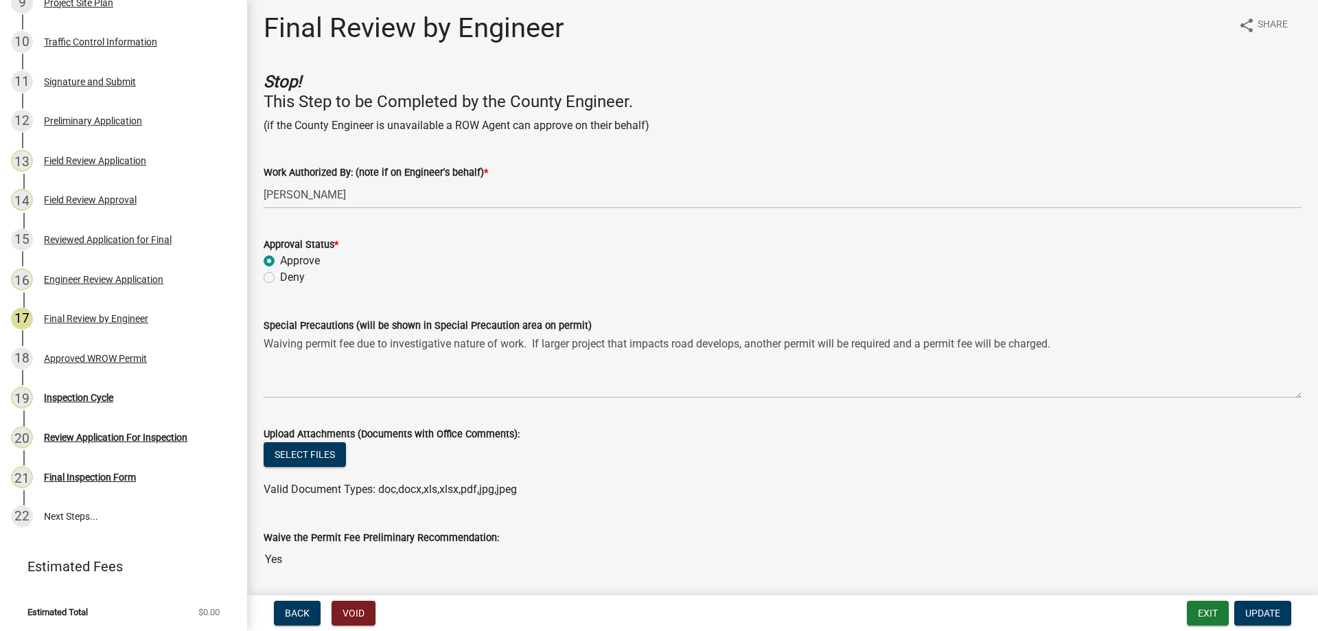
scroll to position [0, 0]
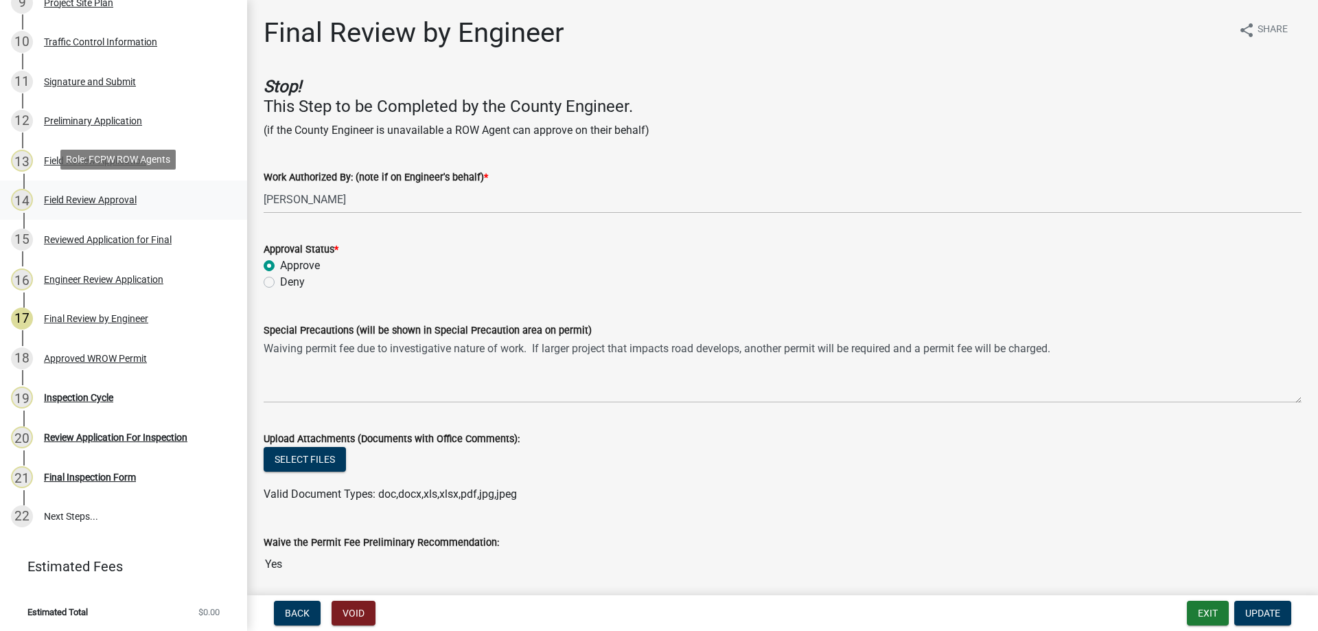
click at [102, 196] on div "Field Review Approval" at bounding box center [90, 200] width 93 height 10
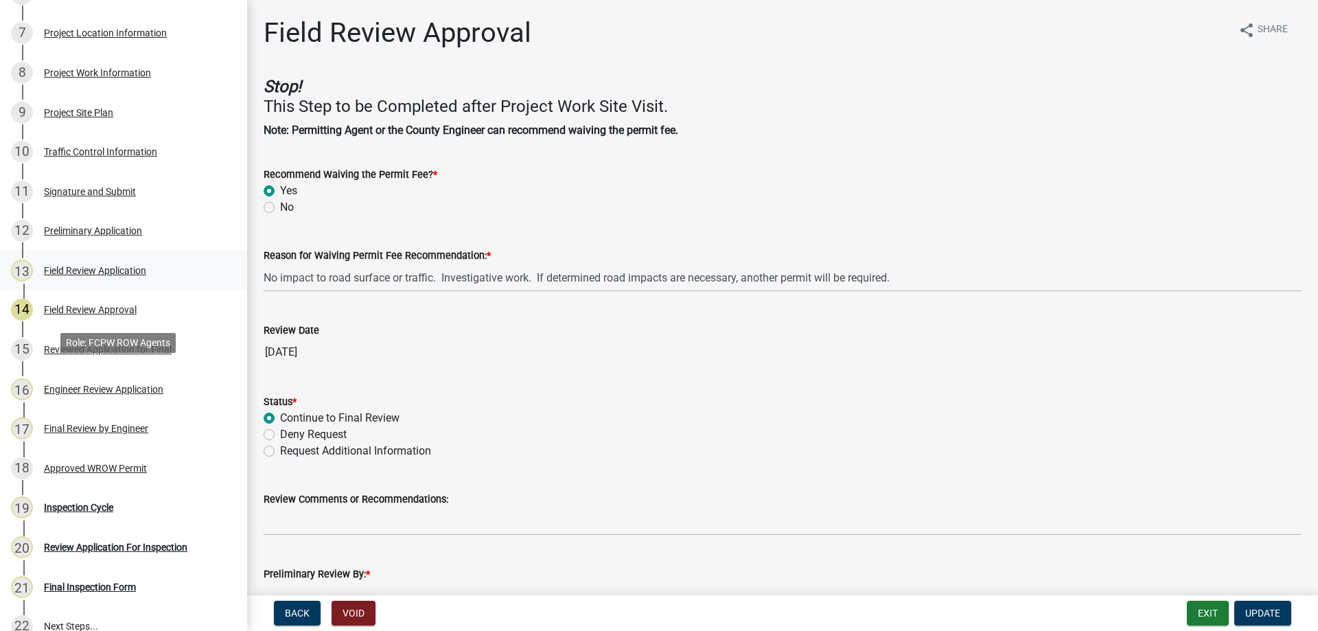
scroll to position [264, 0]
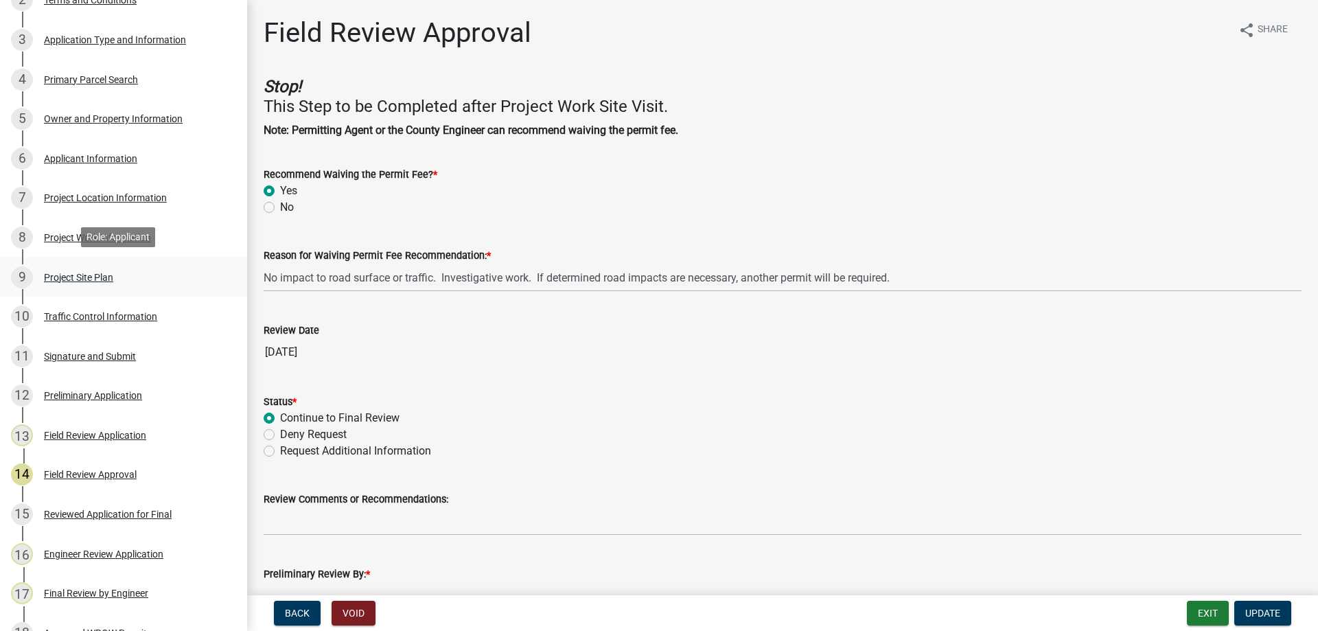
click at [85, 275] on div "Project Site Plan" at bounding box center [78, 277] width 69 height 10
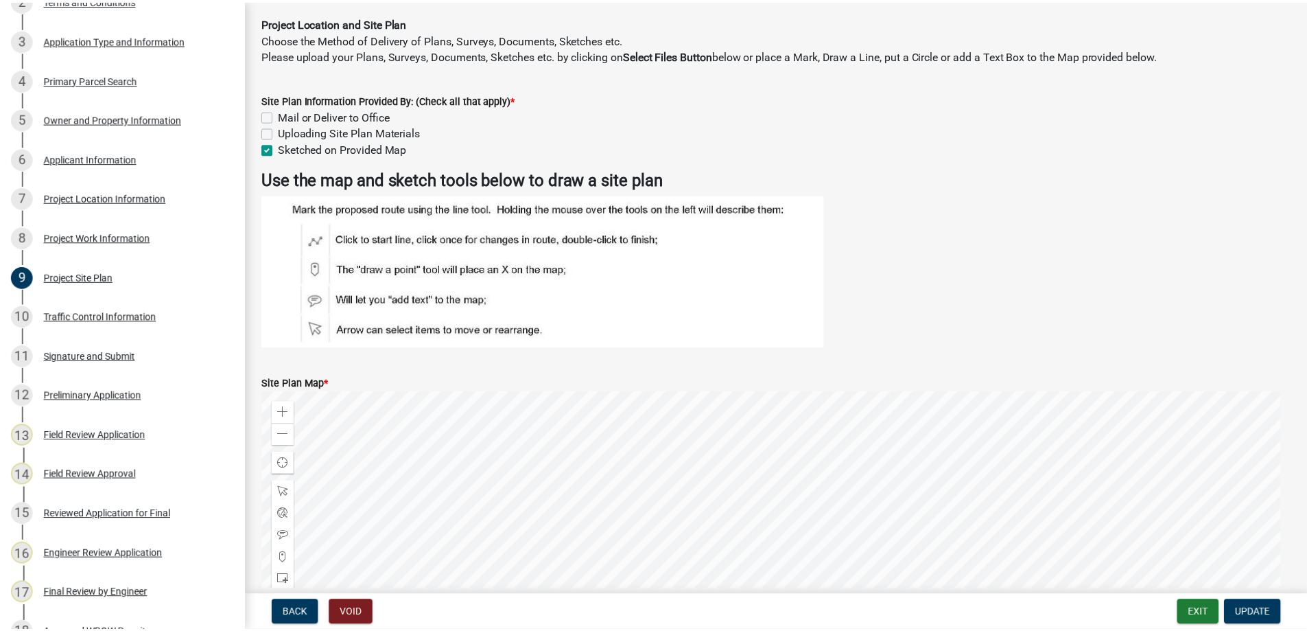
scroll to position [0, 0]
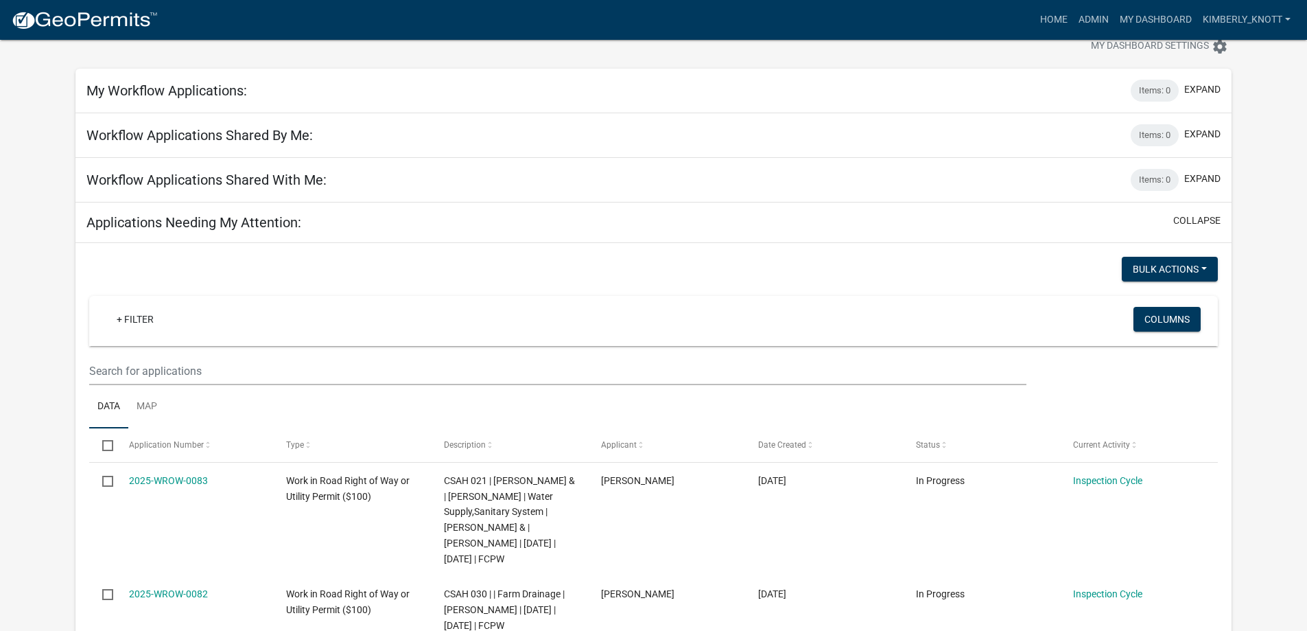
scroll to position [108, 0]
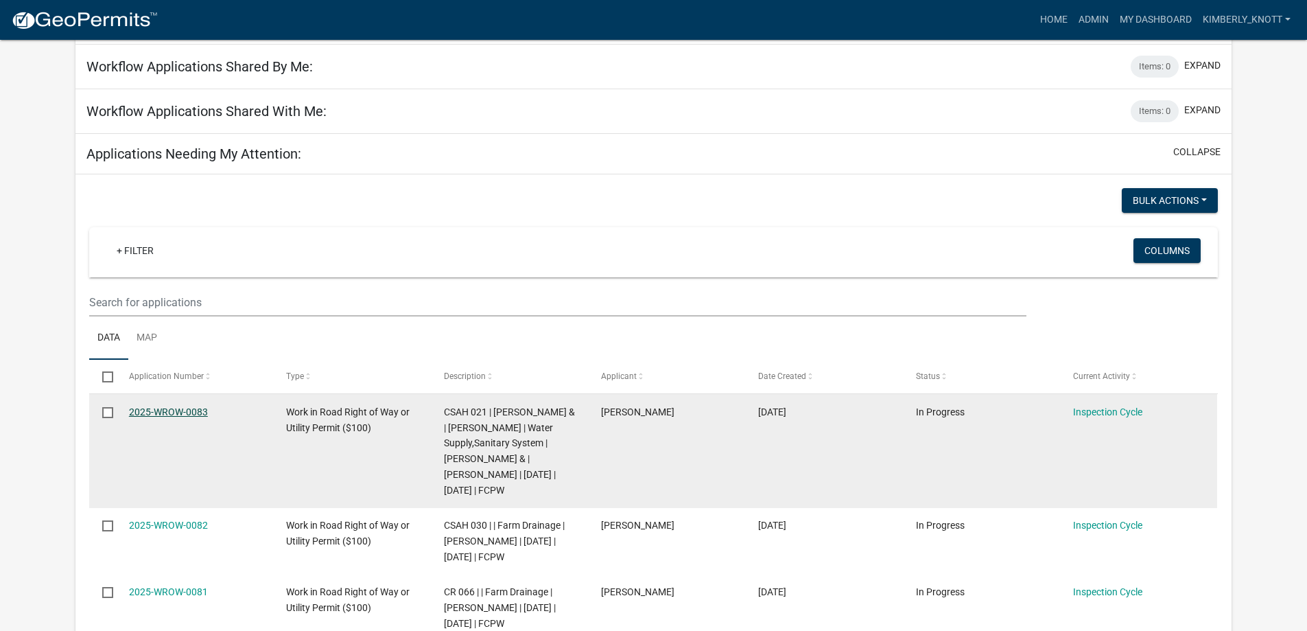
click at [172, 414] on link "2025-WROW-0083" at bounding box center [168, 411] width 79 height 11
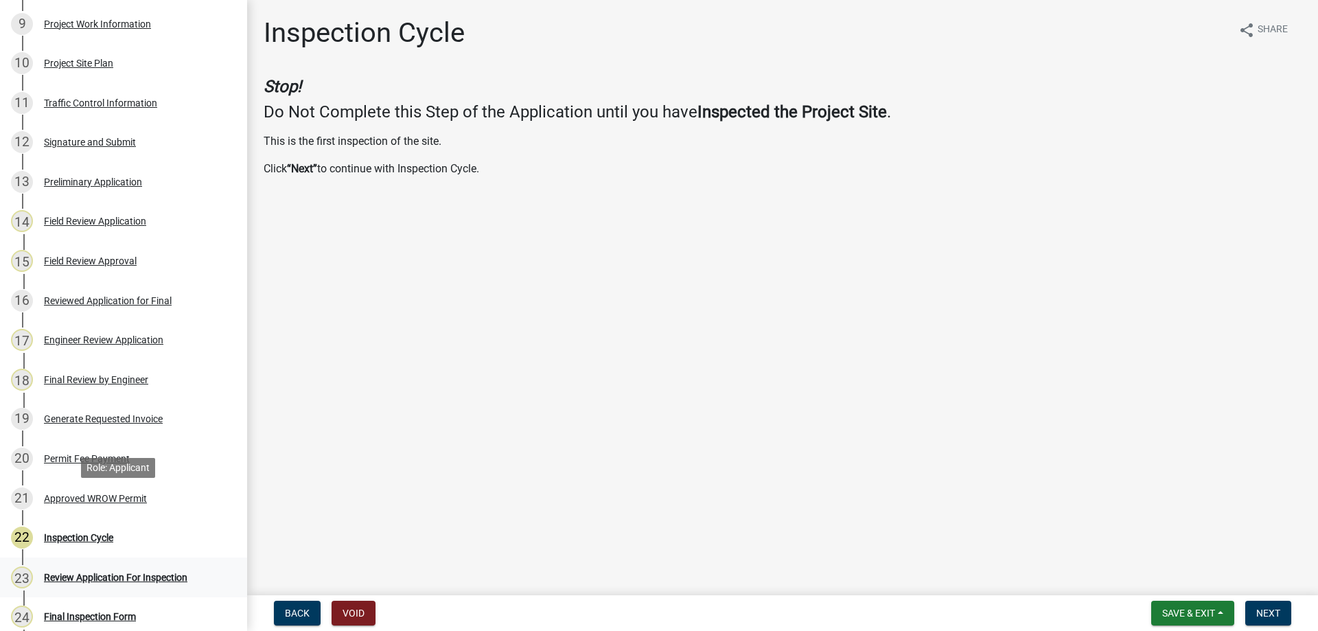
scroll to position [549, 0]
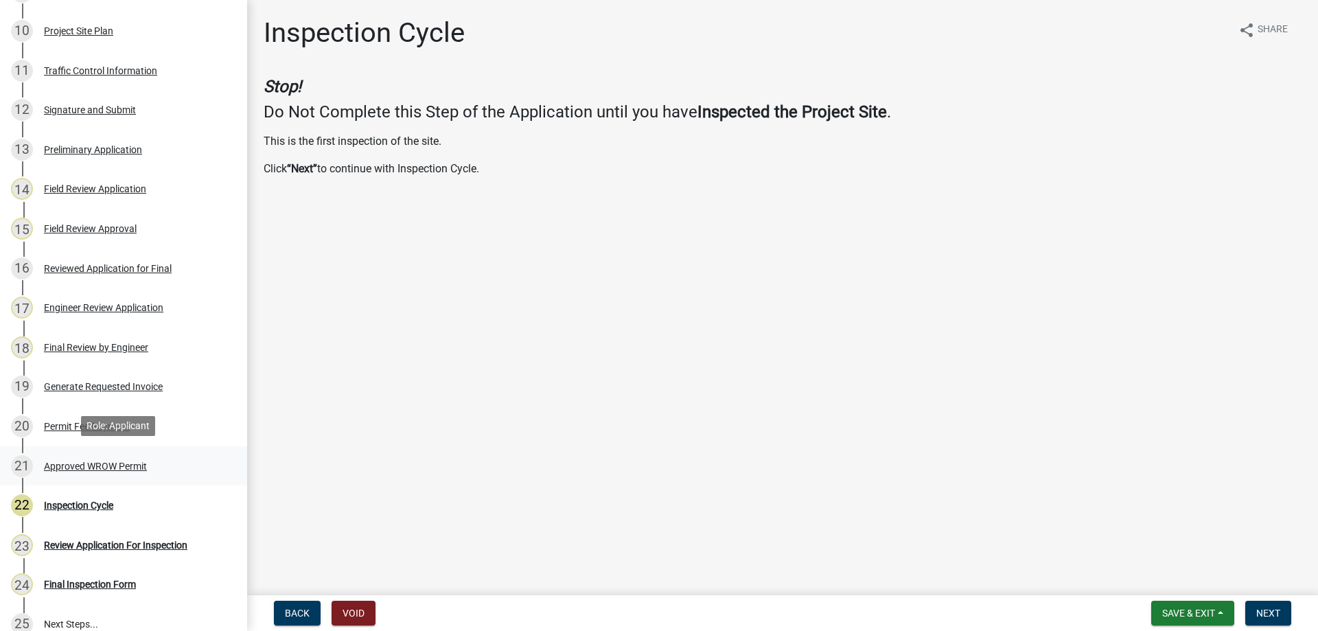
click at [116, 464] on div "Approved WROW Permit" at bounding box center [95, 466] width 103 height 10
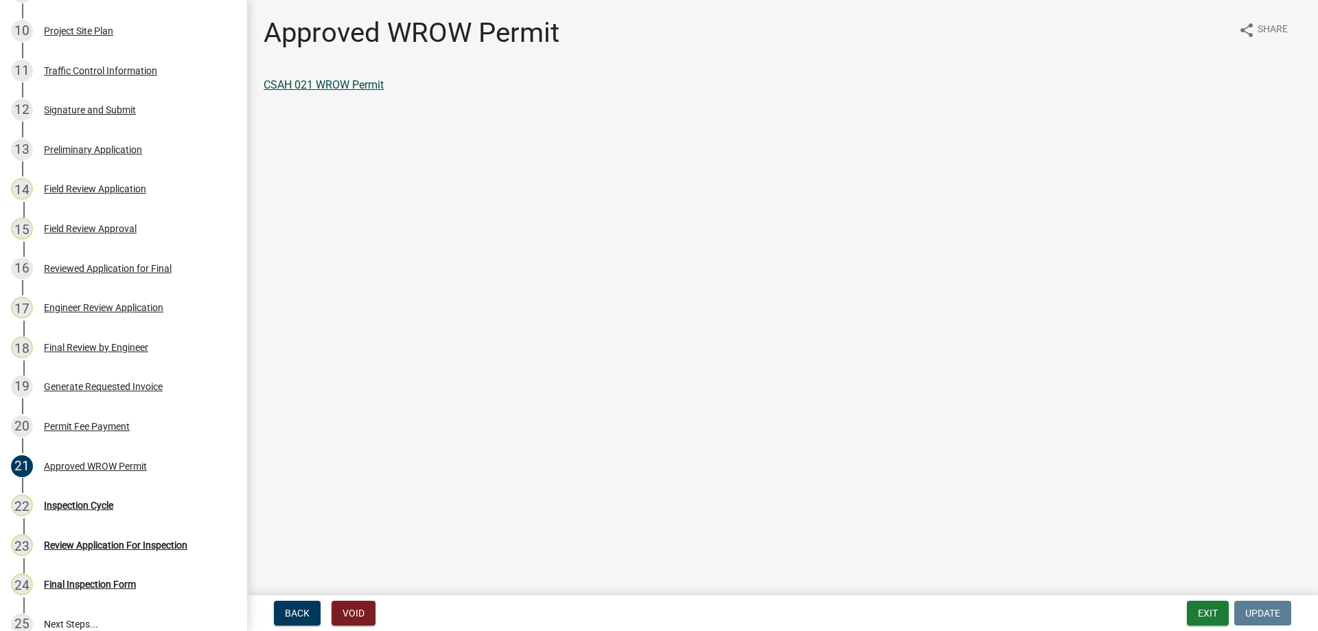
click at [336, 82] on link "CSAH 021 WROW Permit" at bounding box center [324, 84] width 120 height 13
click at [127, 346] on div "Final Review by Engineer" at bounding box center [96, 347] width 104 height 10
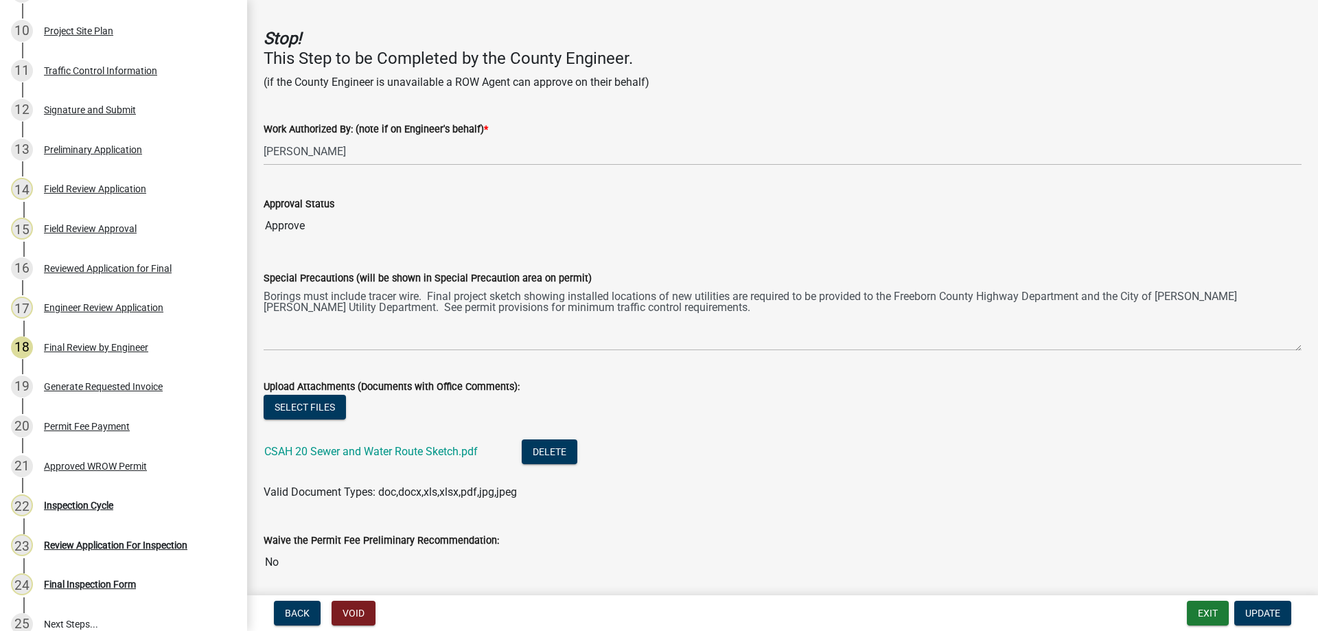
scroll to position [0, 0]
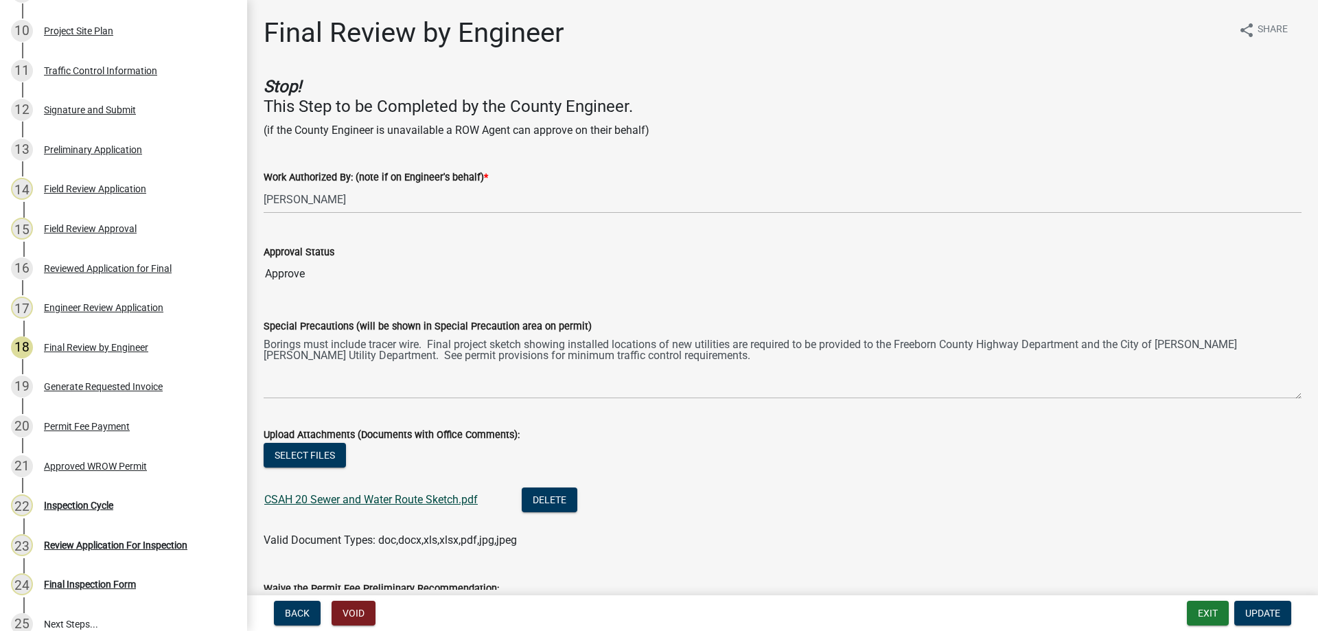
click at [434, 498] on link "CSAH 20 Sewer and Water Route Sketch.pdf" at bounding box center [370, 499] width 213 height 13
click at [89, 224] on div "Field Review Approval" at bounding box center [90, 229] width 93 height 10
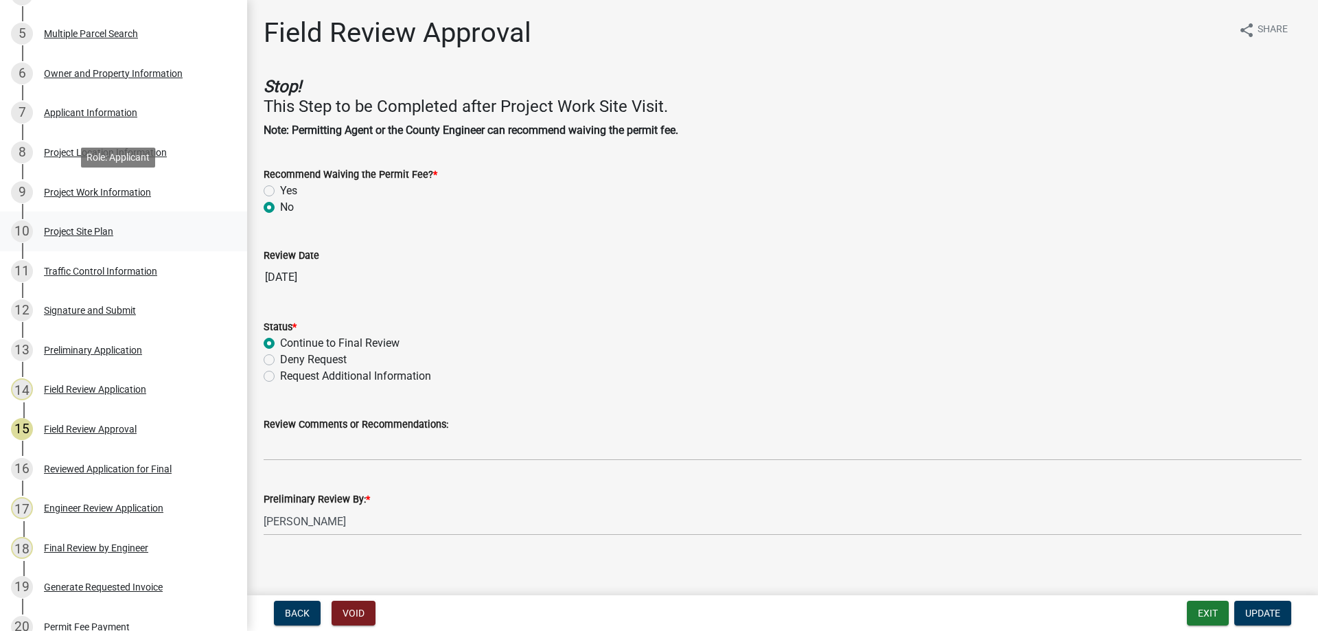
scroll to position [343, 0]
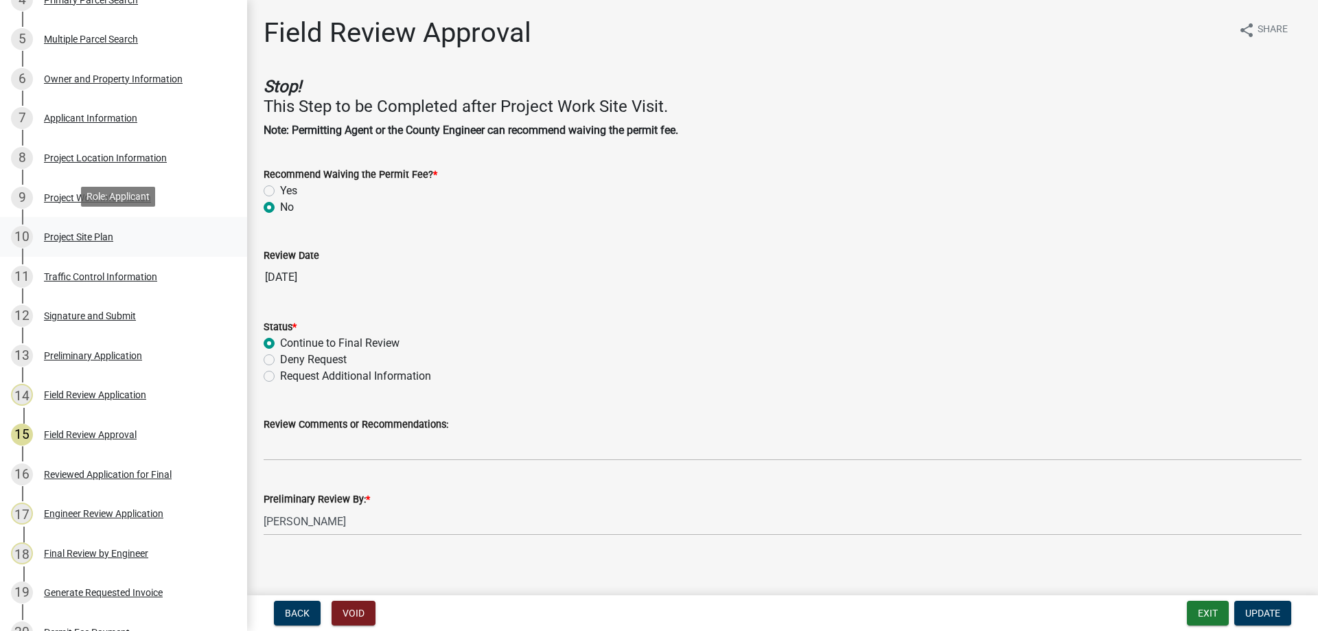
click at [82, 237] on div "Project Site Plan" at bounding box center [78, 237] width 69 height 10
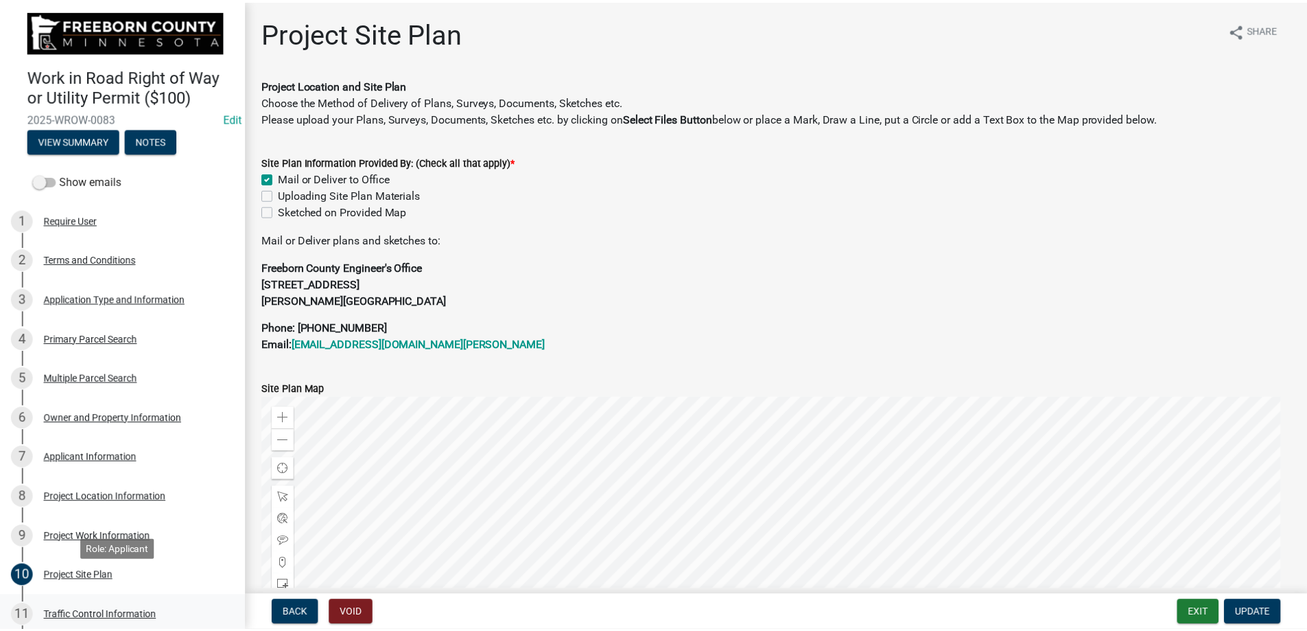
scroll to position [0, 0]
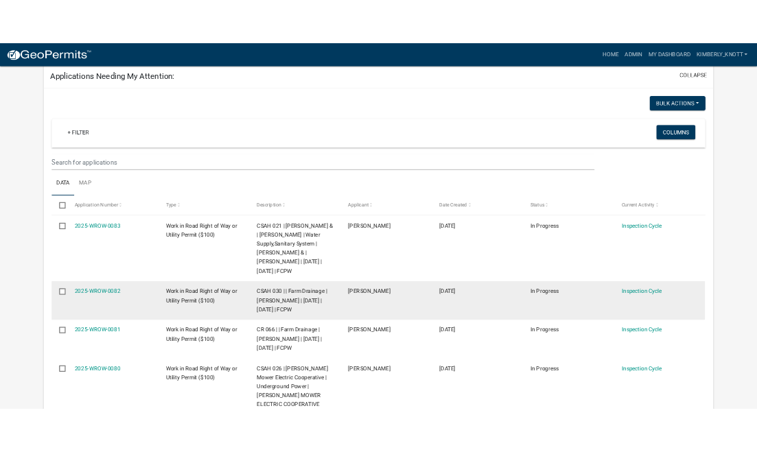
scroll to position [206, 0]
